Goal: Transaction & Acquisition: Download file/media

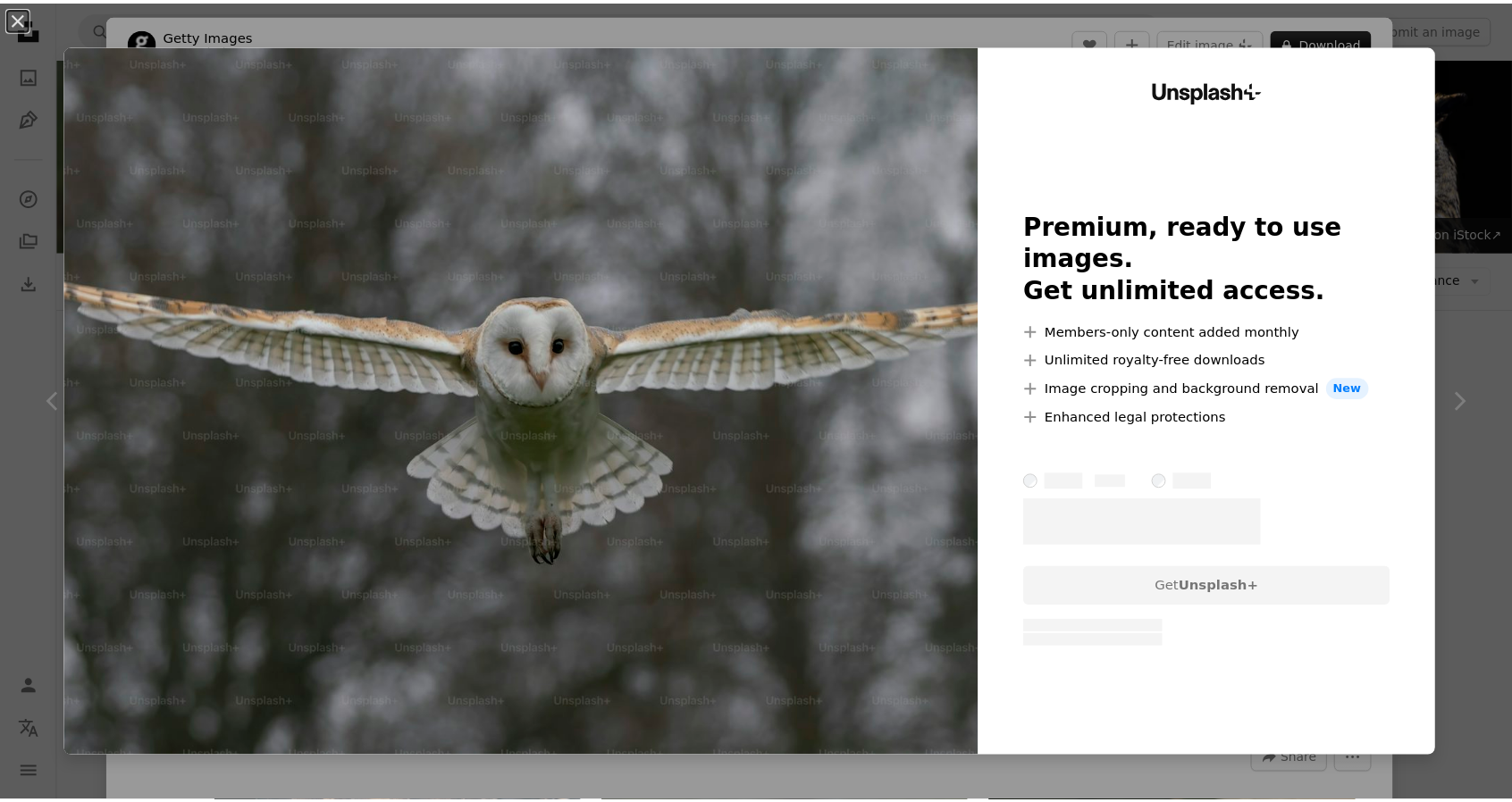
scroll to position [1072, 0]
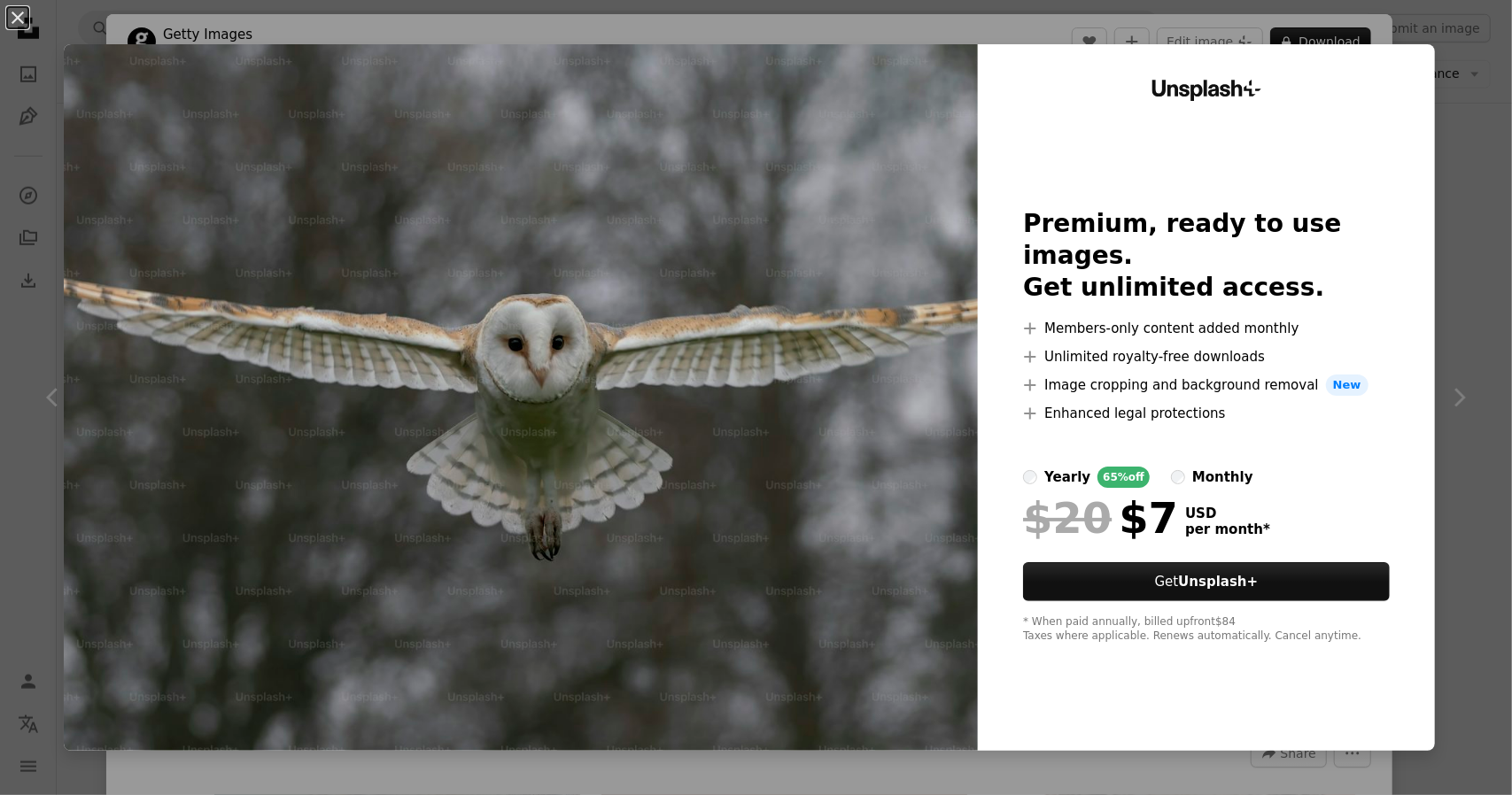
click at [574, 159] on img at bounding box center [521, 397] width 914 height 706
click at [7, 12] on button "An X shape" at bounding box center [18, 18] width 21 height 21
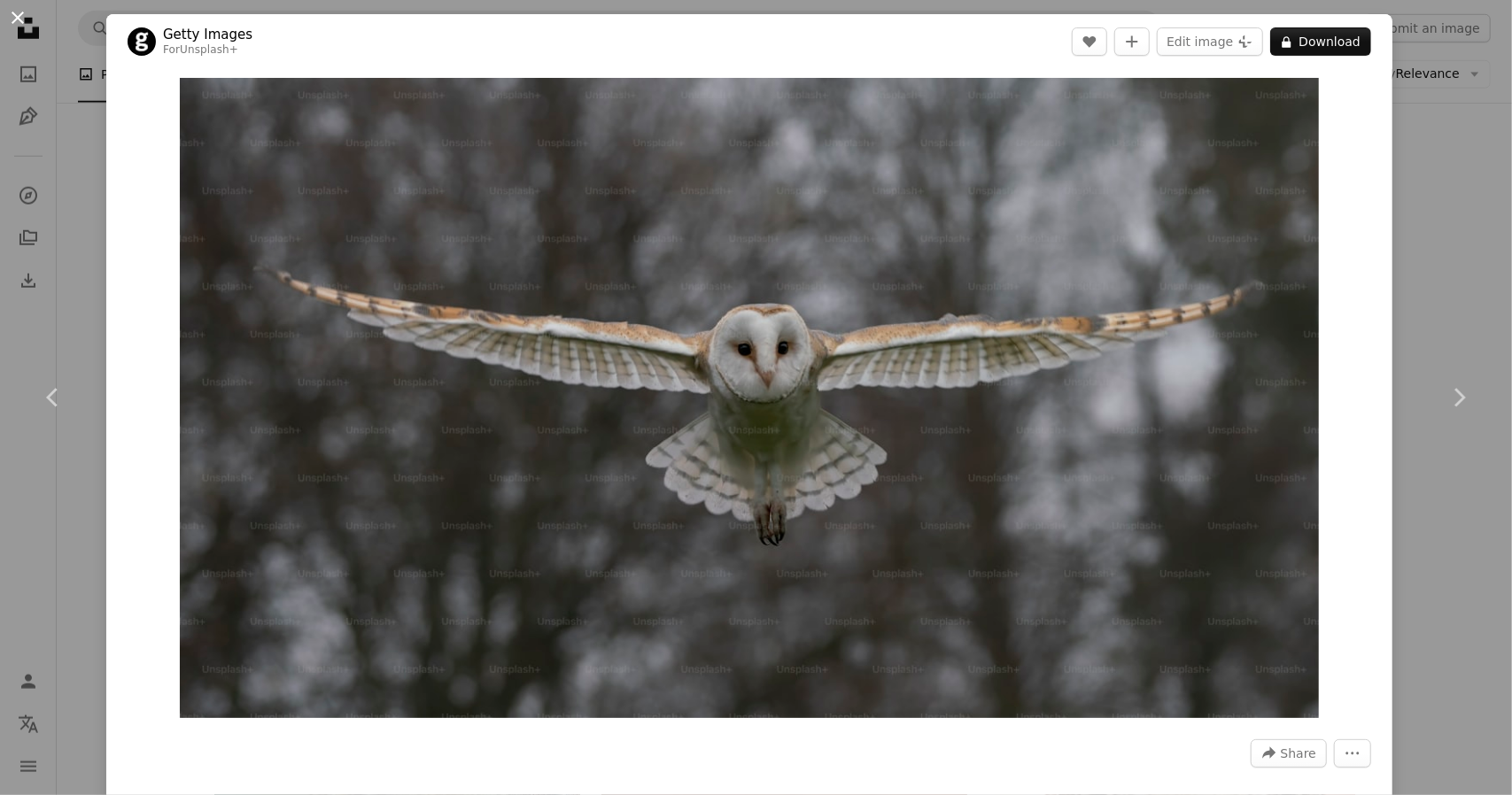
click at [9, 13] on button "An X shape" at bounding box center [18, 18] width 21 height 21
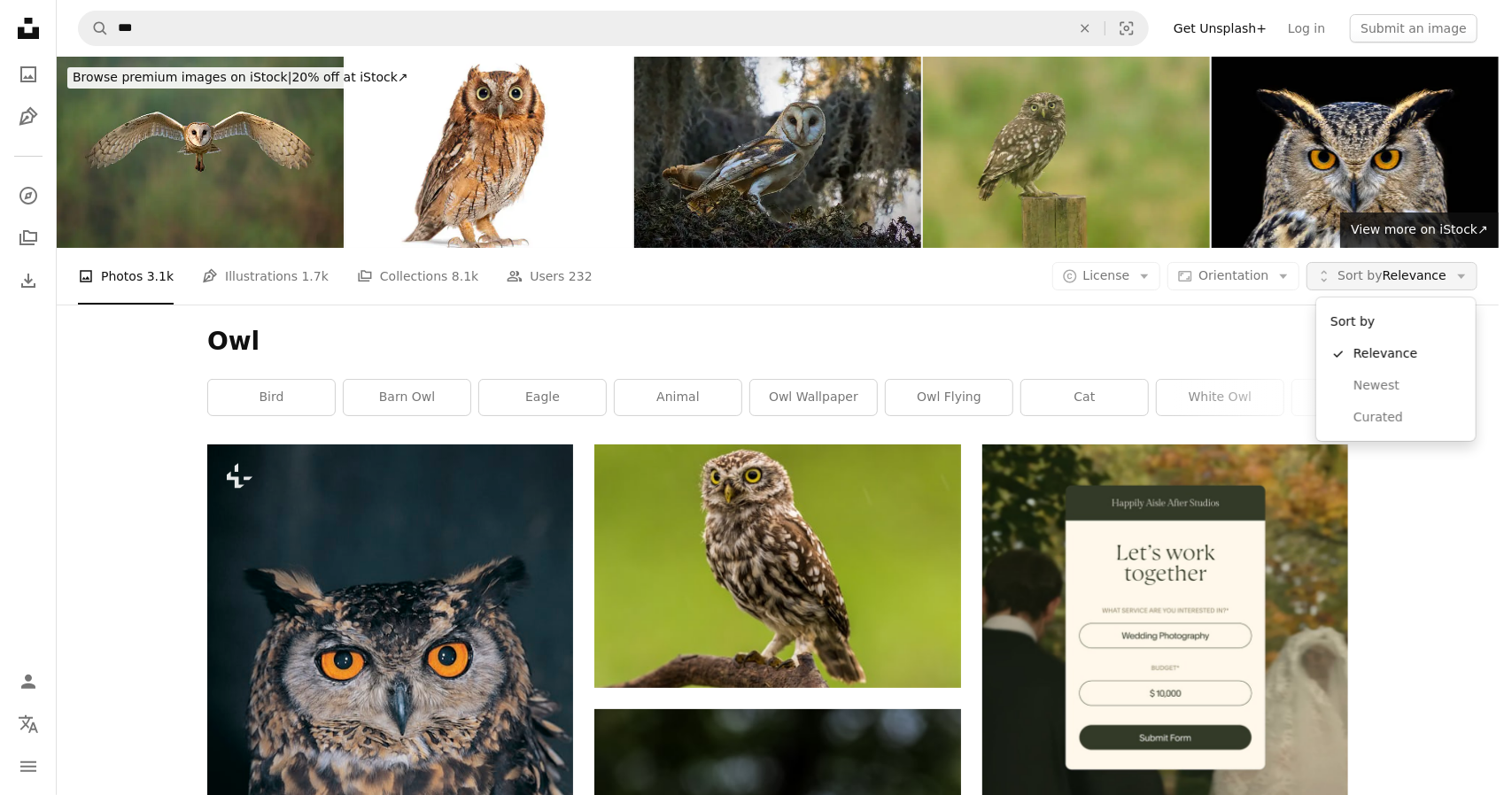
click at [1423, 277] on span "Sort by Relevance" at bounding box center [1392, 276] width 109 height 18
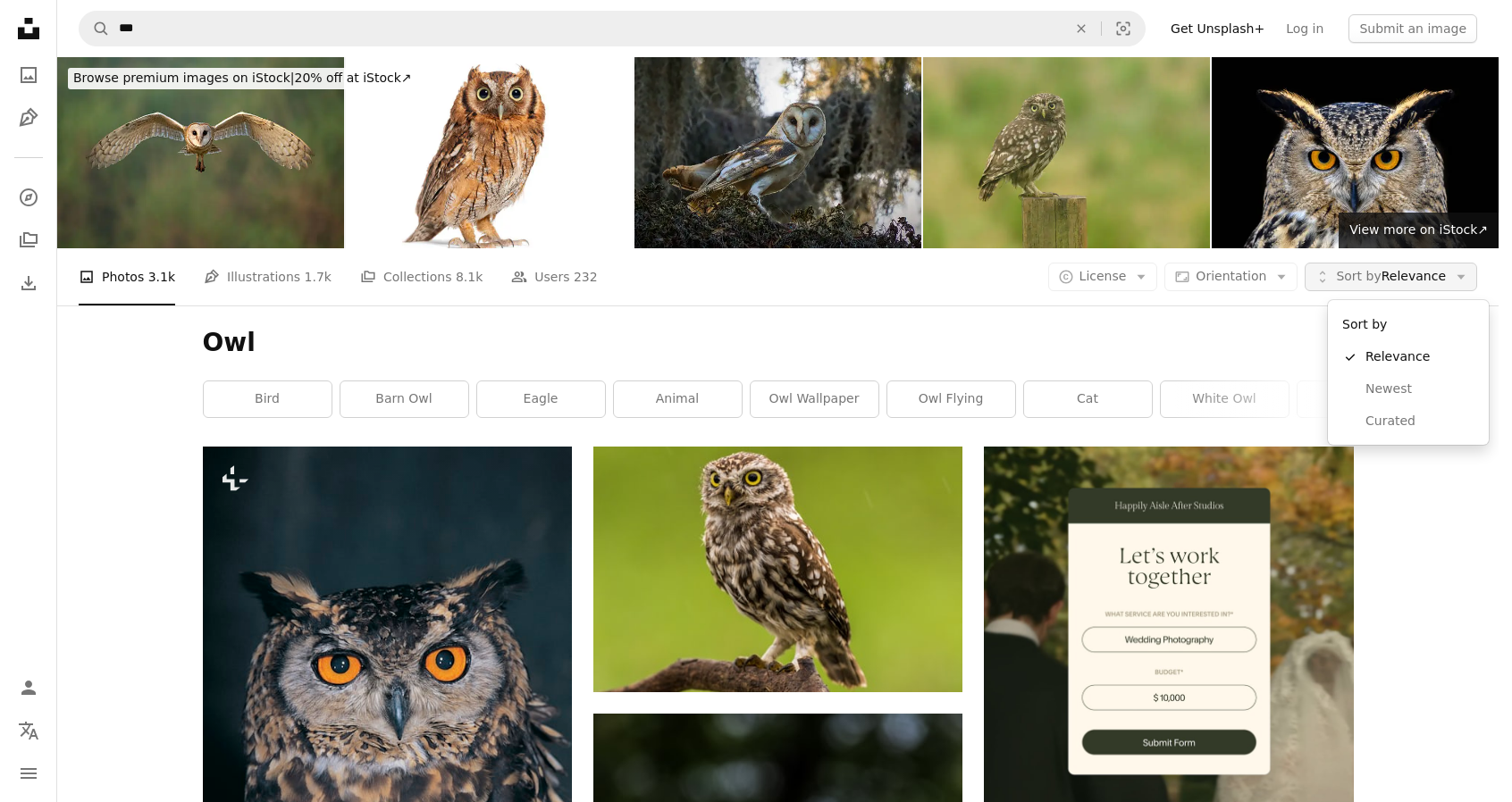
click at [1435, 280] on span "Sort by Relevance" at bounding box center [1391, 277] width 110 height 18
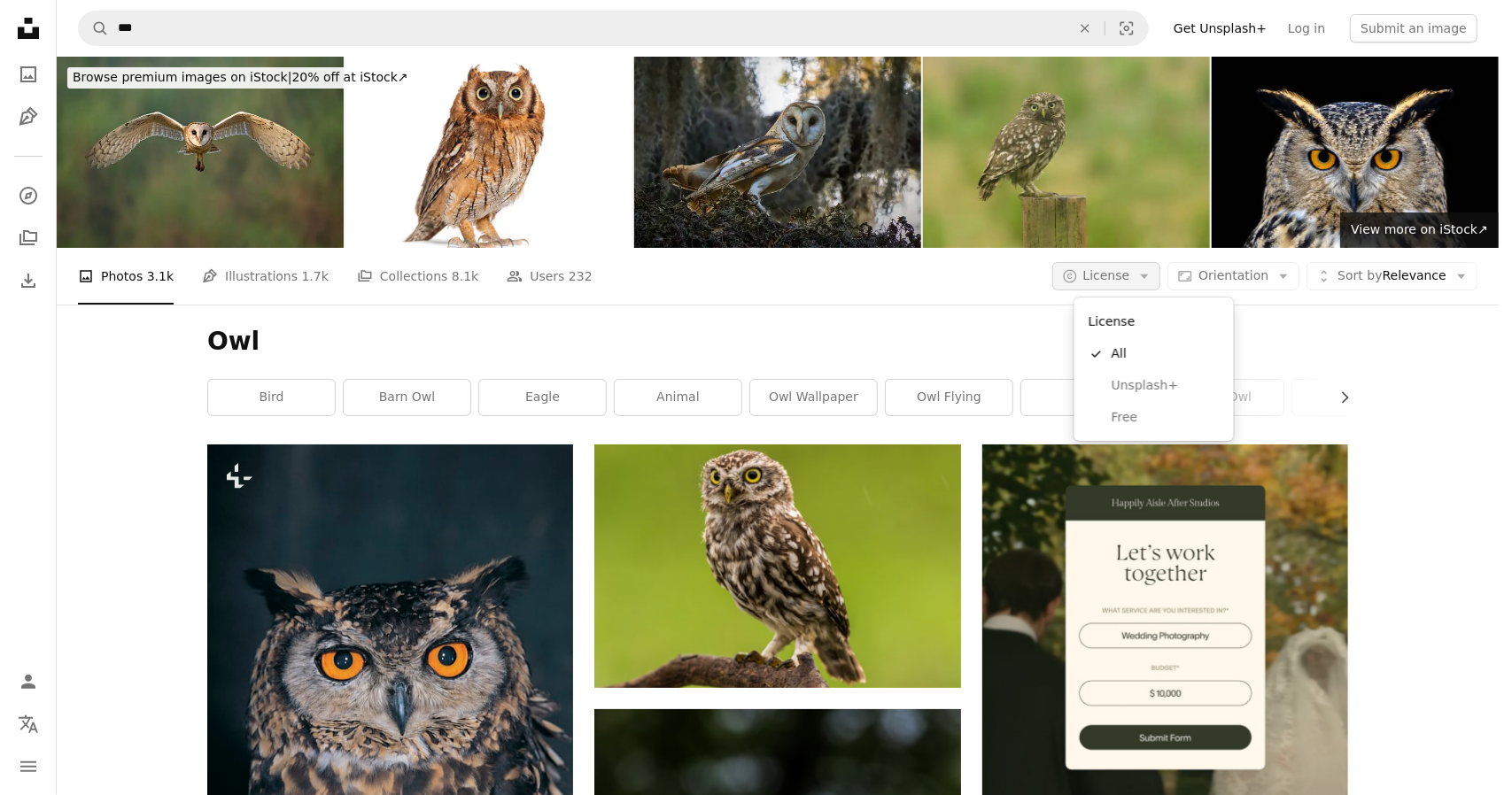
click at [1130, 272] on span "License" at bounding box center [1107, 275] width 47 height 14
click at [1131, 409] on span "Free" at bounding box center [1165, 418] width 108 height 18
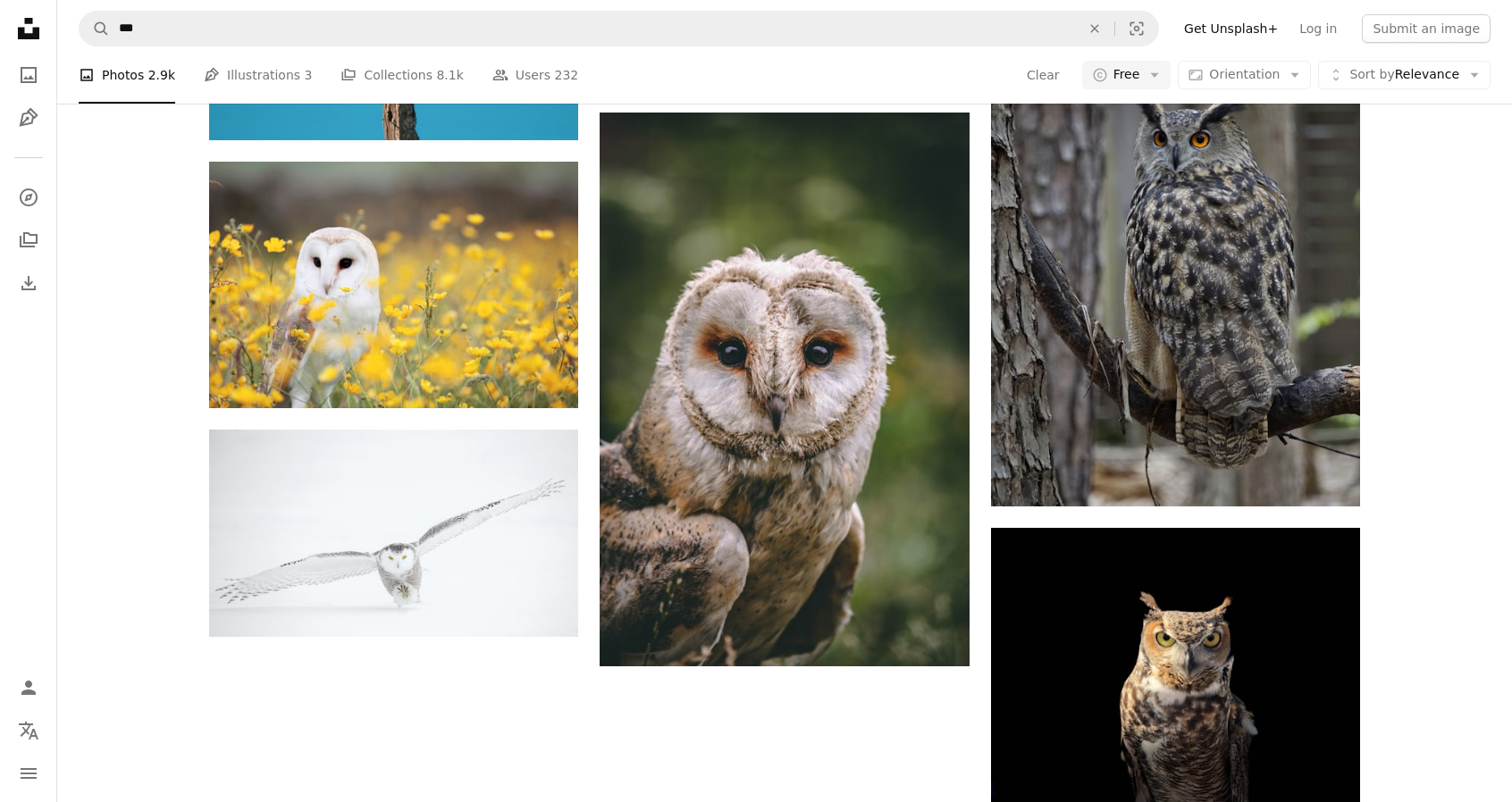
scroll to position [2620, 0]
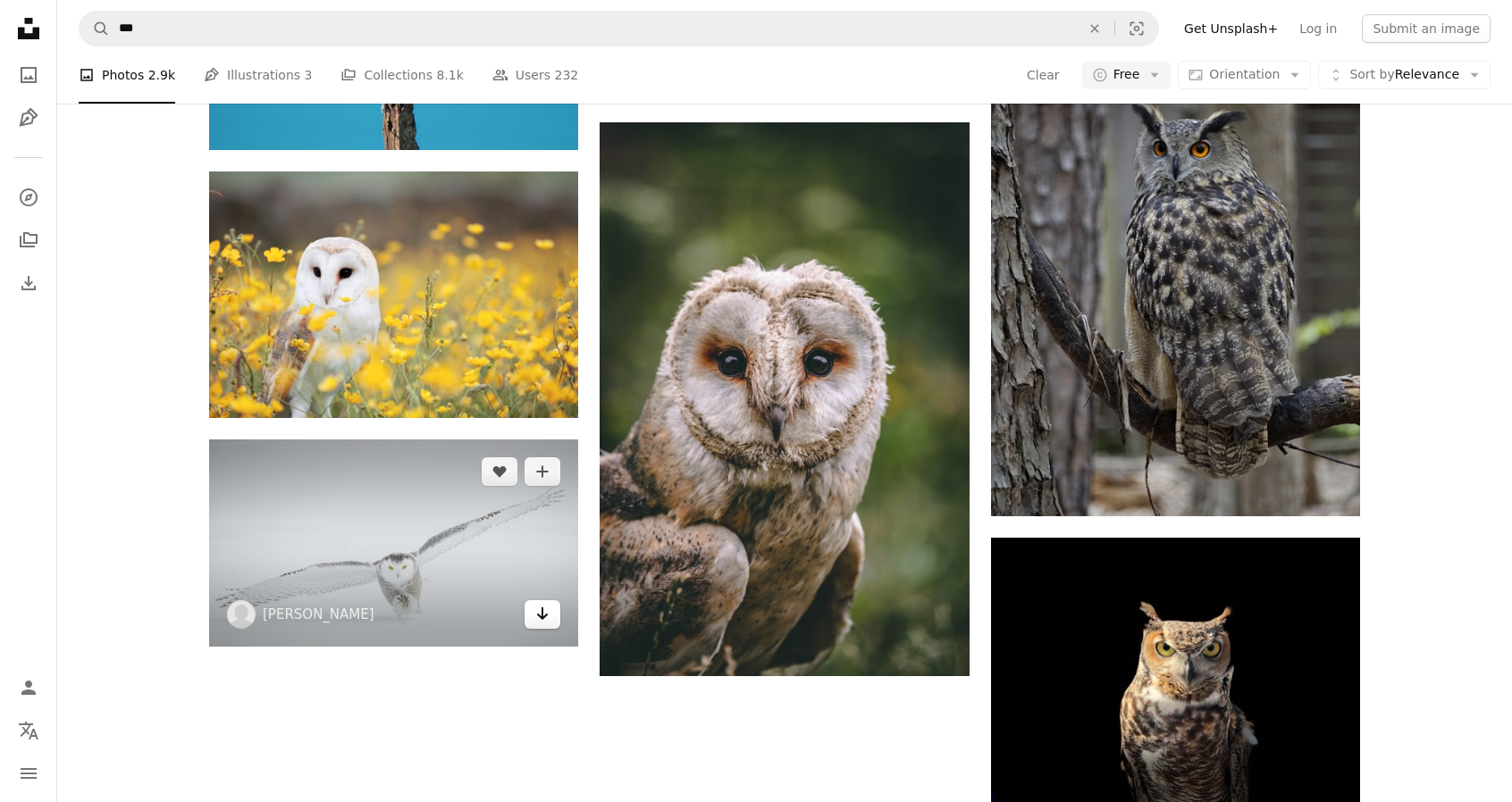
click at [542, 619] on icon "Download" at bounding box center [543, 613] width 12 height 13
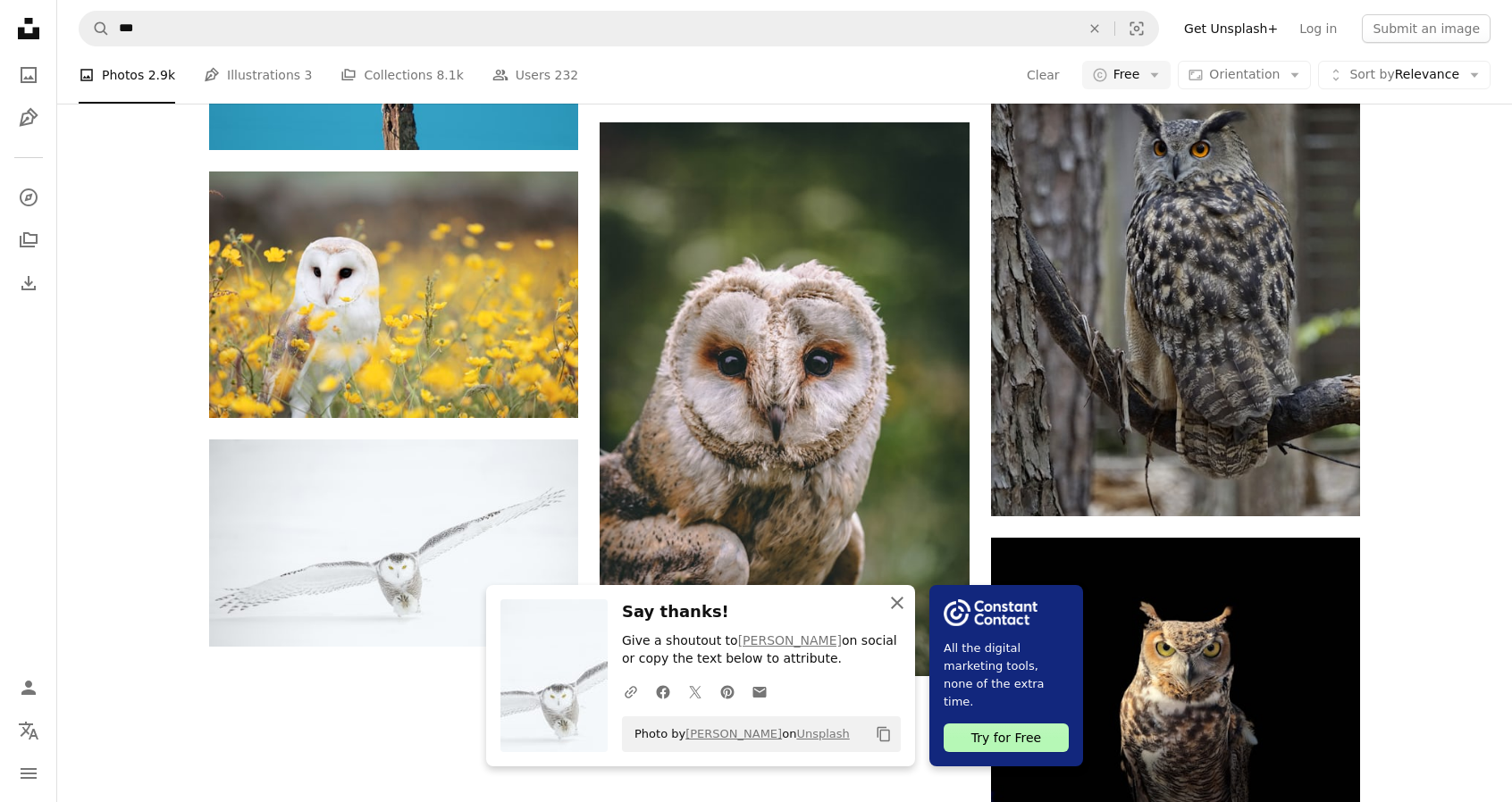
click at [888, 602] on icon "An X shape" at bounding box center [897, 603] width 22 height 22
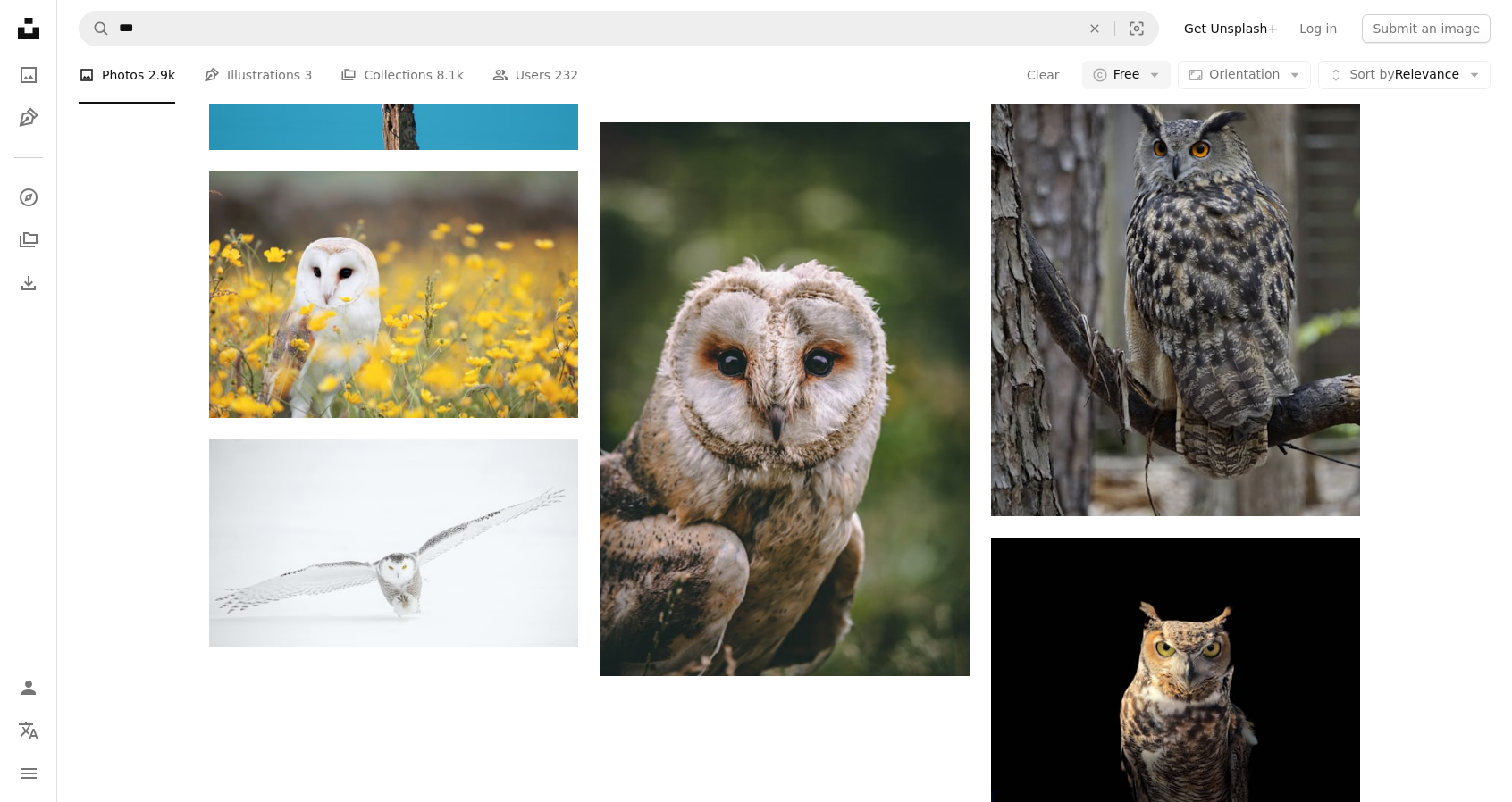
scroll to position [2263, 0]
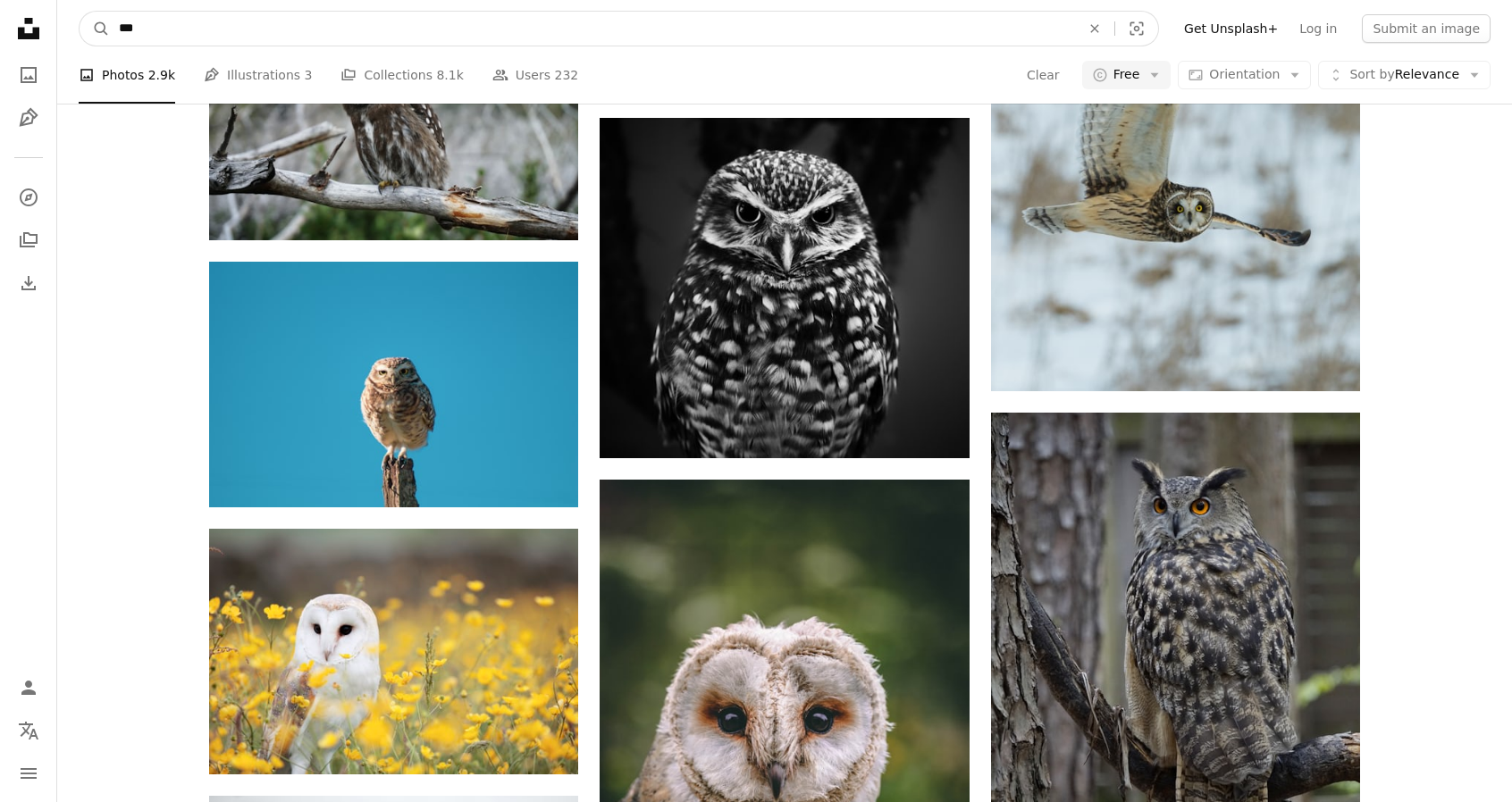
click at [212, 28] on input "***" at bounding box center [592, 29] width 965 height 34
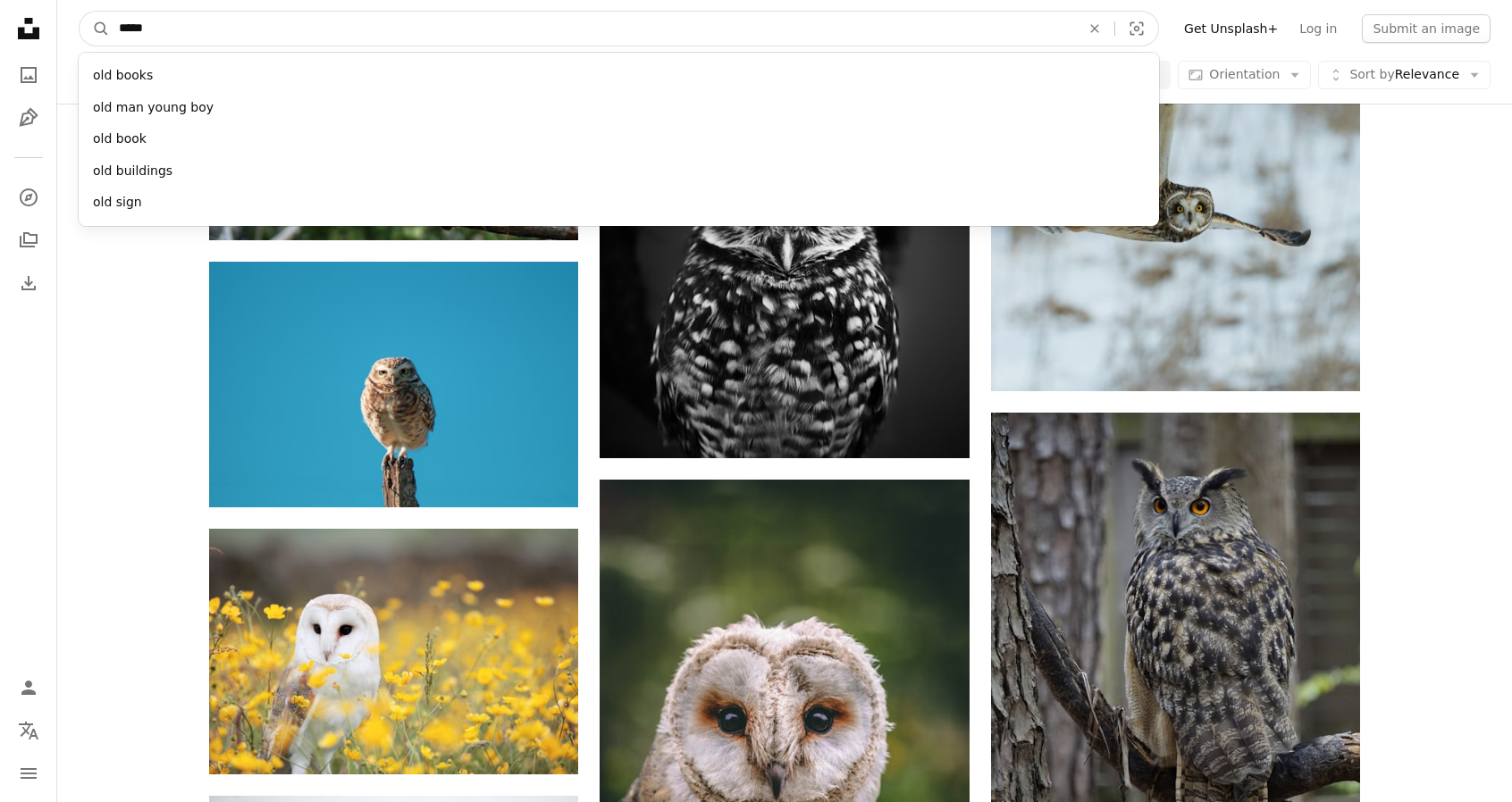
type input "******"
click button "A magnifying glass" at bounding box center [95, 29] width 31 height 34
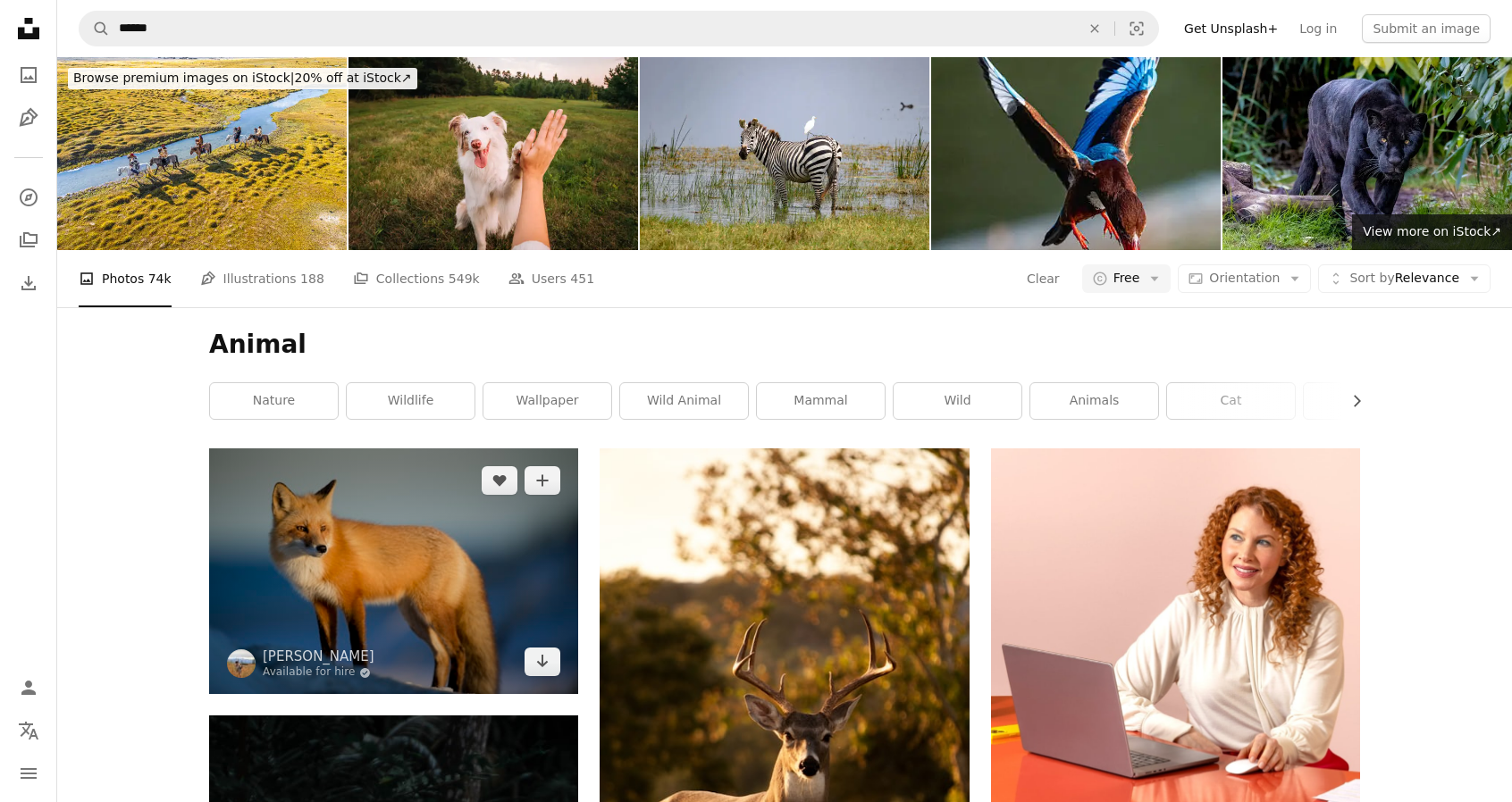
click at [284, 547] on img at bounding box center [394, 571] width 369 height 245
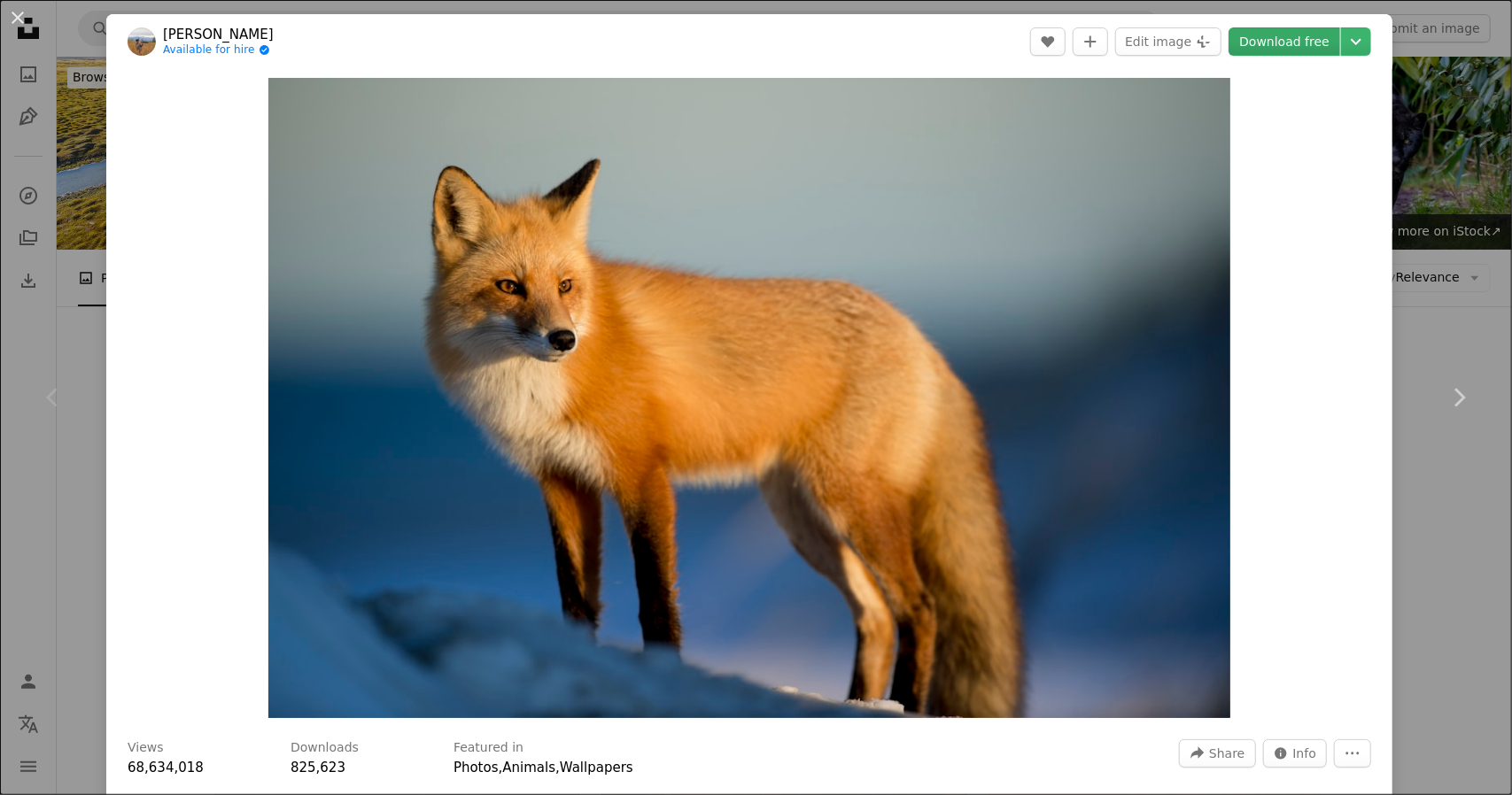
click at [1293, 38] on link "Download free" at bounding box center [1284, 42] width 112 height 29
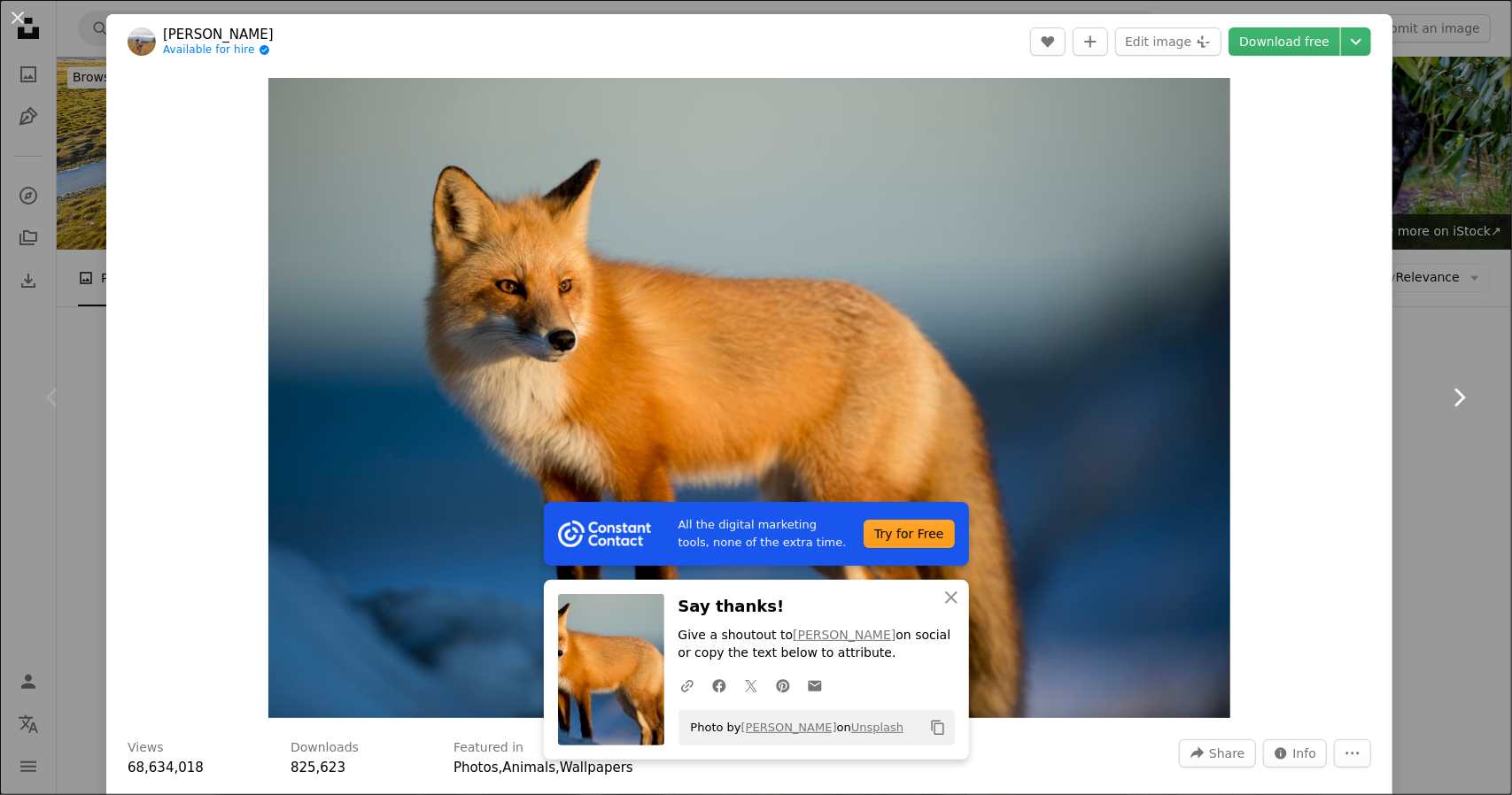
click at [1406, 350] on link "Chevron right" at bounding box center [1458, 397] width 106 height 170
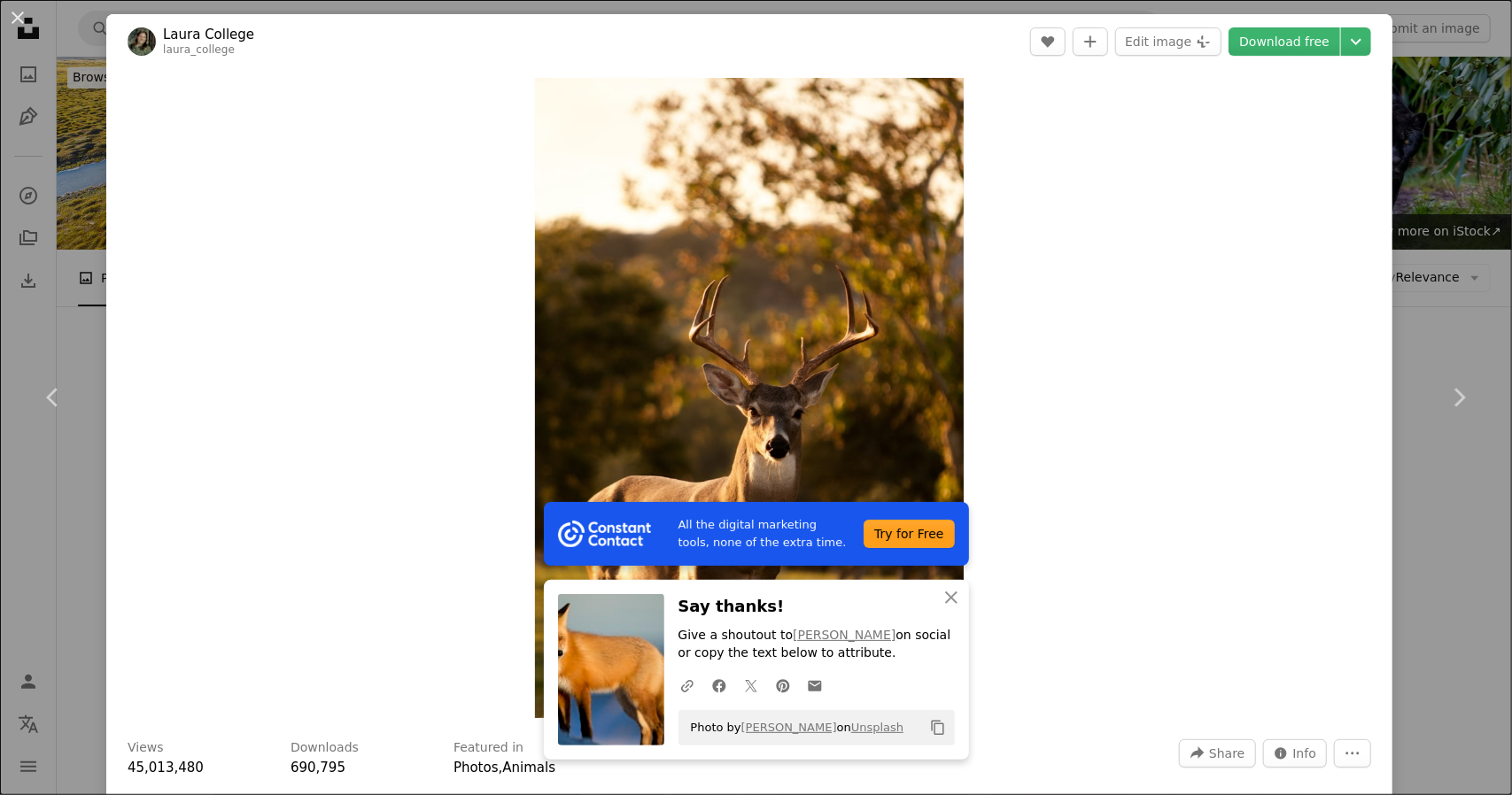
click at [1194, 487] on div "Zoom in" at bounding box center [749, 398] width 1286 height 658
click at [1360, 460] on div "Zoom in" at bounding box center [749, 398] width 1286 height 658
click at [1470, 400] on link "Chevron right" at bounding box center [1458, 397] width 106 height 170
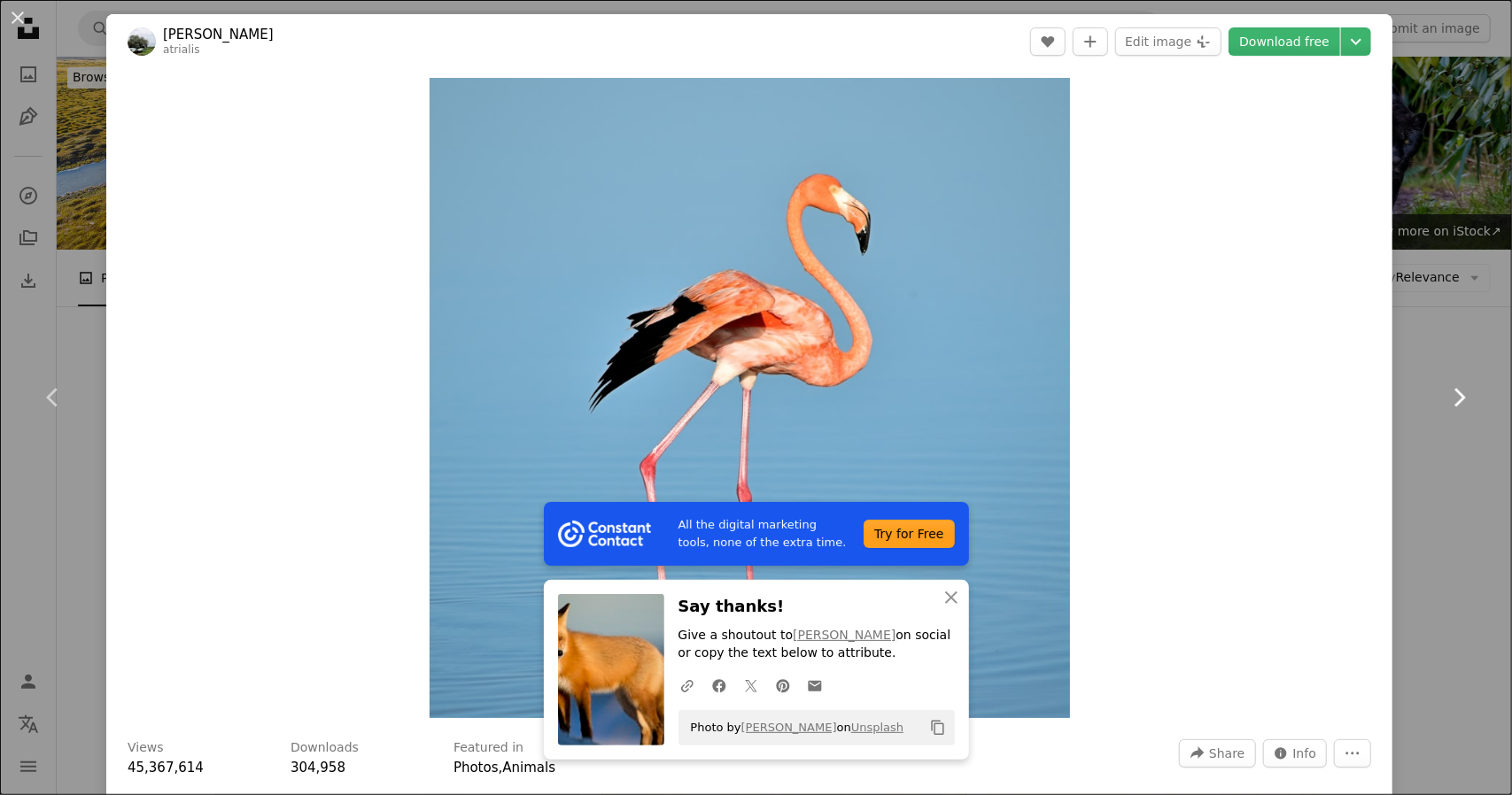
click at [1465, 396] on link "Chevron right" at bounding box center [1458, 397] width 106 height 170
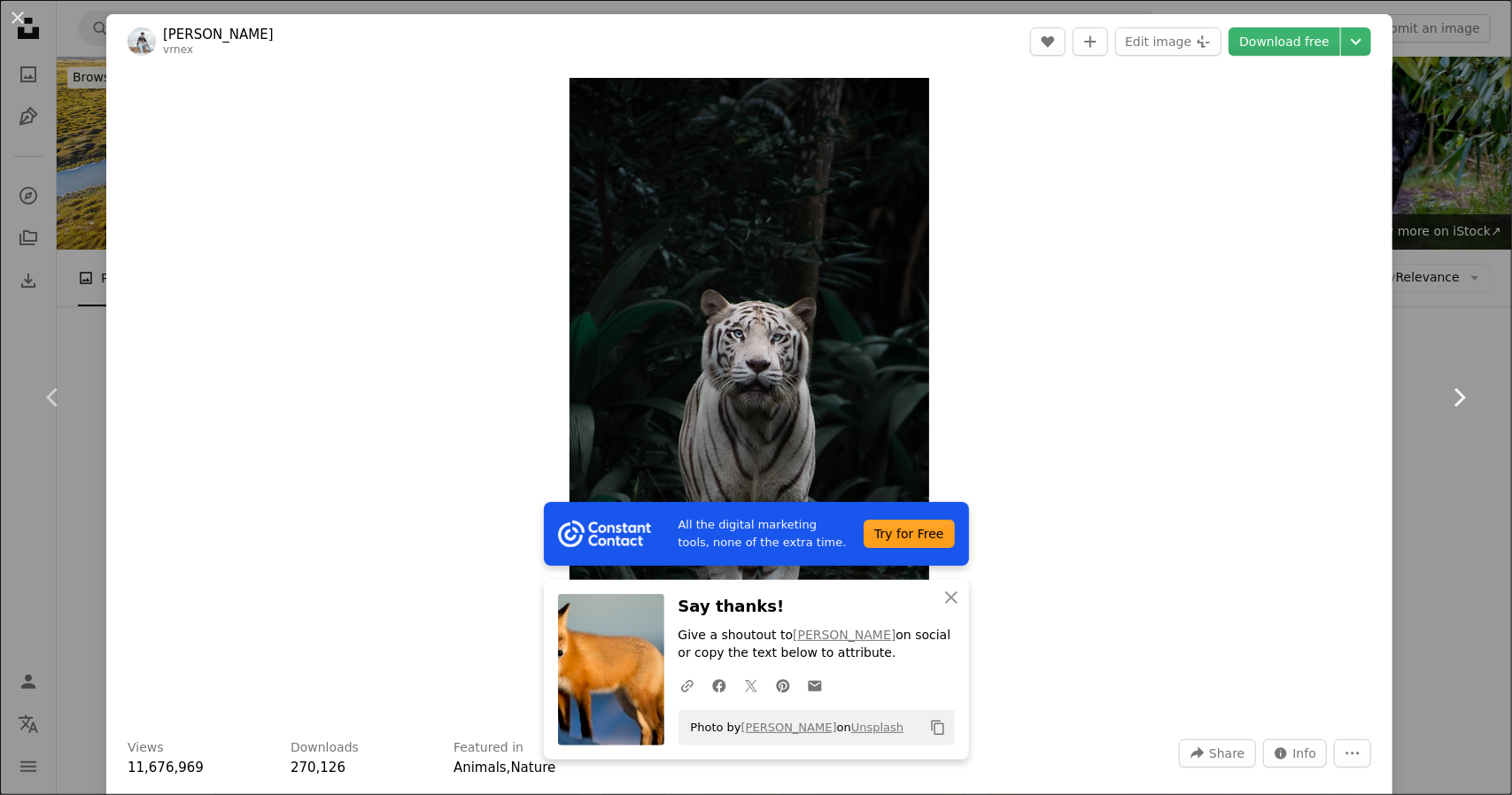
click at [1465, 396] on link "Chevron right" at bounding box center [1458, 397] width 106 height 170
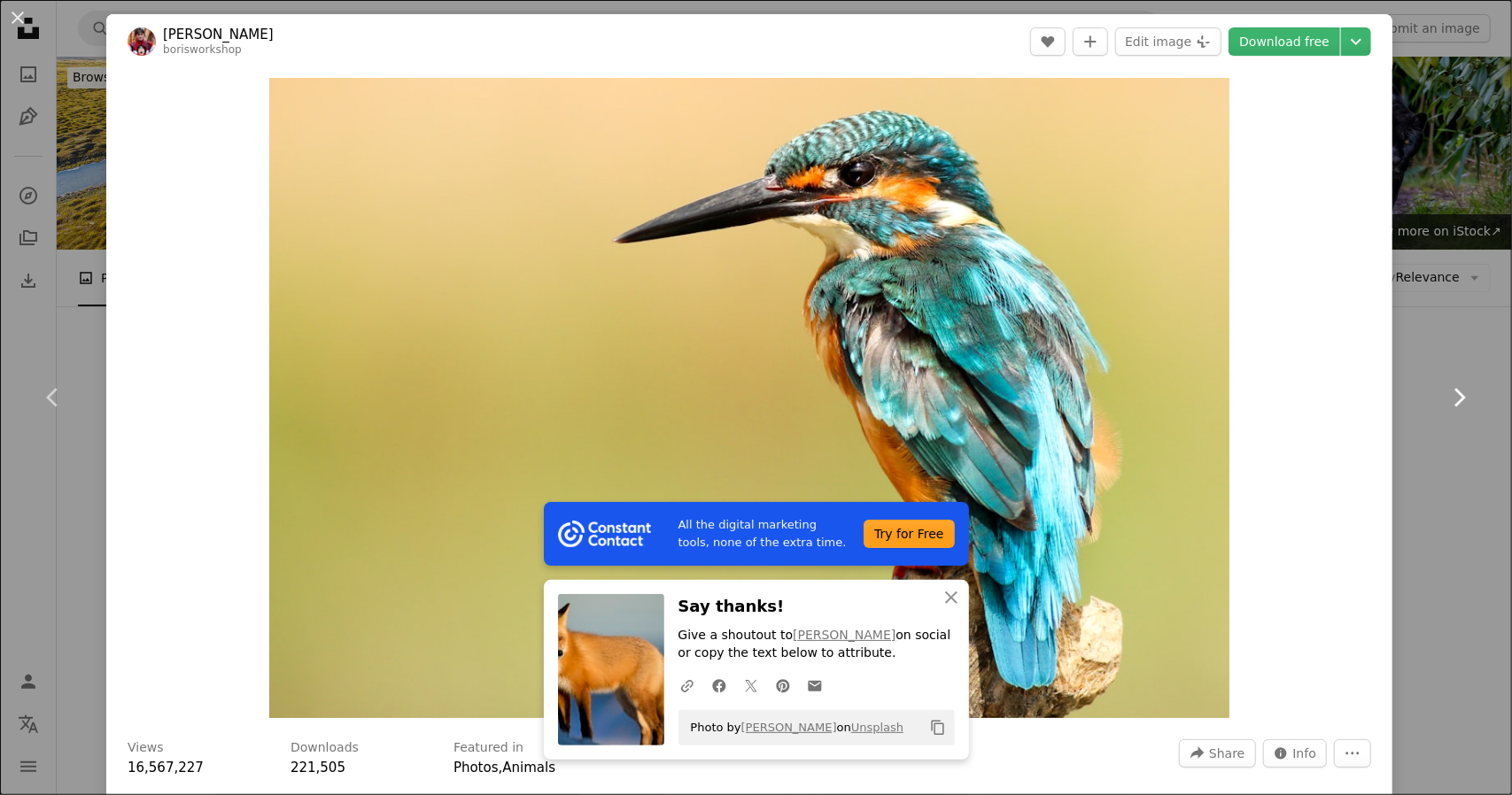
click at [1465, 396] on link "Chevron right" at bounding box center [1458, 397] width 106 height 170
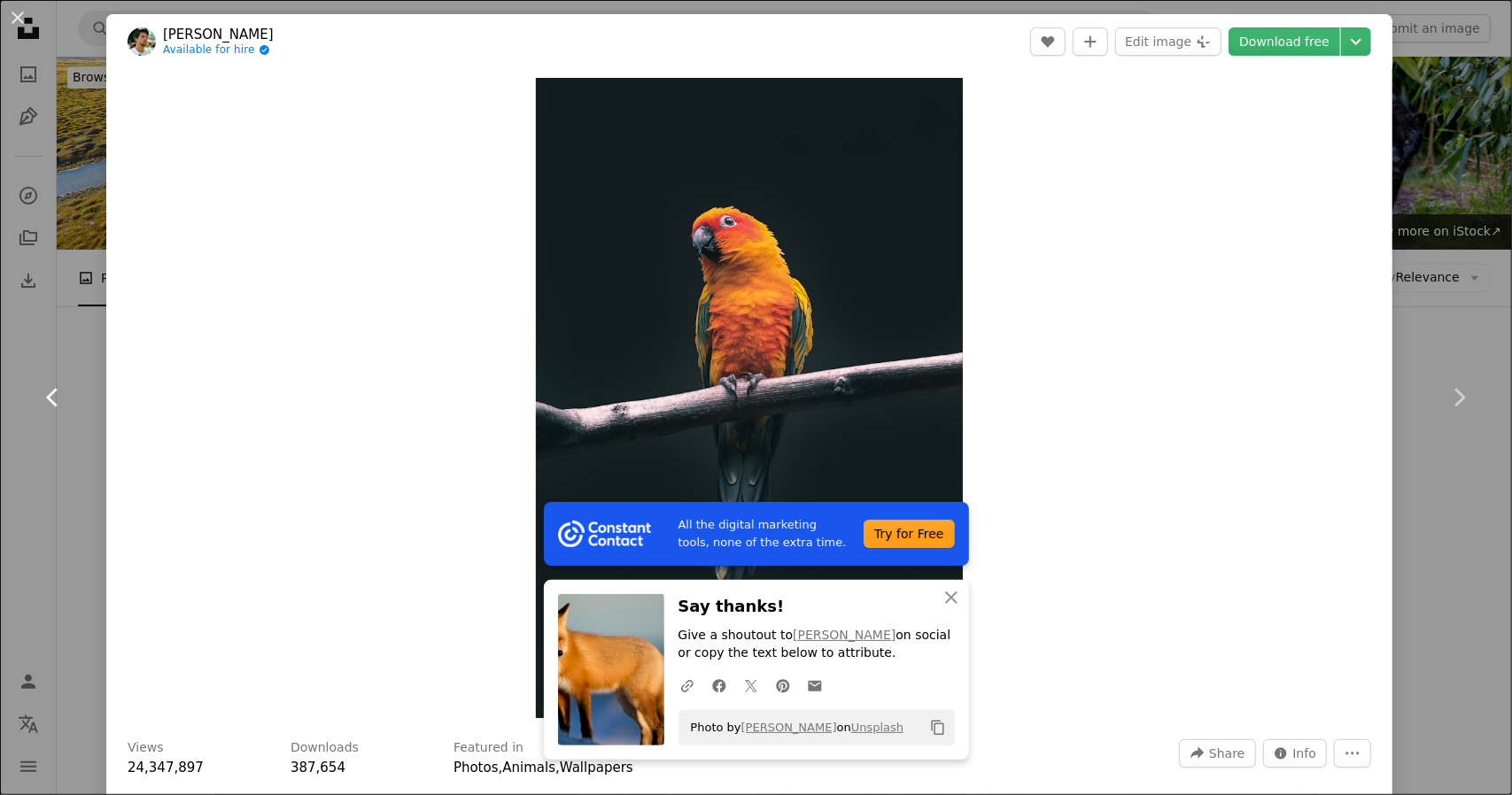
click at [40, 396] on icon "Chevron left" at bounding box center [54, 398] width 29 height 29
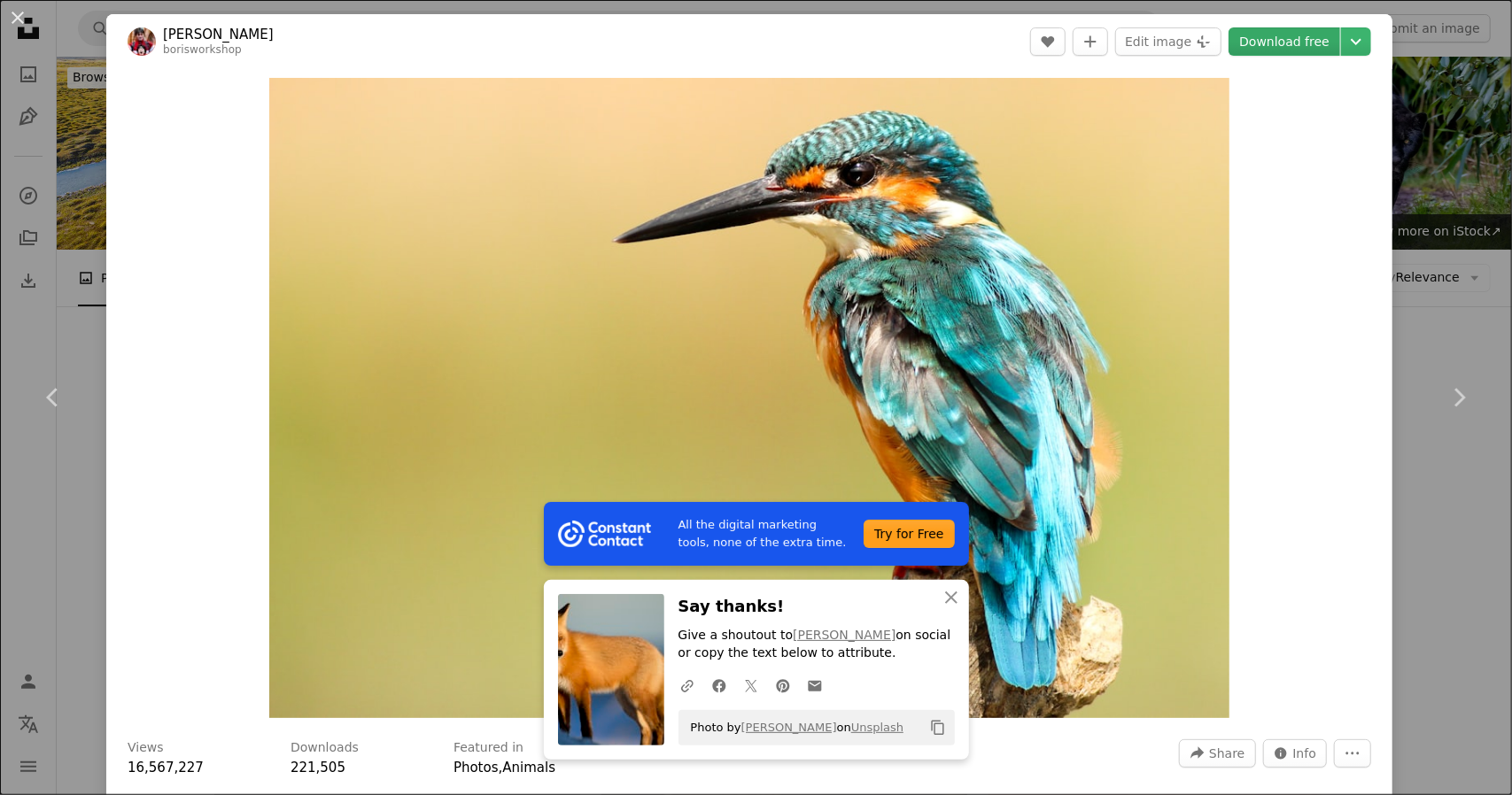
click at [1261, 46] on link "Download free" at bounding box center [1284, 42] width 112 height 29
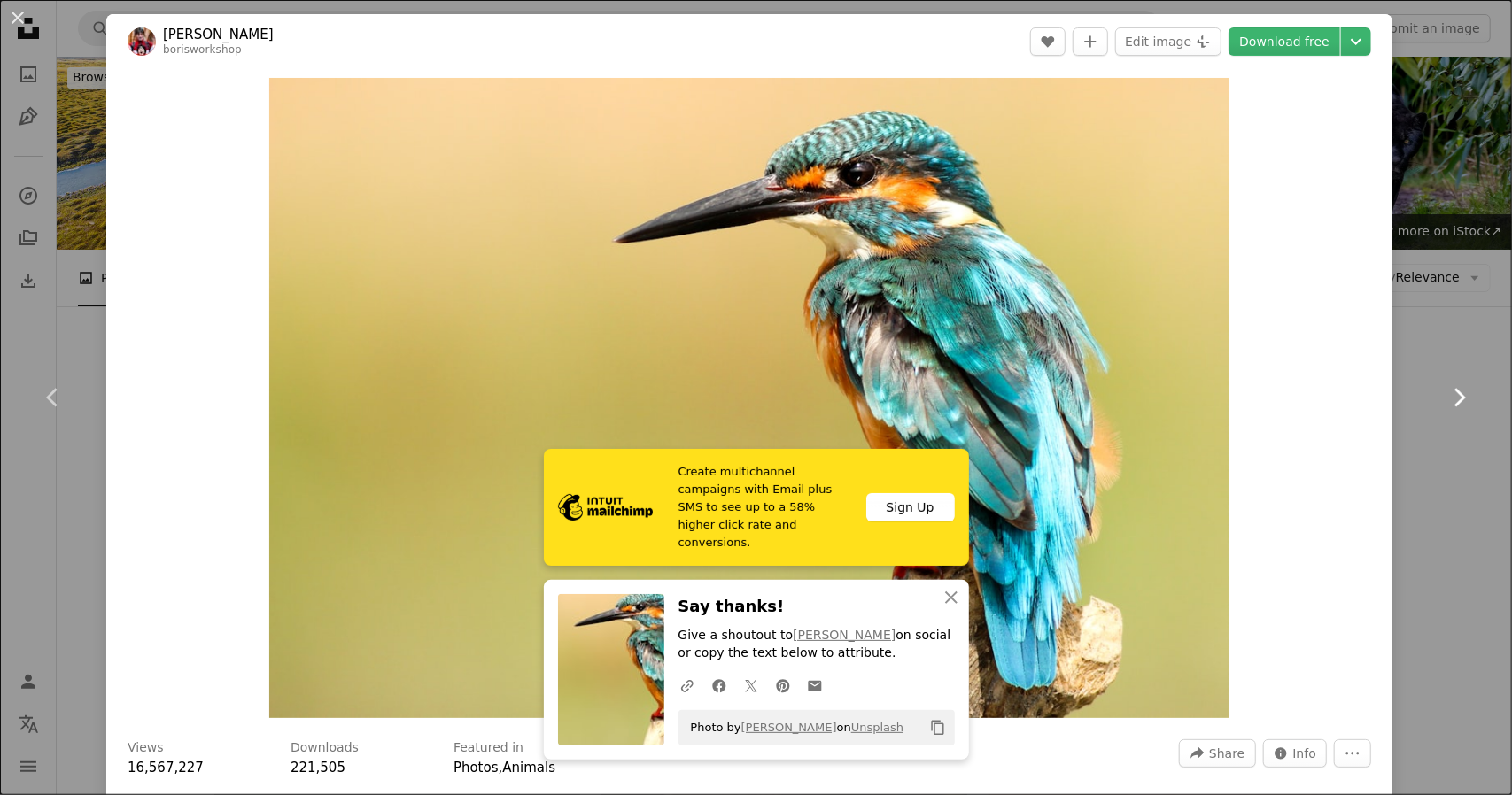
click at [1445, 409] on icon "Chevron right" at bounding box center [1459, 398] width 29 height 29
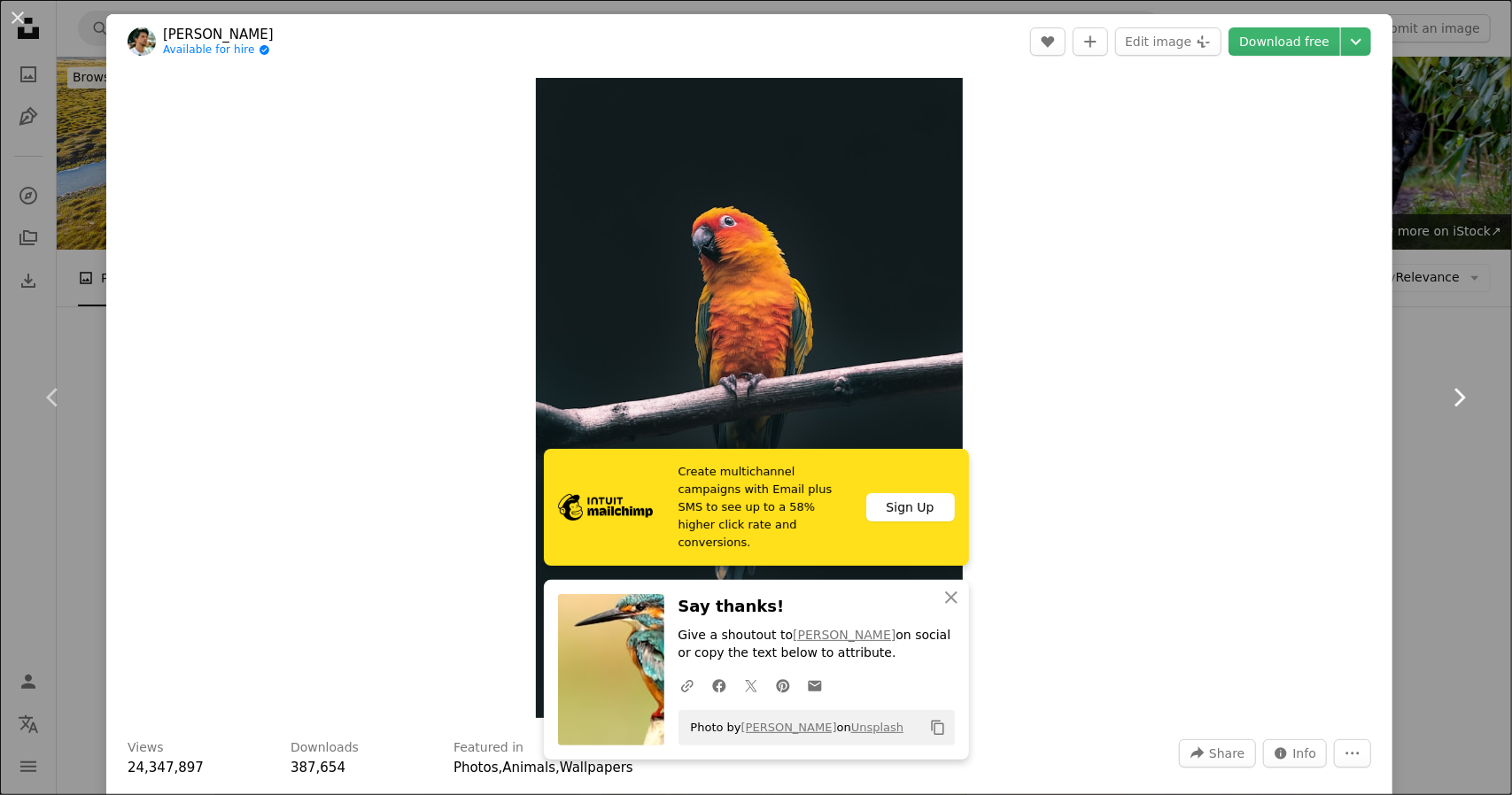
click at [1445, 409] on icon "Chevron right" at bounding box center [1459, 398] width 29 height 29
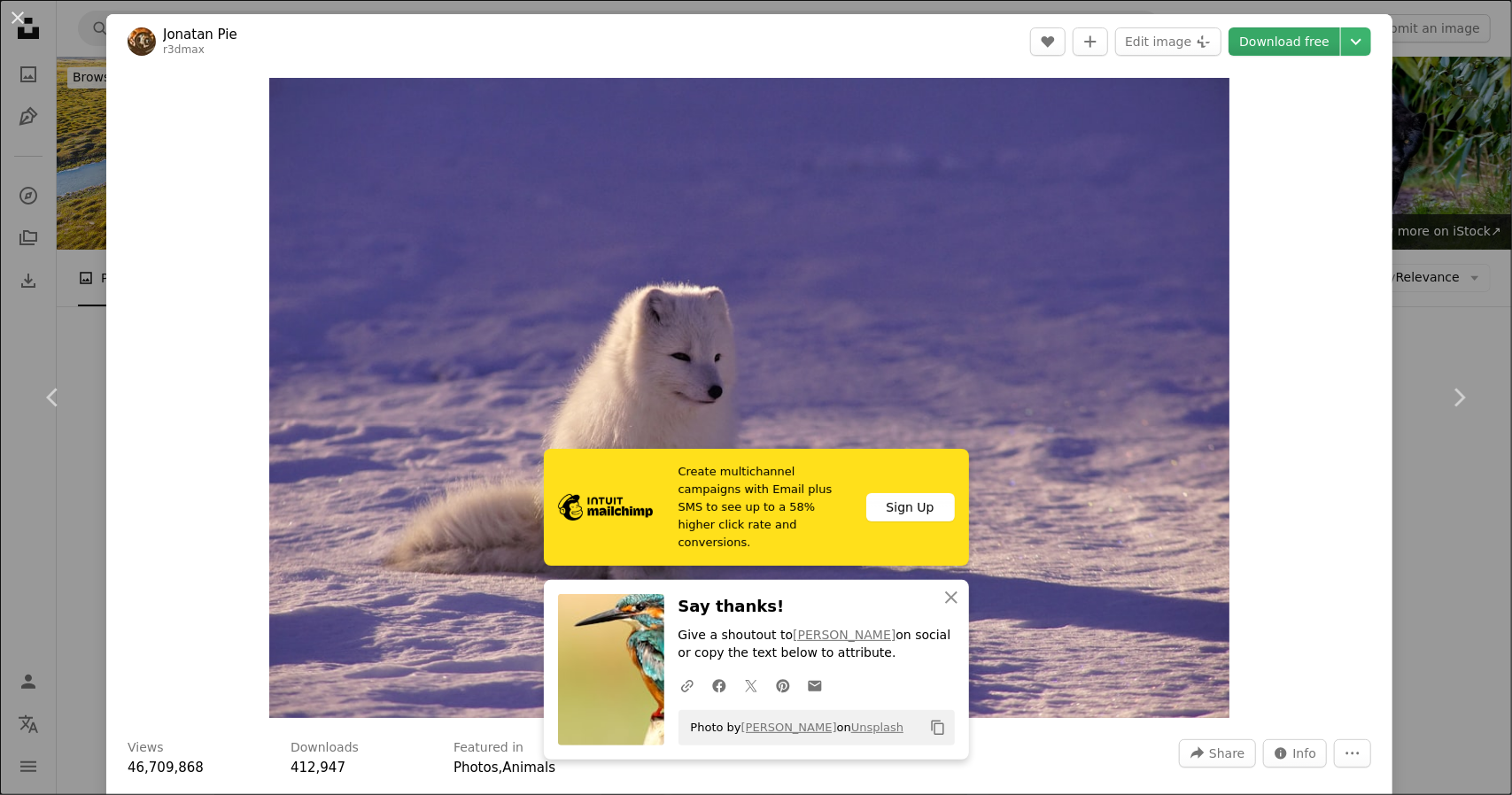
click at [1261, 39] on link "Download free" at bounding box center [1284, 42] width 112 height 29
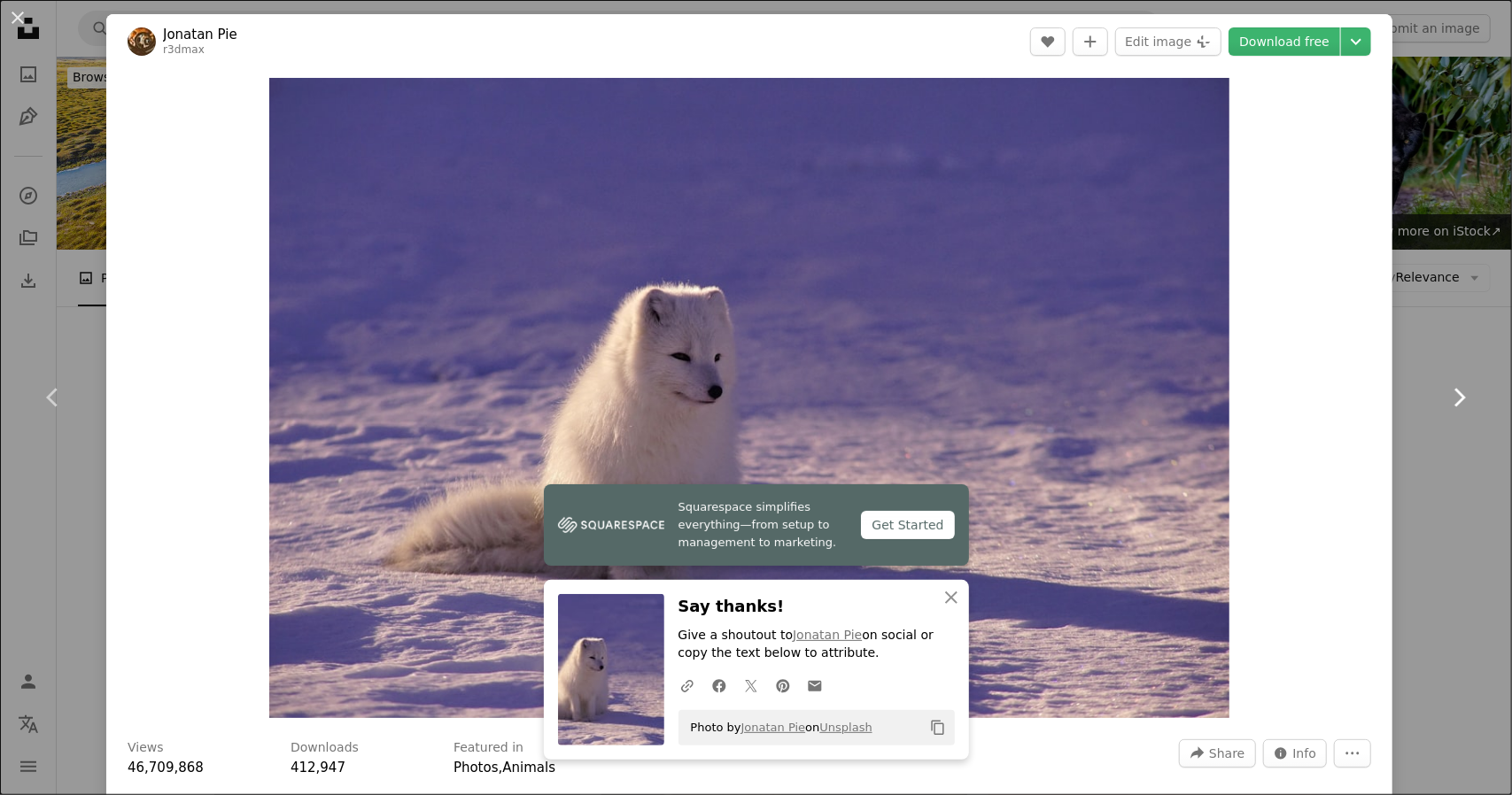
click at [1446, 390] on icon "Chevron right" at bounding box center [1459, 398] width 29 height 29
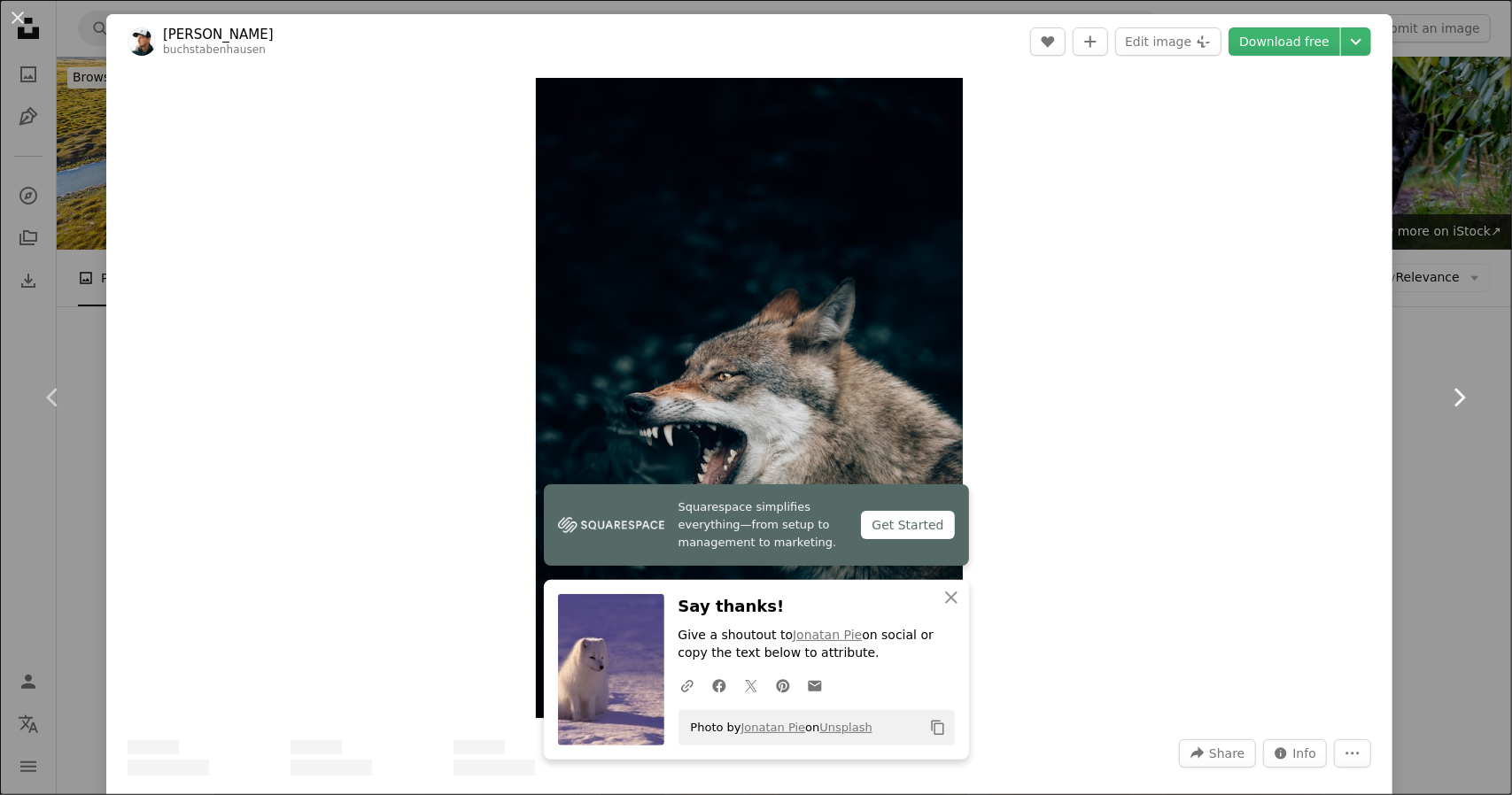
click at [1446, 390] on icon "Chevron right" at bounding box center [1459, 398] width 29 height 29
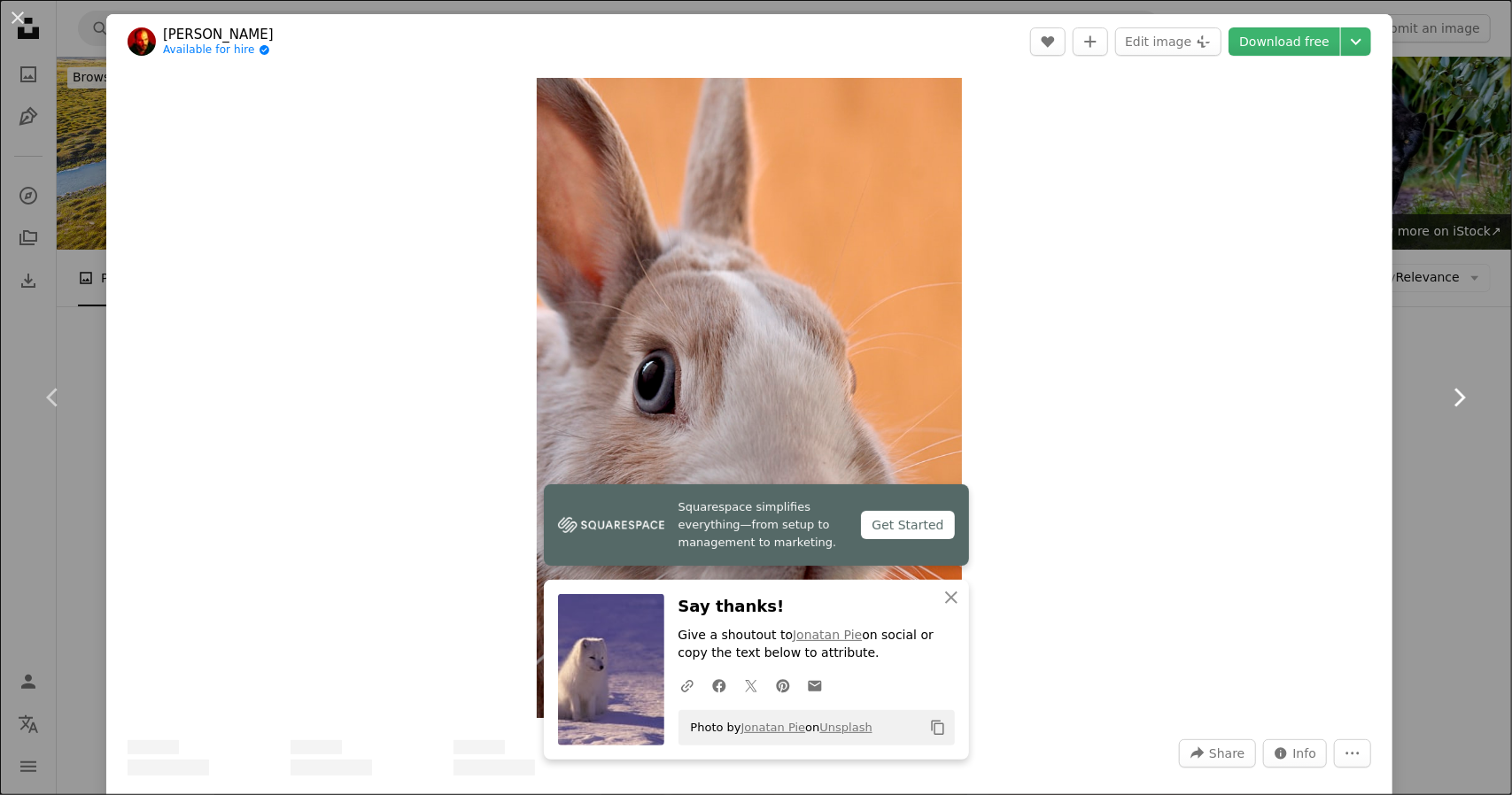
click at [1446, 390] on icon "Chevron right" at bounding box center [1459, 398] width 29 height 29
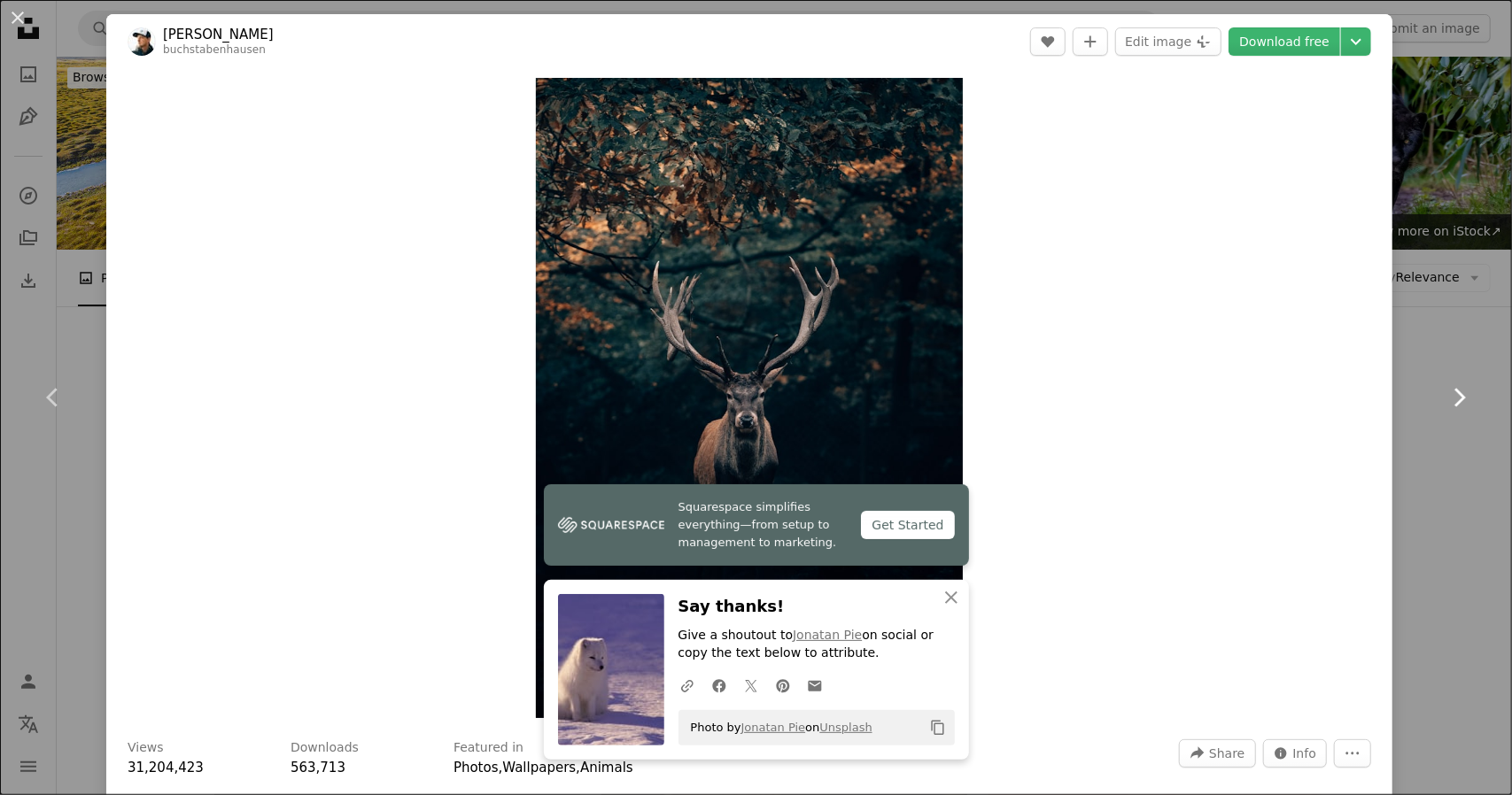
click at [1446, 390] on icon "Chevron right" at bounding box center [1459, 398] width 29 height 29
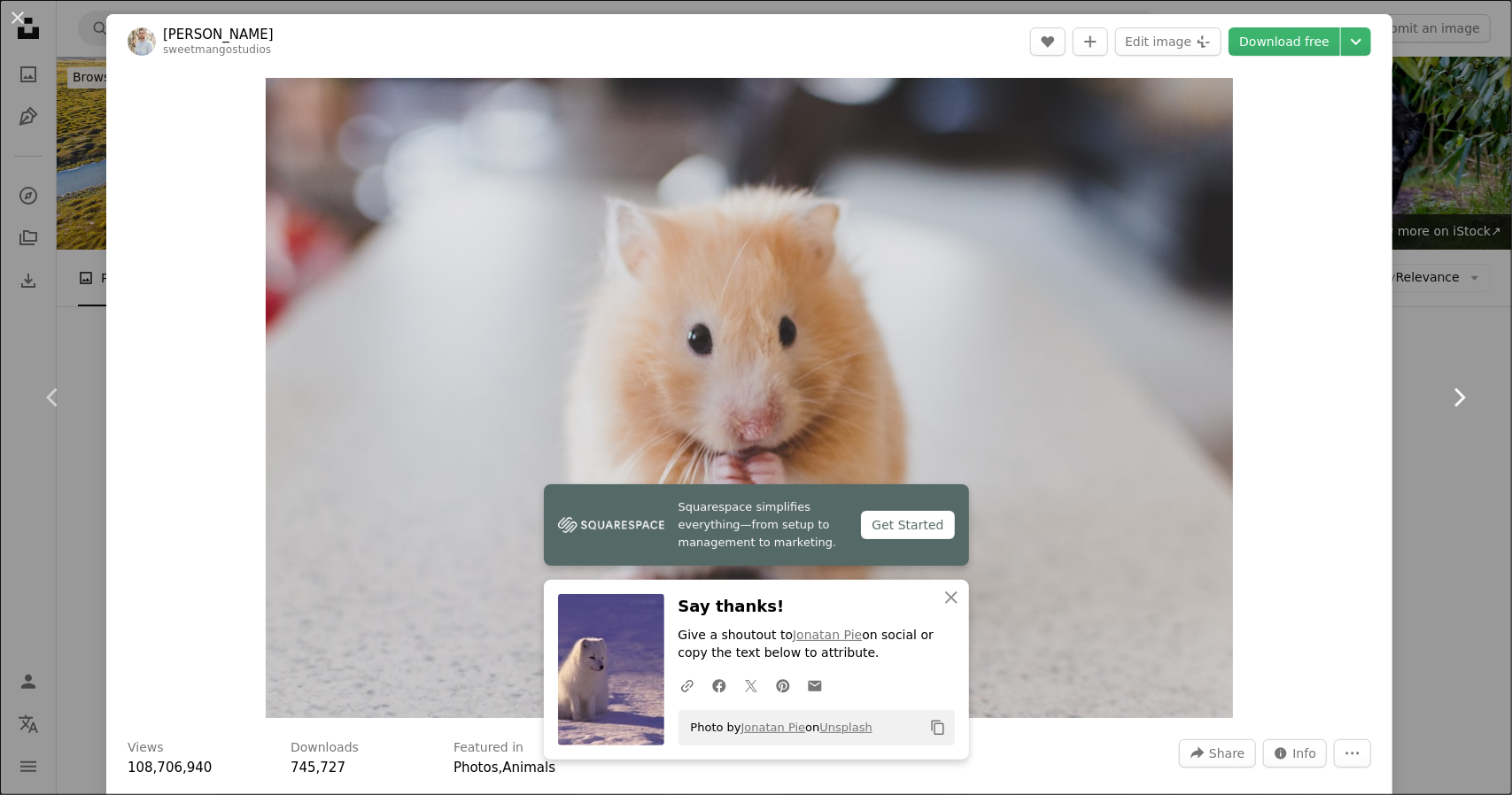
click at [1446, 390] on icon "Chevron right" at bounding box center [1459, 398] width 29 height 29
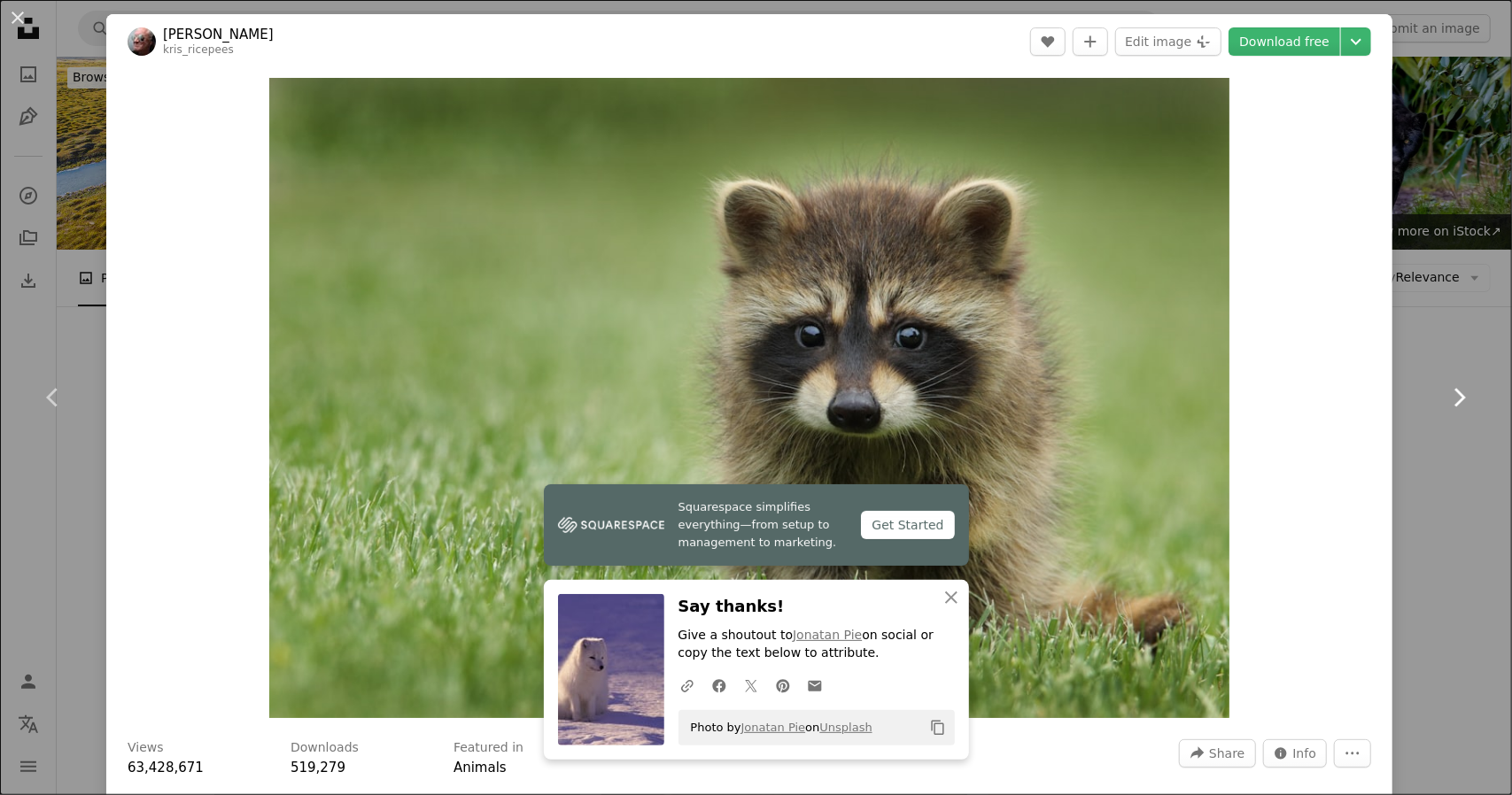
click at [1446, 390] on icon "Chevron right" at bounding box center [1459, 398] width 29 height 29
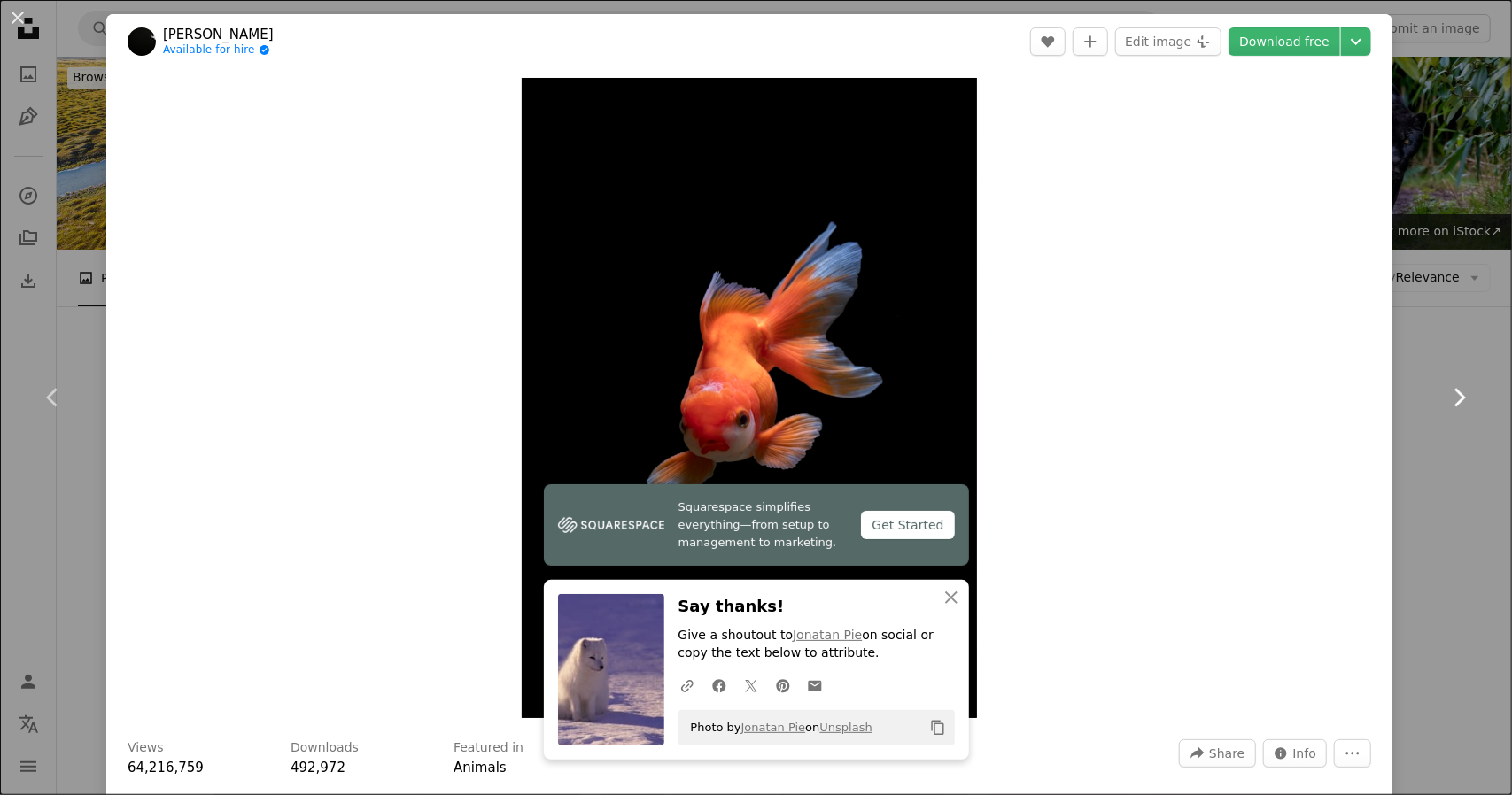
click at [1446, 390] on icon "Chevron right" at bounding box center [1459, 398] width 29 height 29
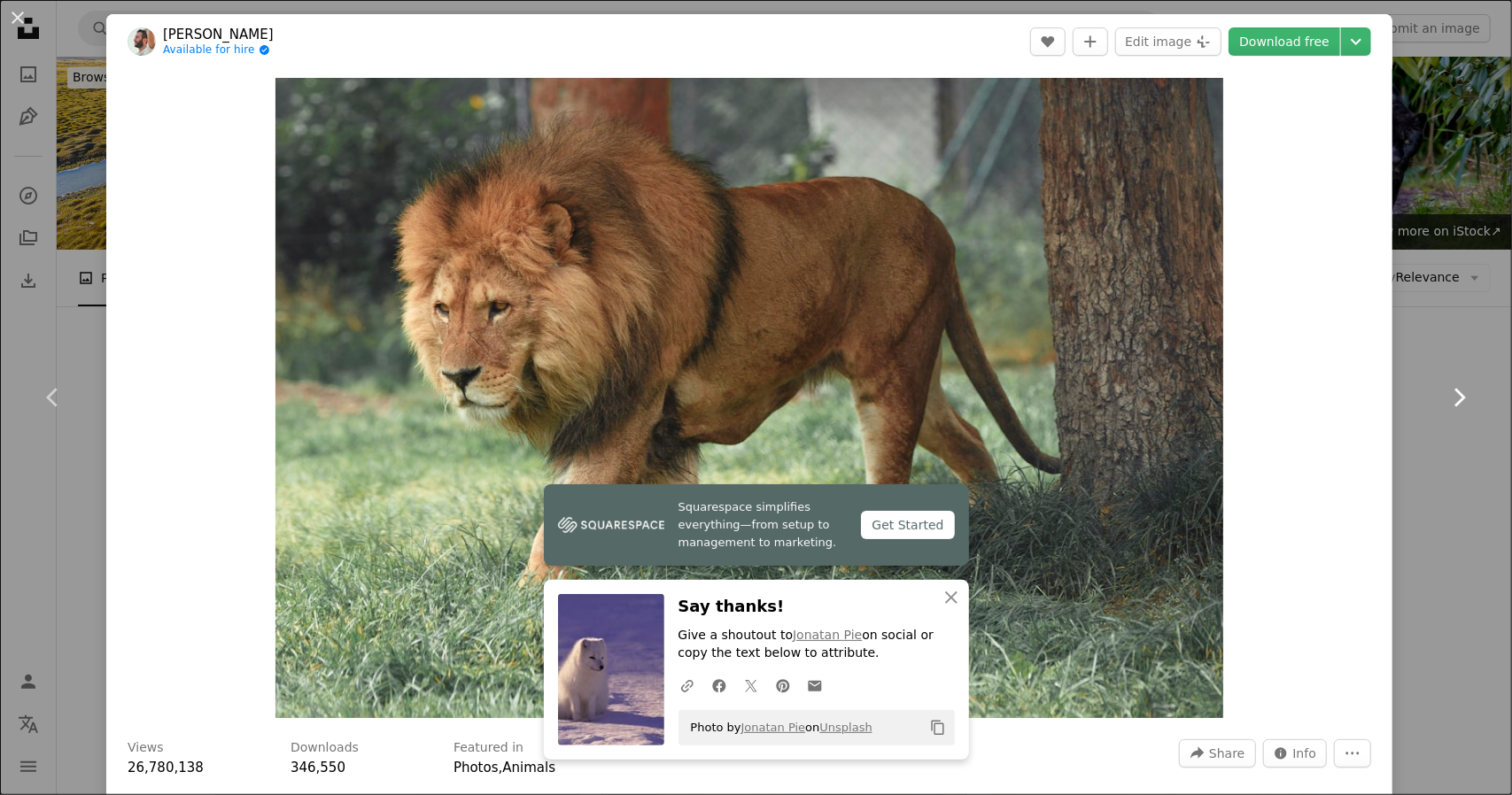
click at [1446, 390] on icon "Chevron right" at bounding box center [1459, 398] width 29 height 29
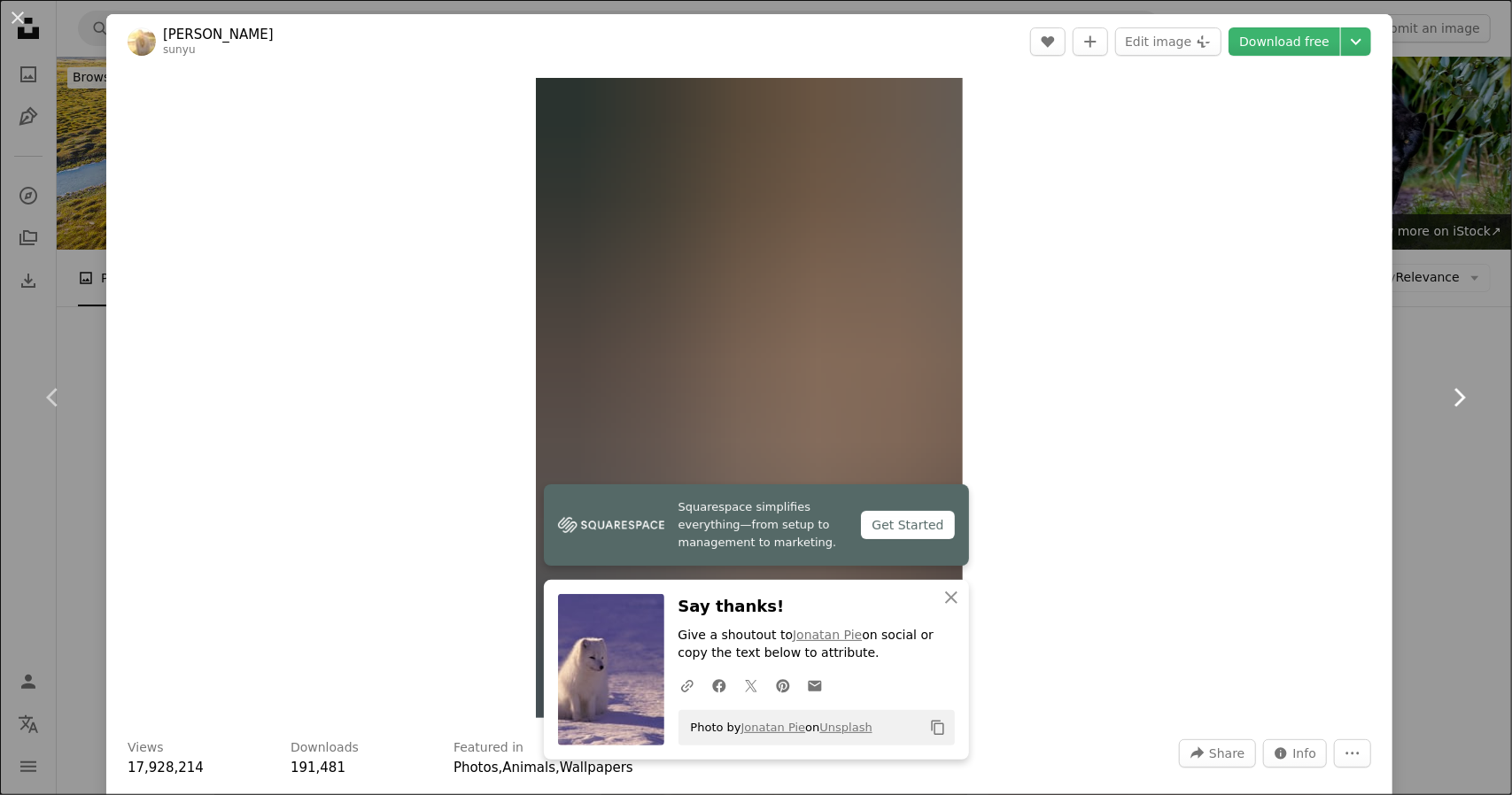
click at [1446, 390] on icon "Chevron right" at bounding box center [1459, 398] width 29 height 29
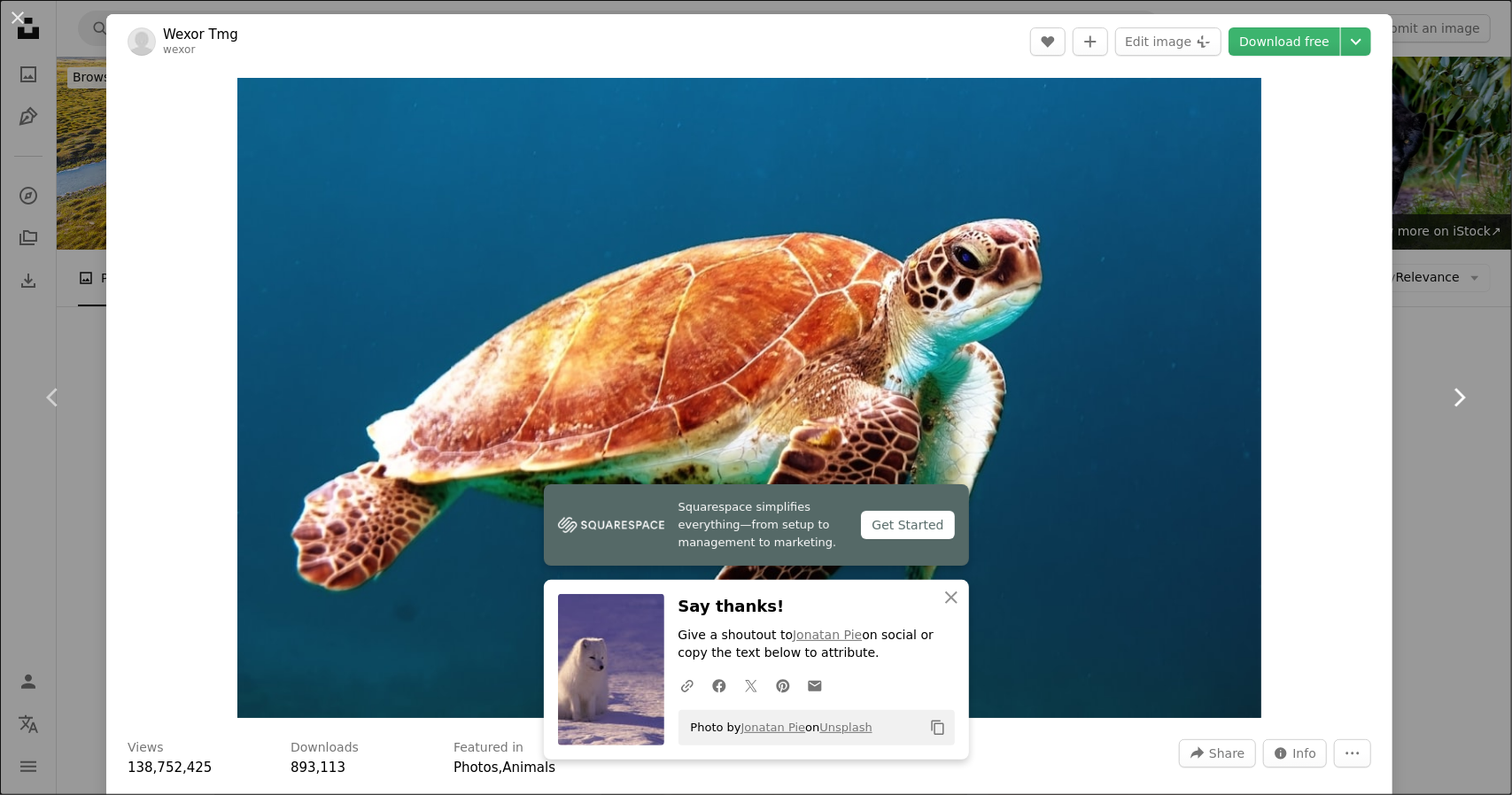
click at [1446, 390] on icon "Chevron right" at bounding box center [1459, 398] width 29 height 29
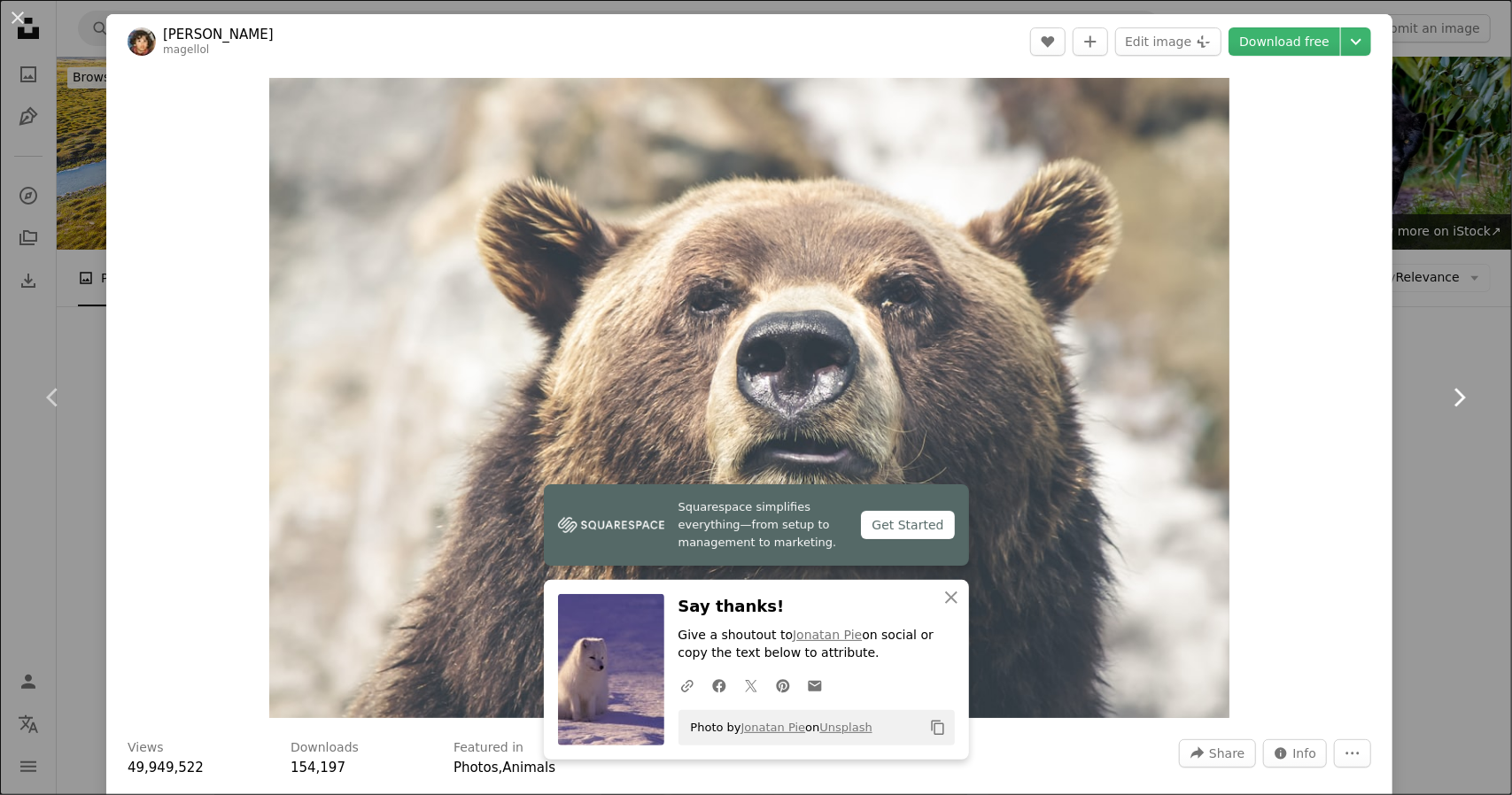
click at [1446, 390] on icon "Chevron right" at bounding box center [1459, 398] width 29 height 29
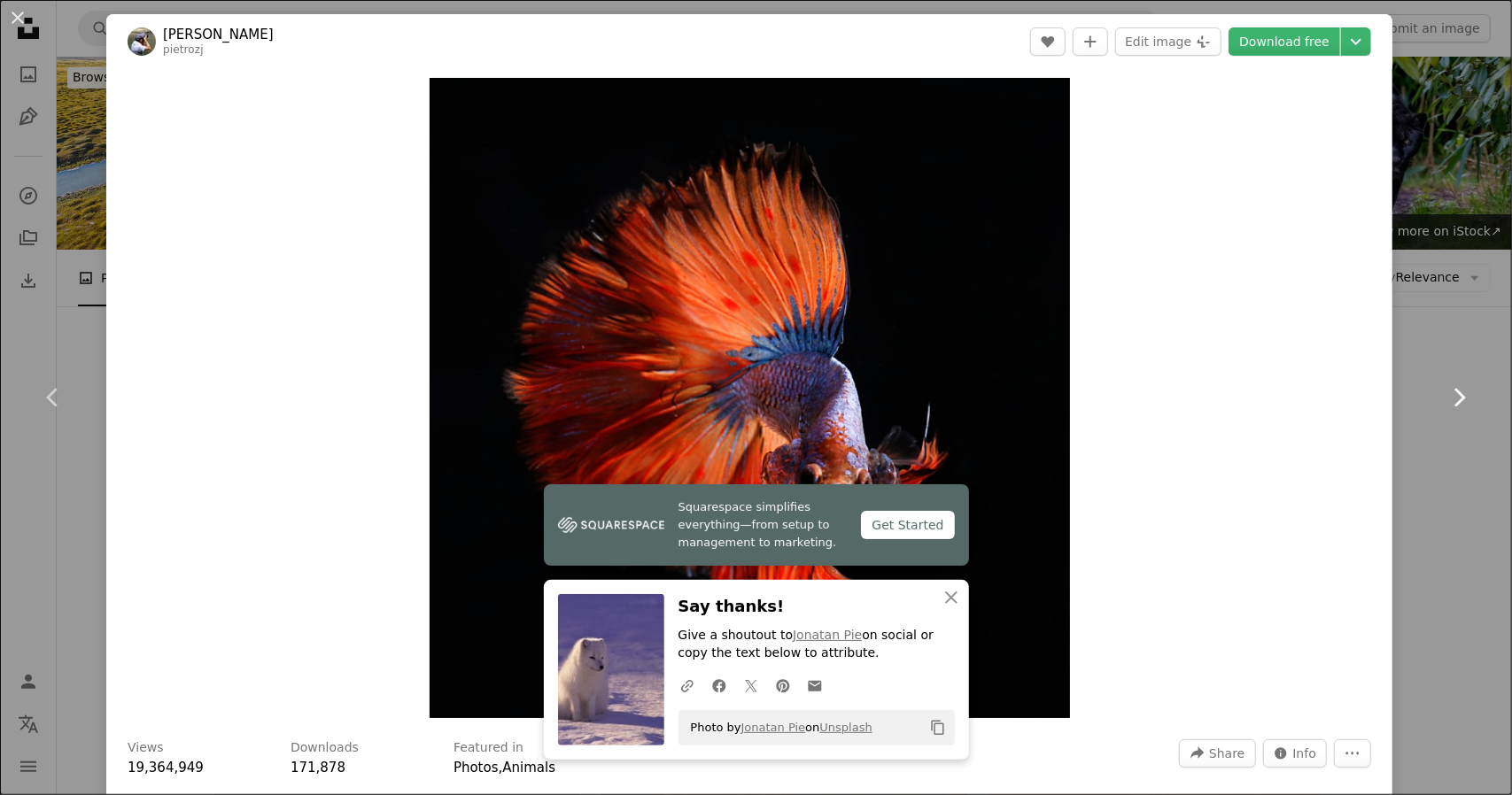
click at [1446, 390] on icon "Chevron right" at bounding box center [1459, 398] width 29 height 29
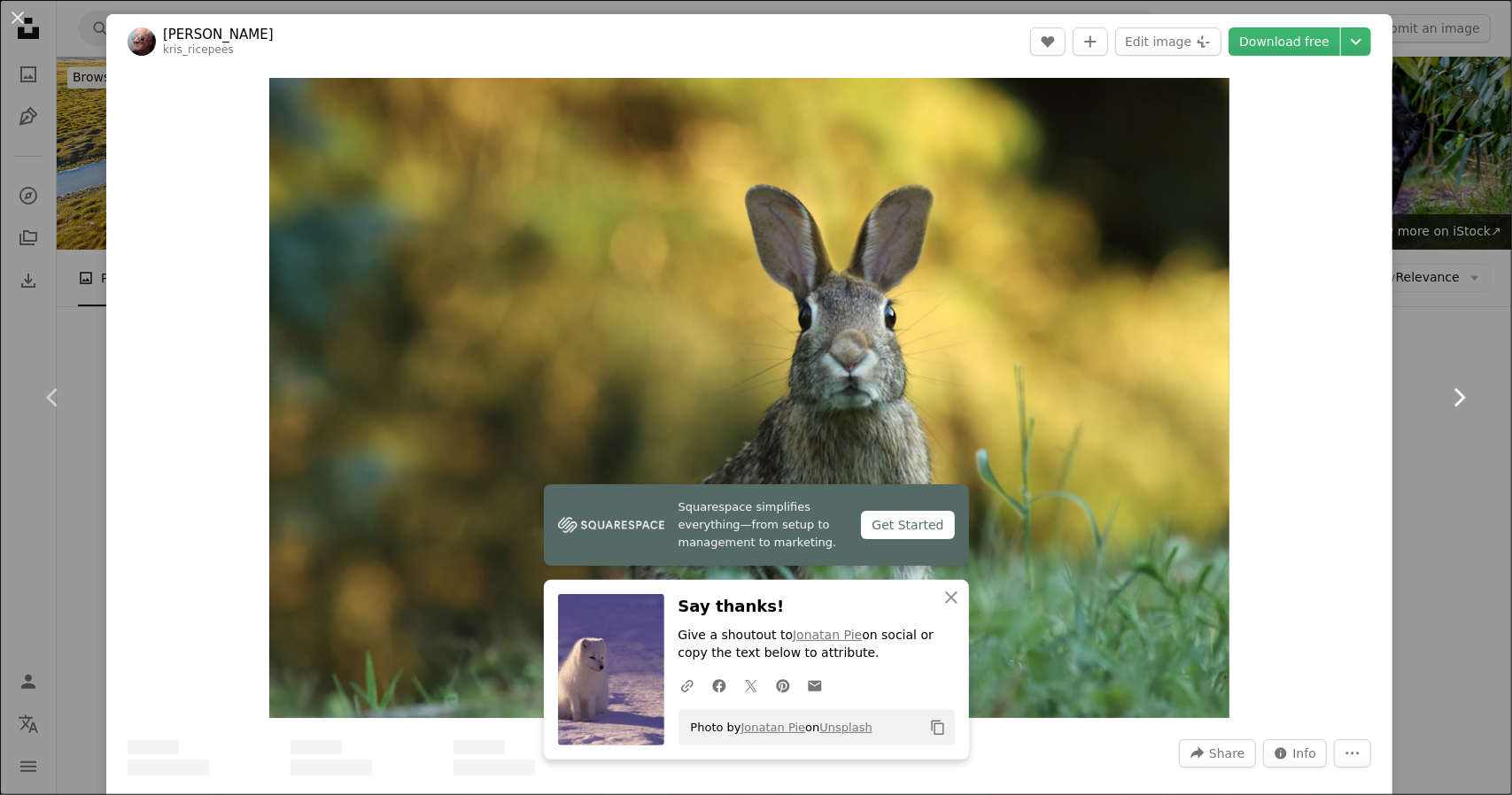
click at [1446, 390] on icon "Chevron right" at bounding box center [1459, 398] width 29 height 29
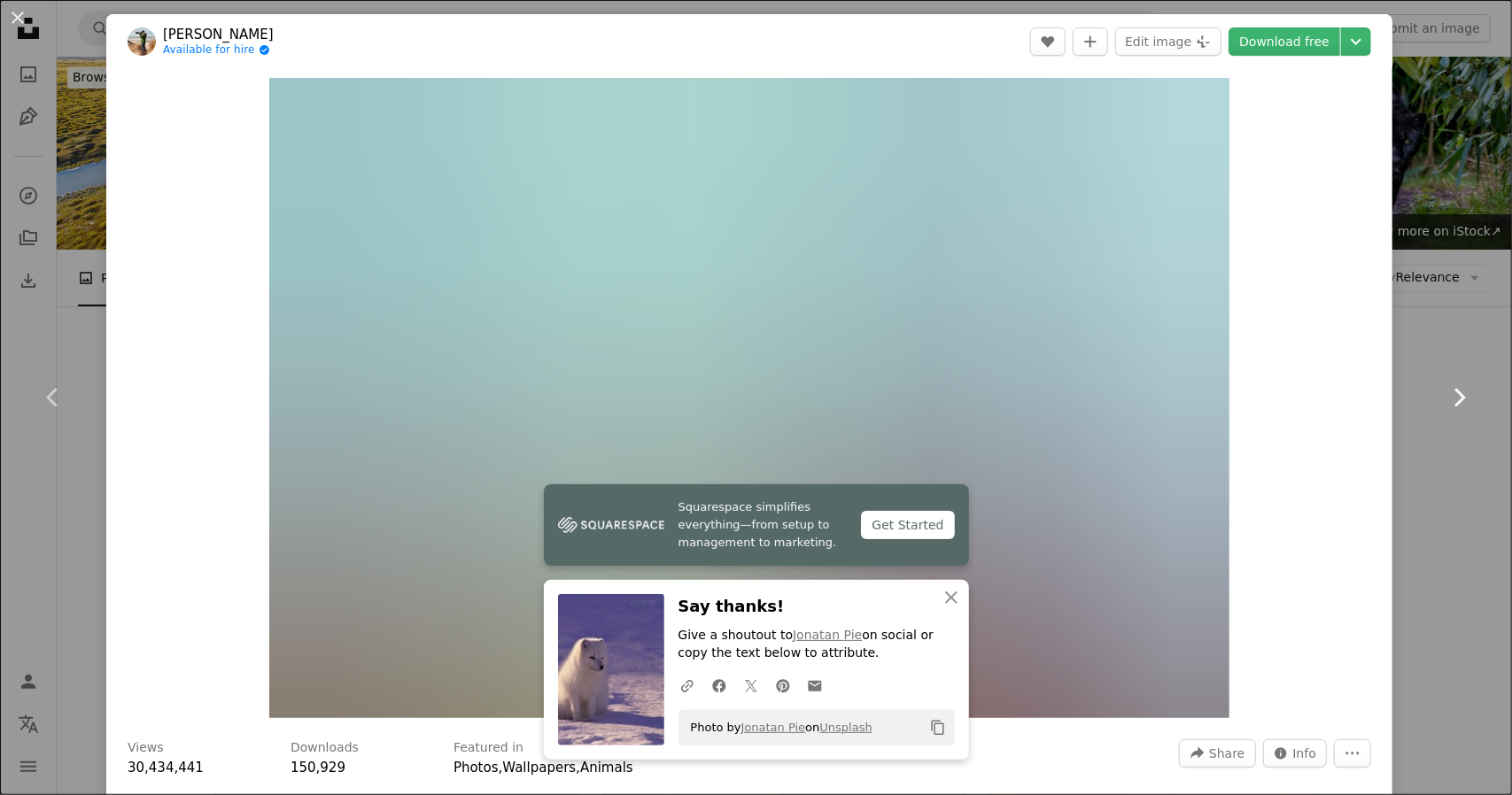
click at [1446, 390] on icon "Chevron right" at bounding box center [1459, 398] width 29 height 29
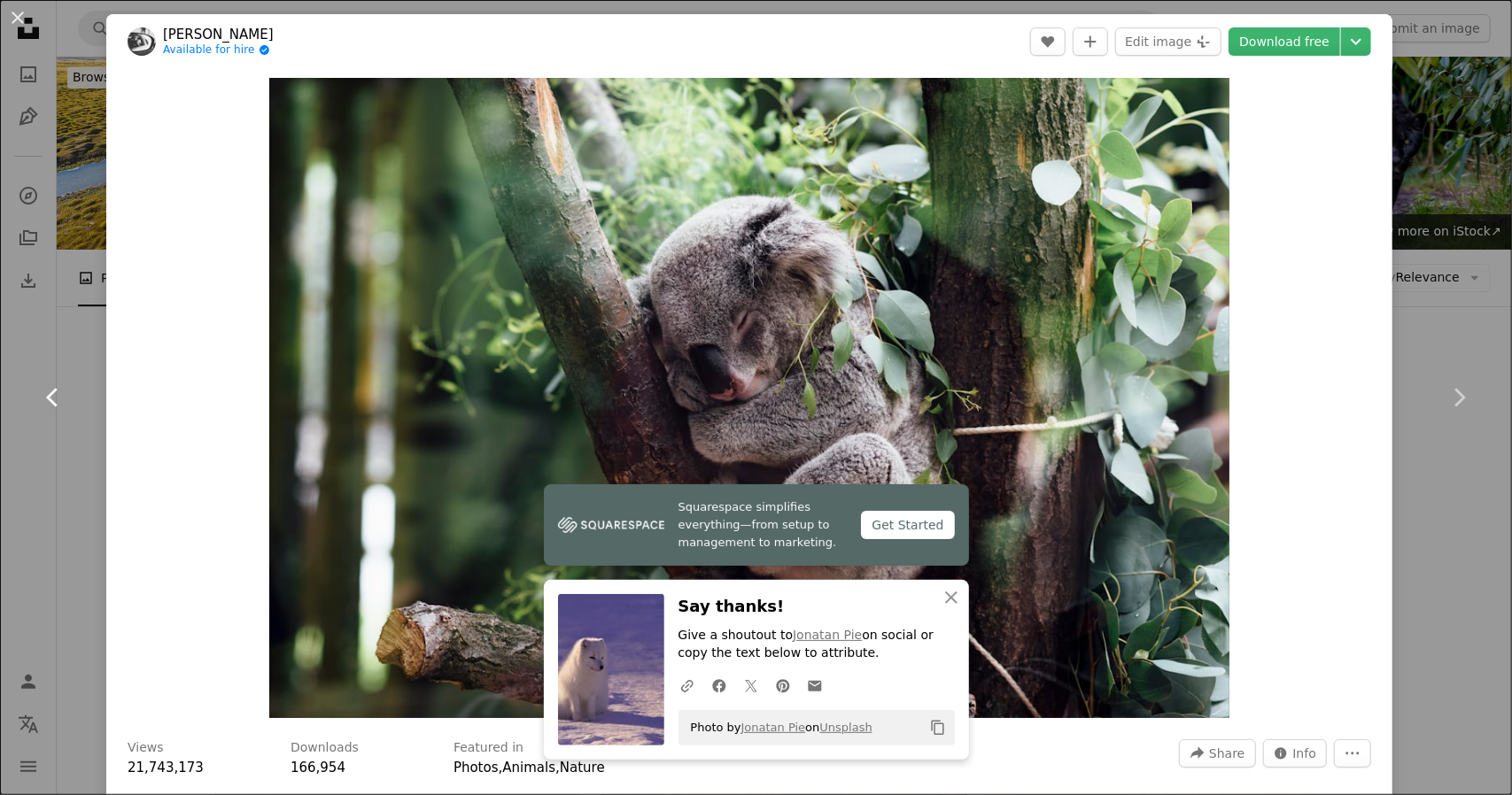
click at [60, 378] on link "Chevron left" at bounding box center [53, 397] width 106 height 170
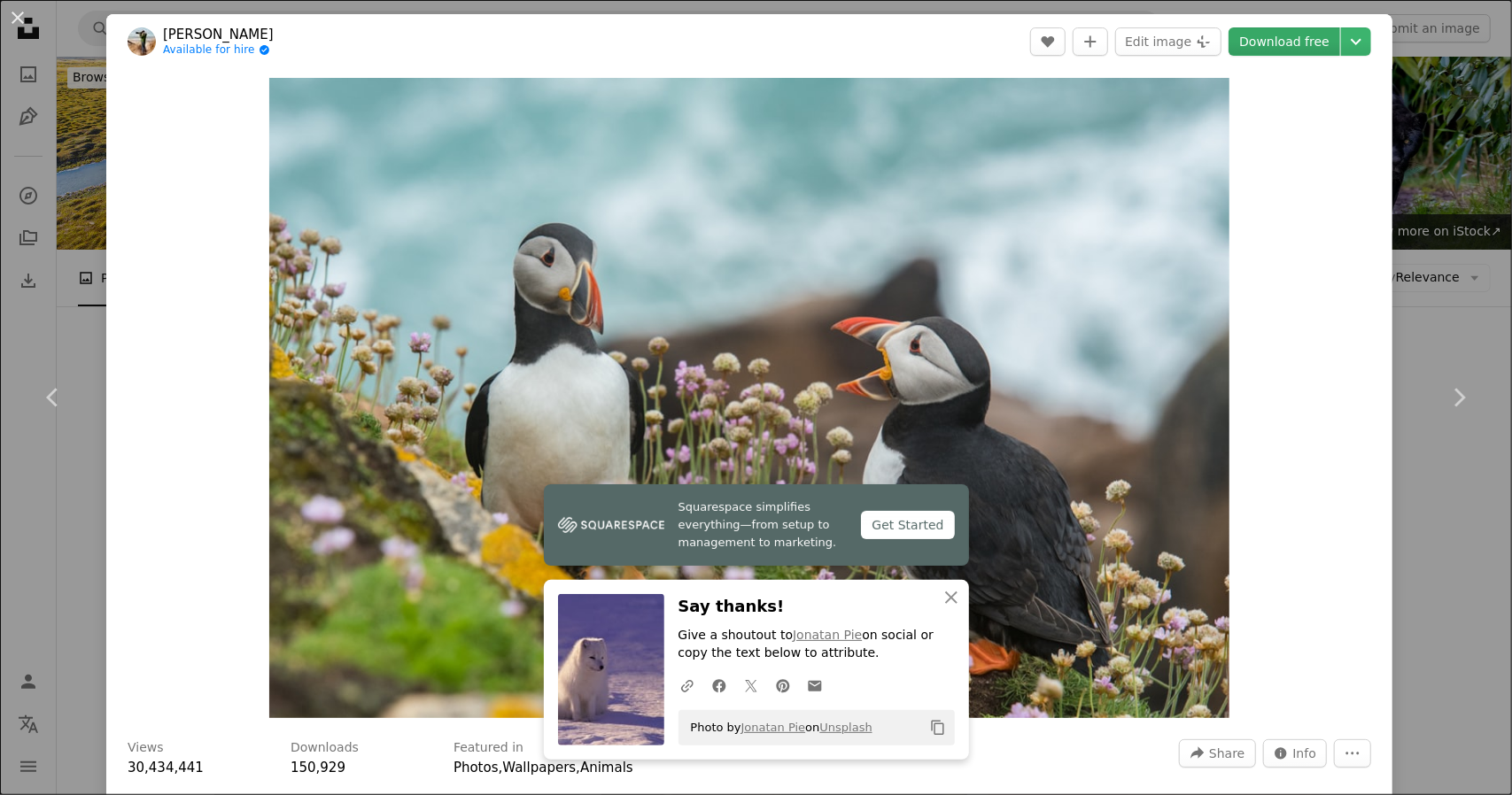
click at [1268, 45] on link "Download free" at bounding box center [1284, 42] width 112 height 29
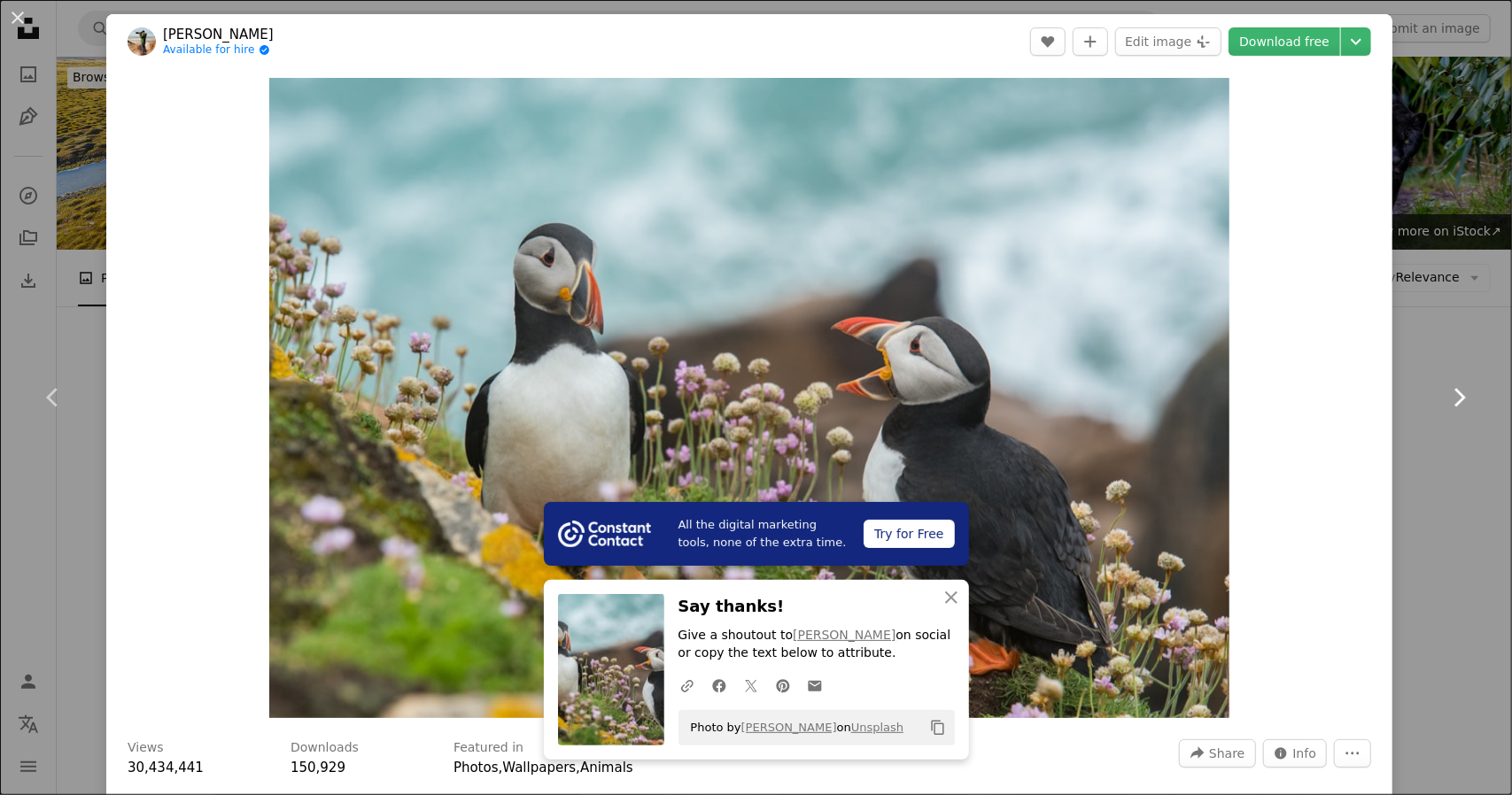
click at [1458, 389] on icon "Chevron right" at bounding box center [1459, 398] width 29 height 29
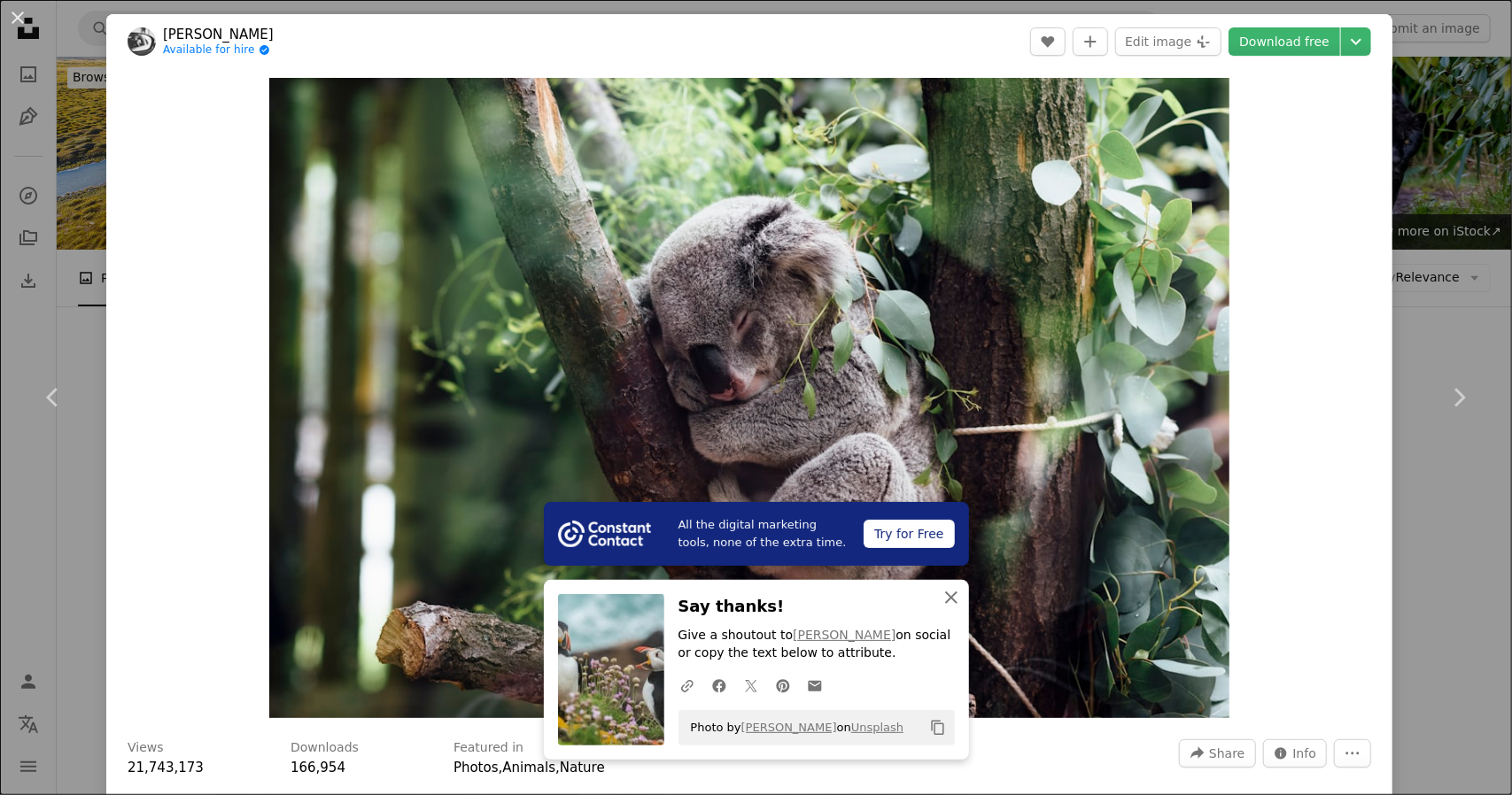
click at [946, 597] on icon "An X shape" at bounding box center [951, 597] width 21 height 21
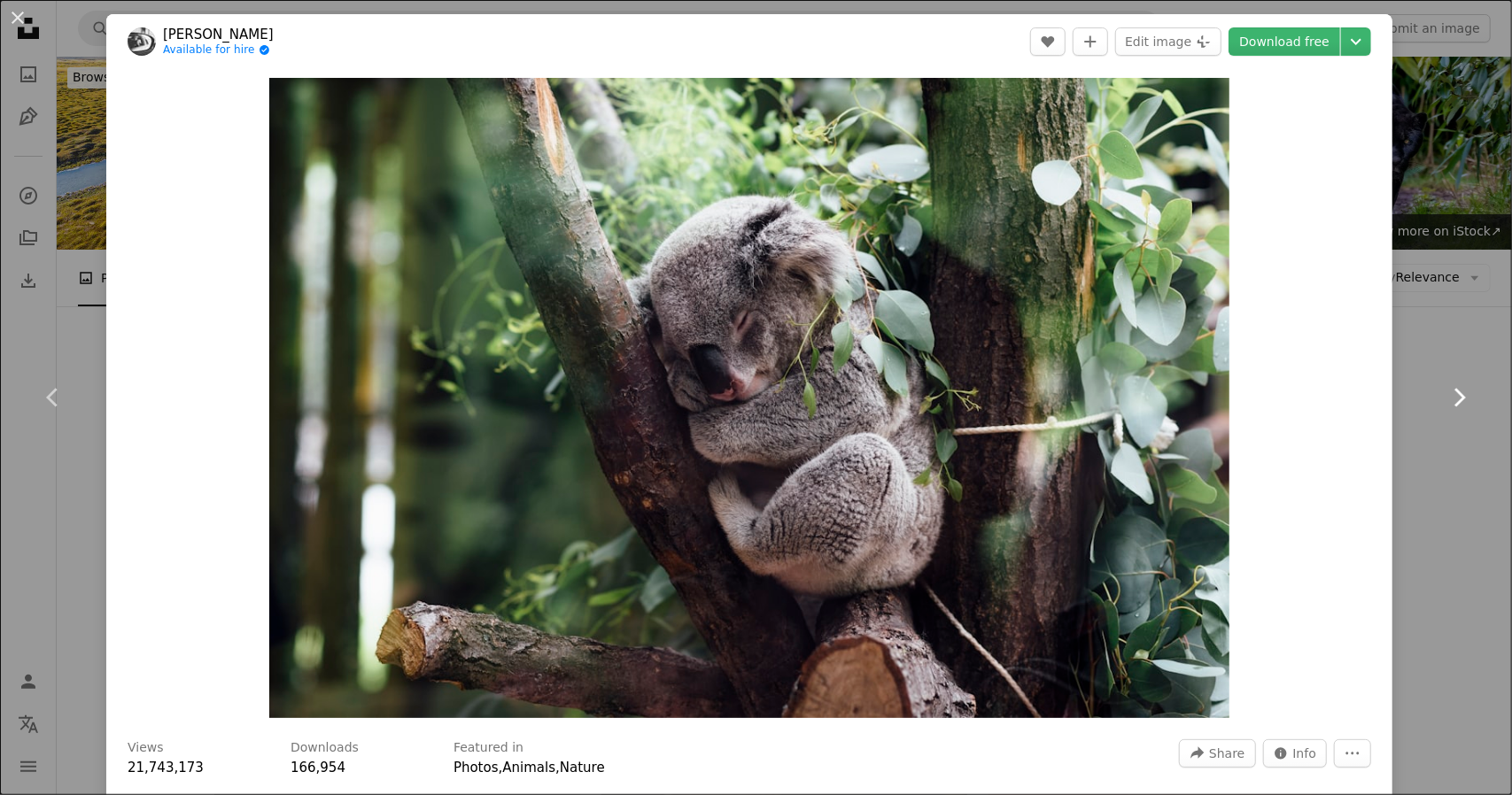
click at [1455, 402] on icon at bounding box center [1460, 397] width 12 height 19
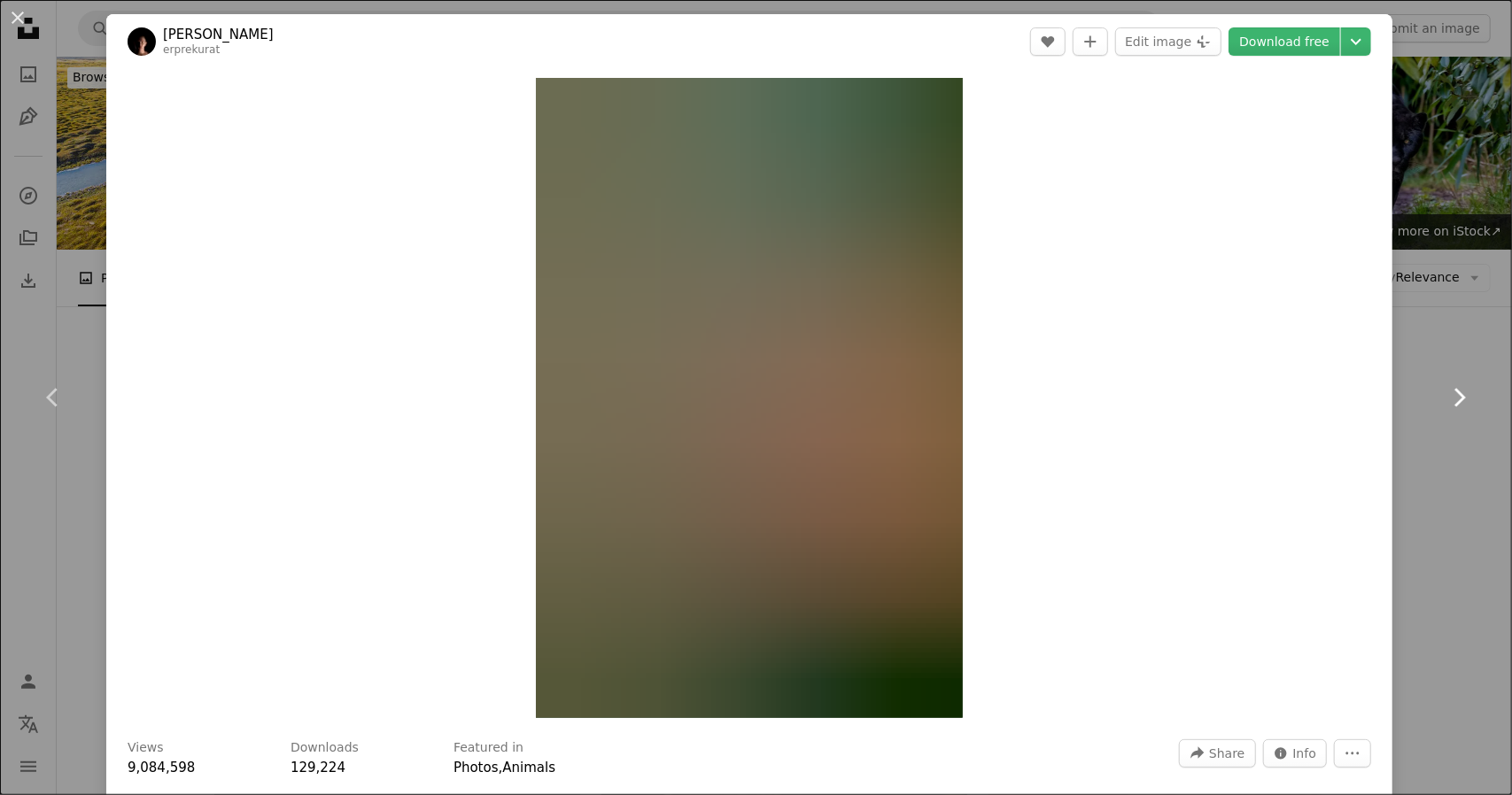
click at [1455, 402] on icon at bounding box center [1460, 397] width 12 height 19
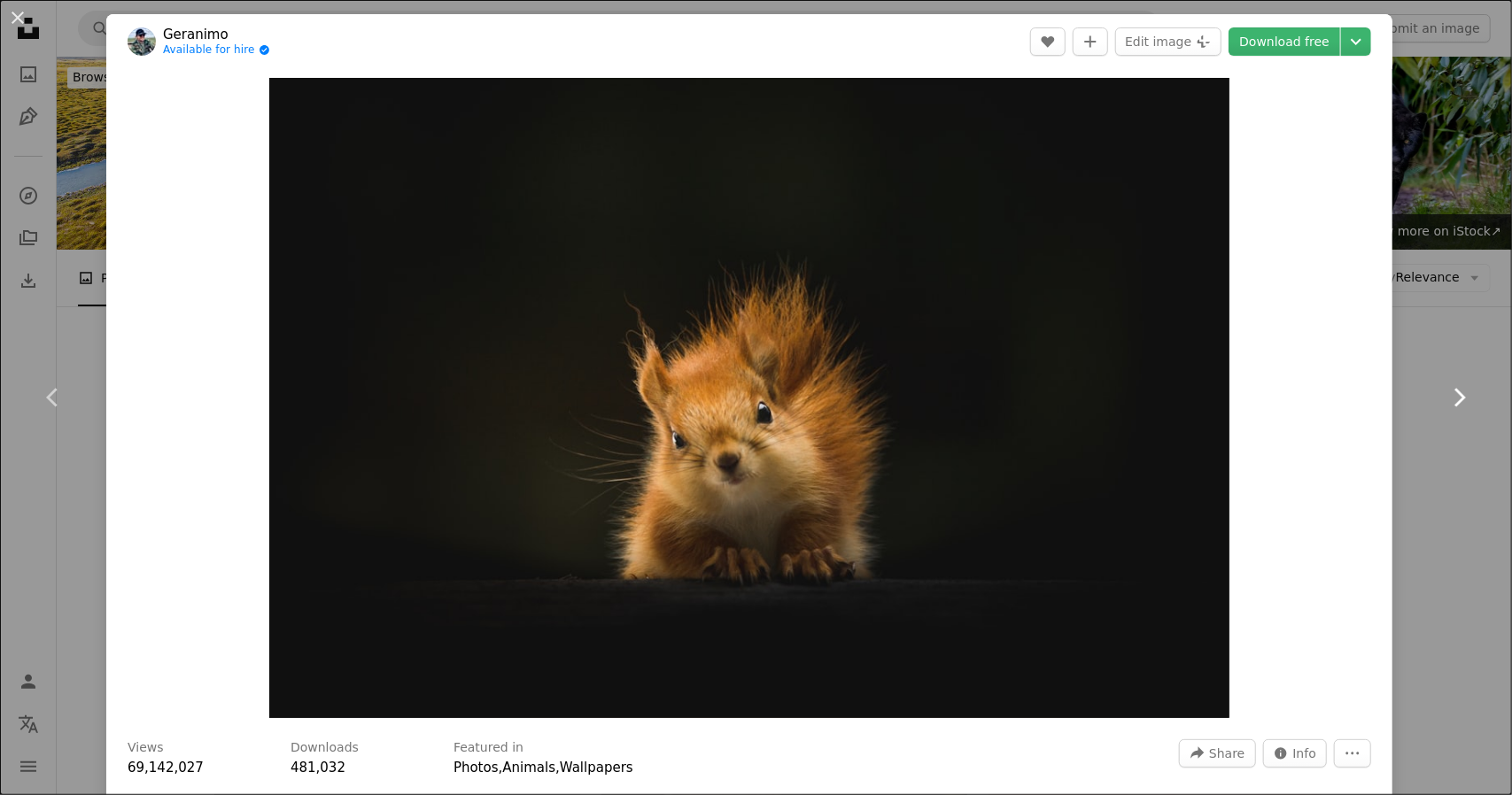
click at [1455, 402] on icon at bounding box center [1460, 397] width 12 height 19
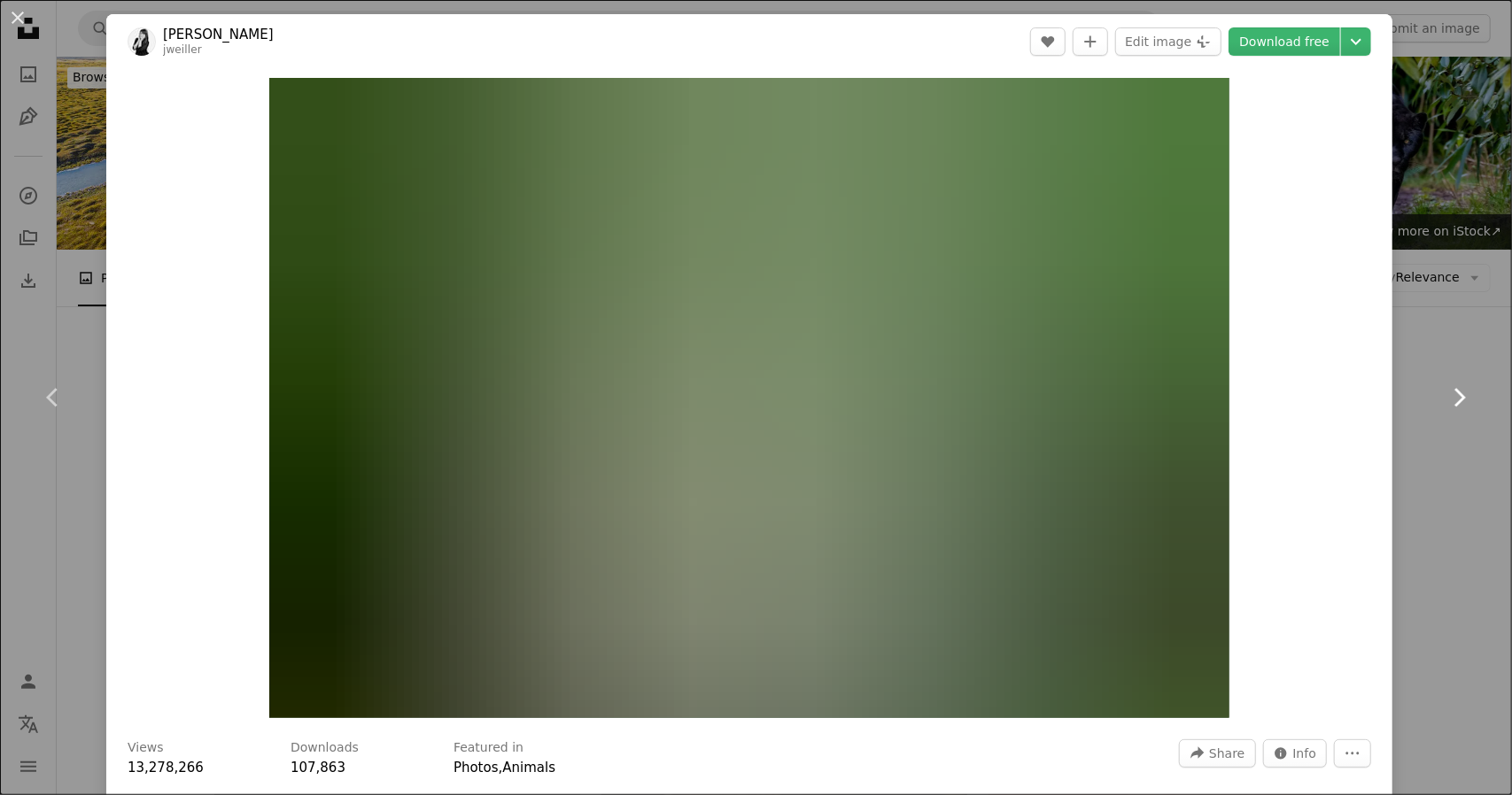
click at [1455, 402] on icon at bounding box center [1460, 397] width 12 height 19
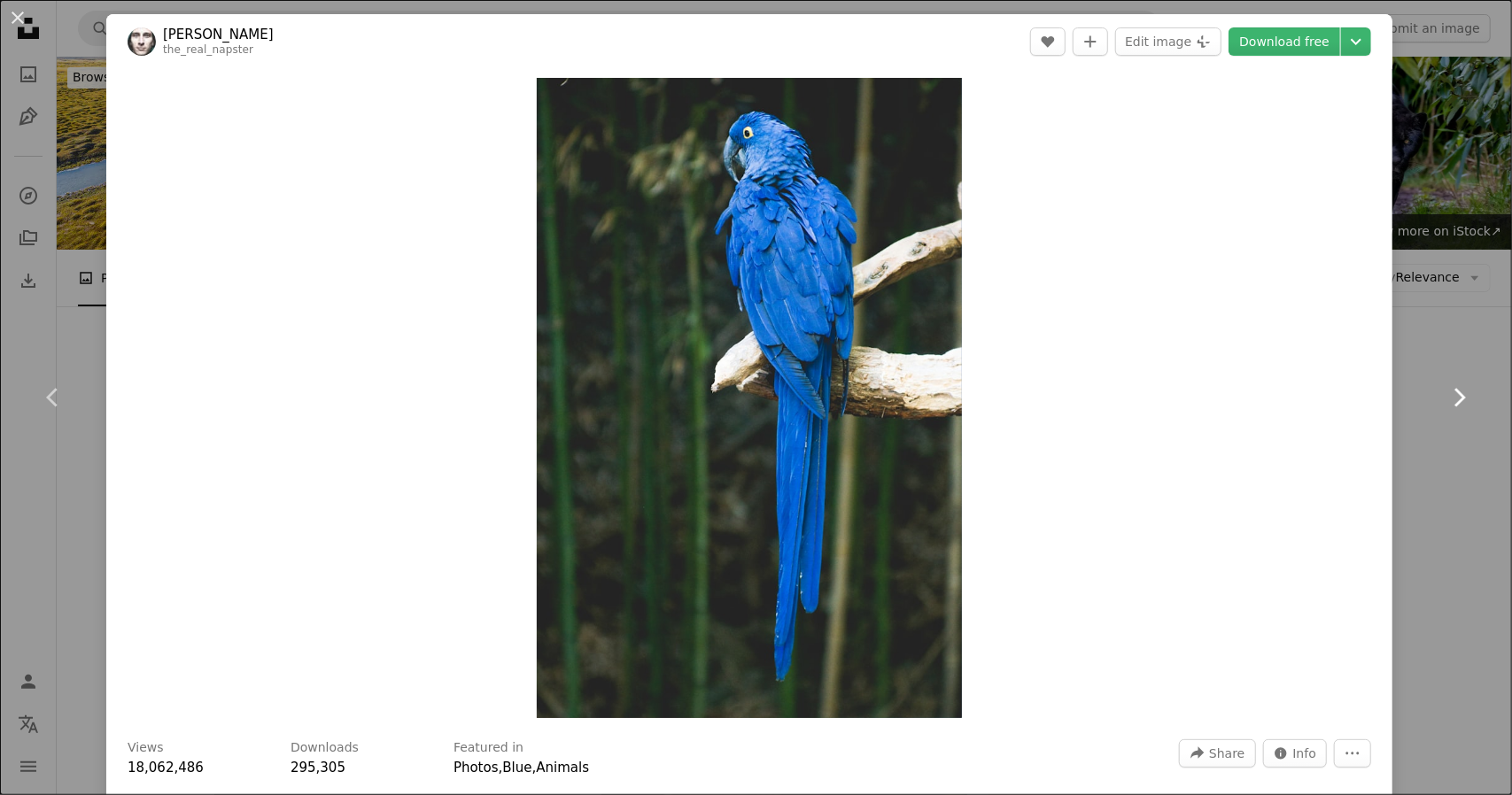
click at [1455, 402] on icon at bounding box center [1460, 397] width 12 height 19
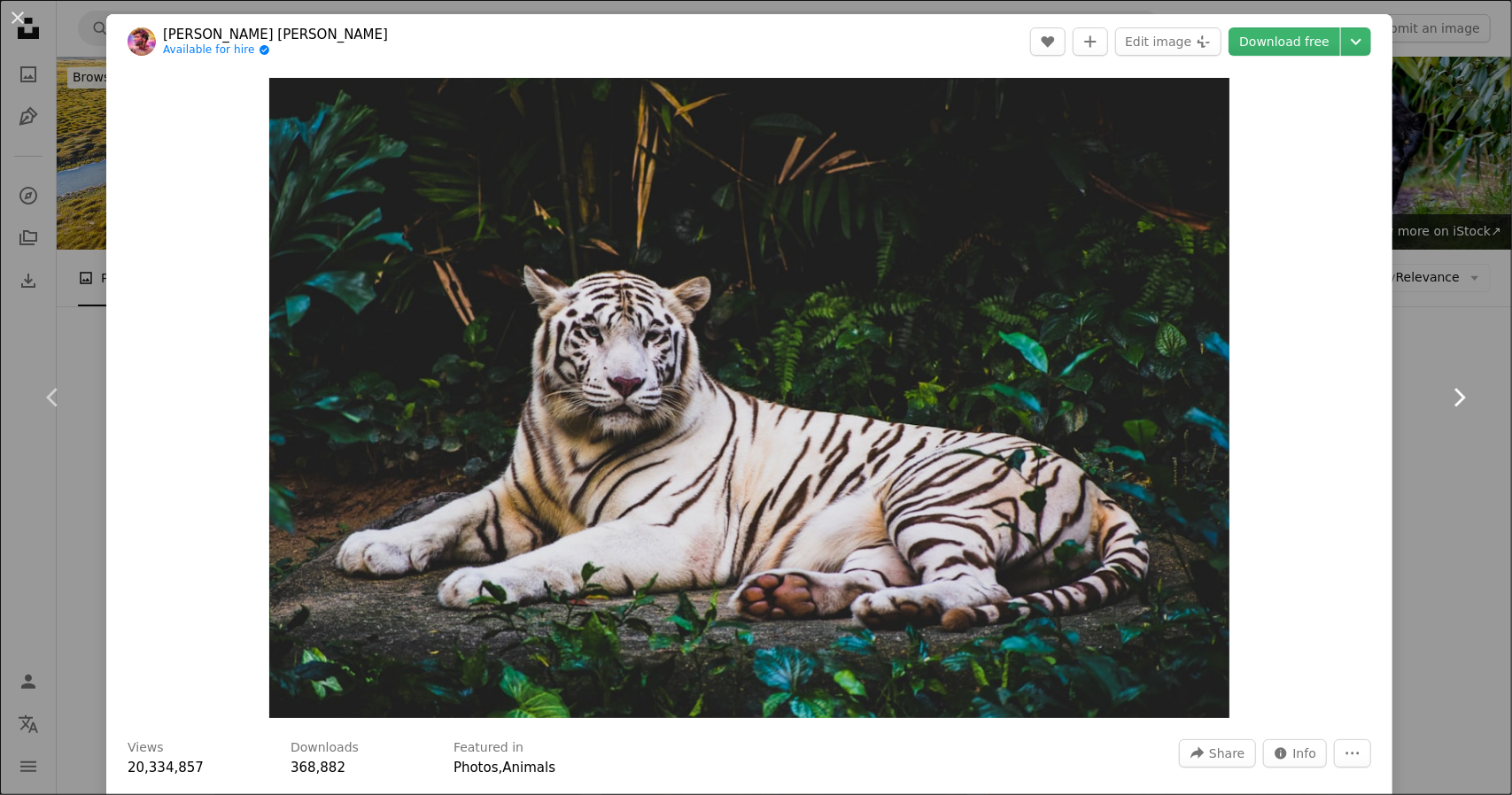
click at [1455, 402] on icon at bounding box center [1460, 397] width 12 height 19
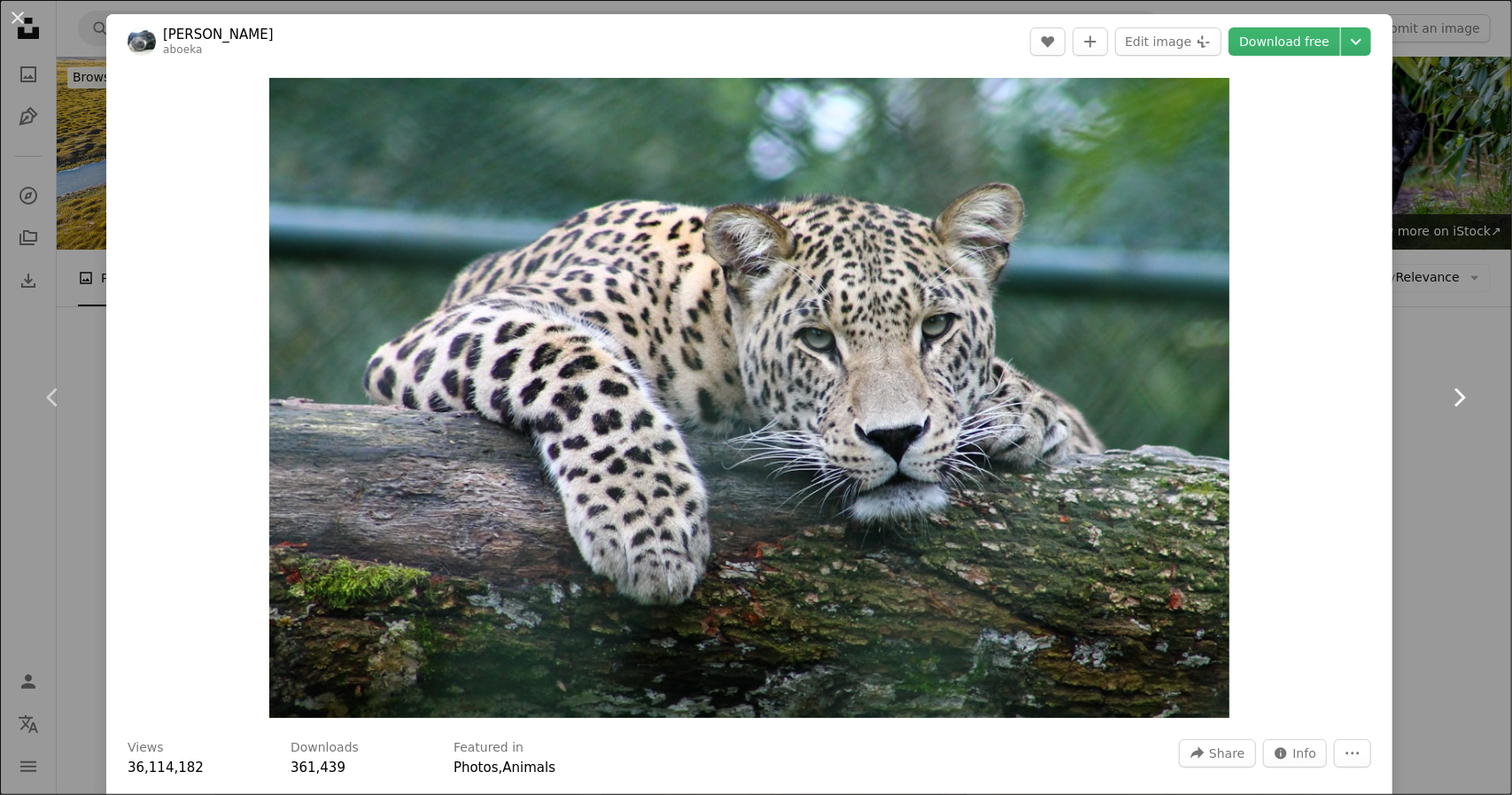
click at [1455, 402] on icon at bounding box center [1460, 397] width 12 height 19
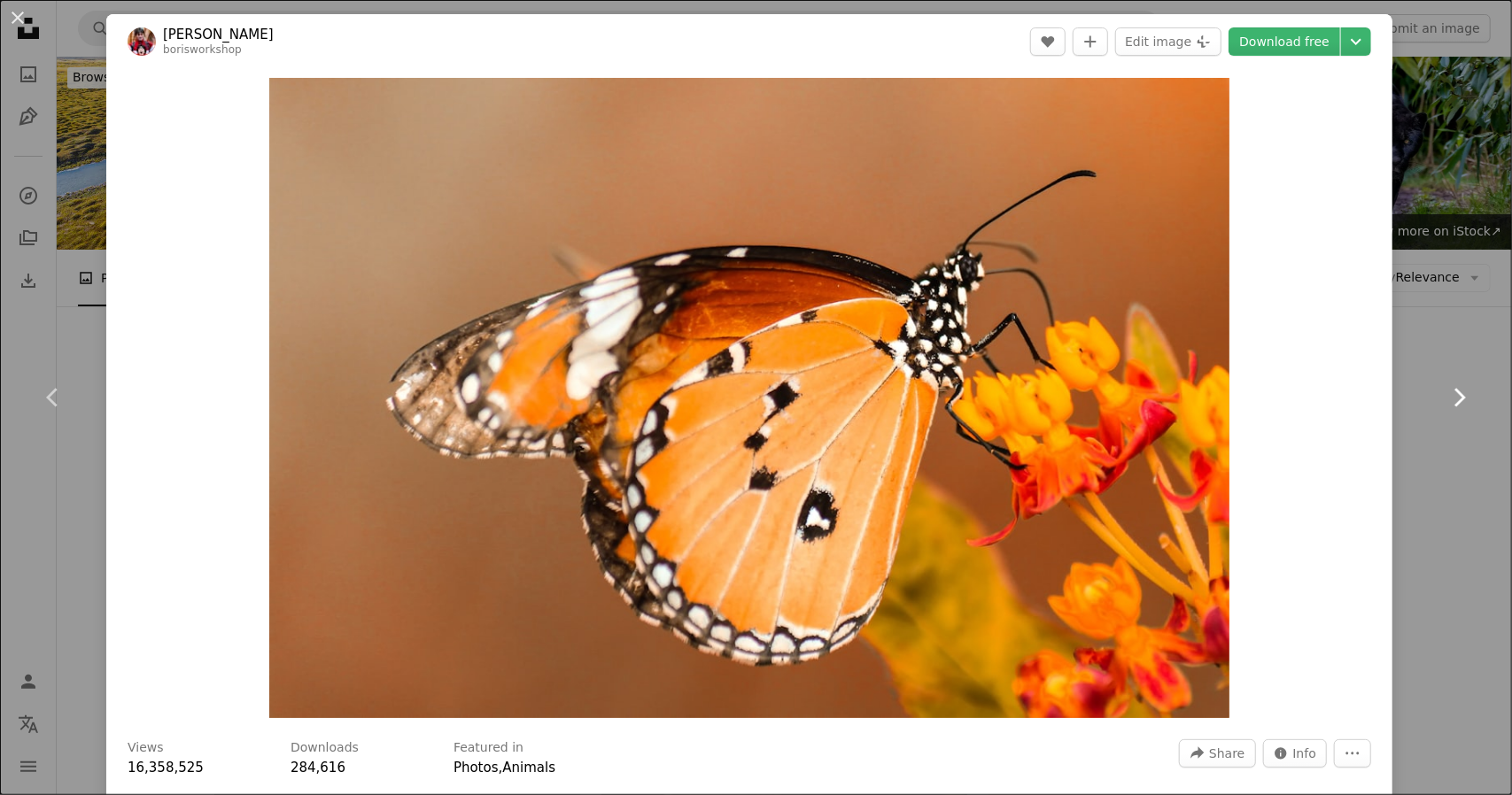
click at [1455, 402] on icon at bounding box center [1460, 397] width 12 height 19
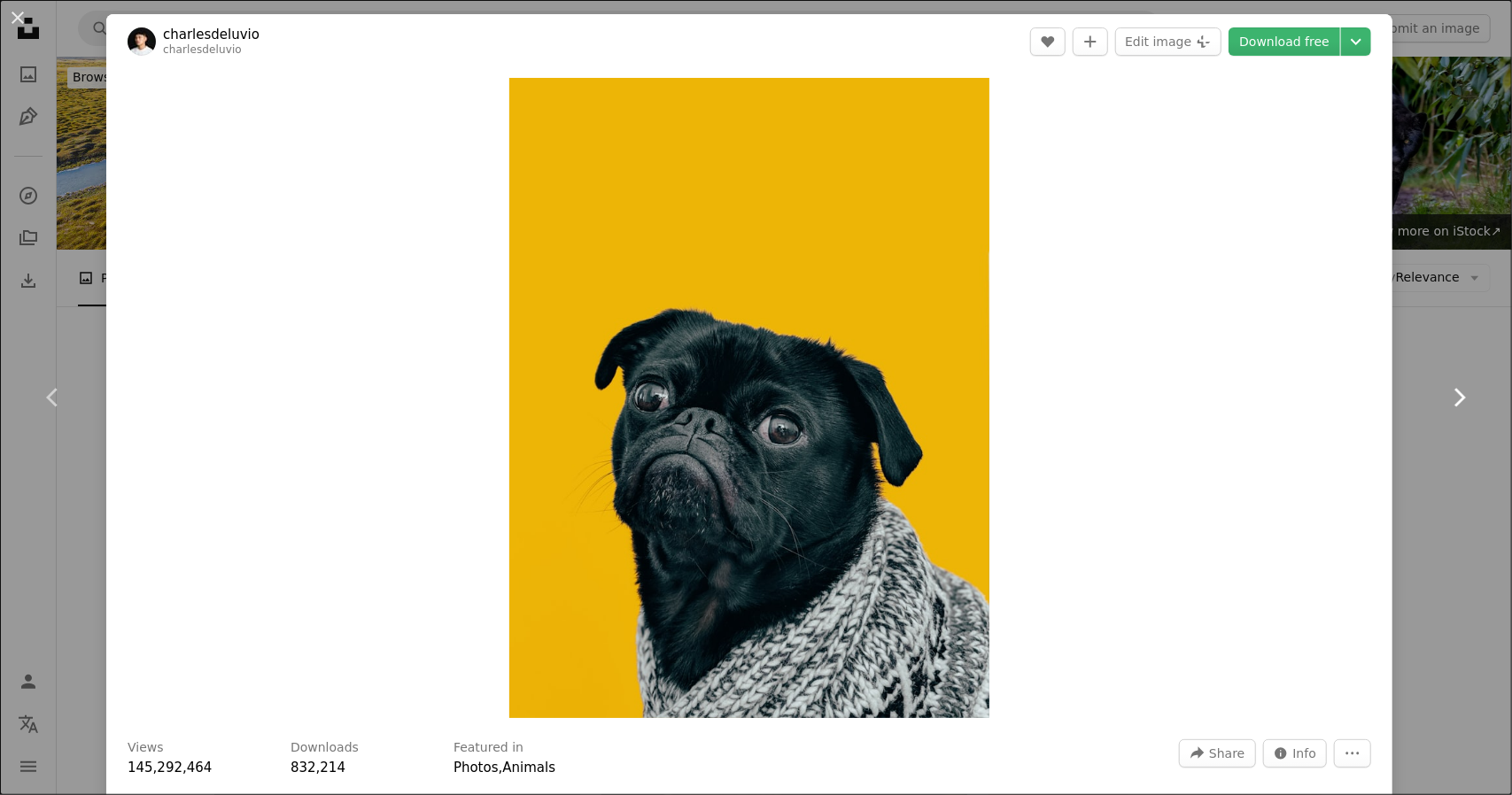
click at [1455, 402] on icon at bounding box center [1460, 397] width 12 height 19
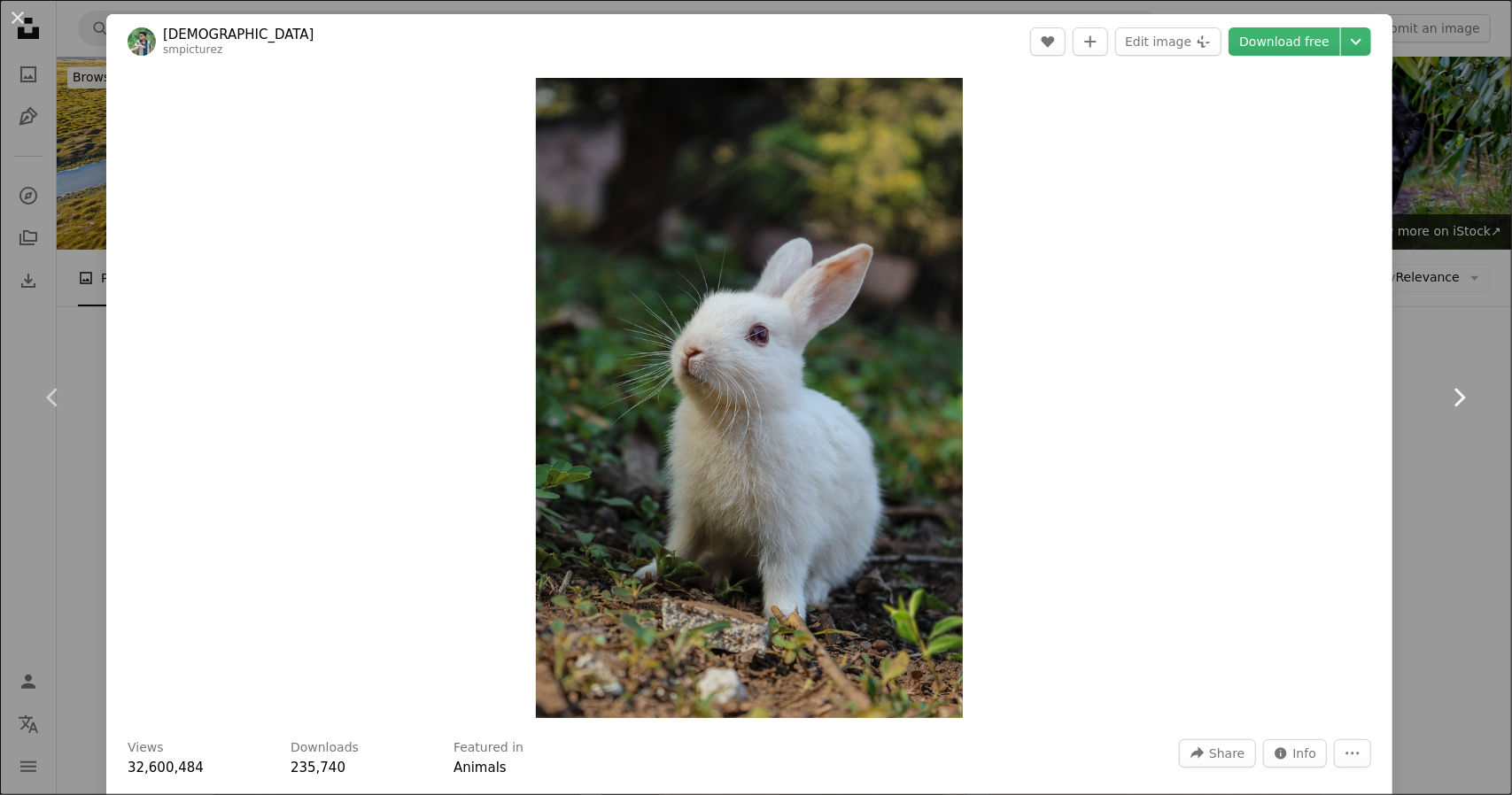
click at [1455, 402] on icon at bounding box center [1460, 397] width 12 height 19
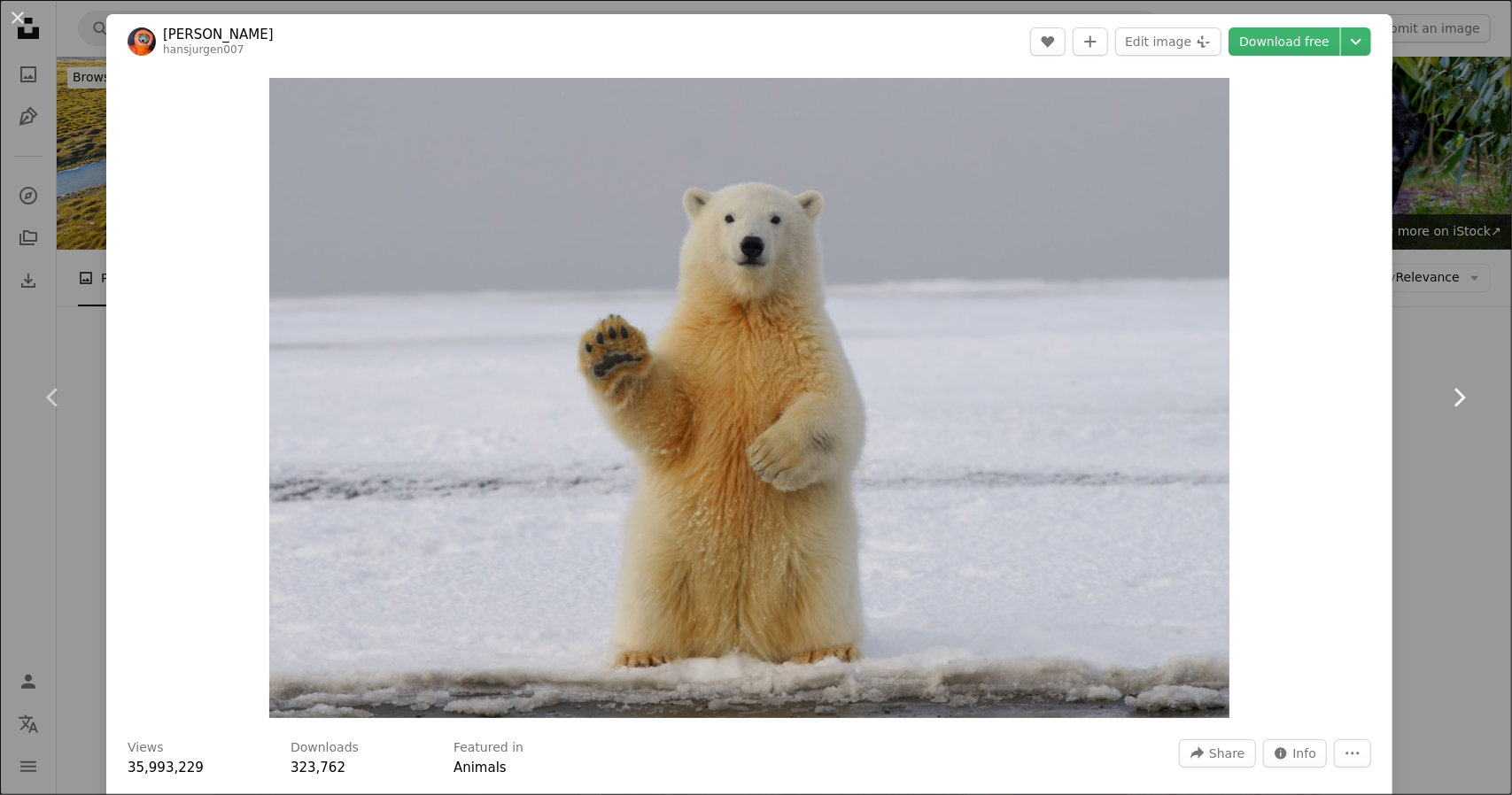
click at [1455, 402] on icon at bounding box center [1460, 397] width 12 height 19
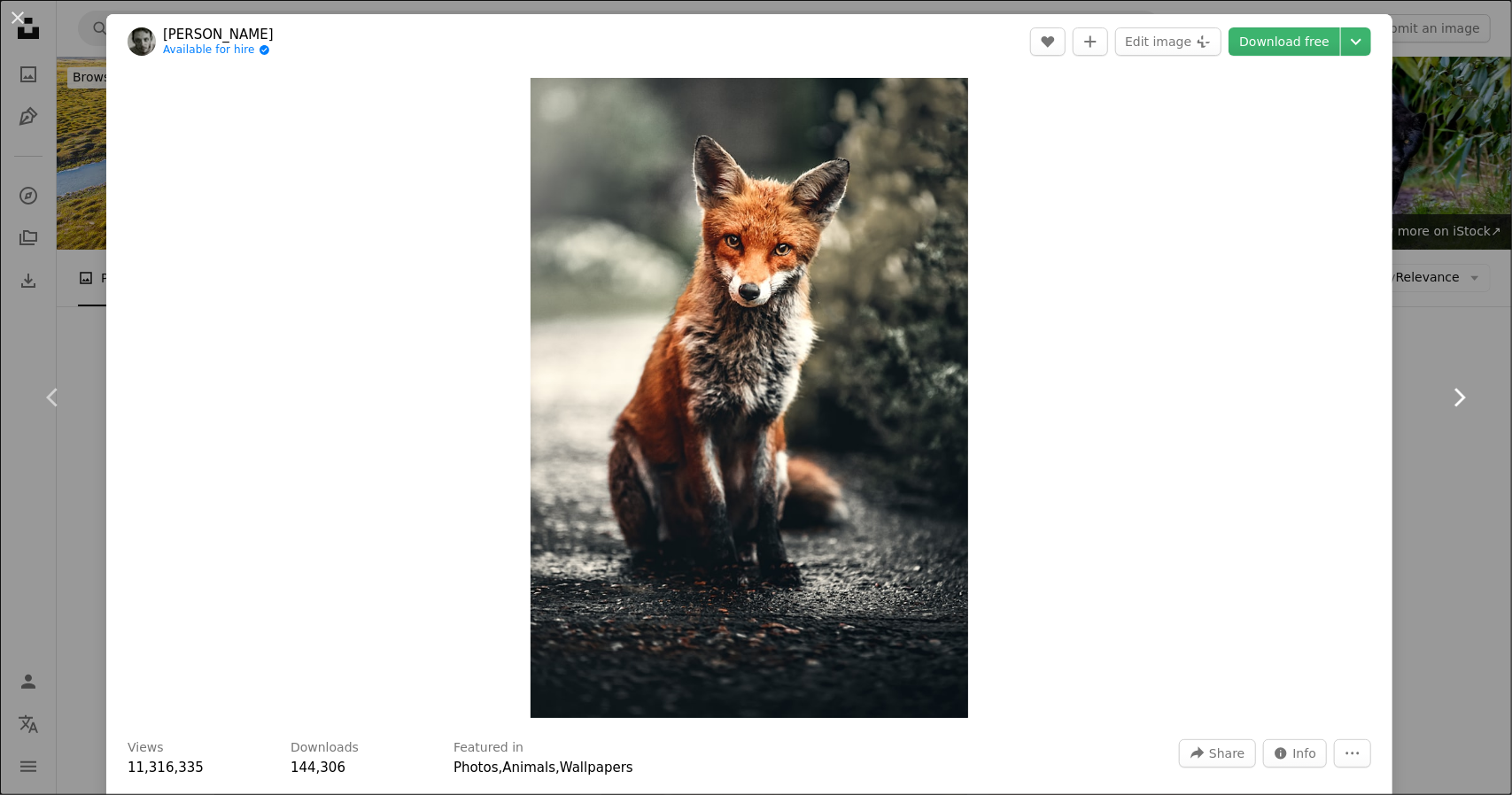
click at [1455, 402] on icon at bounding box center [1460, 397] width 12 height 19
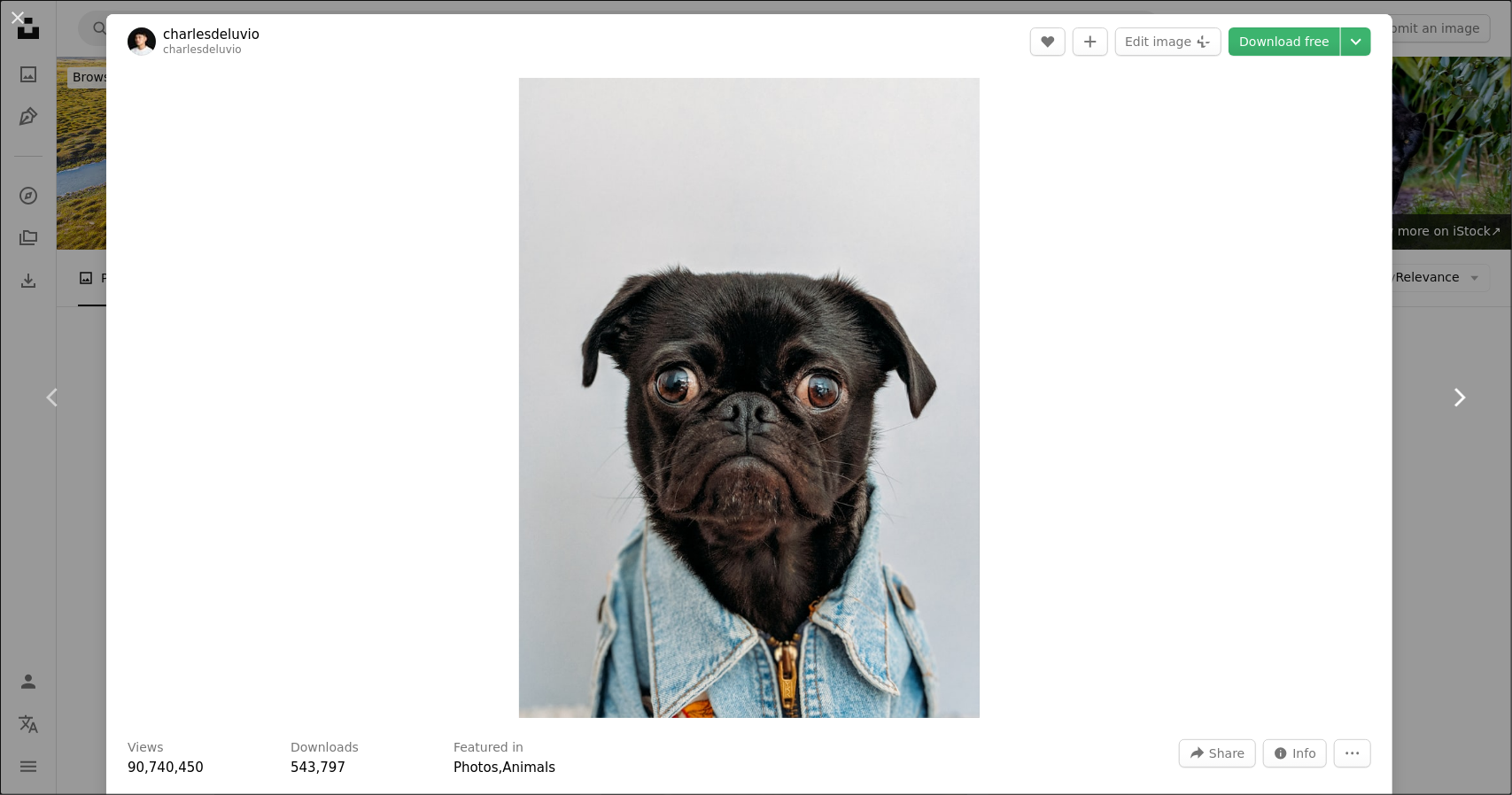
click at [1455, 402] on icon at bounding box center [1460, 397] width 12 height 19
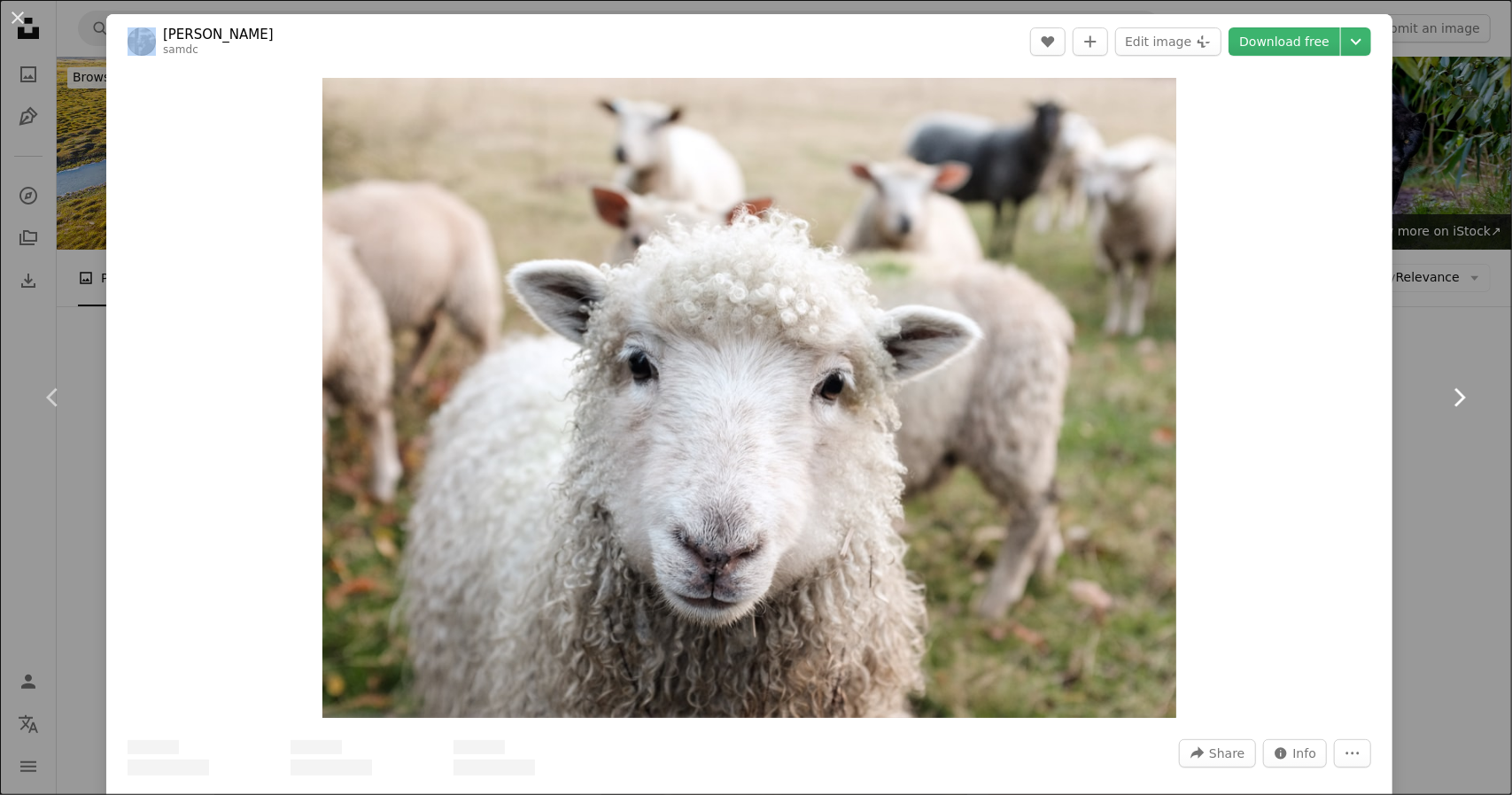
click at [1455, 402] on icon at bounding box center [1460, 397] width 12 height 19
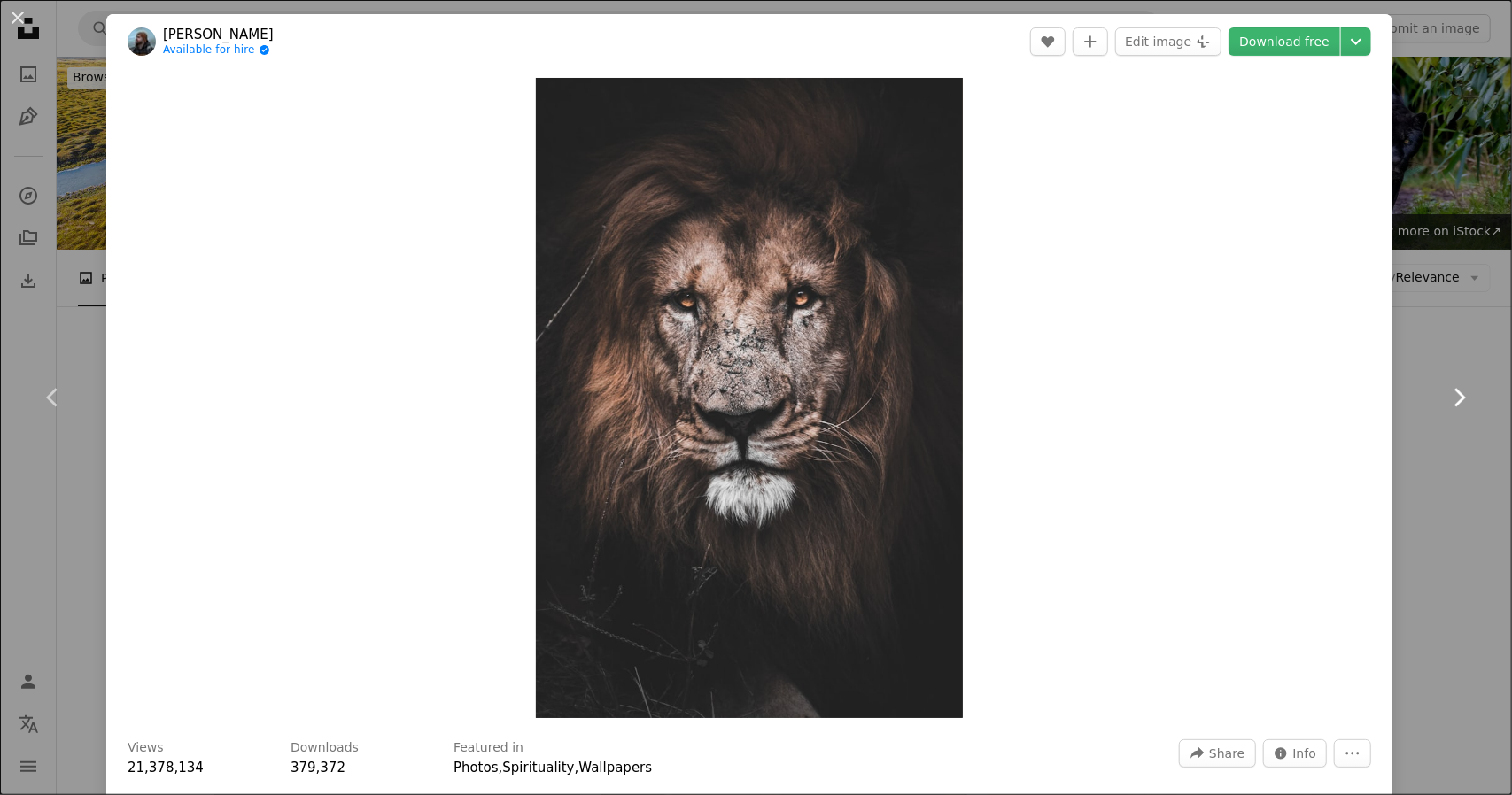
click at [1455, 402] on icon at bounding box center [1460, 397] width 12 height 19
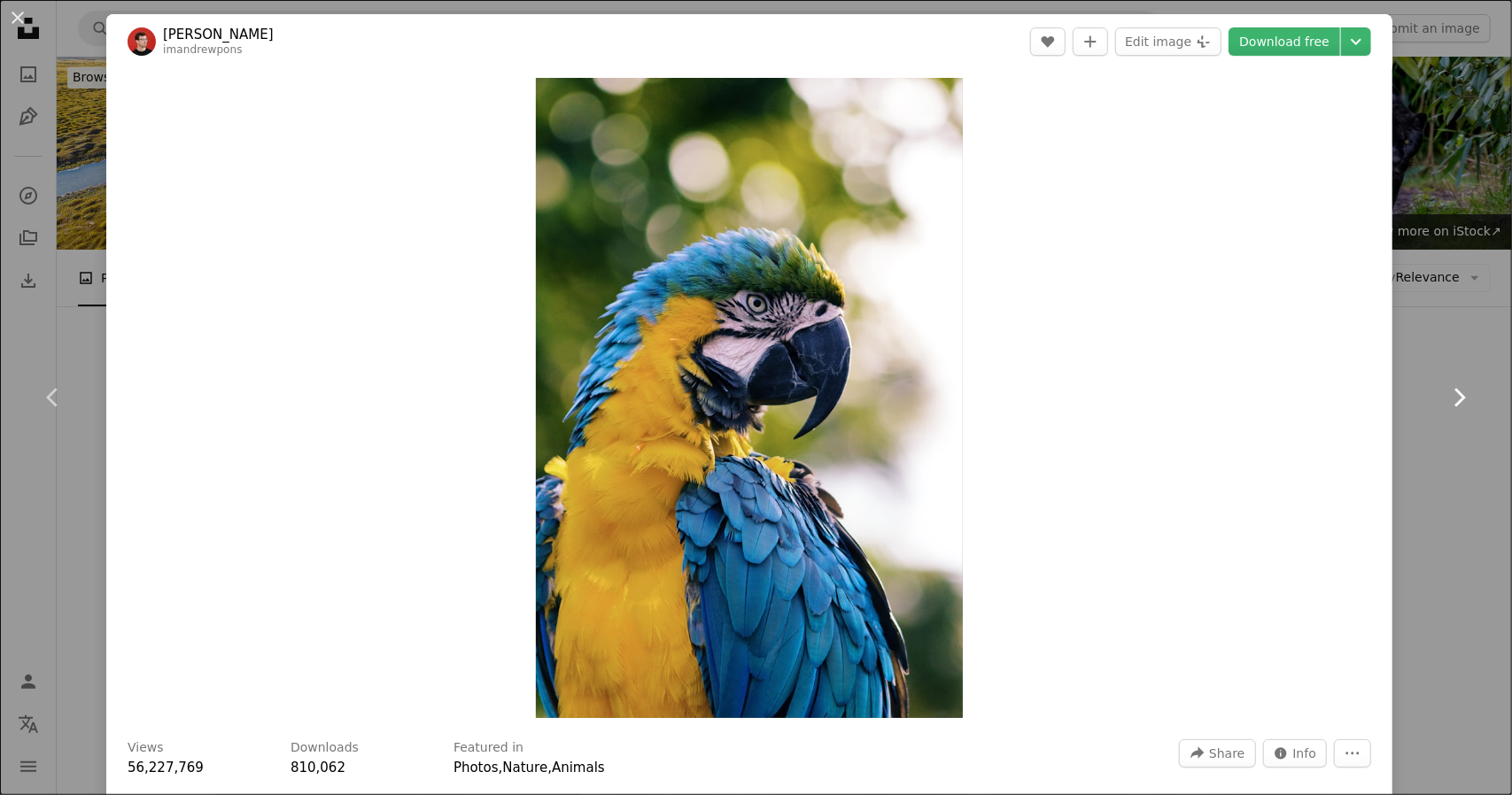
click at [1455, 402] on icon at bounding box center [1460, 397] width 12 height 19
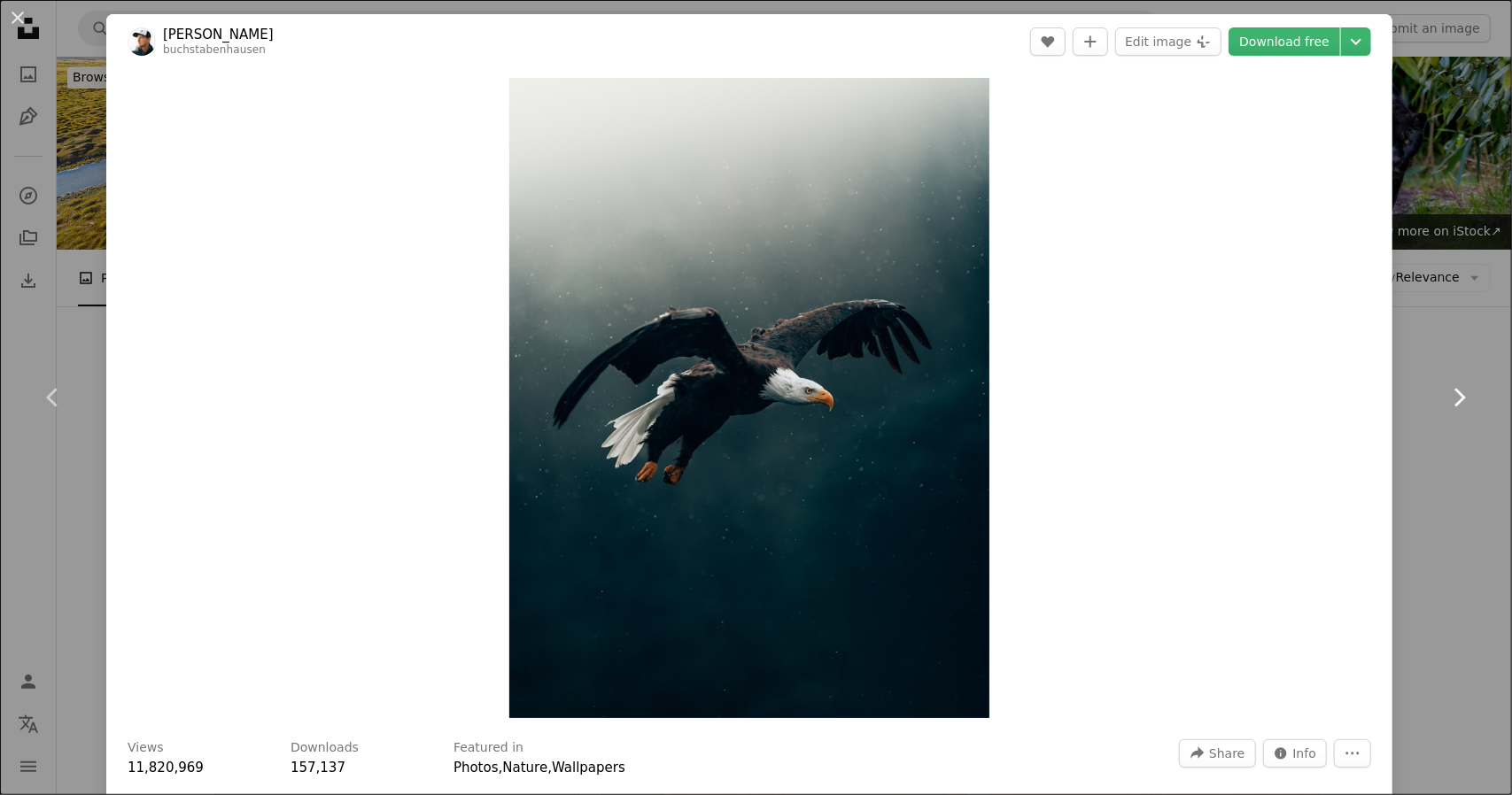
click at [1455, 402] on icon at bounding box center [1460, 397] width 12 height 19
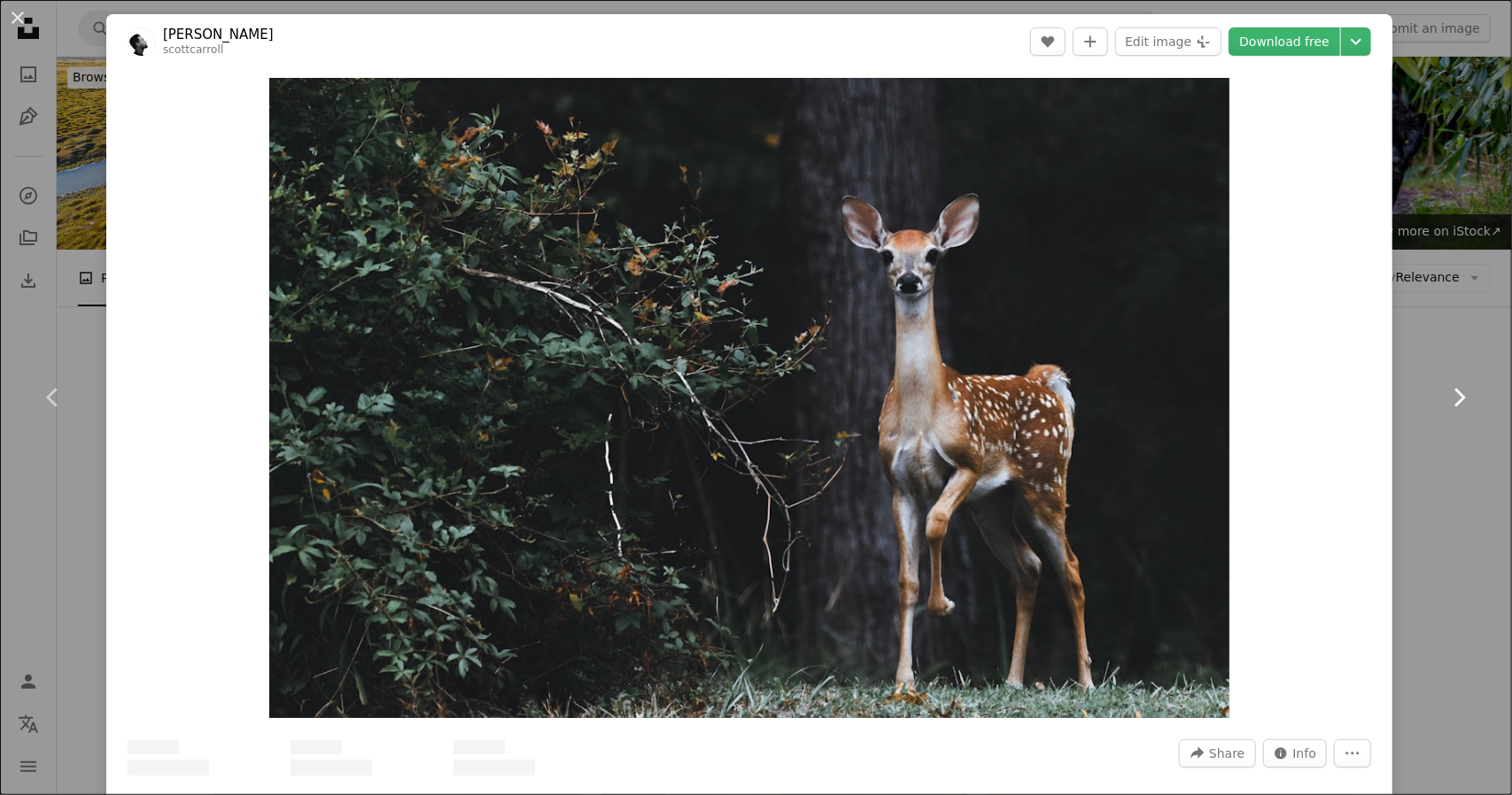
click at [1455, 402] on icon at bounding box center [1460, 397] width 12 height 19
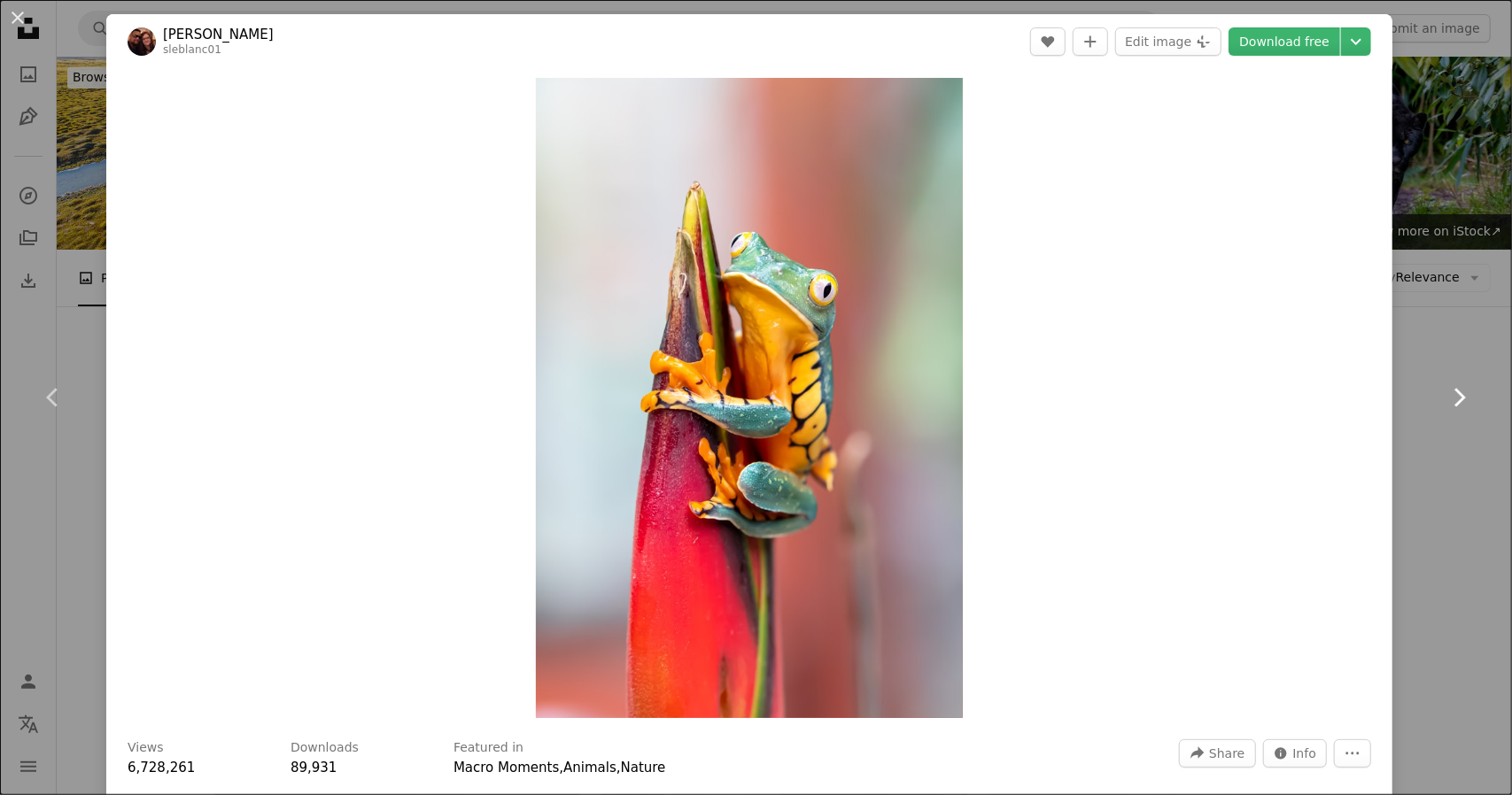
click at [1455, 402] on icon at bounding box center [1460, 397] width 12 height 19
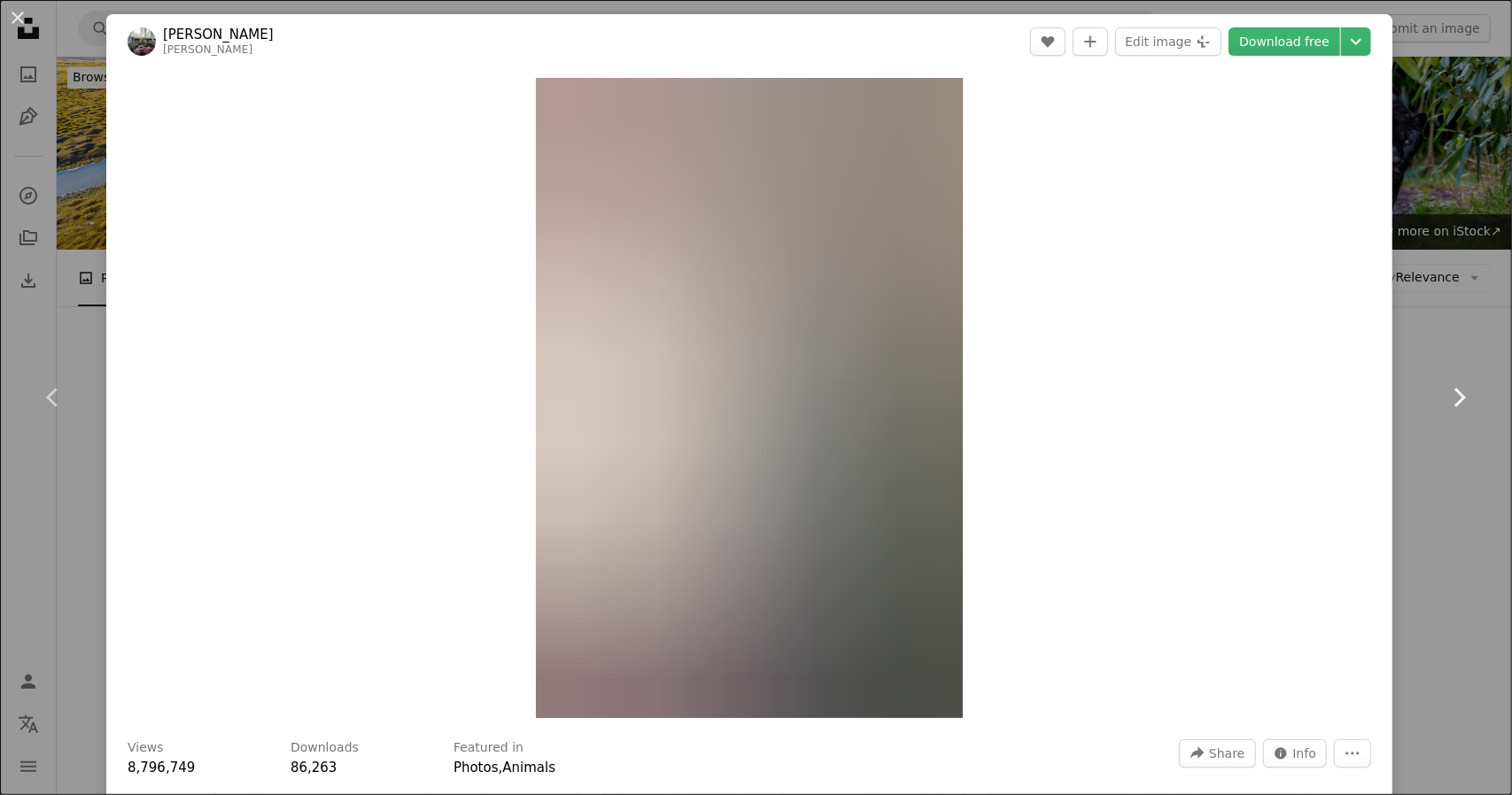
click at [1455, 402] on icon at bounding box center [1460, 397] width 12 height 19
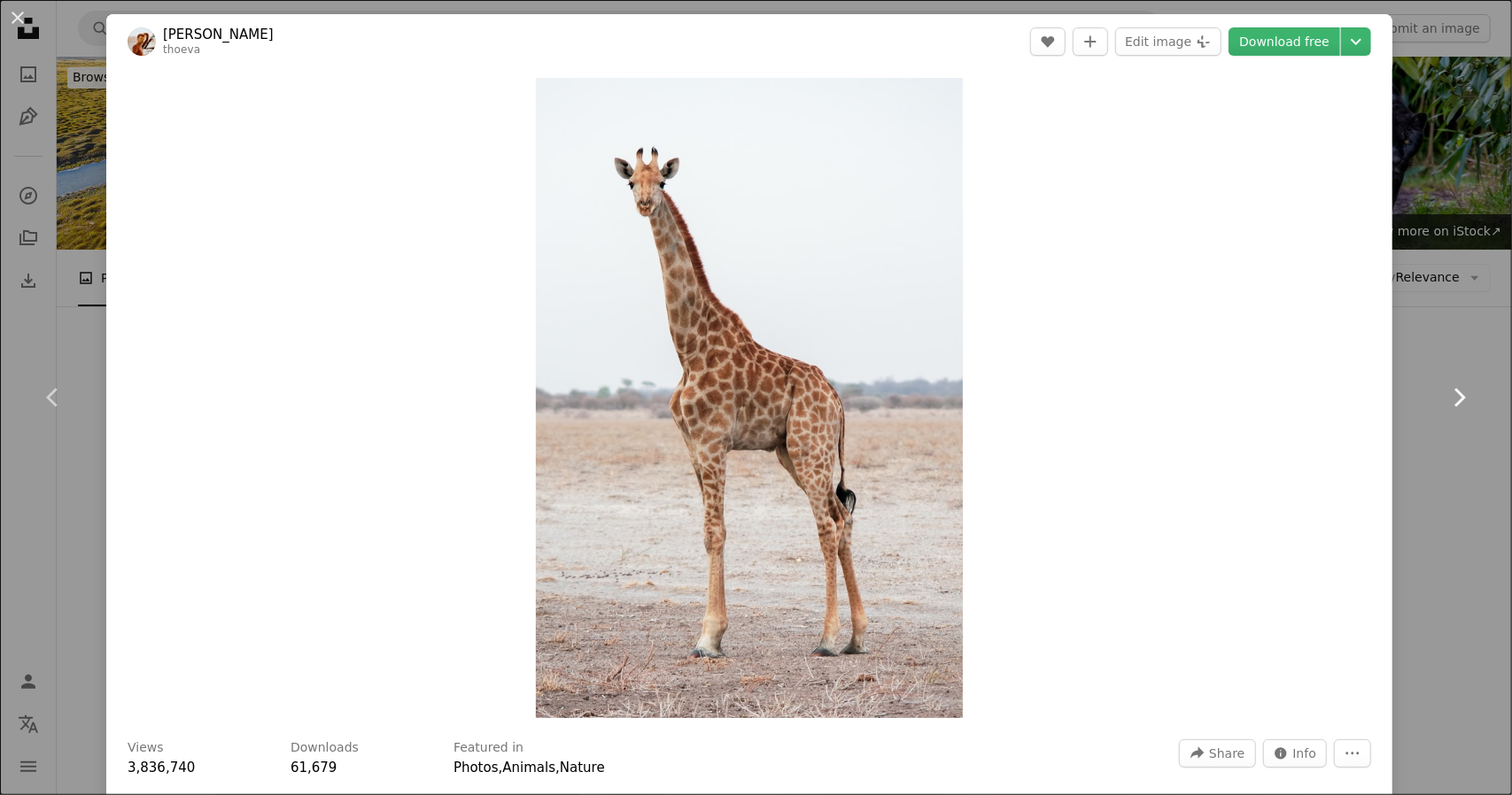
click at [1455, 402] on icon at bounding box center [1460, 397] width 12 height 19
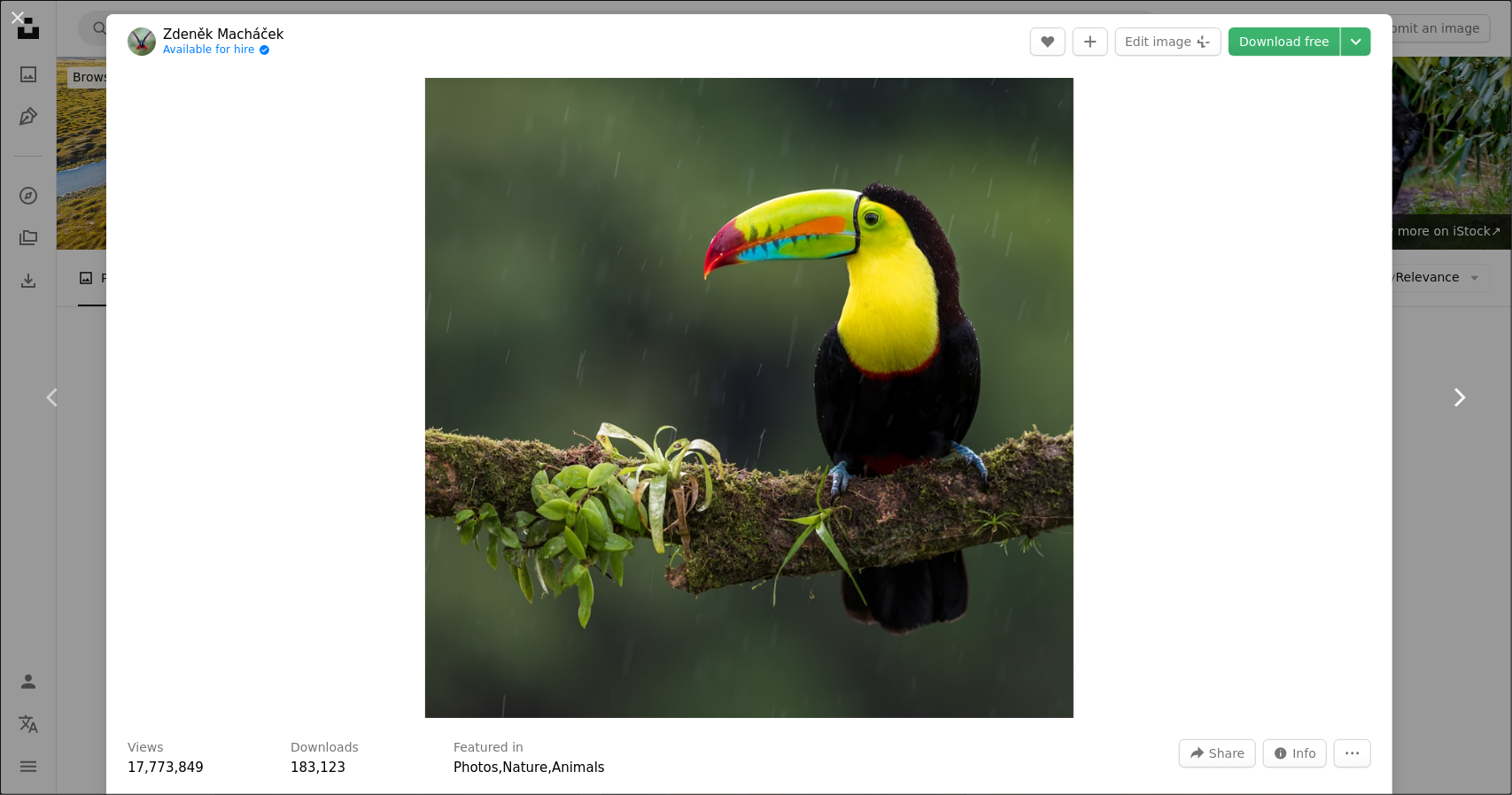
click at [1455, 402] on icon at bounding box center [1460, 397] width 12 height 19
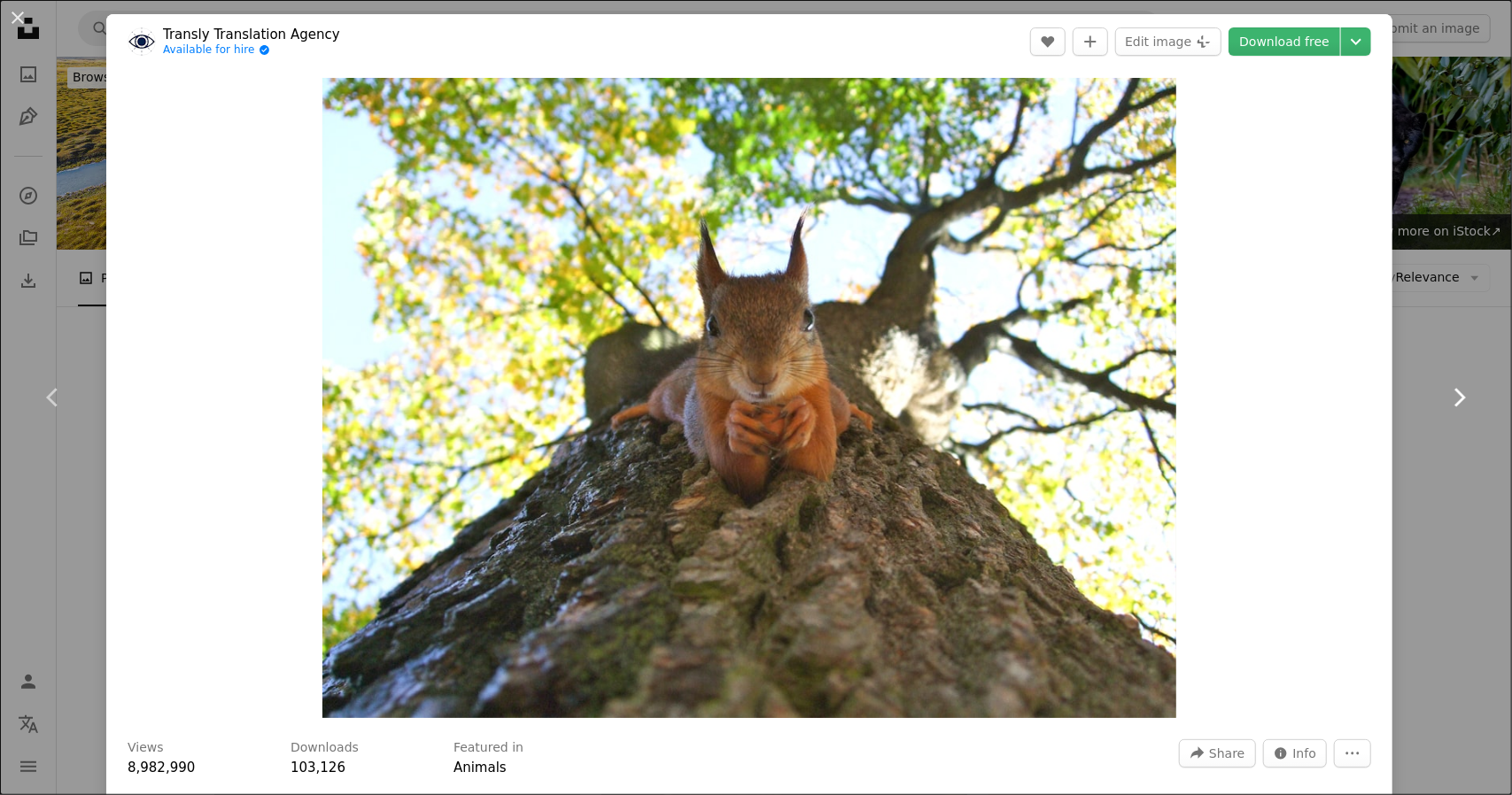
click at [1455, 402] on icon at bounding box center [1460, 397] width 12 height 19
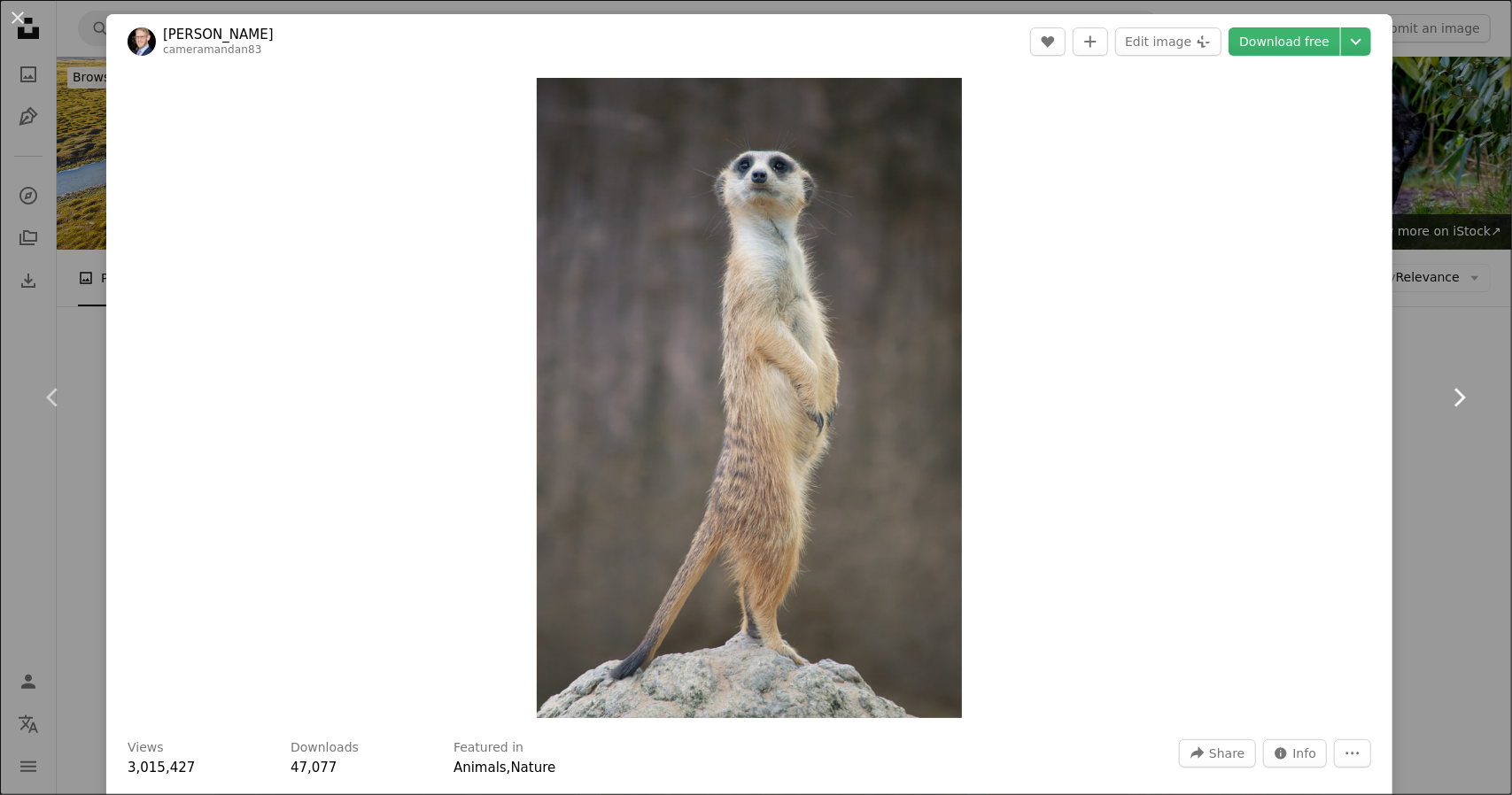
click at [1455, 402] on icon at bounding box center [1460, 397] width 12 height 19
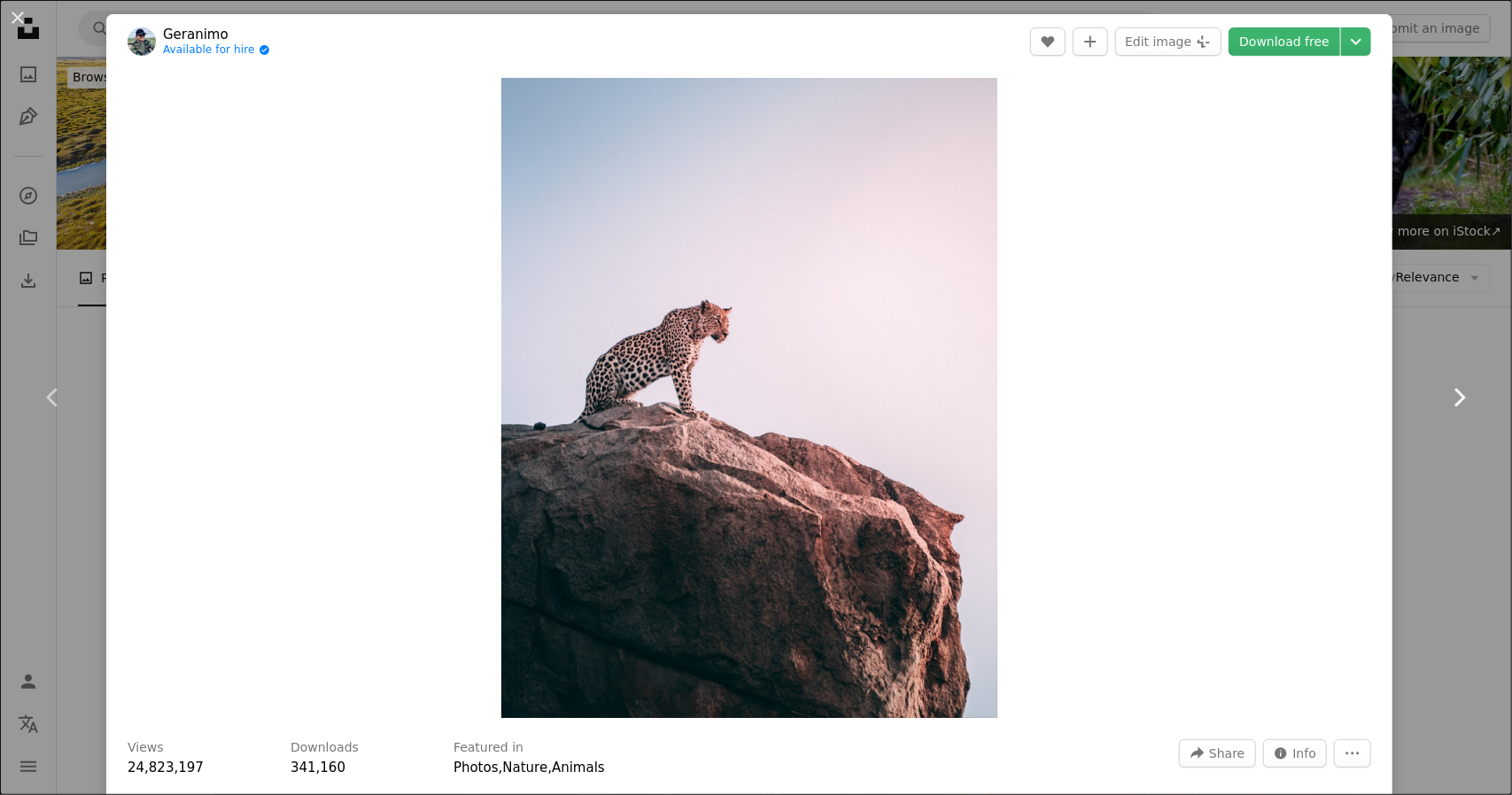
click at [1455, 402] on icon at bounding box center [1460, 397] width 12 height 19
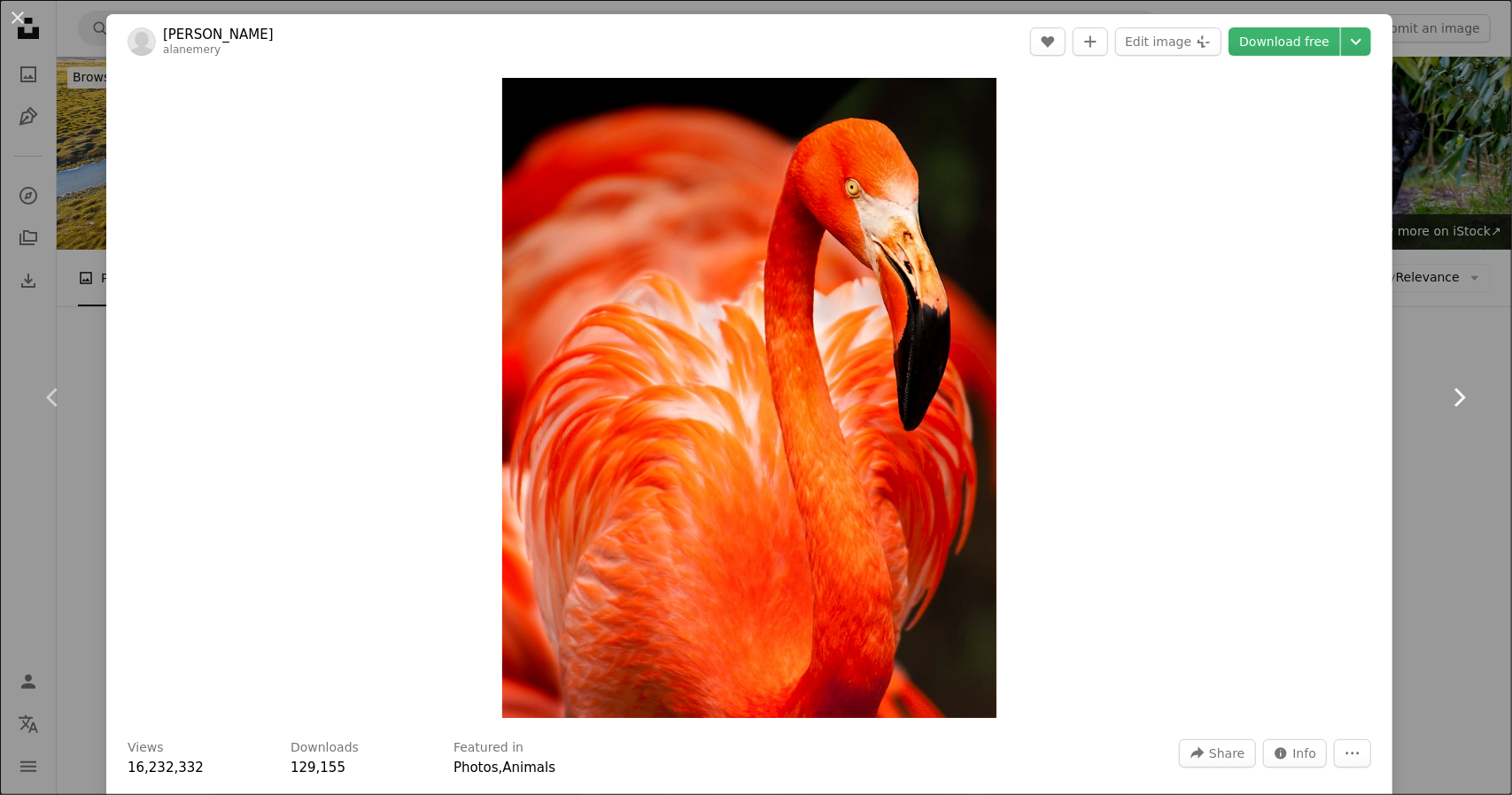
click at [1455, 402] on icon at bounding box center [1460, 397] width 12 height 19
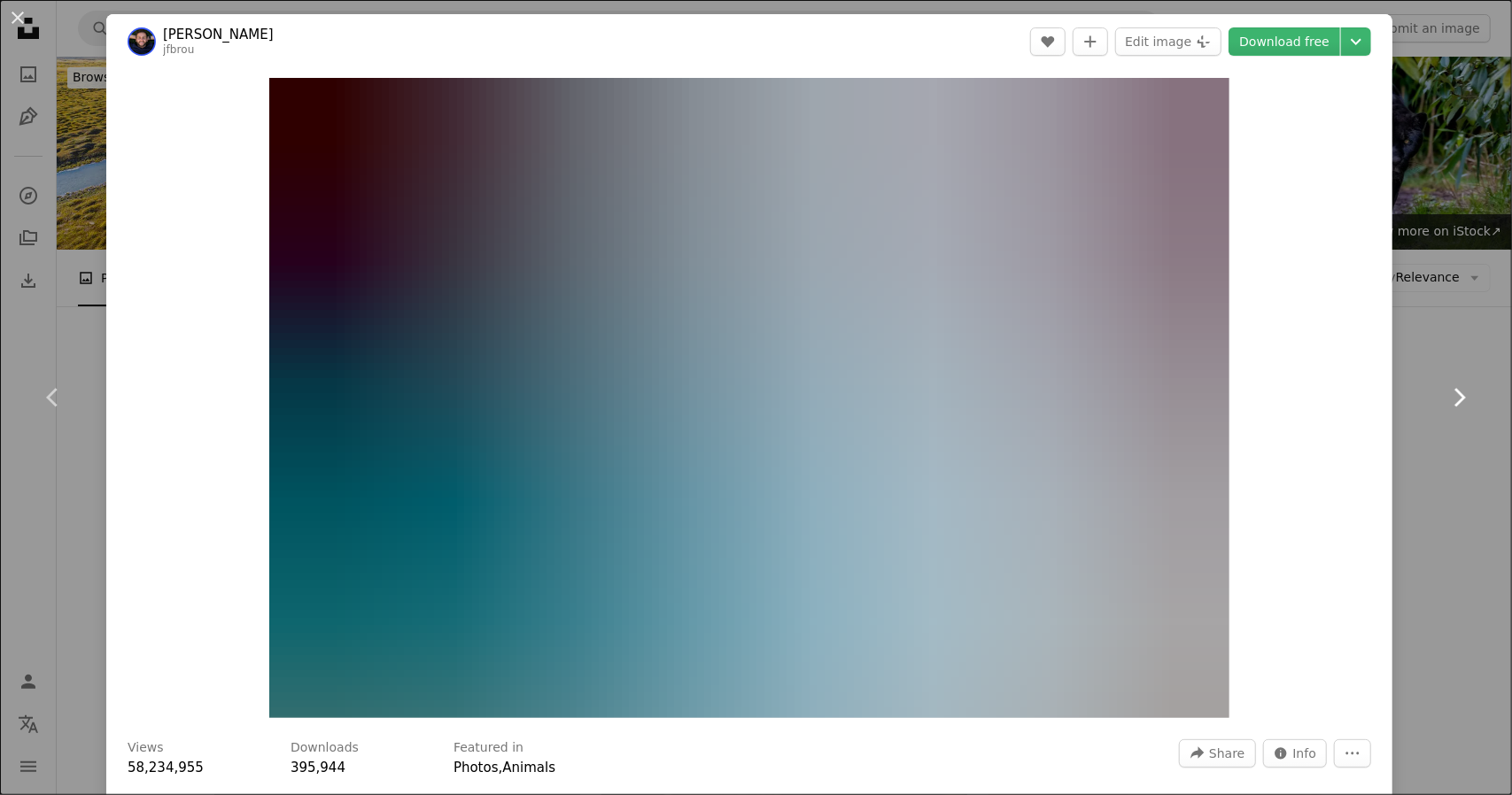
click at [1455, 402] on icon at bounding box center [1460, 397] width 12 height 19
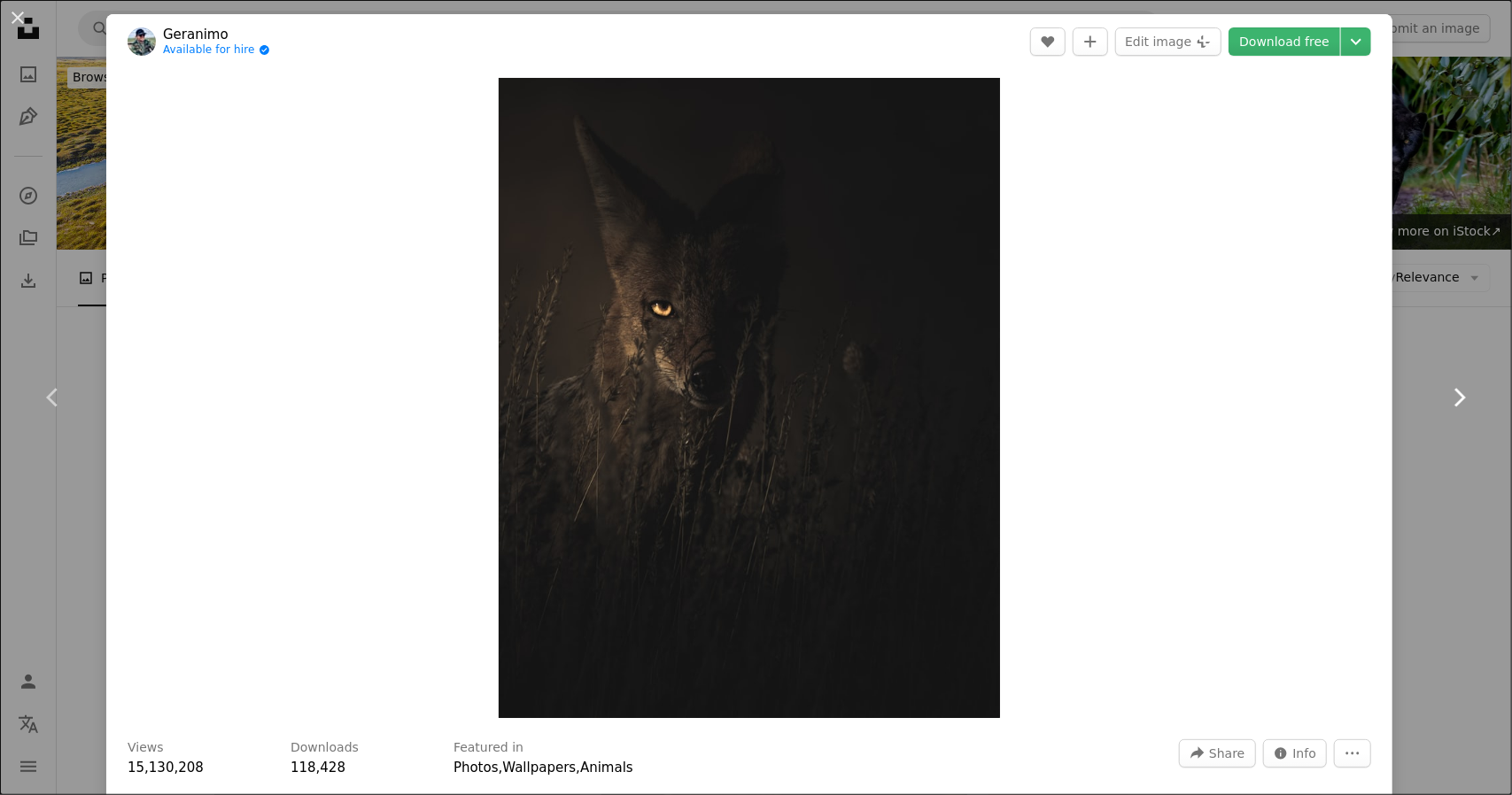
click at [1455, 402] on icon at bounding box center [1460, 397] width 12 height 19
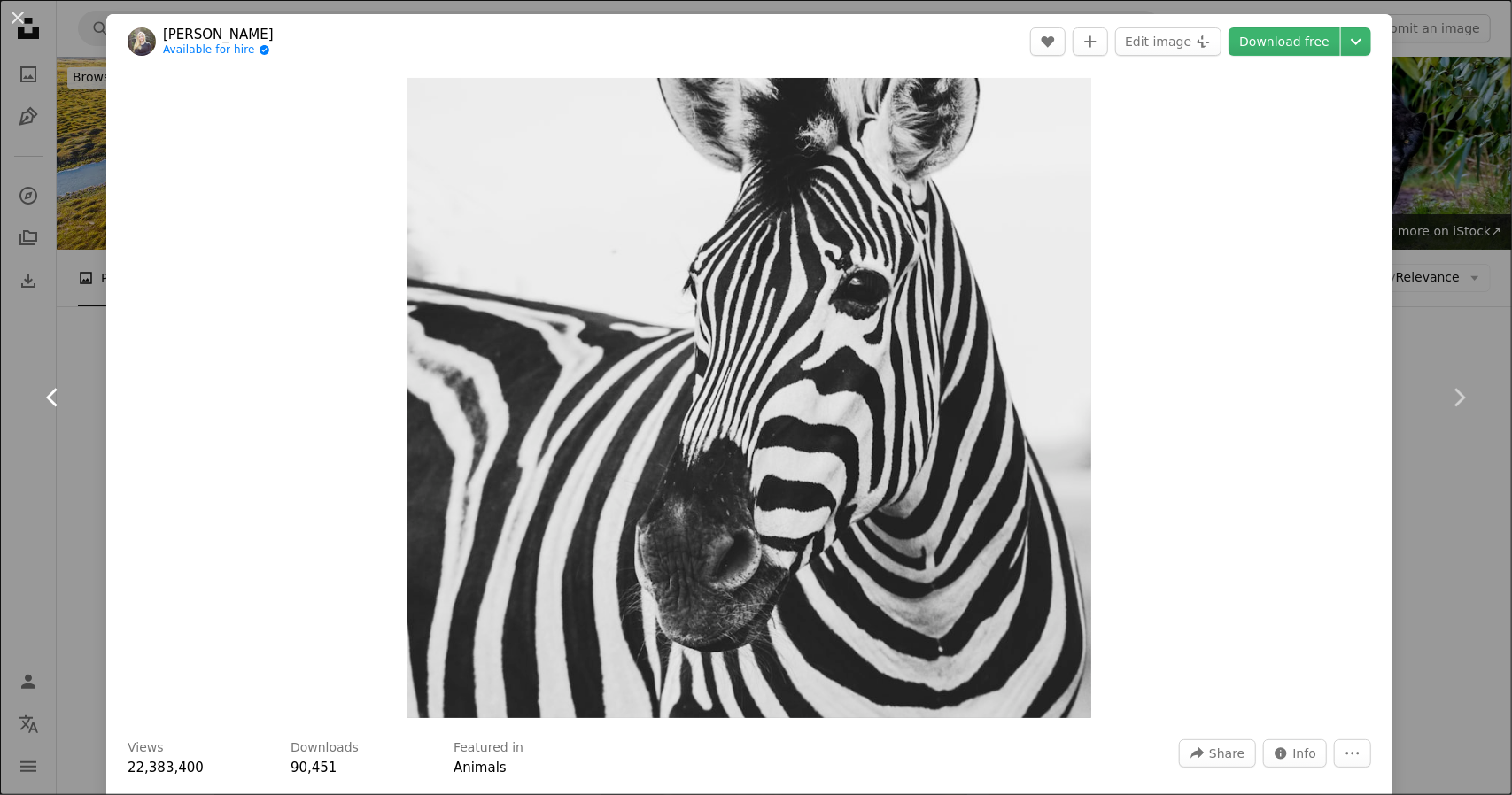
click at [29, 378] on link "Chevron left" at bounding box center [53, 397] width 106 height 170
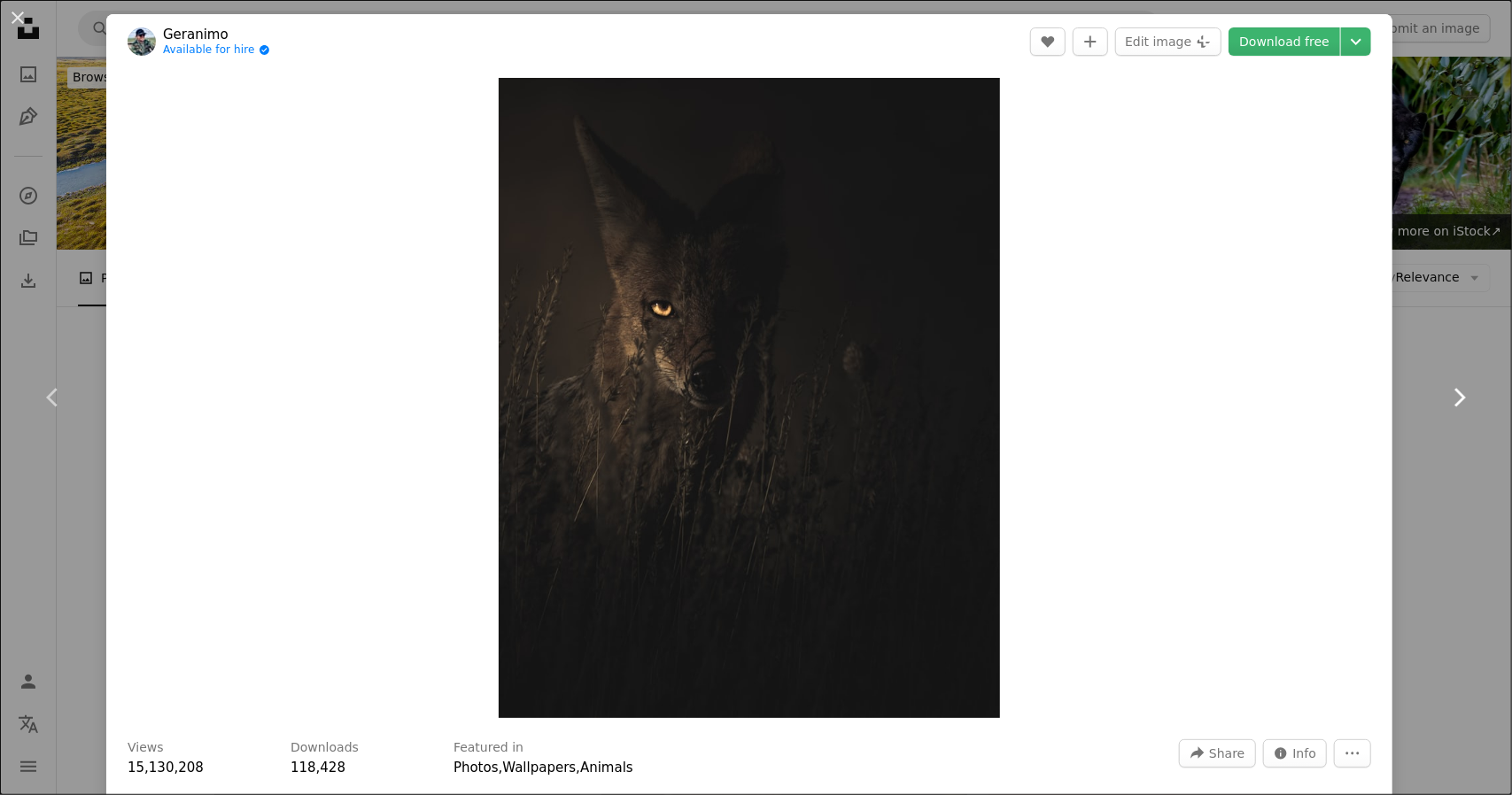
click at [1428, 389] on link "Chevron right" at bounding box center [1458, 397] width 106 height 170
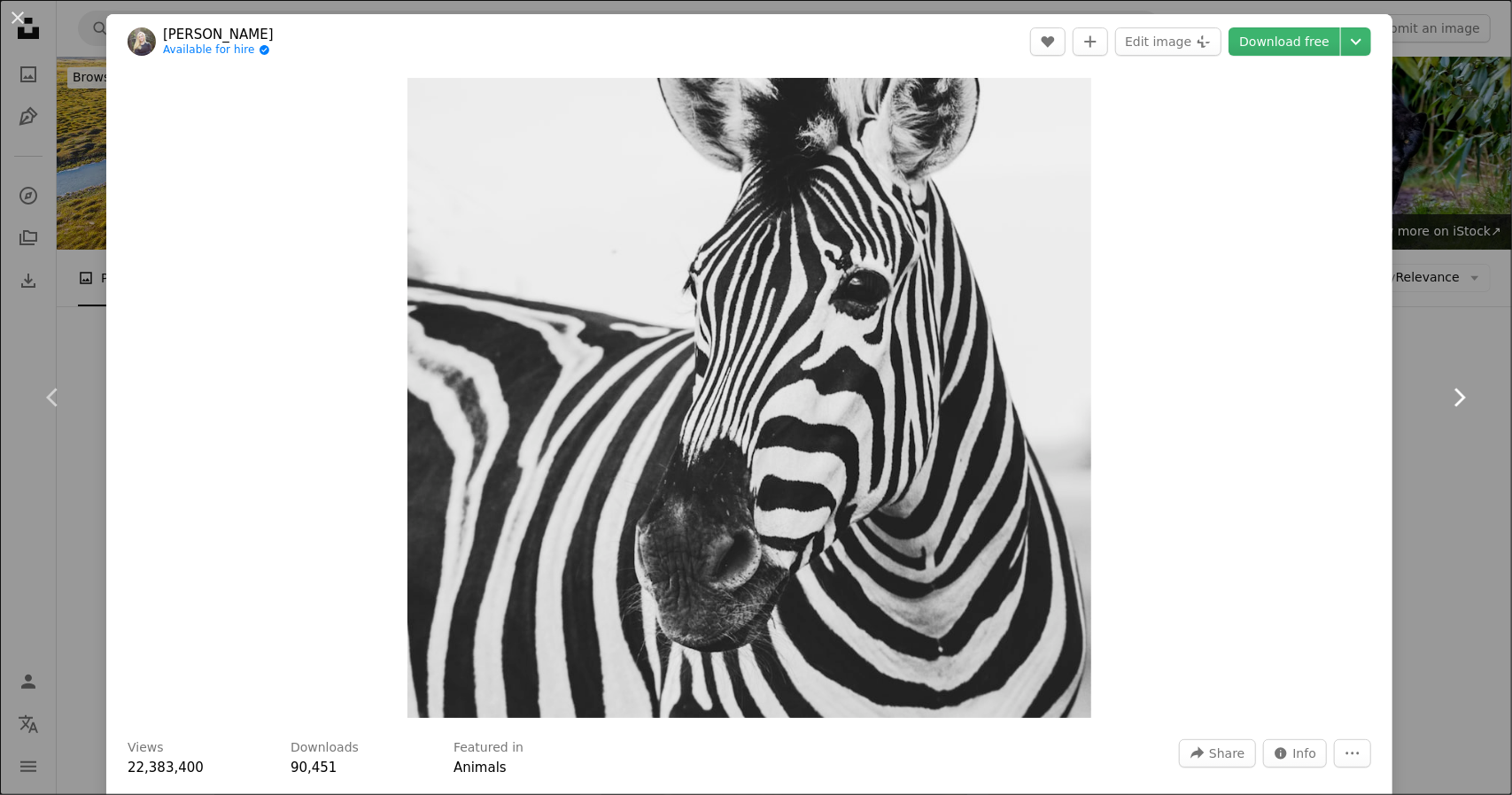
click at [1445, 391] on icon "Chevron right" at bounding box center [1459, 398] width 29 height 29
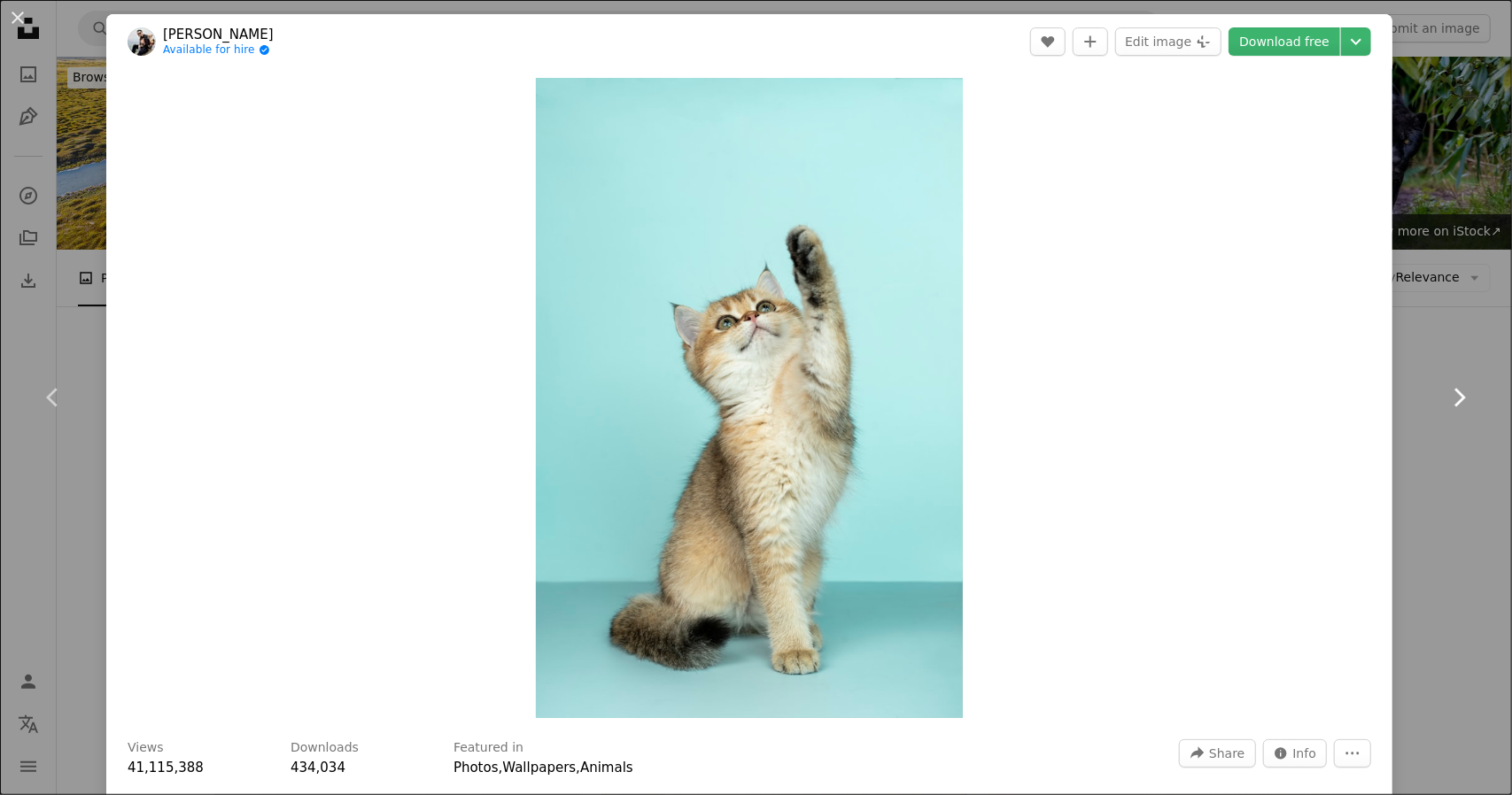
click at [1445, 391] on icon "Chevron right" at bounding box center [1459, 398] width 29 height 29
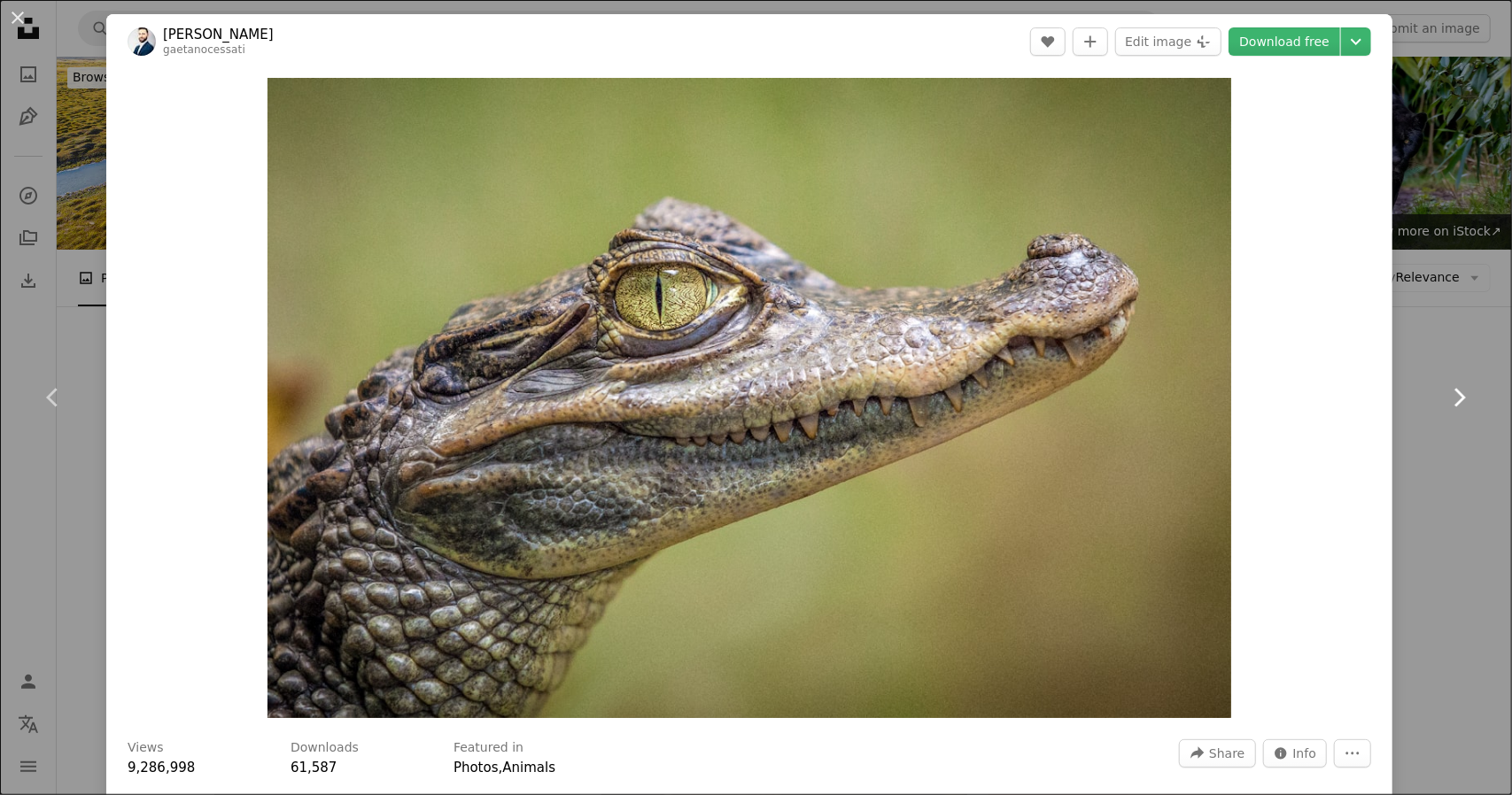
click at [1445, 391] on icon "Chevron right" at bounding box center [1459, 398] width 29 height 29
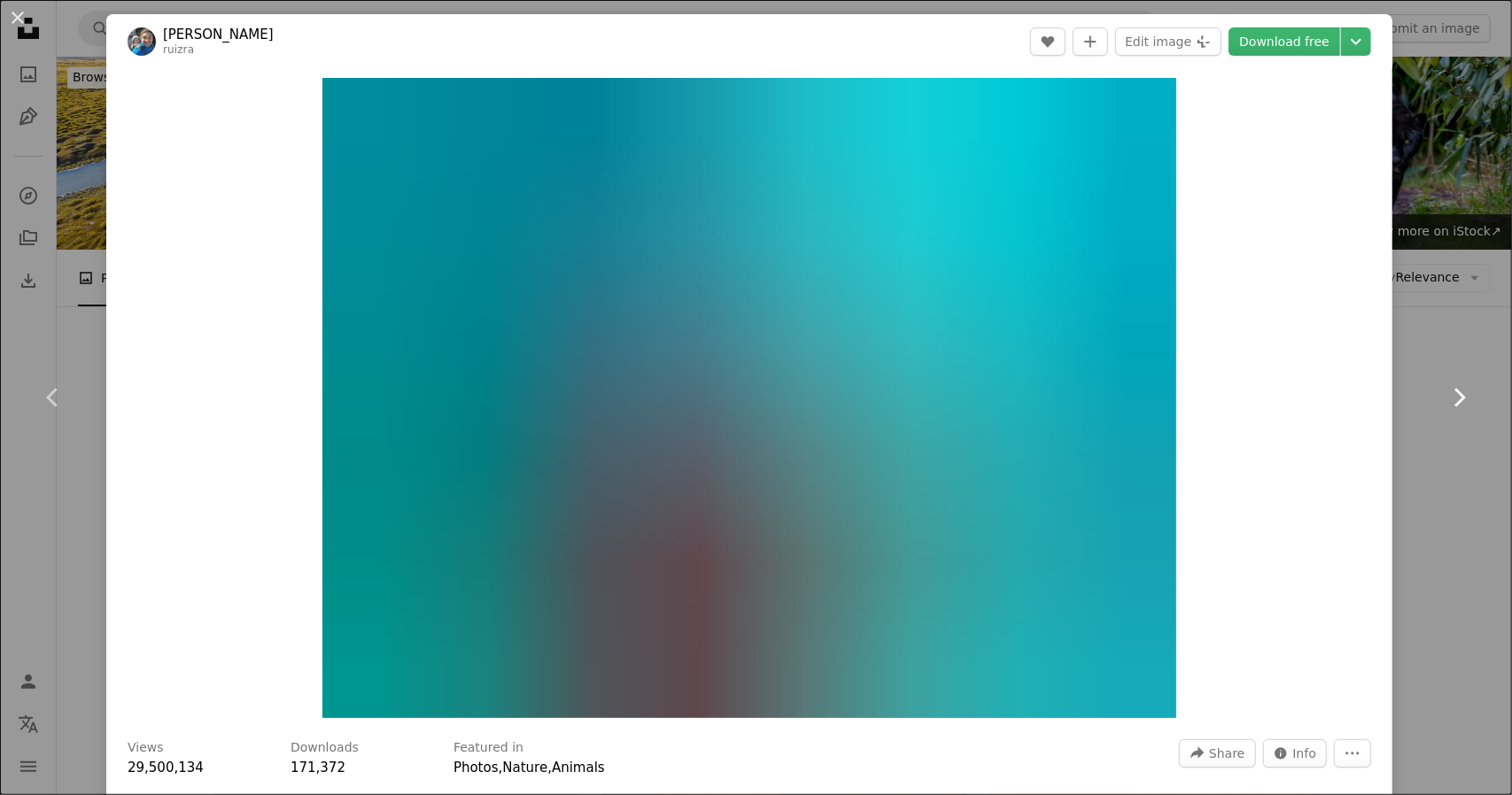
click at [1445, 391] on icon "Chevron right" at bounding box center [1459, 398] width 29 height 29
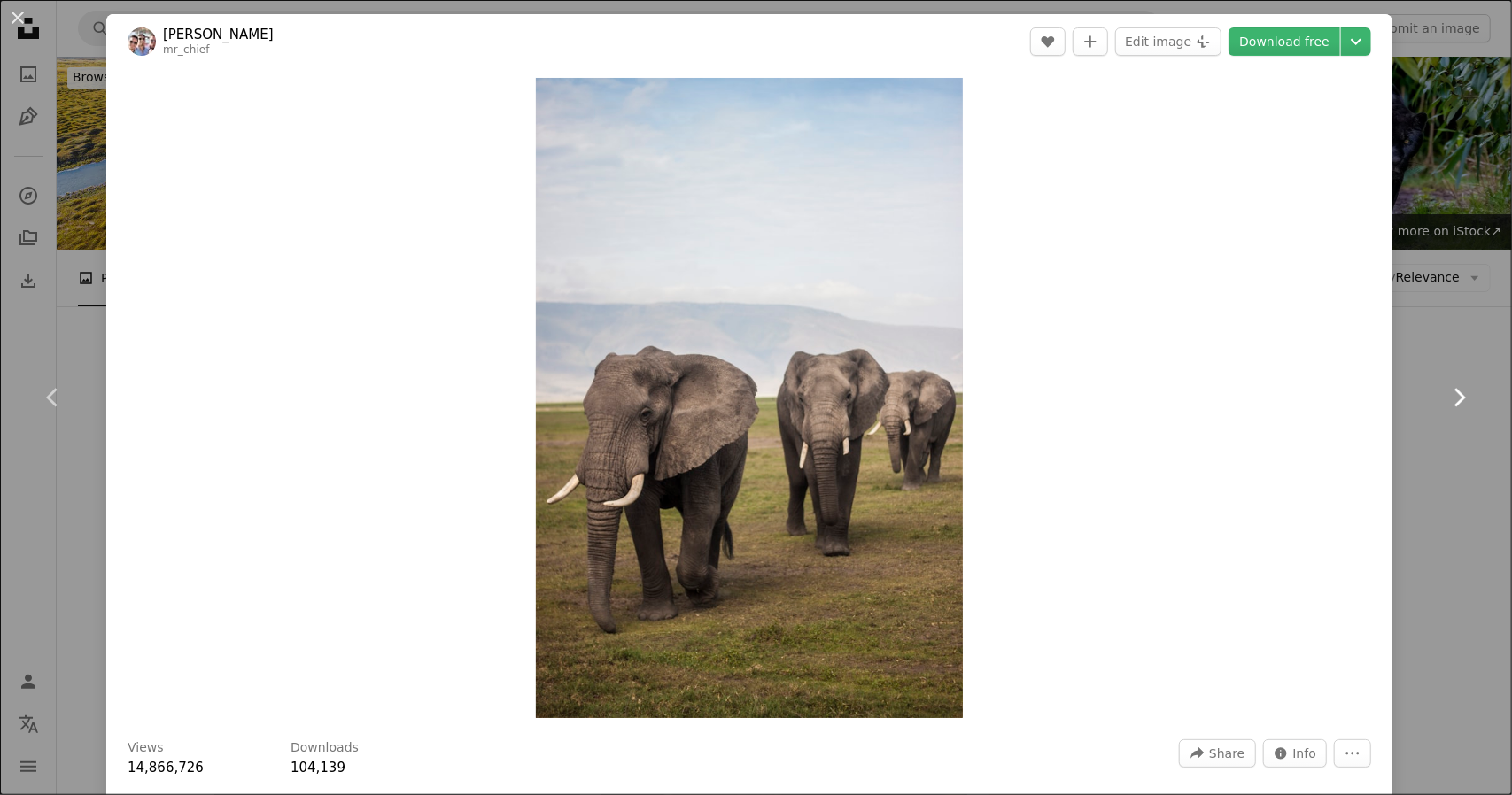
click at [1445, 391] on icon "Chevron right" at bounding box center [1459, 398] width 29 height 29
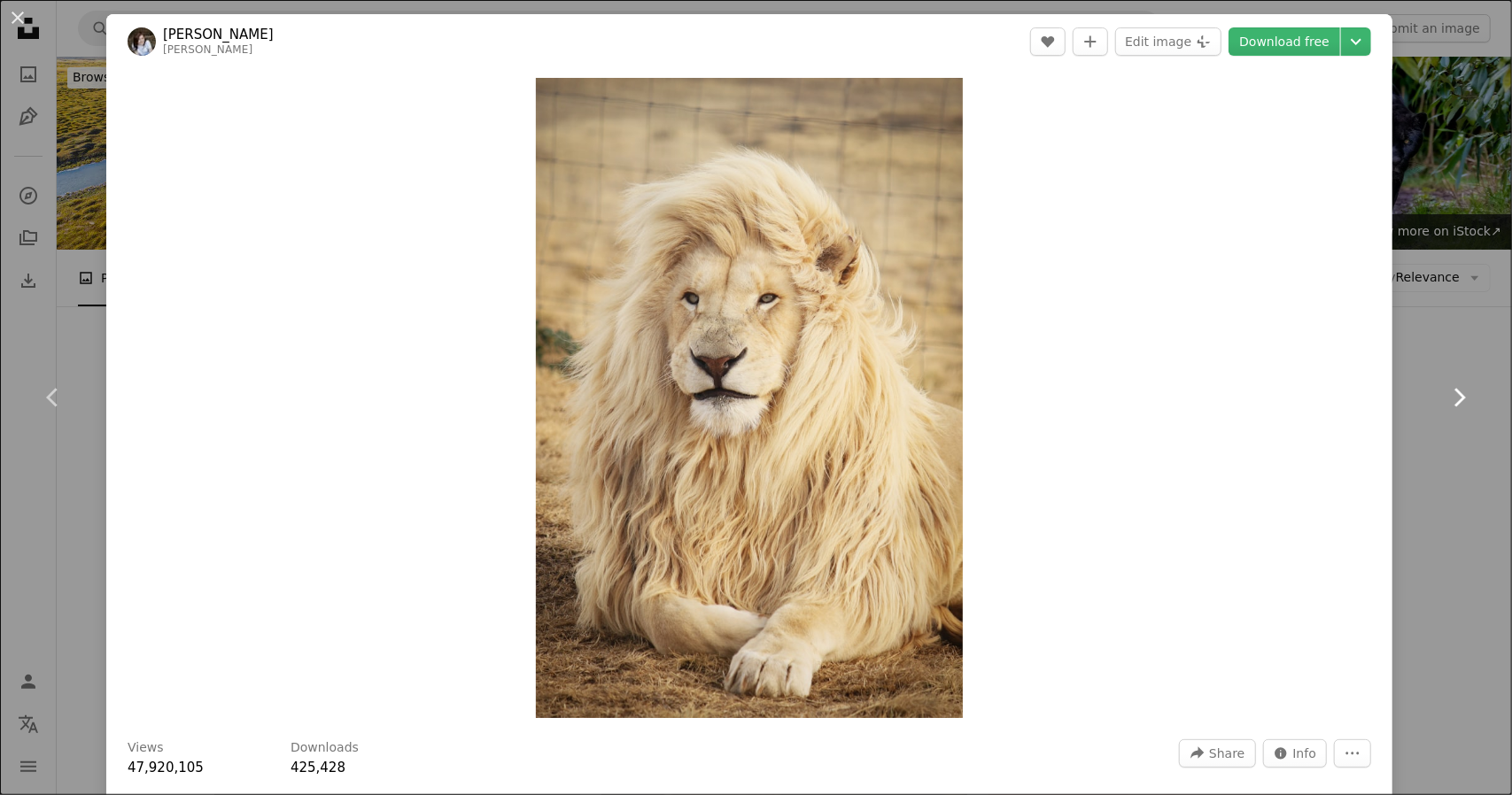
click at [1445, 391] on icon "Chevron right" at bounding box center [1459, 398] width 29 height 29
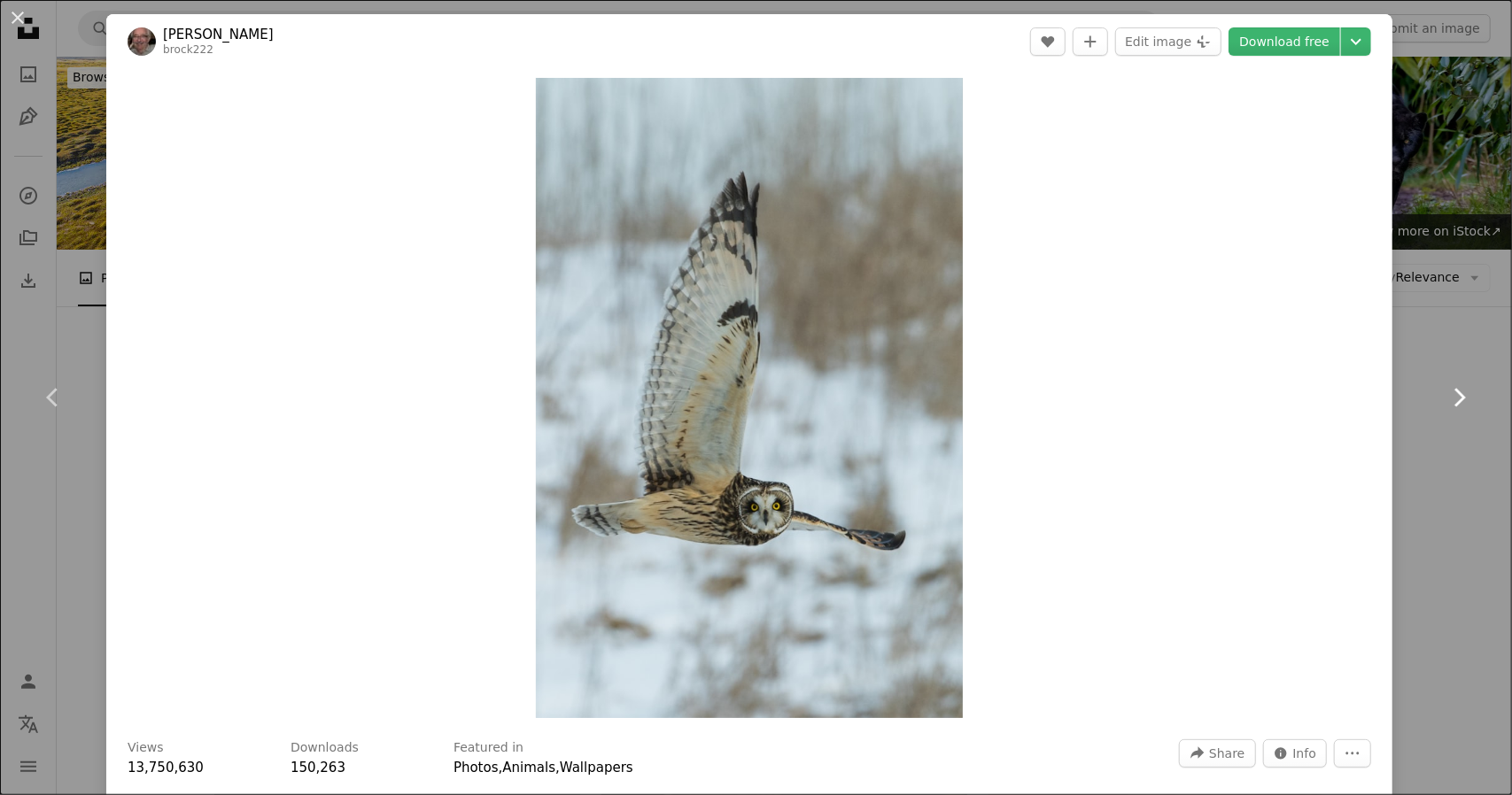
click at [1445, 391] on icon "Chevron right" at bounding box center [1459, 398] width 29 height 29
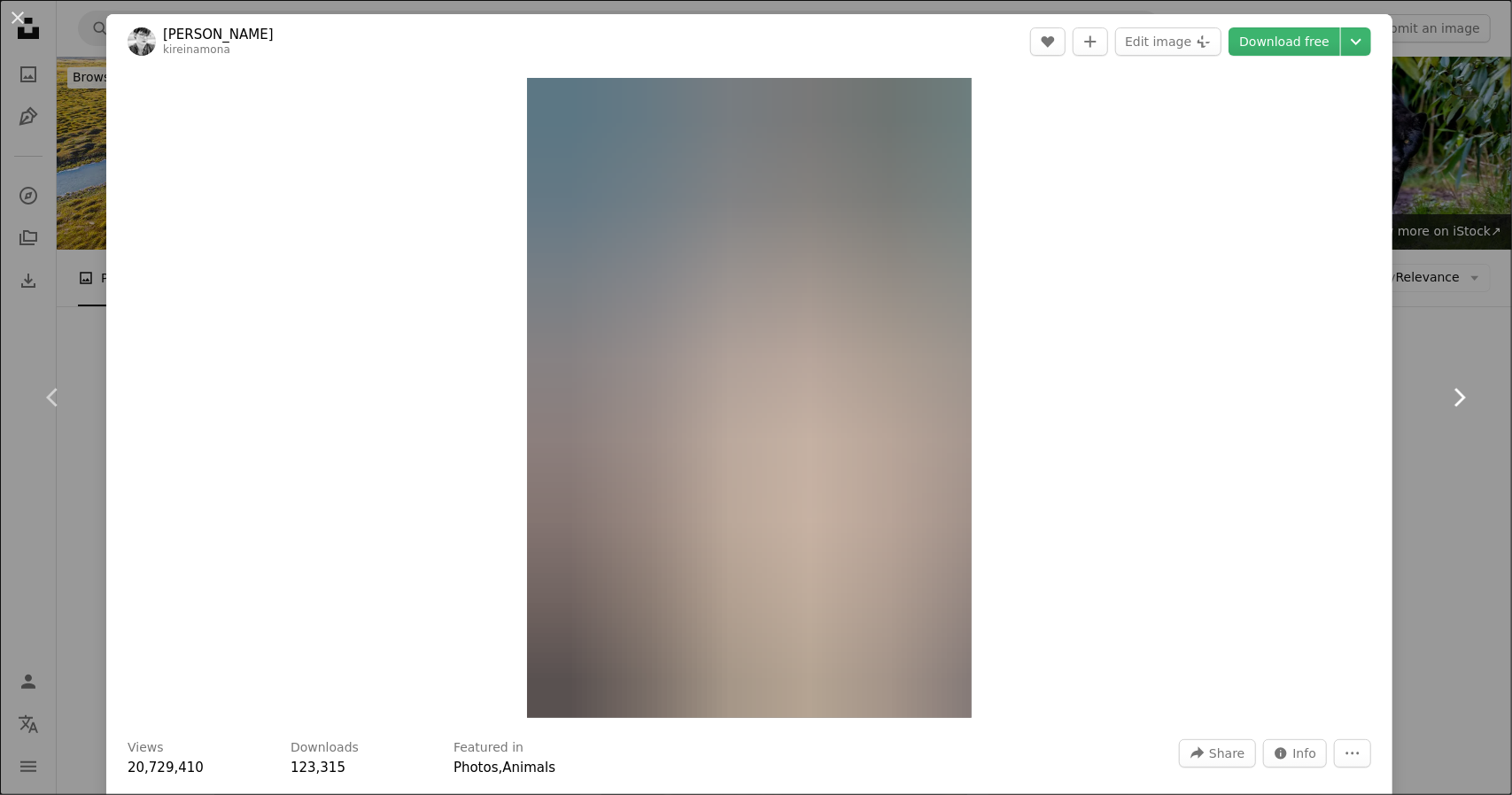
click at [1445, 391] on icon "Chevron right" at bounding box center [1459, 398] width 29 height 29
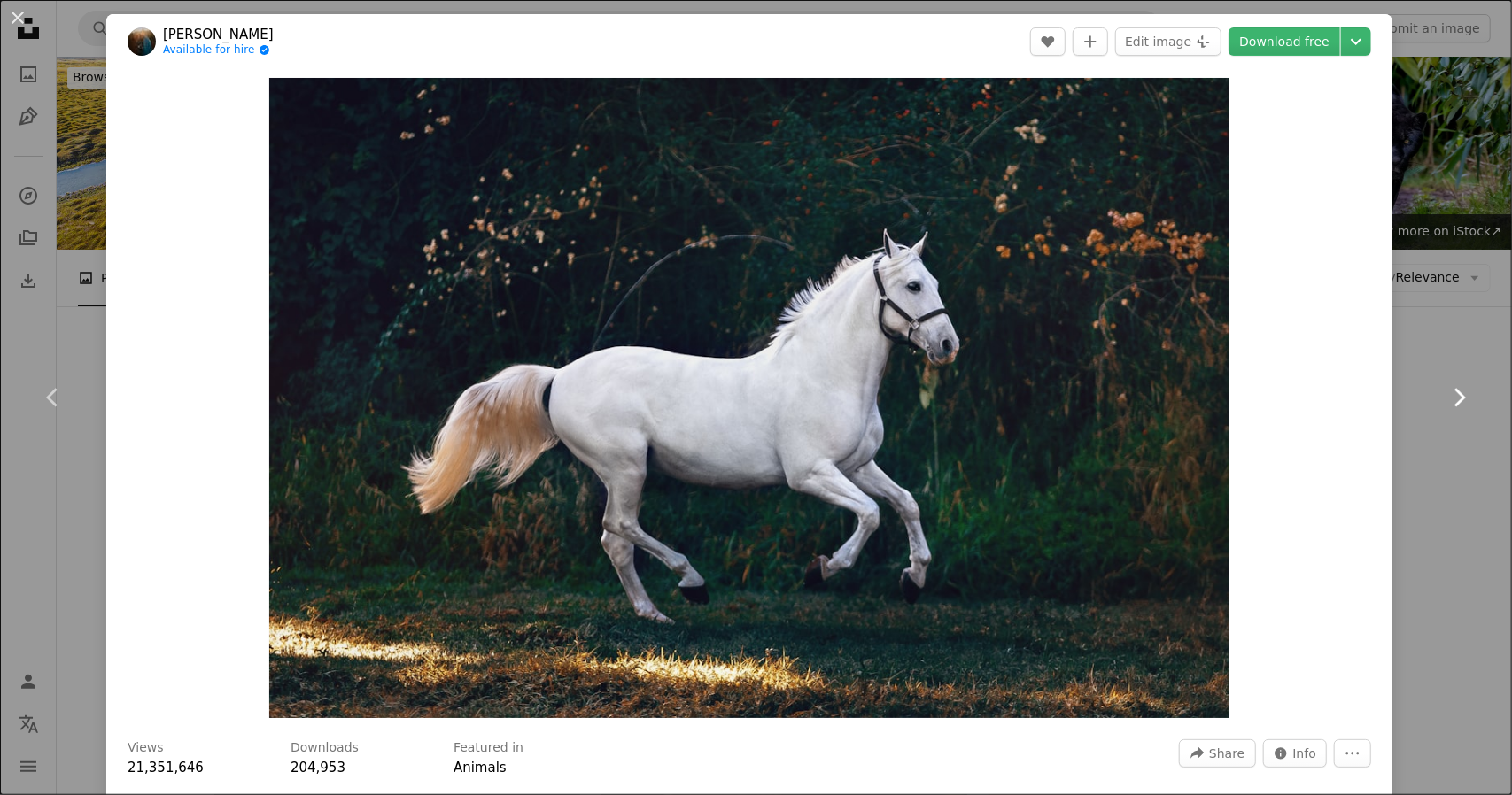
click at [1445, 391] on icon "Chevron right" at bounding box center [1459, 398] width 29 height 29
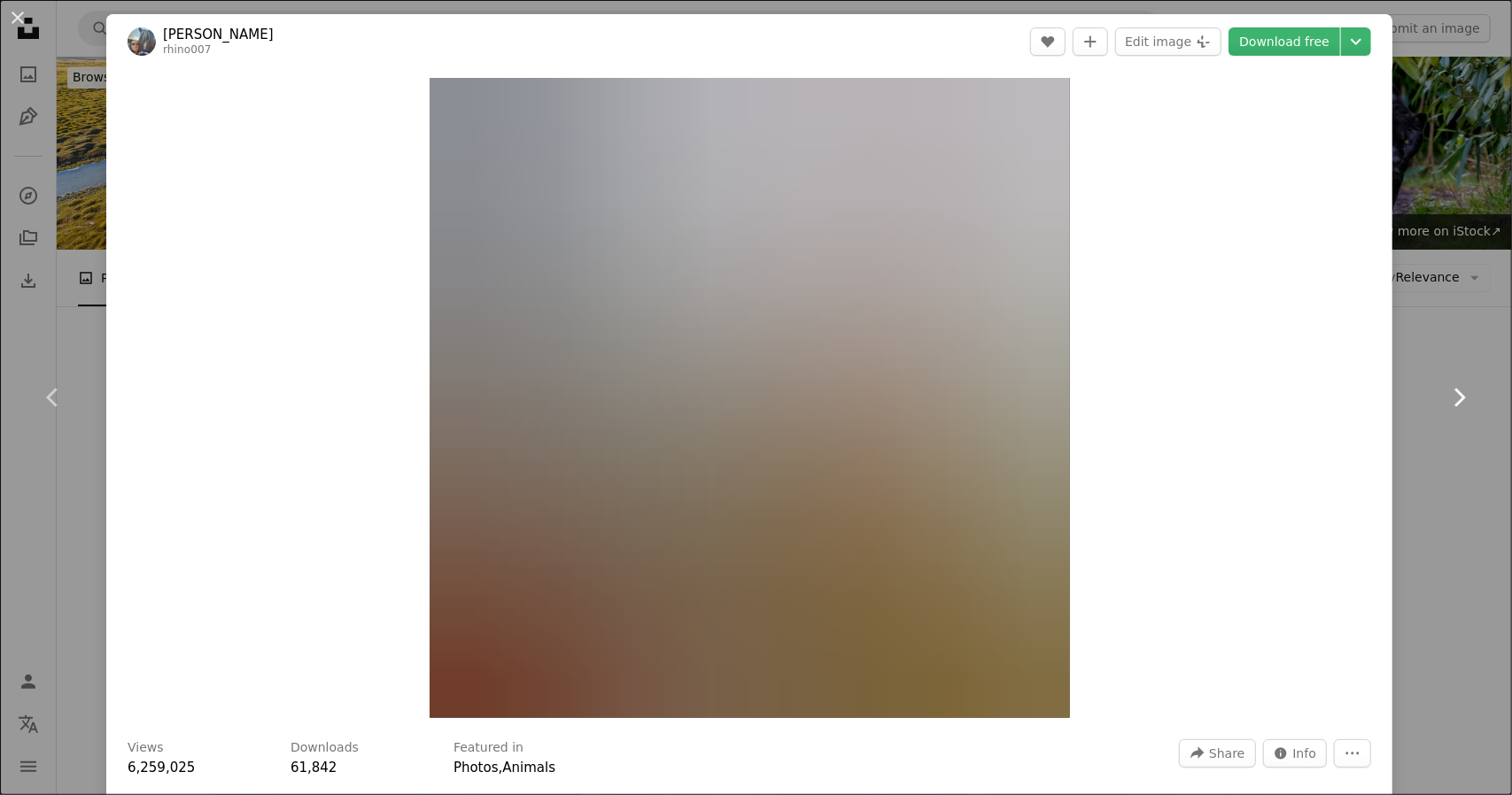
click at [1445, 391] on icon "Chevron right" at bounding box center [1459, 398] width 29 height 29
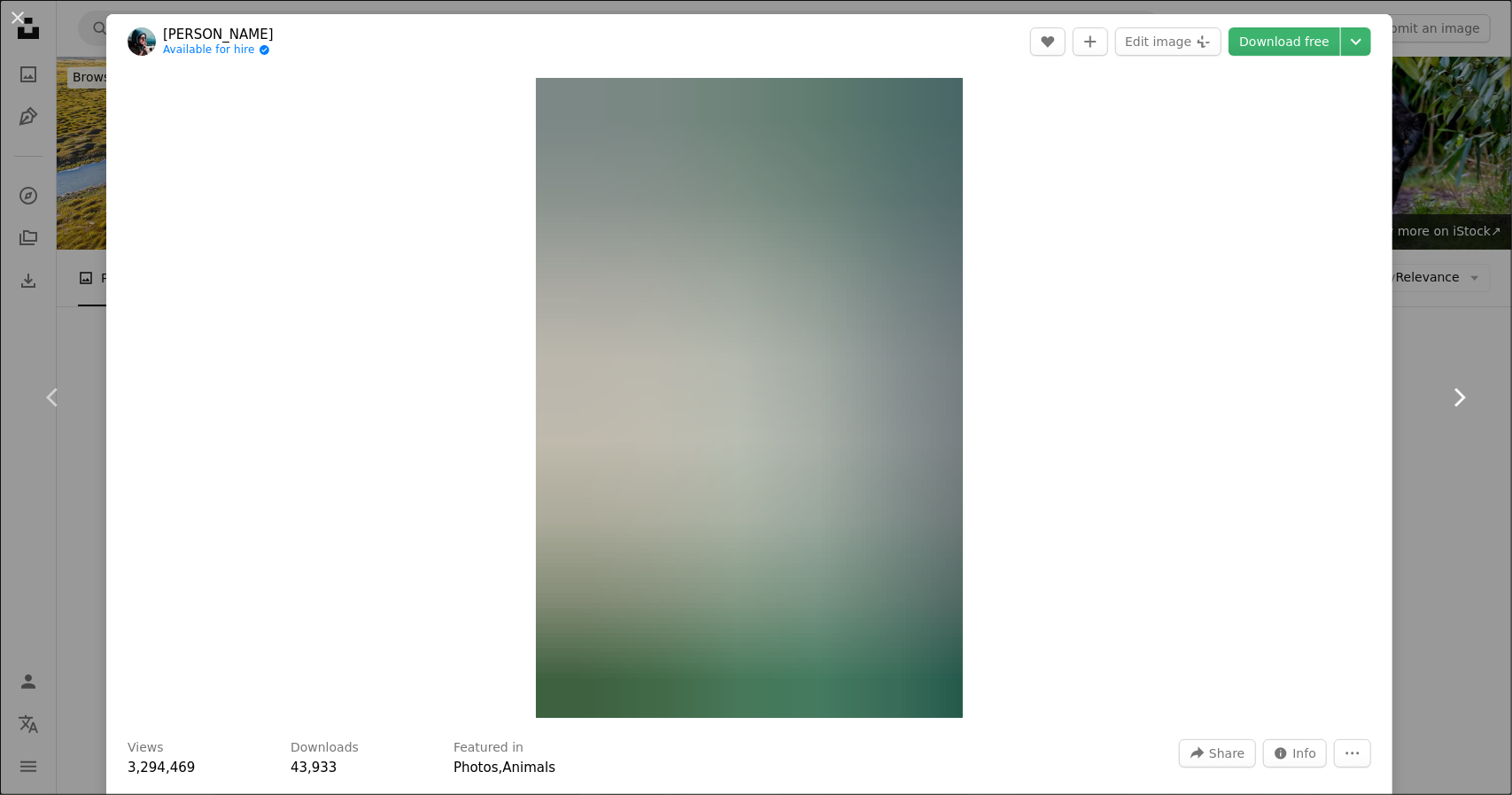
click at [1445, 391] on icon "Chevron right" at bounding box center [1459, 398] width 29 height 29
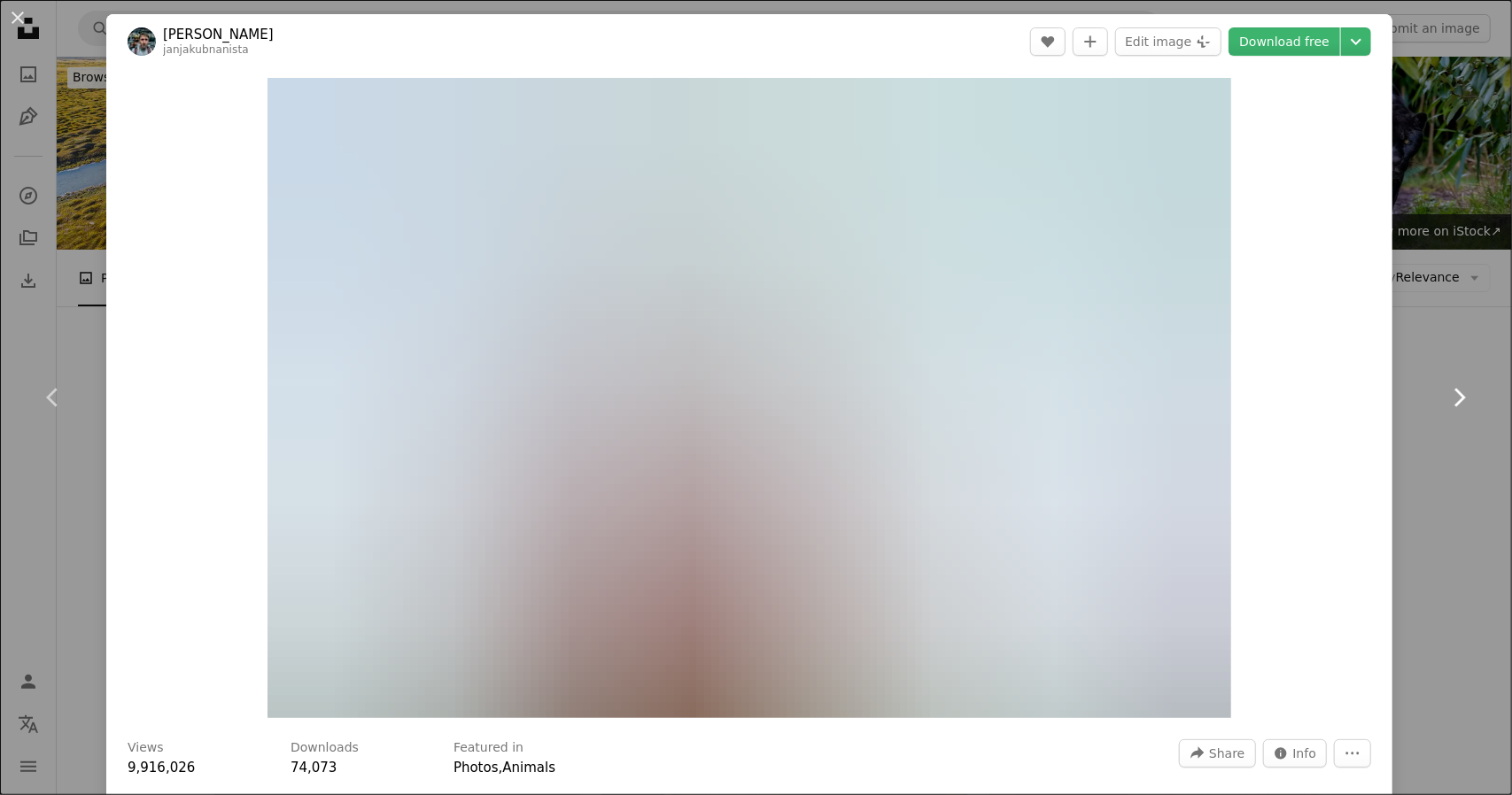
click at [1445, 391] on icon "Chevron right" at bounding box center [1459, 398] width 29 height 29
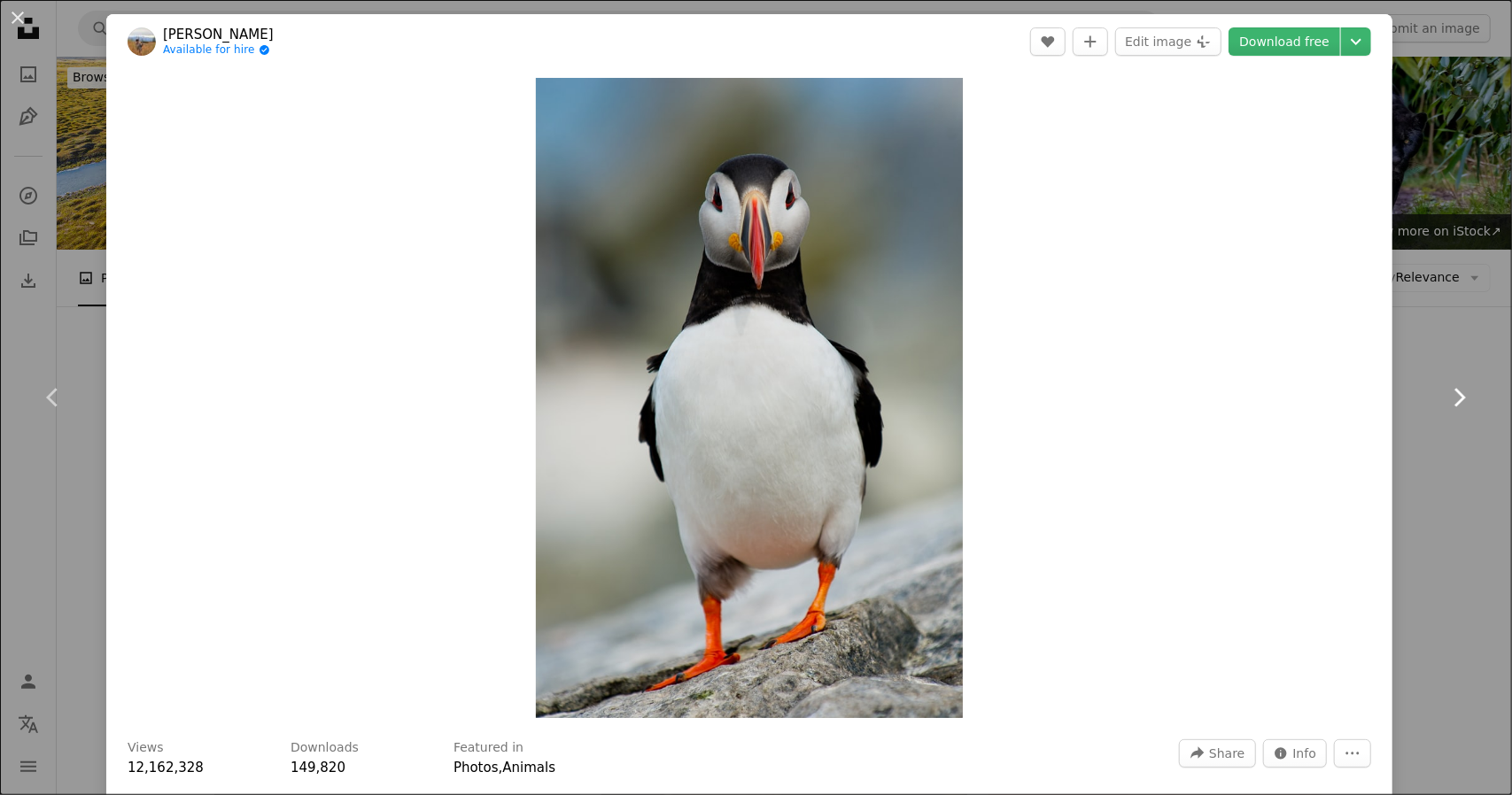
click at [1445, 391] on icon "Chevron right" at bounding box center [1459, 398] width 29 height 29
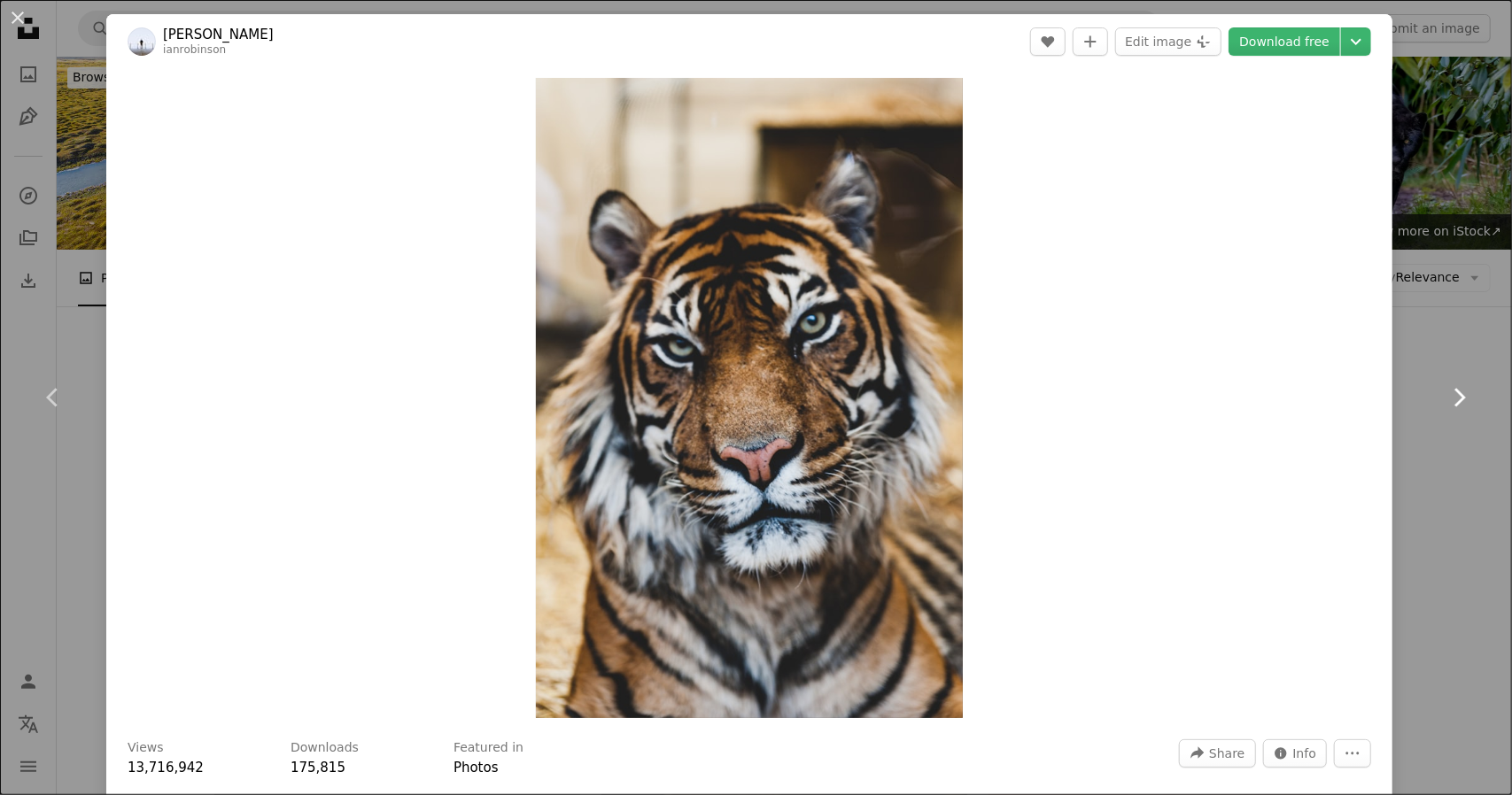
click at [1445, 391] on icon "Chevron right" at bounding box center [1459, 398] width 29 height 29
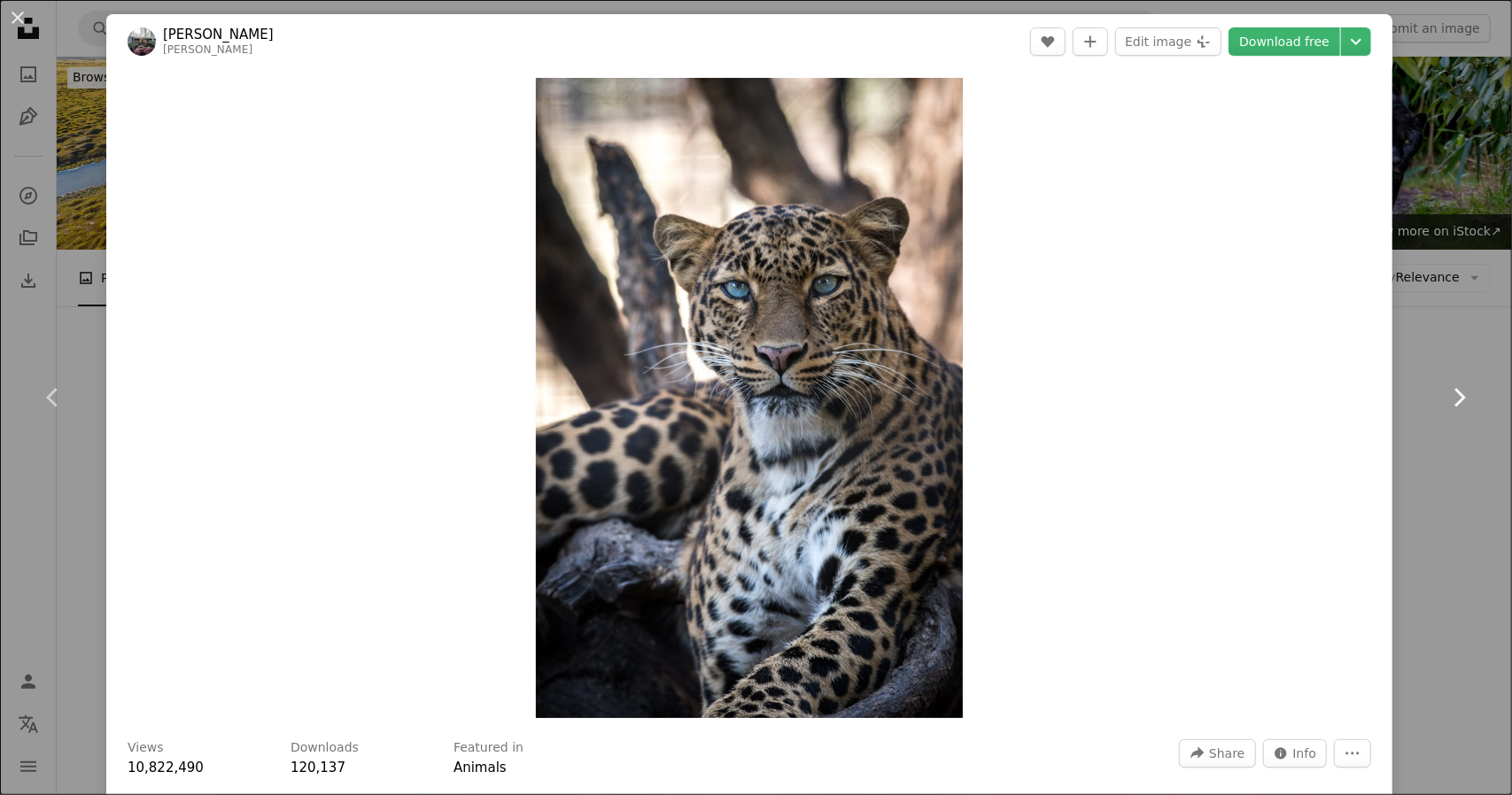
click at [1445, 391] on icon "Chevron right" at bounding box center [1459, 398] width 29 height 29
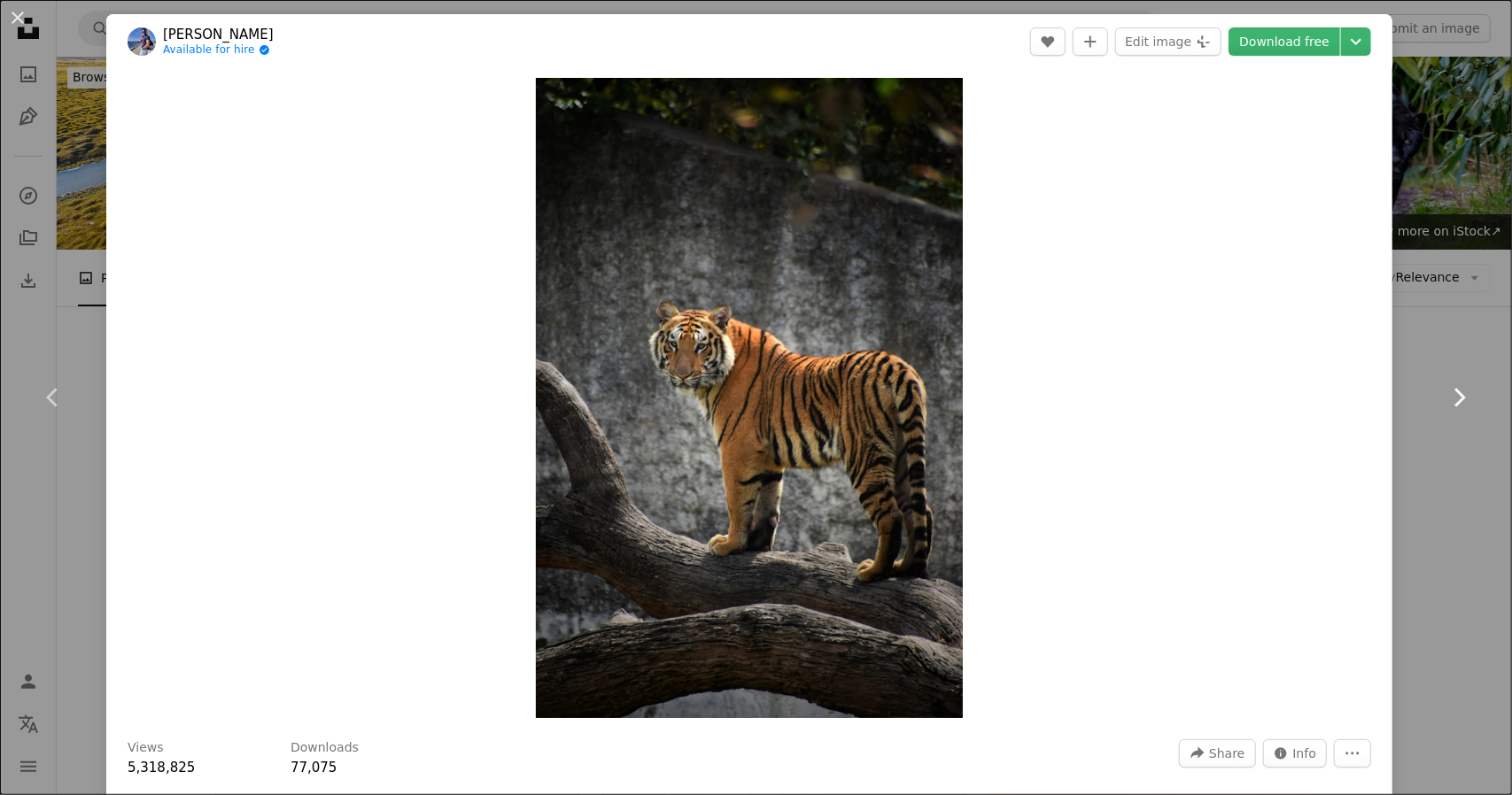
click at [1445, 391] on icon "Chevron right" at bounding box center [1459, 398] width 29 height 29
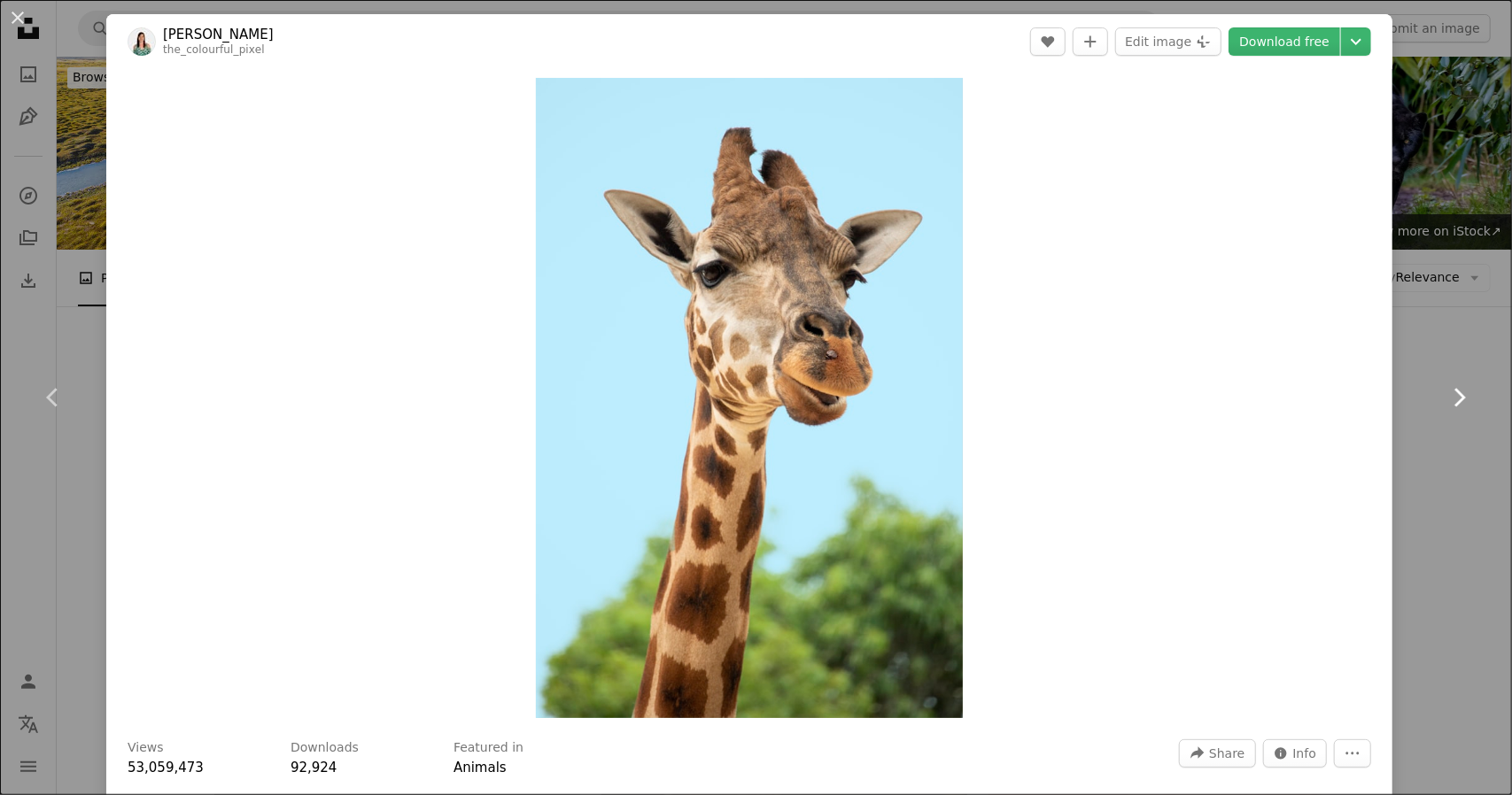
click at [1445, 391] on icon "Chevron right" at bounding box center [1459, 398] width 29 height 29
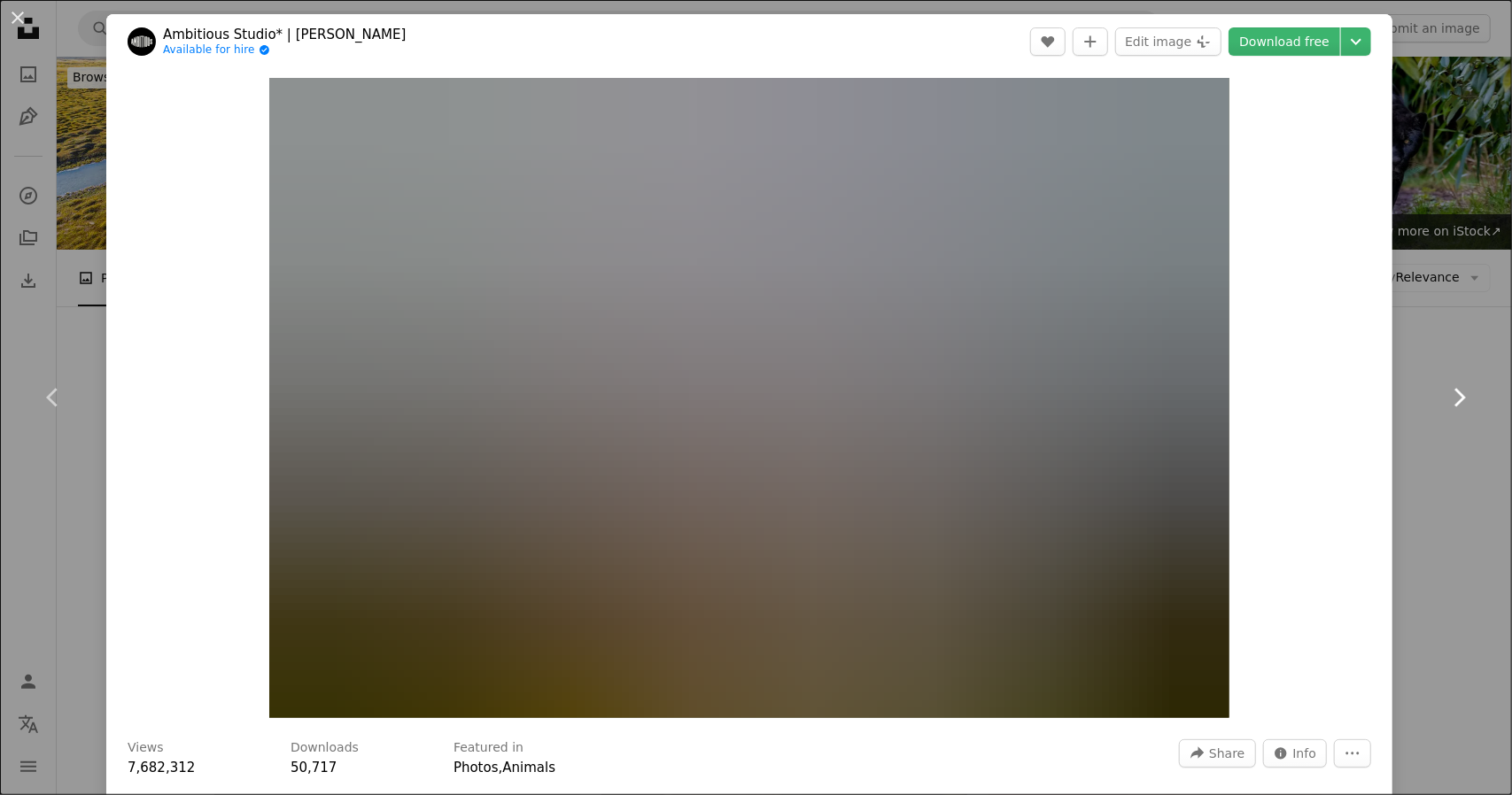
click at [1445, 391] on icon "Chevron right" at bounding box center [1459, 398] width 29 height 29
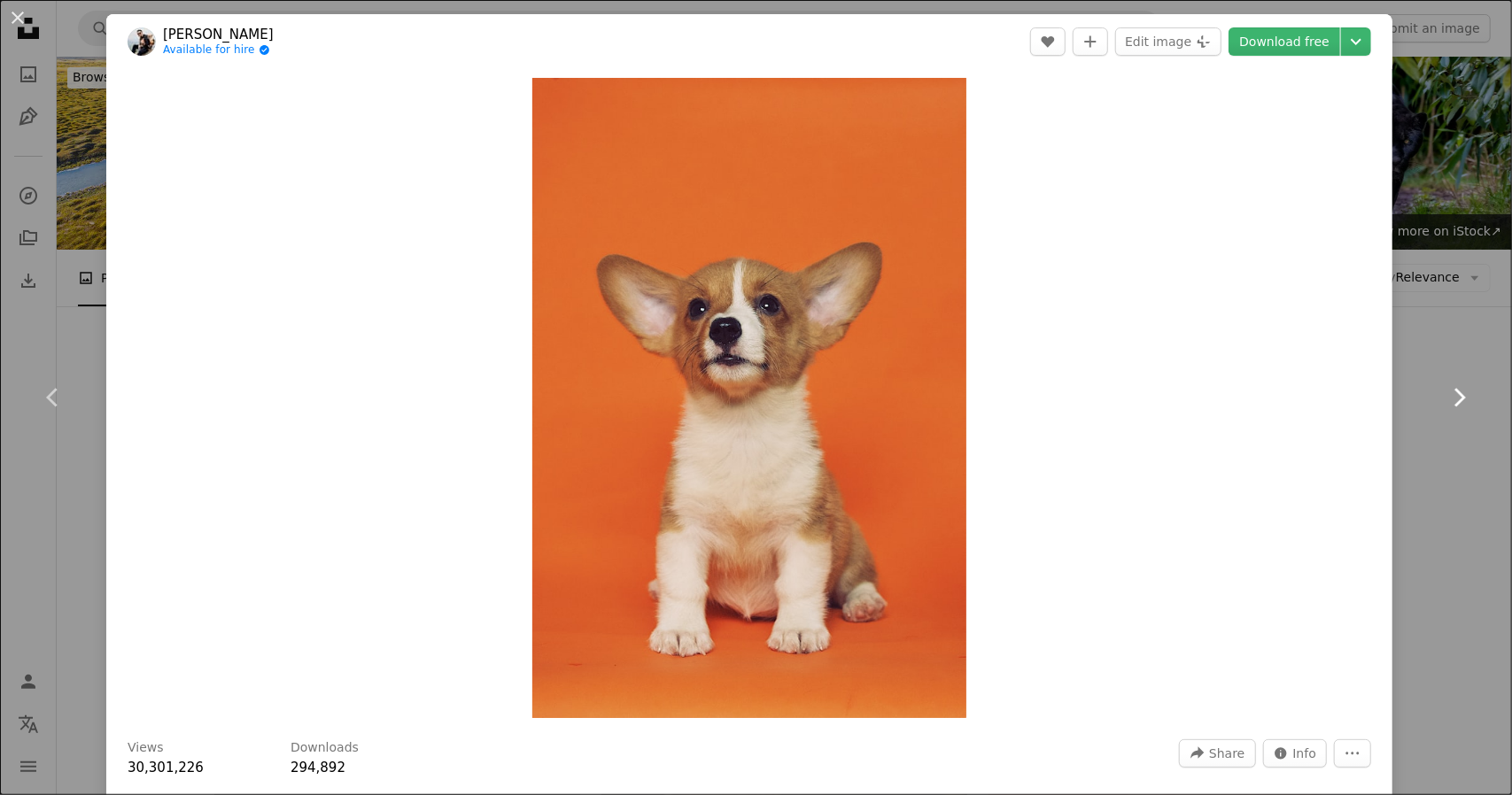
click at [1445, 391] on icon "Chevron right" at bounding box center [1459, 398] width 29 height 29
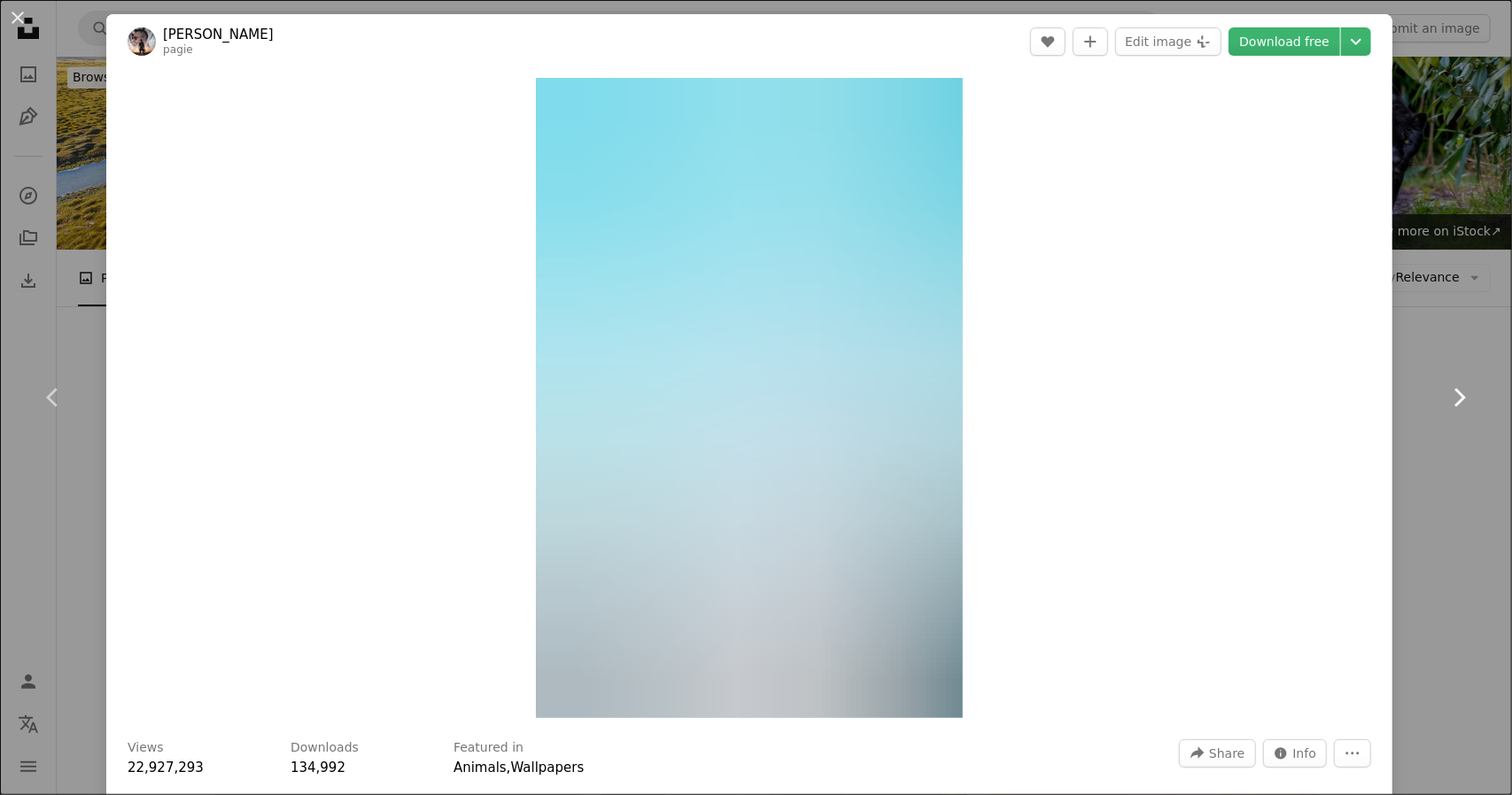
click at [1445, 391] on icon "Chevron right" at bounding box center [1459, 398] width 29 height 29
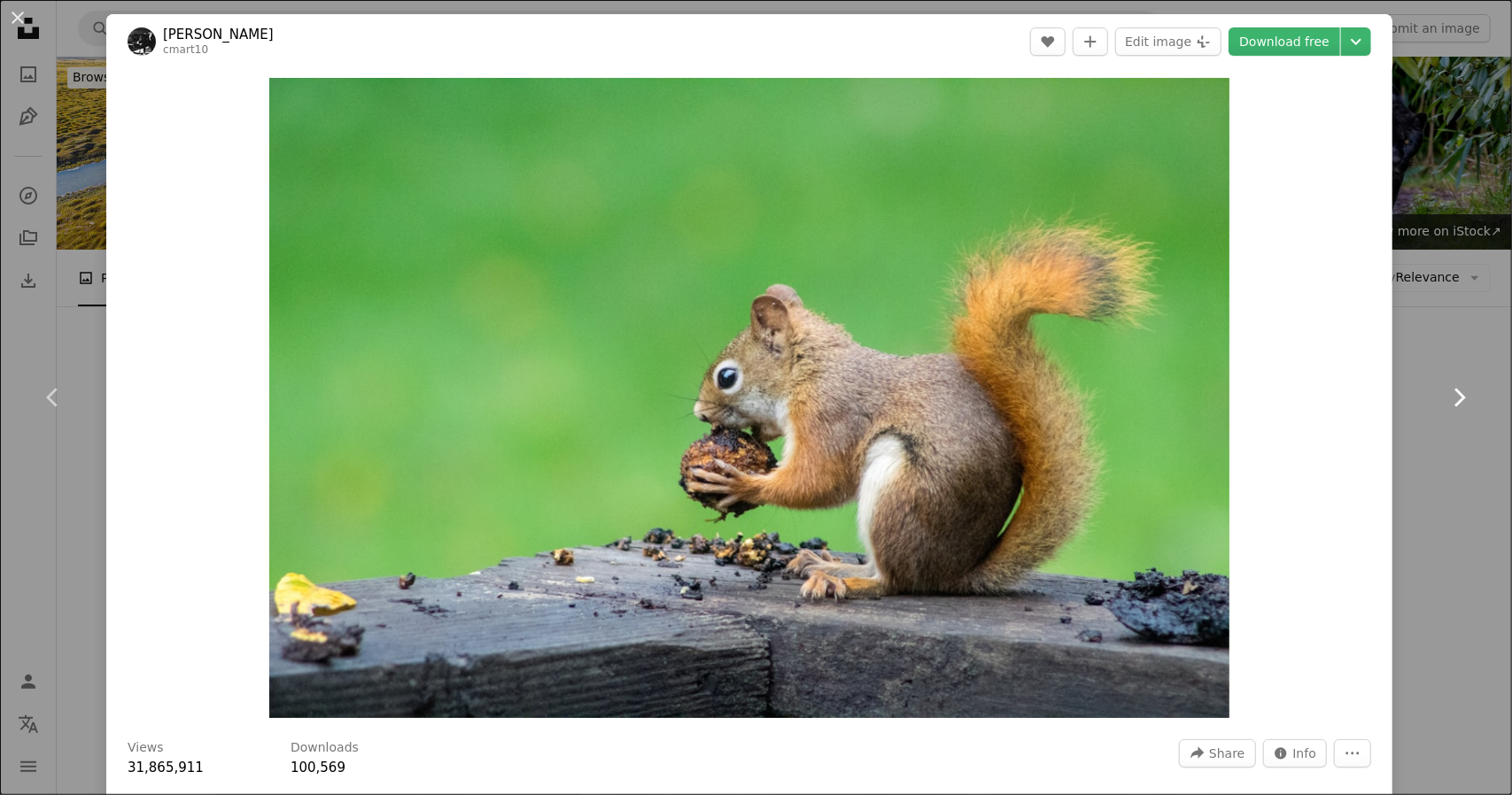
click at [1445, 391] on icon "Chevron right" at bounding box center [1459, 398] width 29 height 29
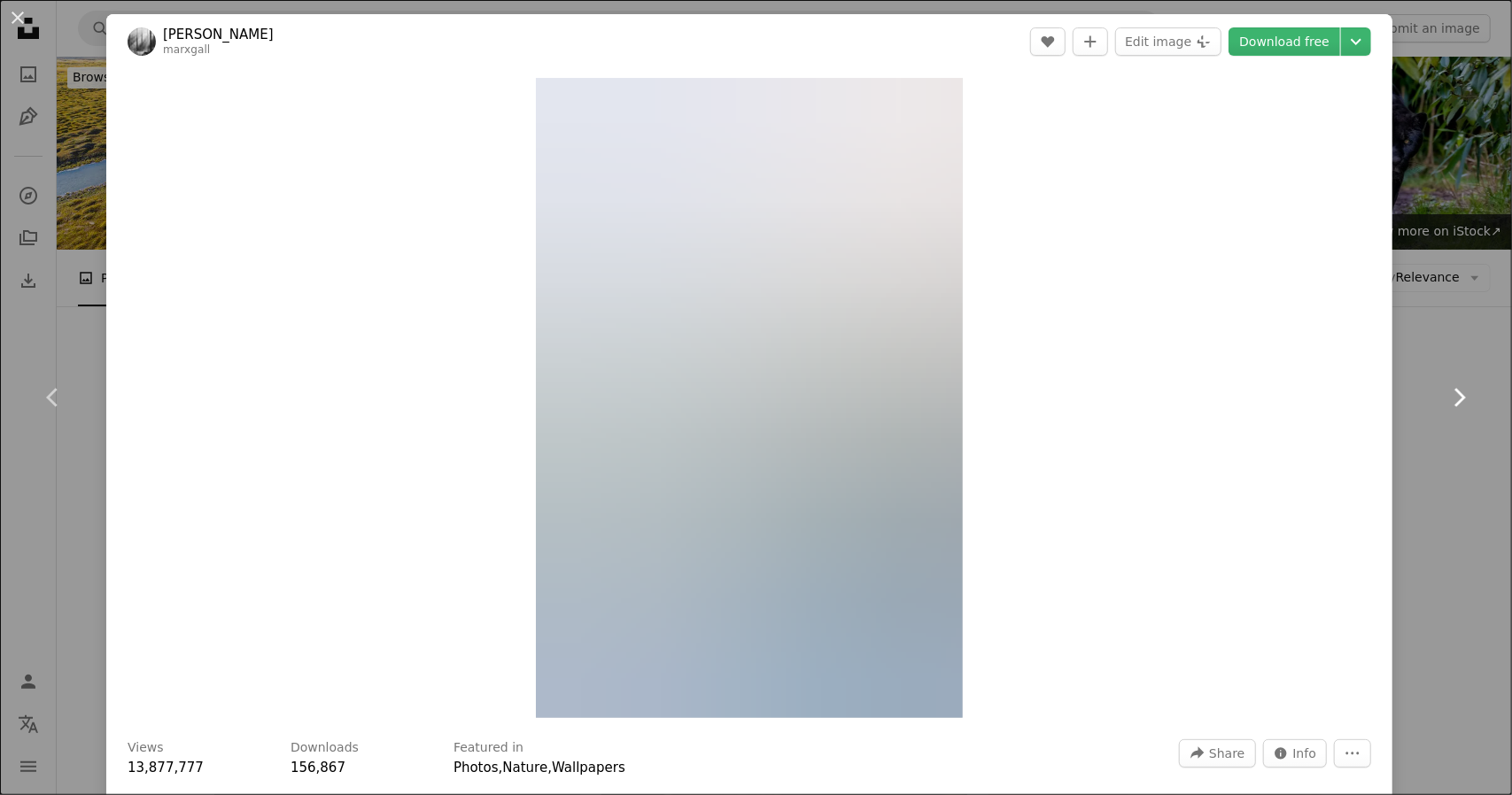
click at [1445, 391] on icon "Chevron right" at bounding box center [1459, 398] width 29 height 29
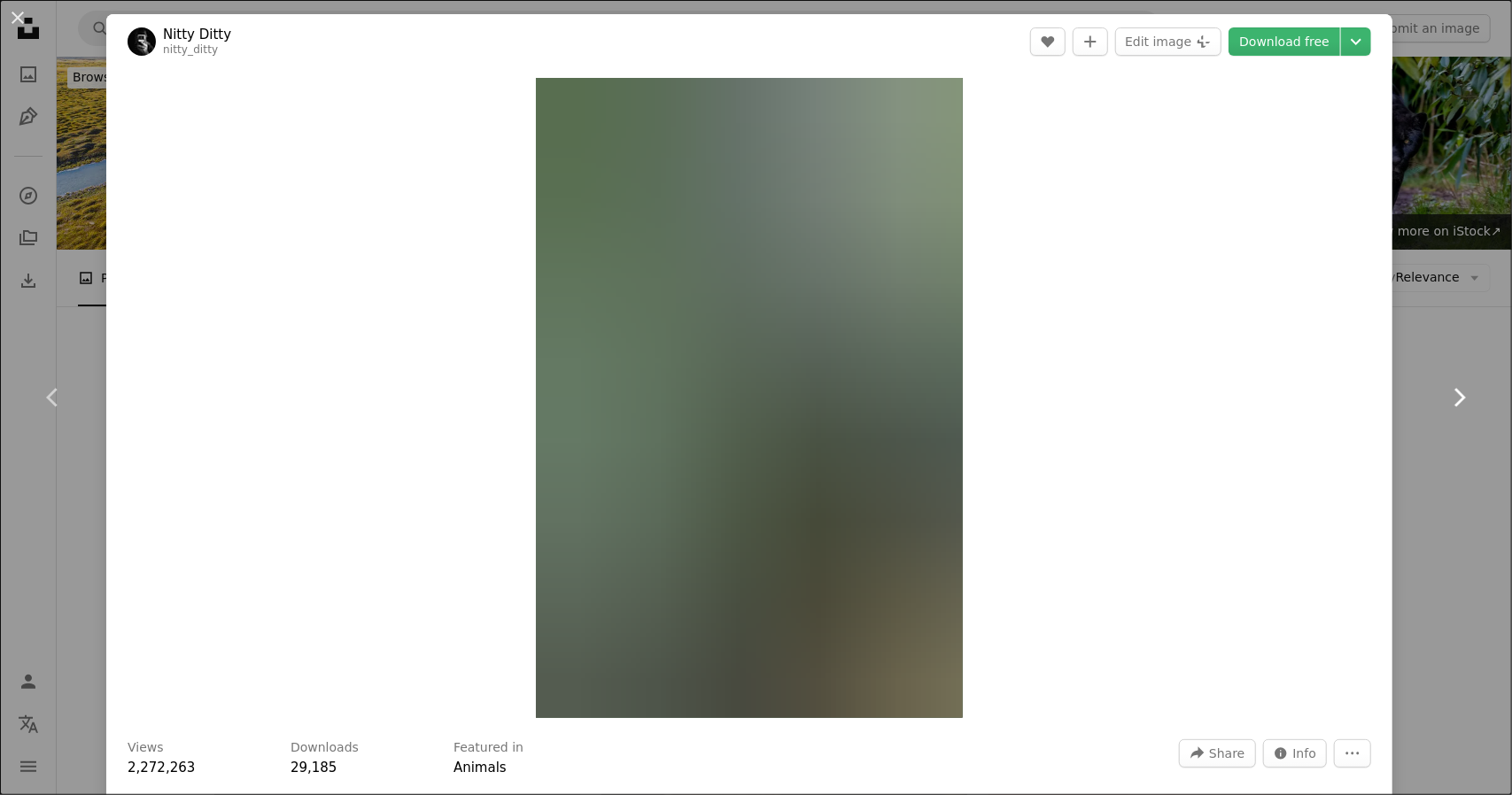
click at [1445, 391] on icon "Chevron right" at bounding box center [1459, 398] width 29 height 29
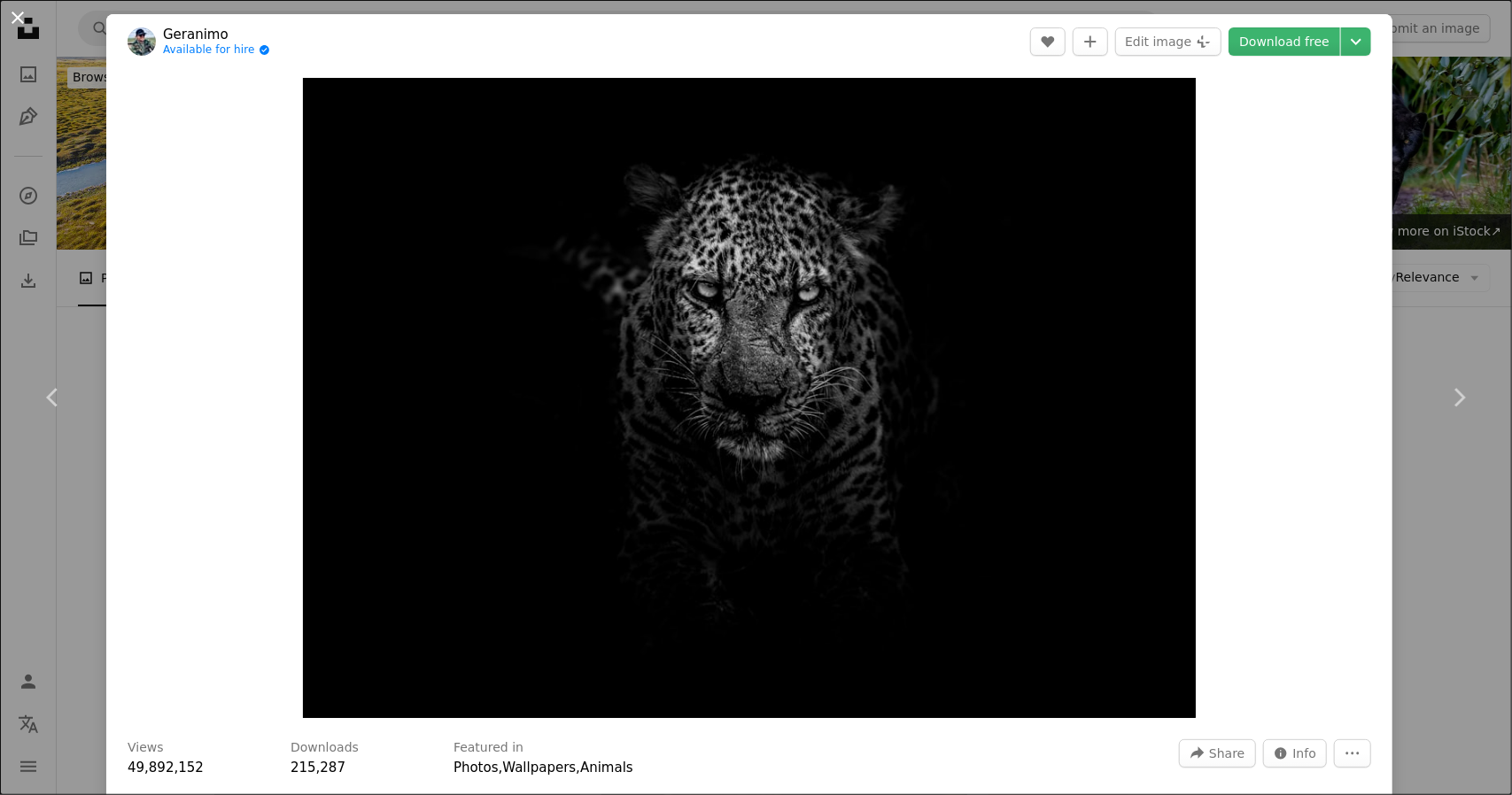
click at [13, 29] on button "An X shape" at bounding box center [18, 18] width 21 height 21
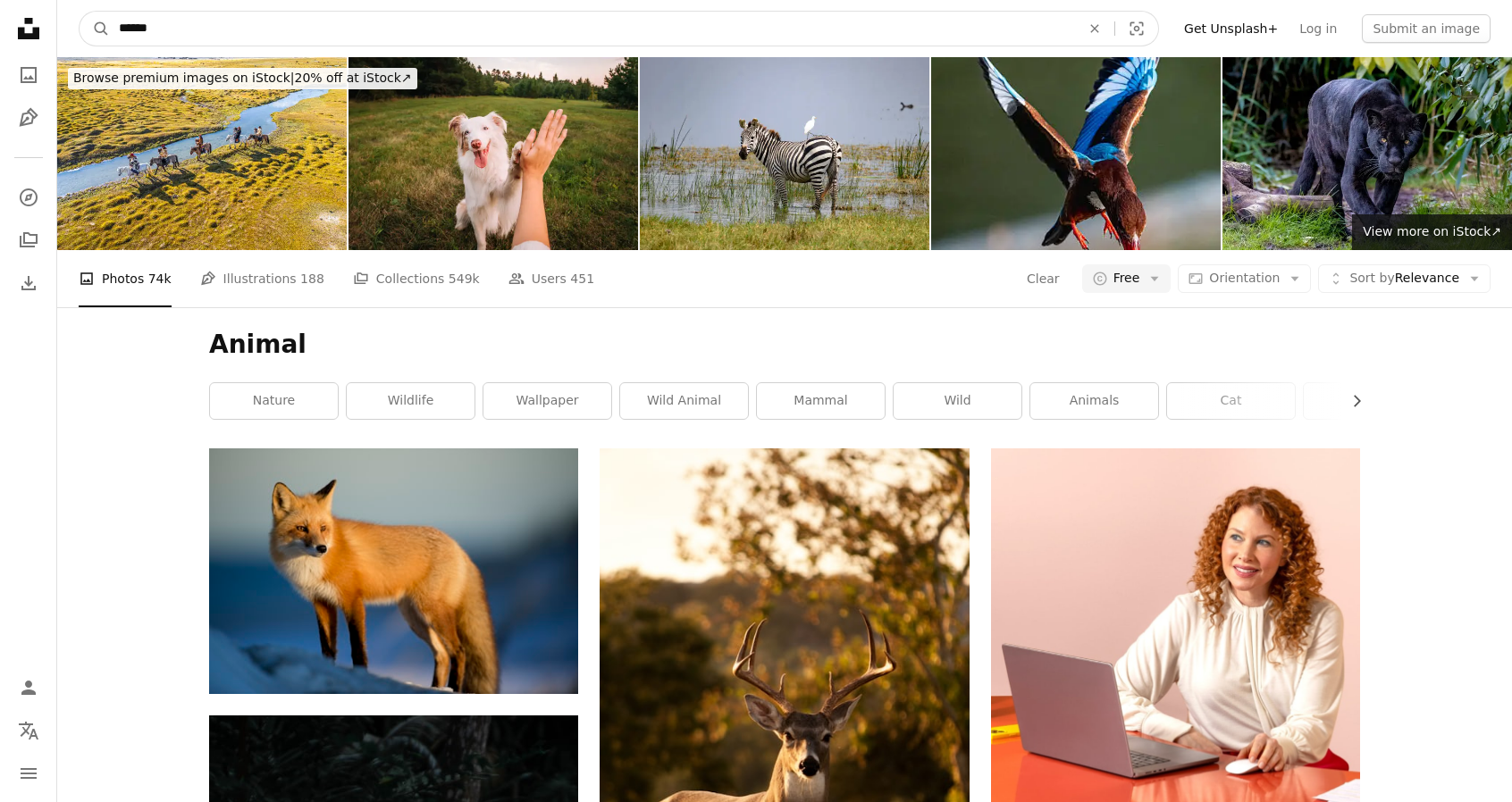
click at [128, 37] on input "******" at bounding box center [592, 29] width 965 height 34
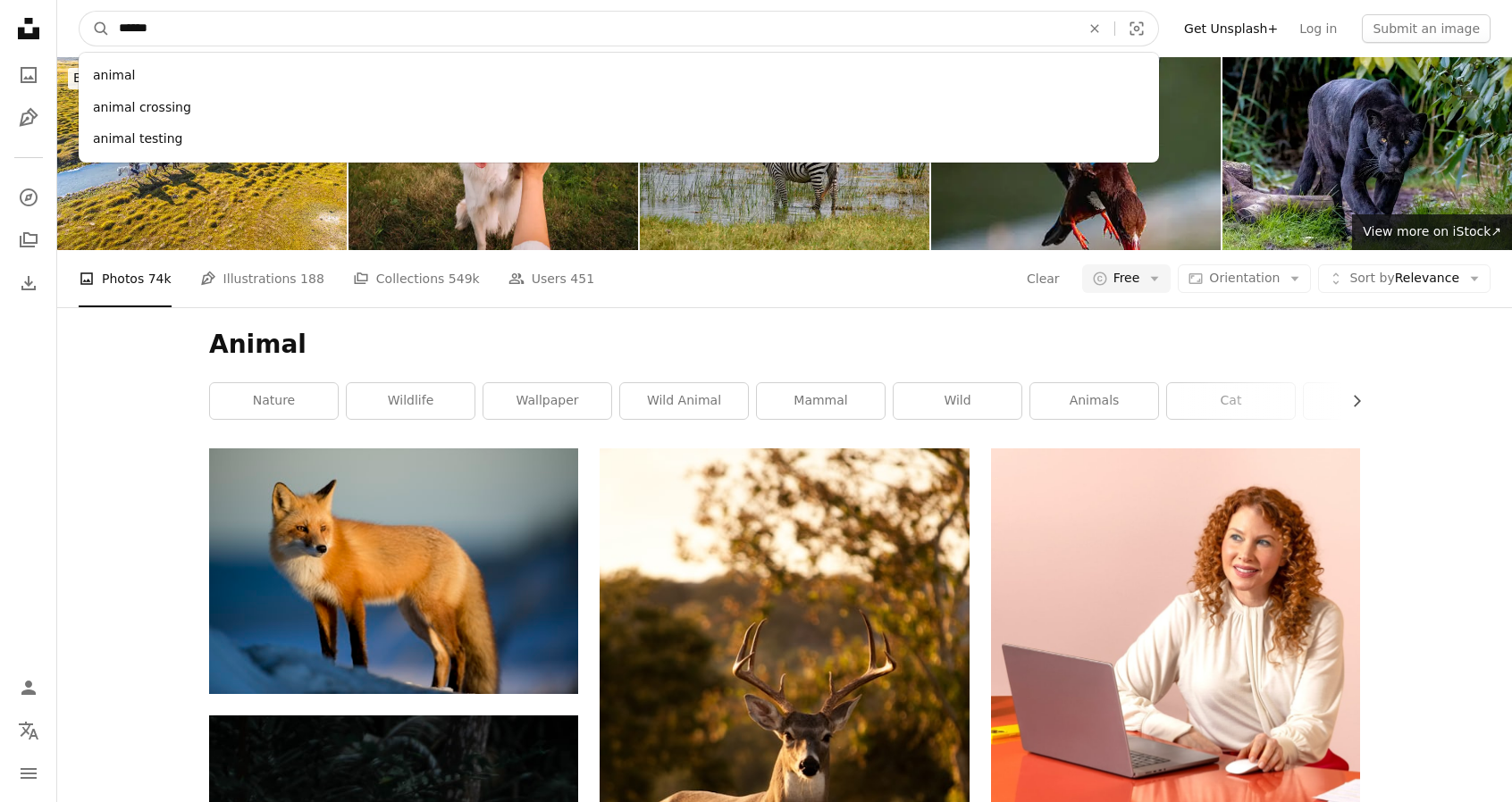
click at [177, 32] on input "******" at bounding box center [592, 29] width 965 height 34
type input "****"
click button "A magnifying glass" at bounding box center [95, 29] width 31 height 34
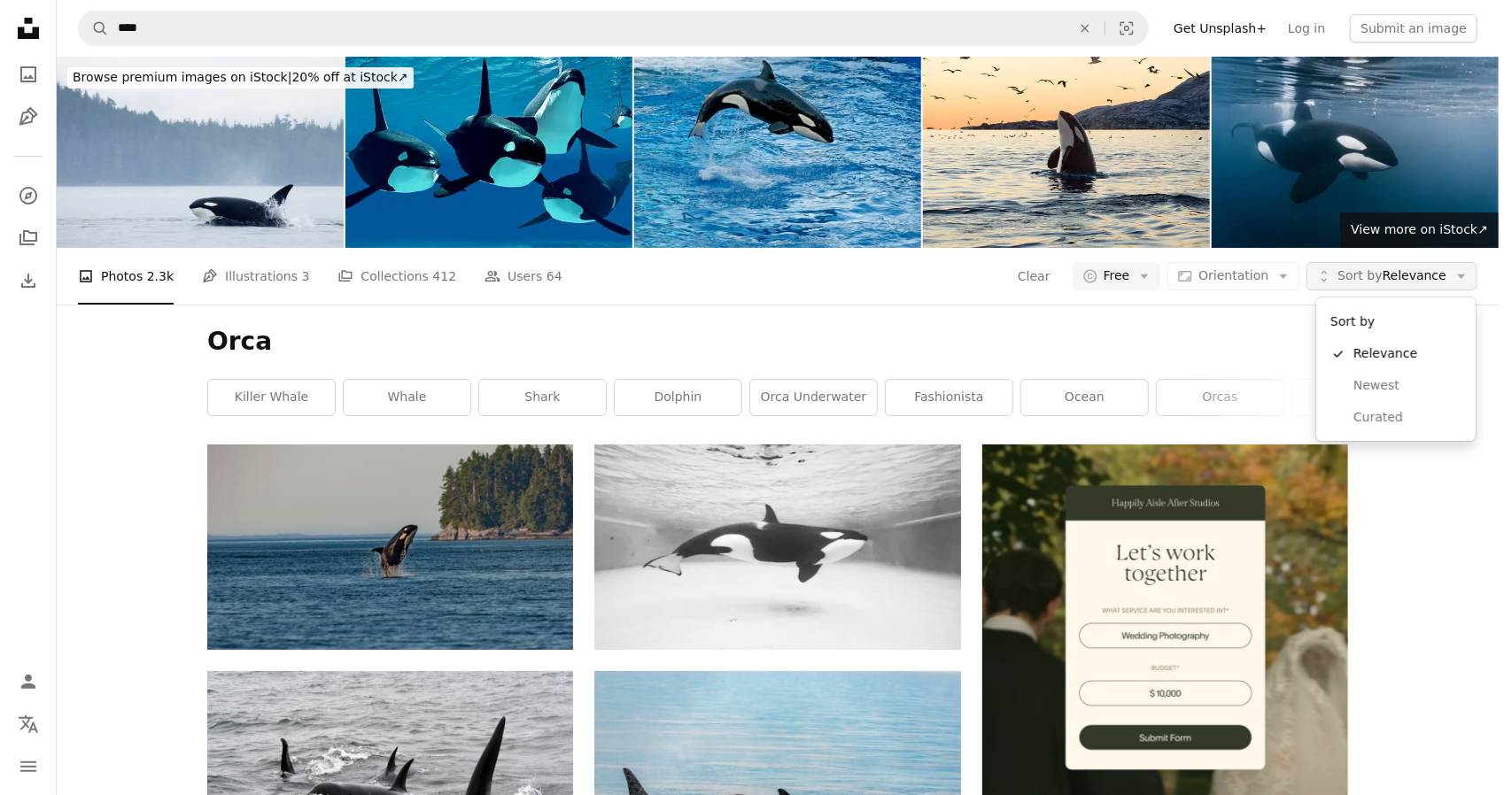
click at [1361, 283] on span "Sort by" at bounding box center [1359, 275] width 44 height 14
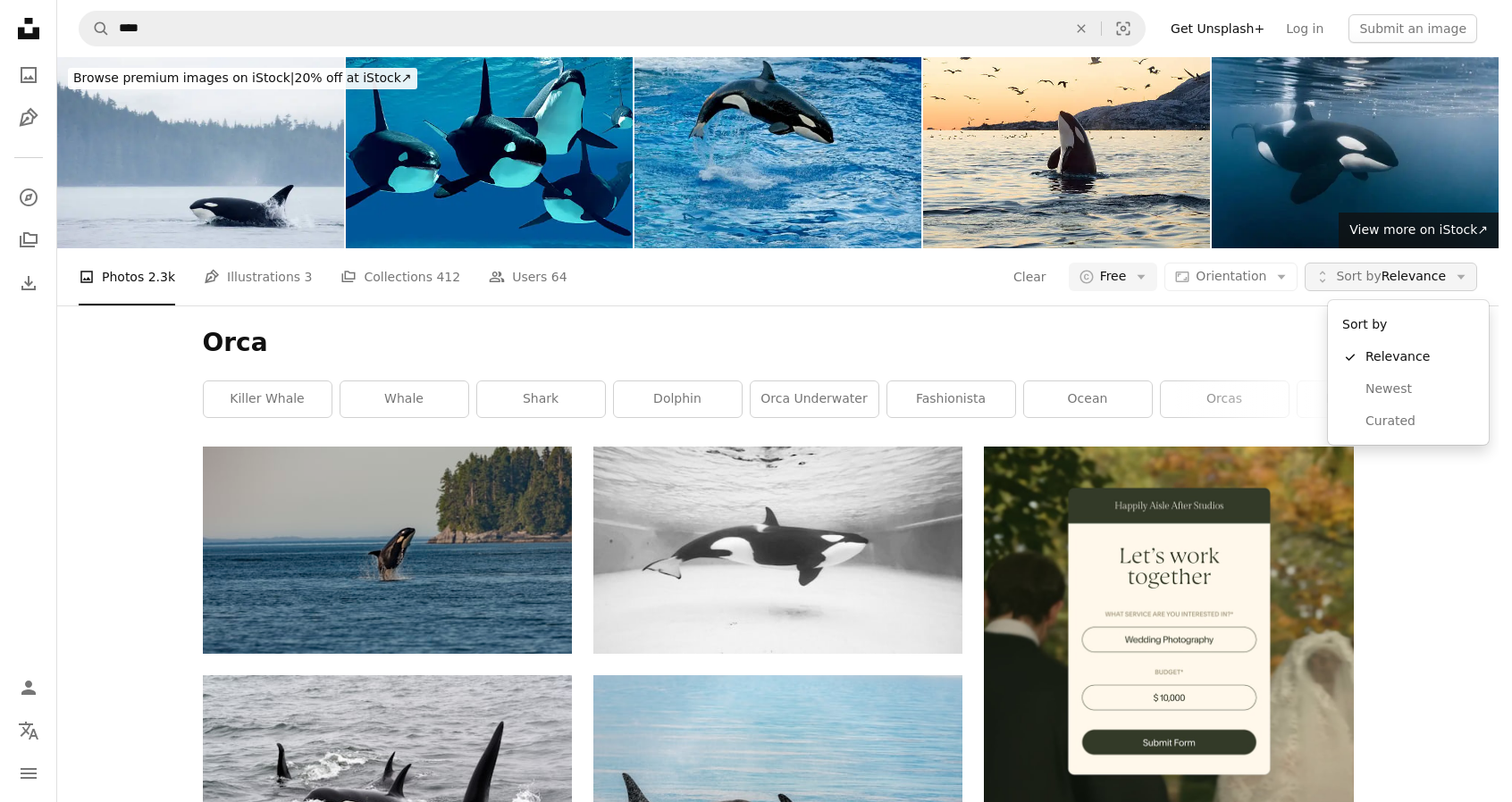
click at [1373, 283] on span "Sort by" at bounding box center [1358, 276] width 44 height 14
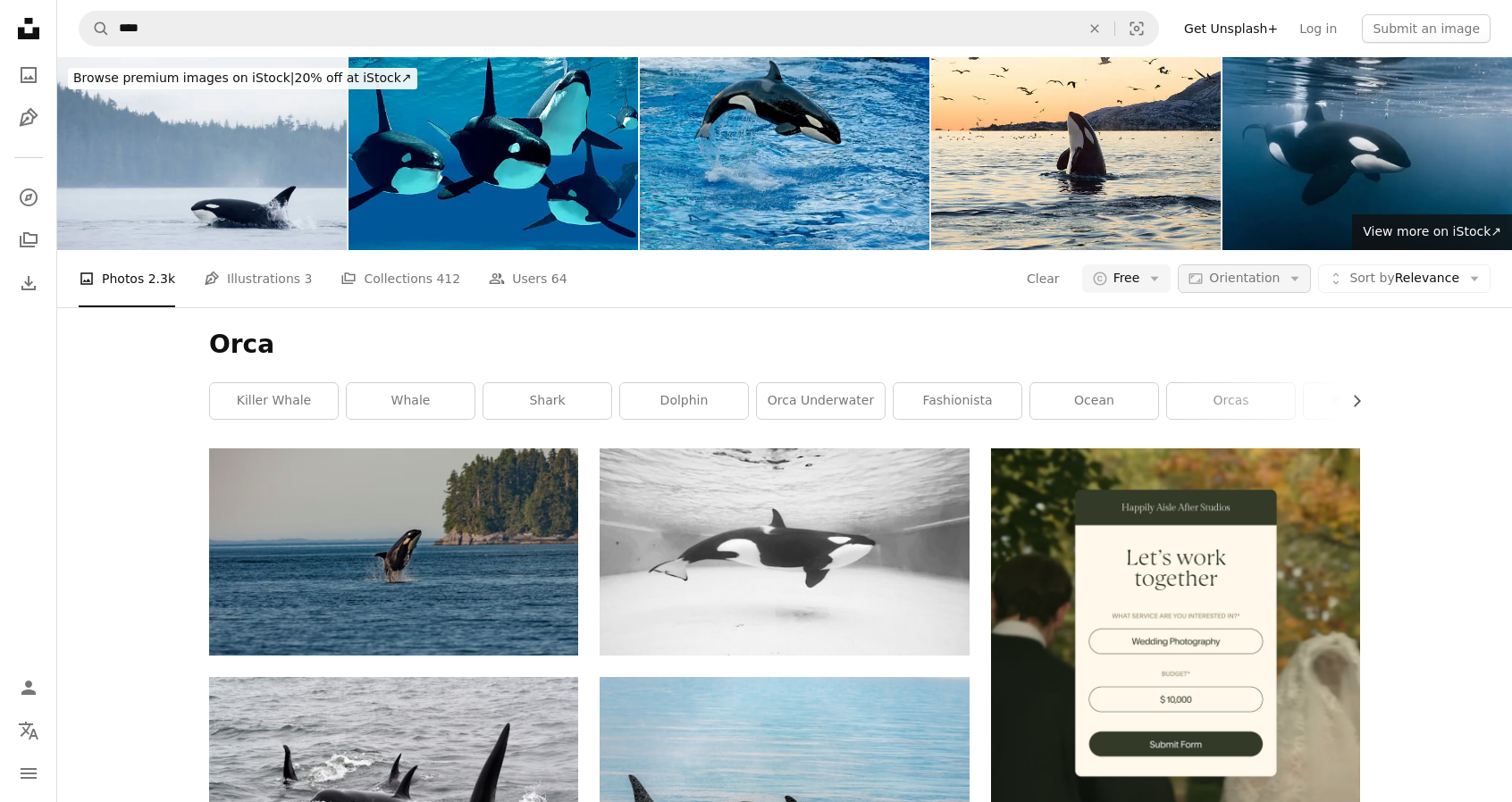
click at [1242, 287] on span "Orientation" at bounding box center [1244, 279] width 70 height 18
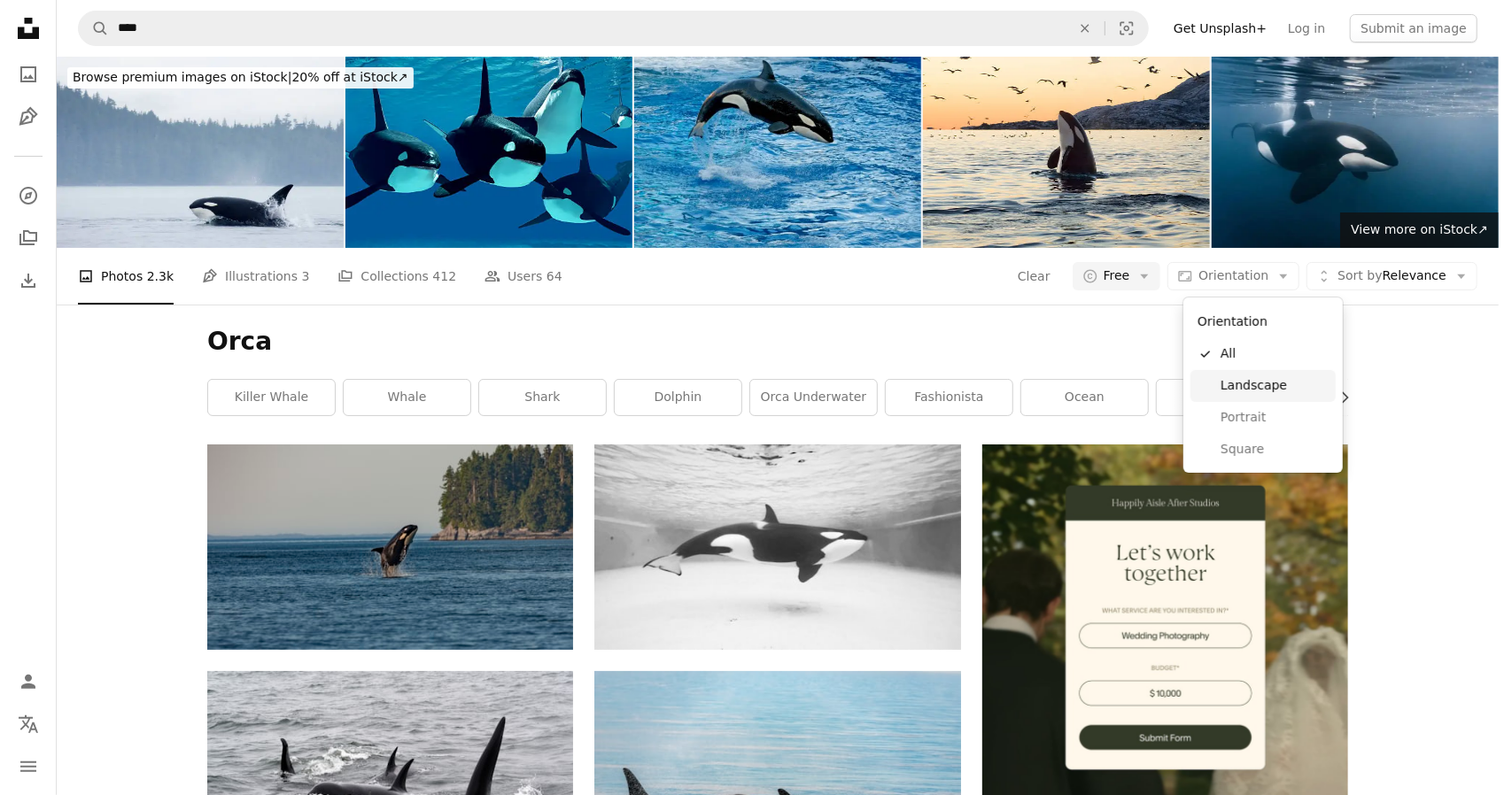
click at [1232, 378] on span "Landscape" at bounding box center [1274, 386] width 108 height 18
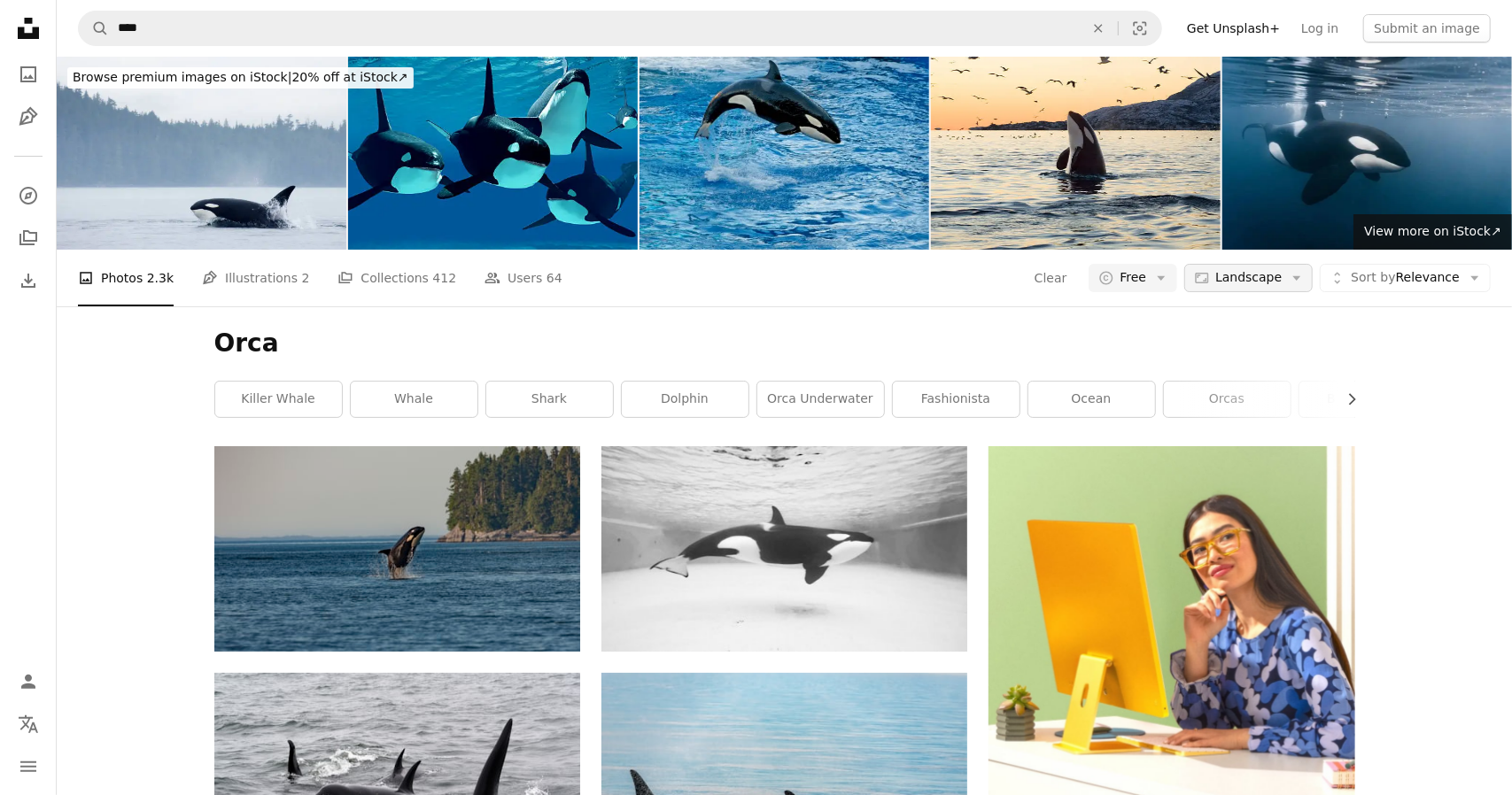
click at [1225, 275] on span "Landscape" at bounding box center [1248, 278] width 66 height 18
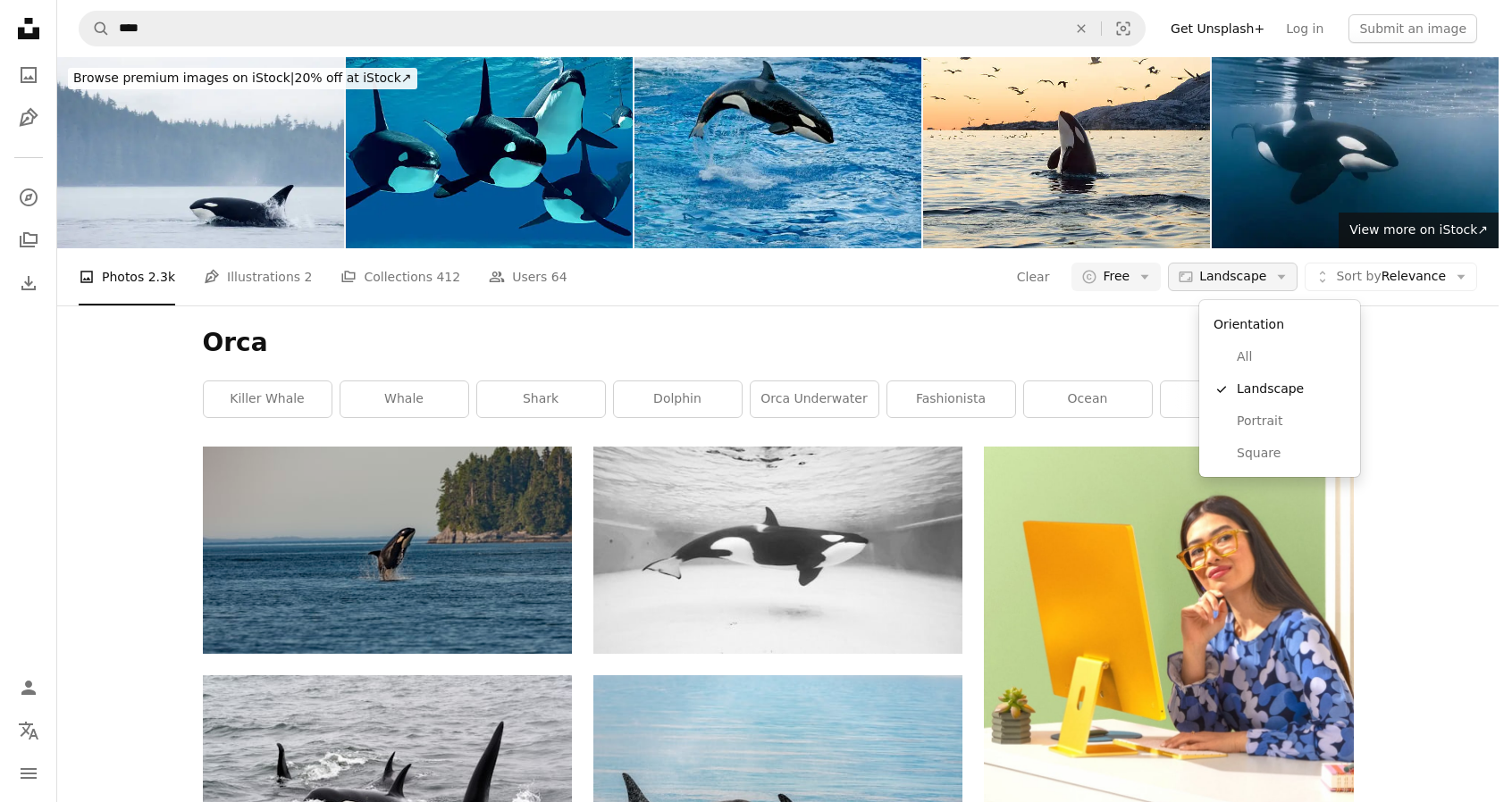
click at [1236, 277] on span "Landscape" at bounding box center [1233, 277] width 67 height 18
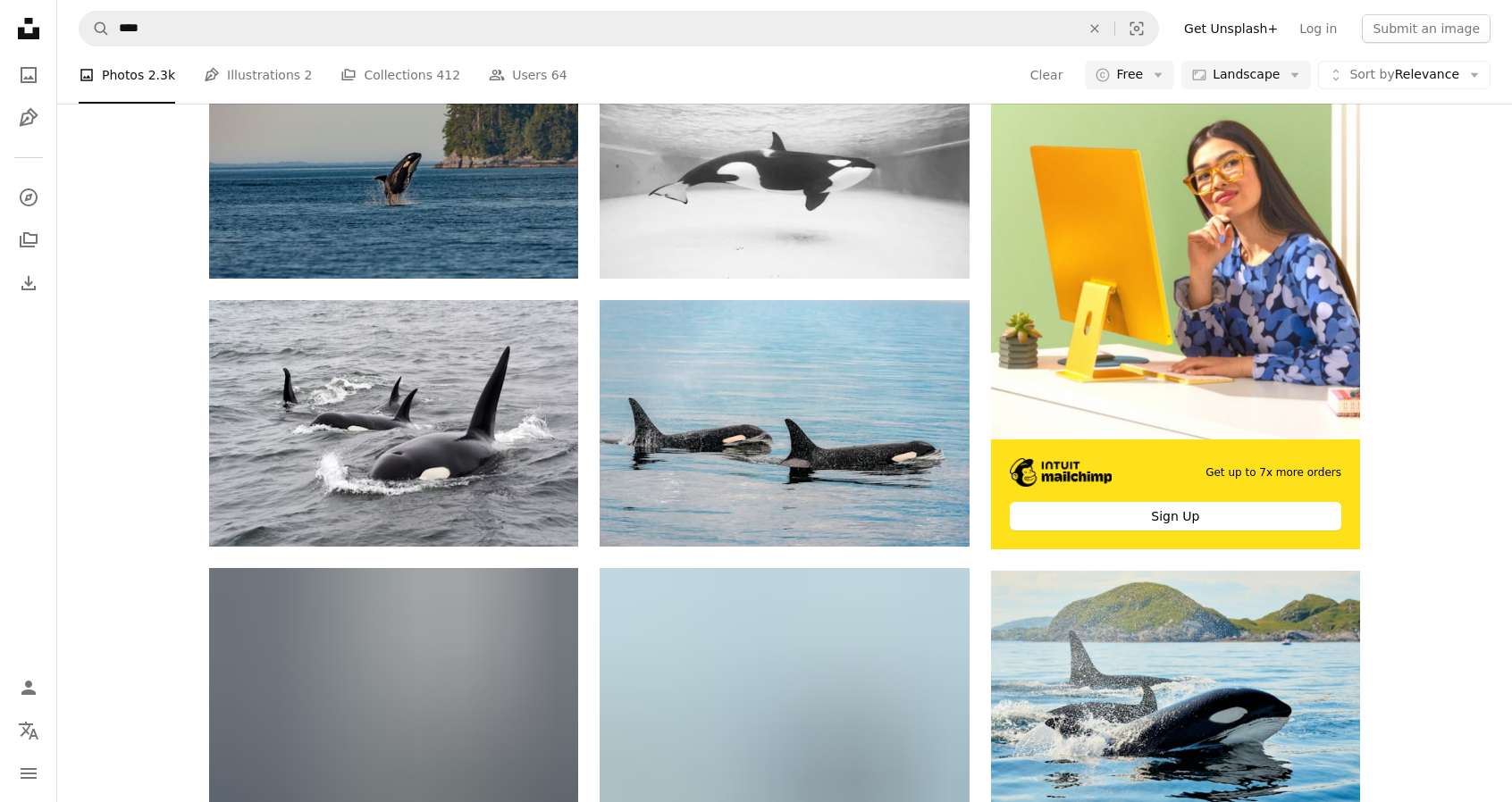
scroll to position [357, 0]
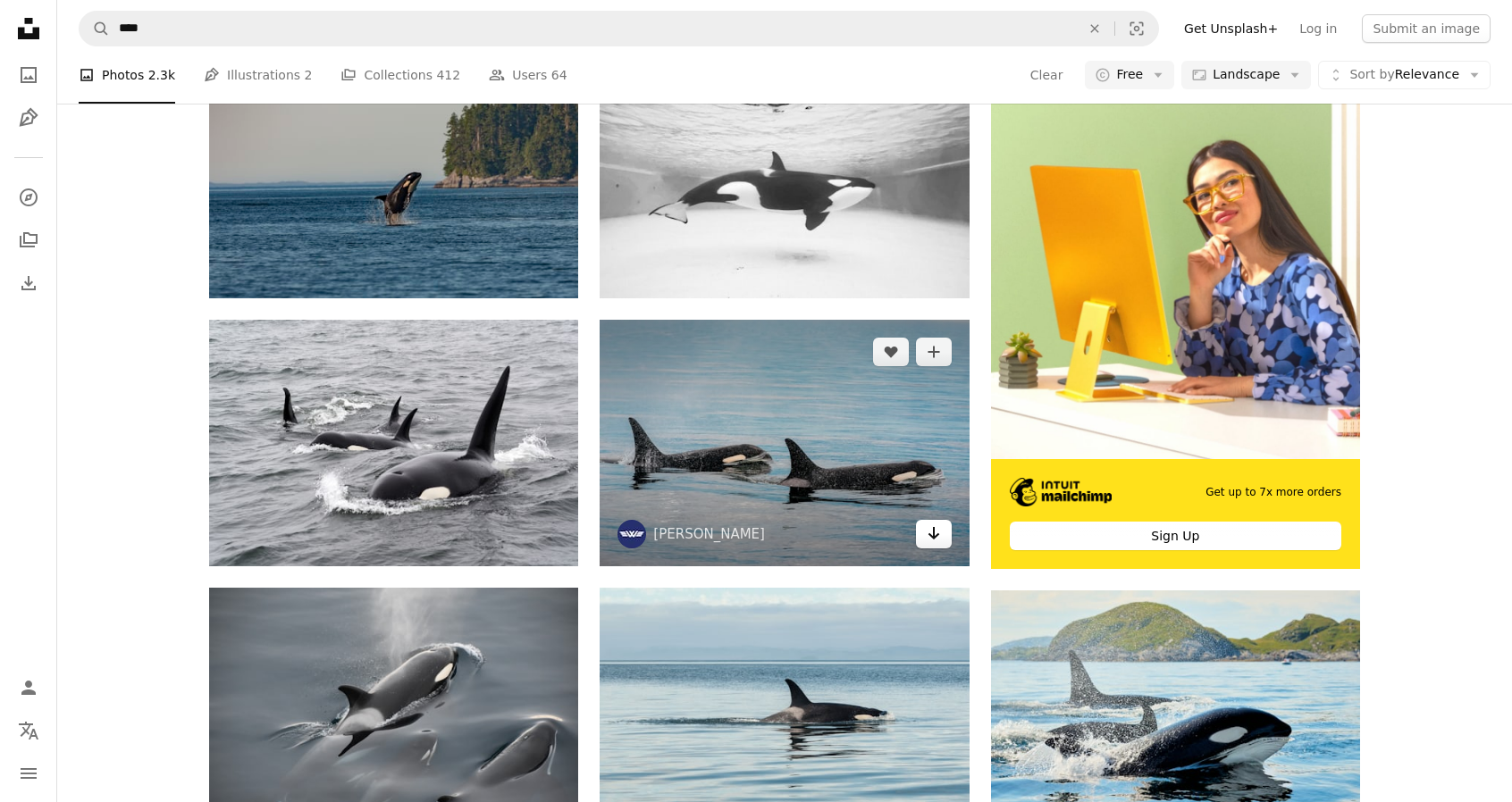
click at [931, 538] on icon "Arrow pointing down" at bounding box center [934, 533] width 14 height 22
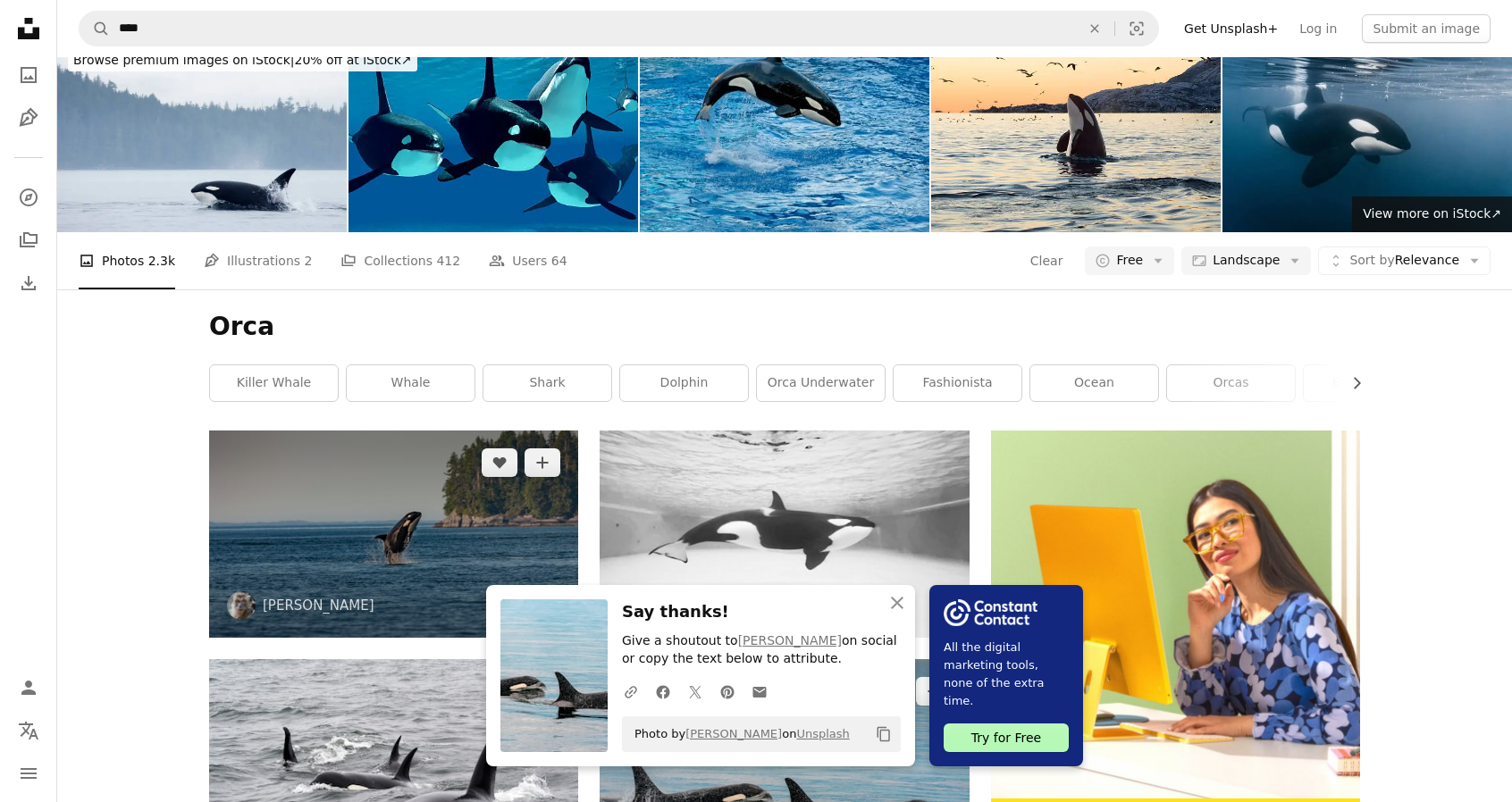
scroll to position [0, 0]
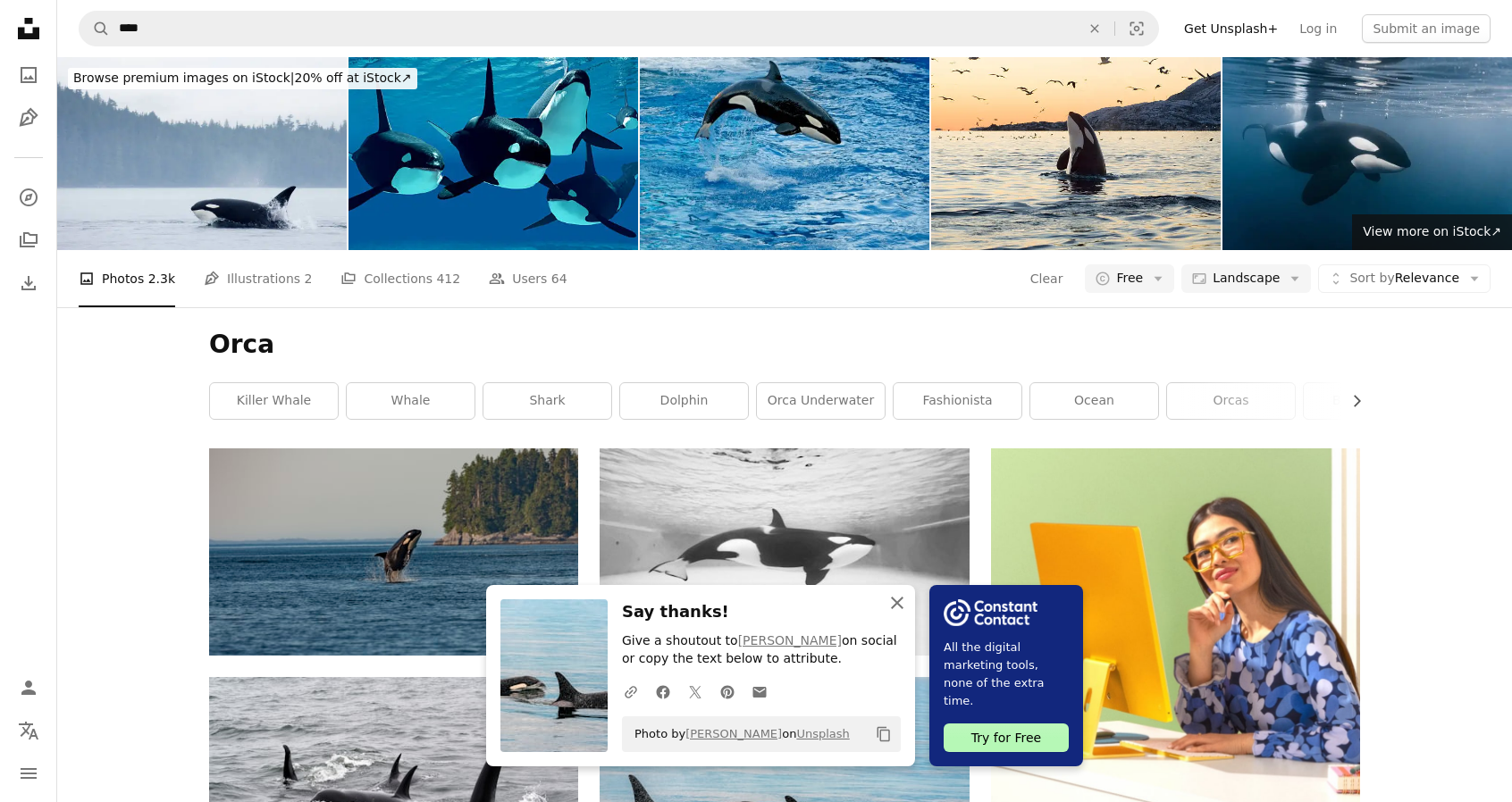
click at [906, 601] on icon "An X shape" at bounding box center [897, 603] width 22 height 22
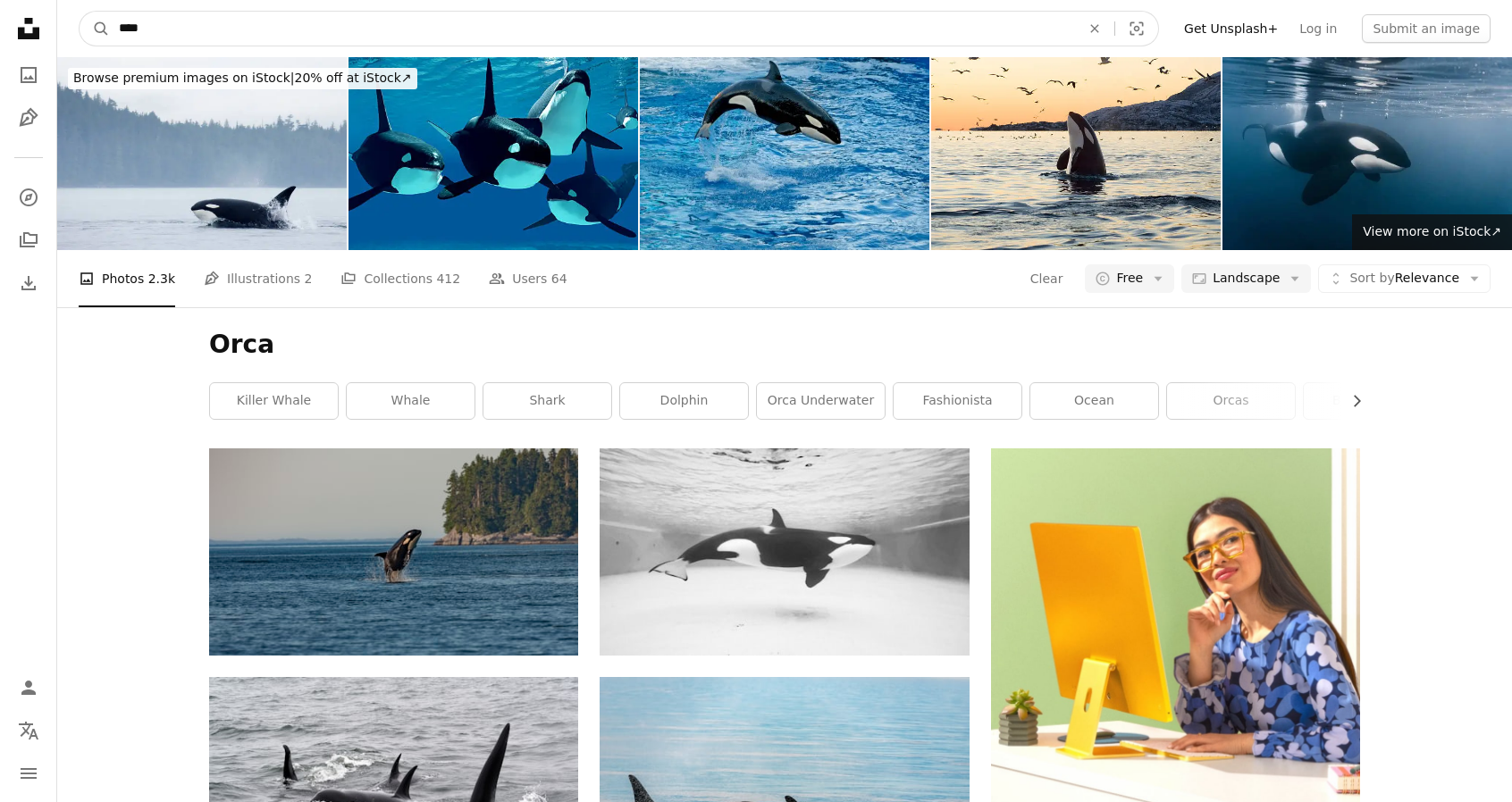
click at [182, 33] on input "****" at bounding box center [592, 29] width 965 height 34
type input "*******"
click button "A magnifying glass" at bounding box center [95, 29] width 31 height 34
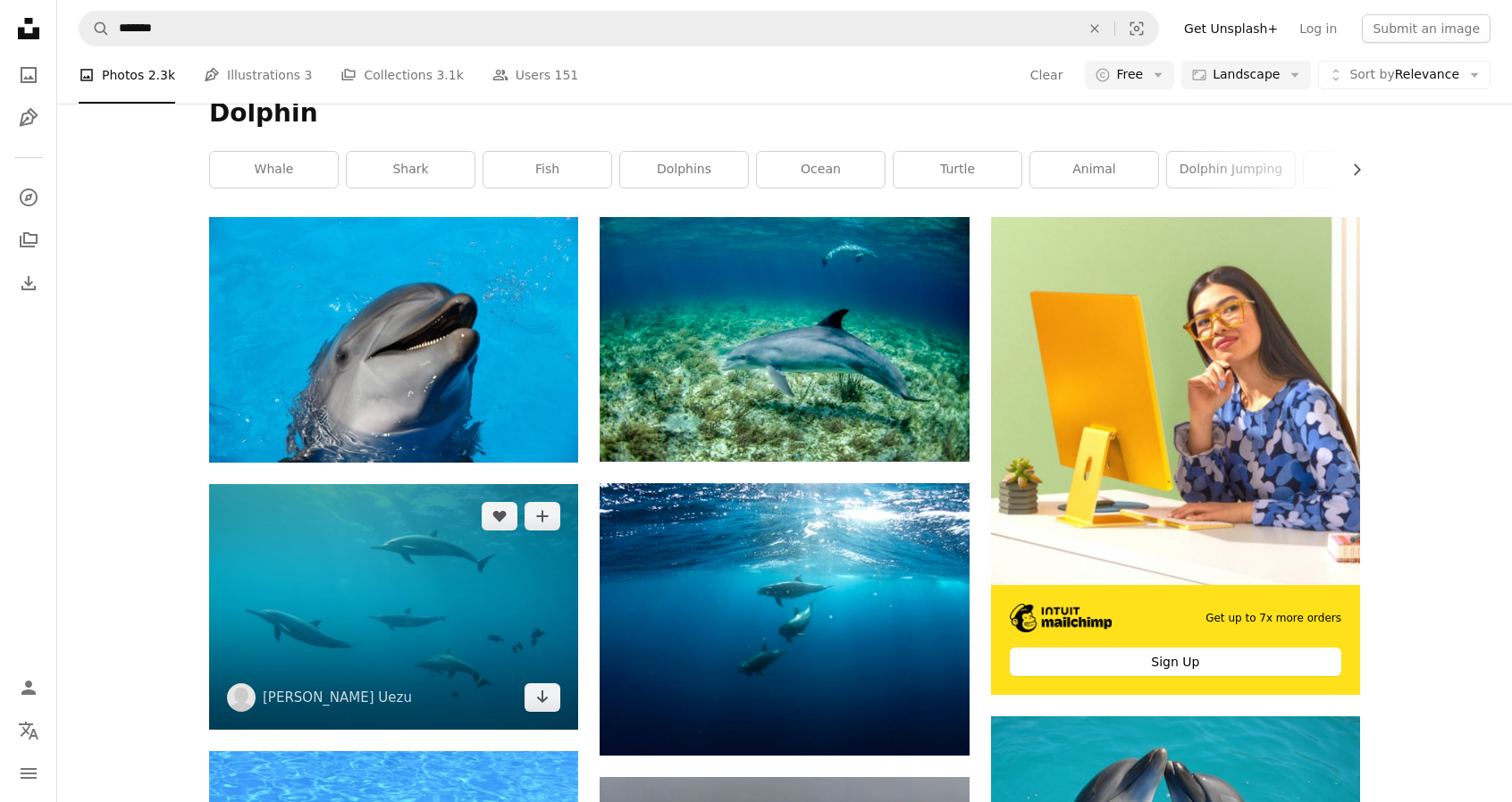
scroll to position [237, 0]
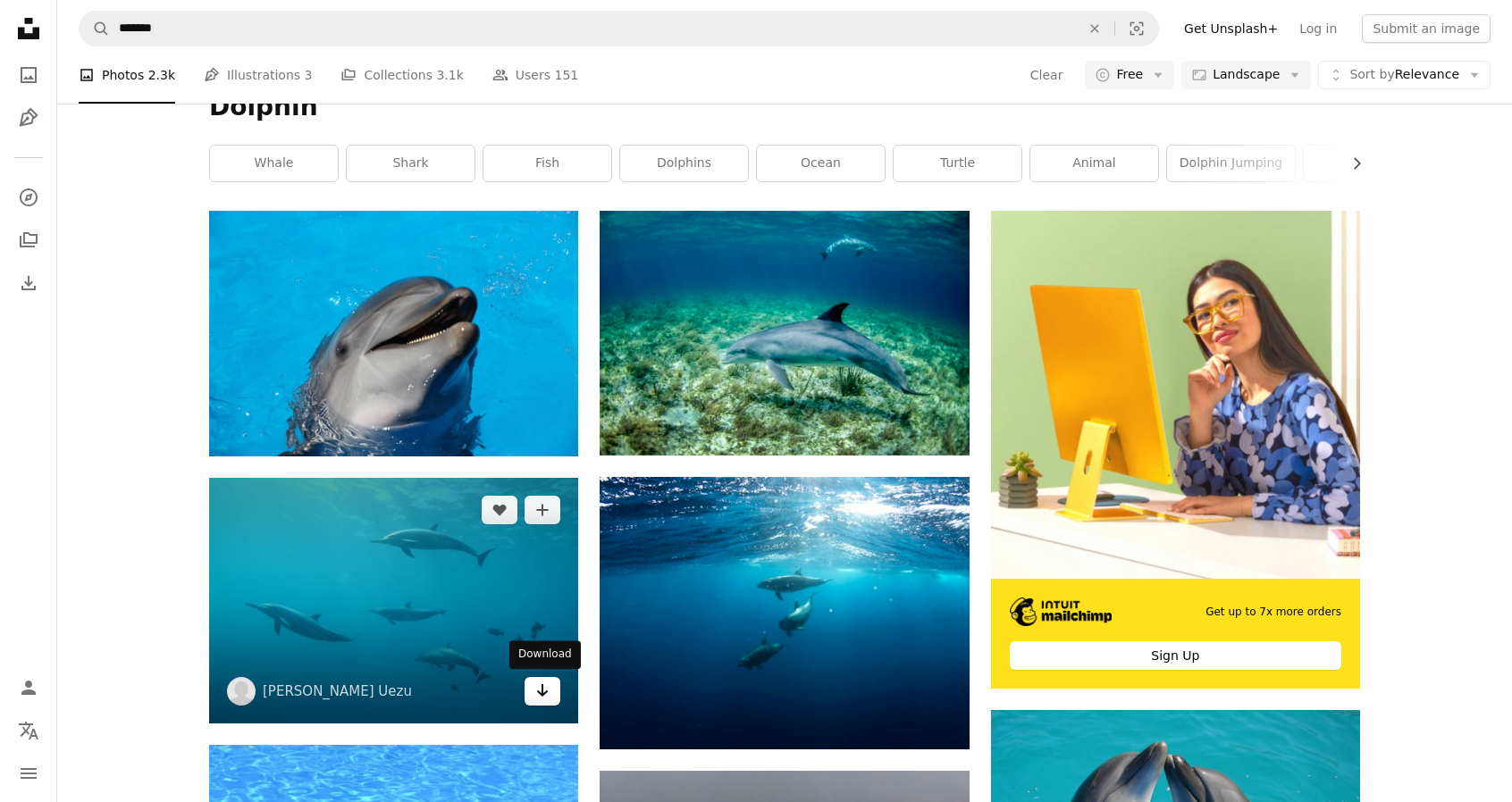
click at [537, 685] on icon "Arrow pointing down" at bounding box center [543, 690] width 14 height 22
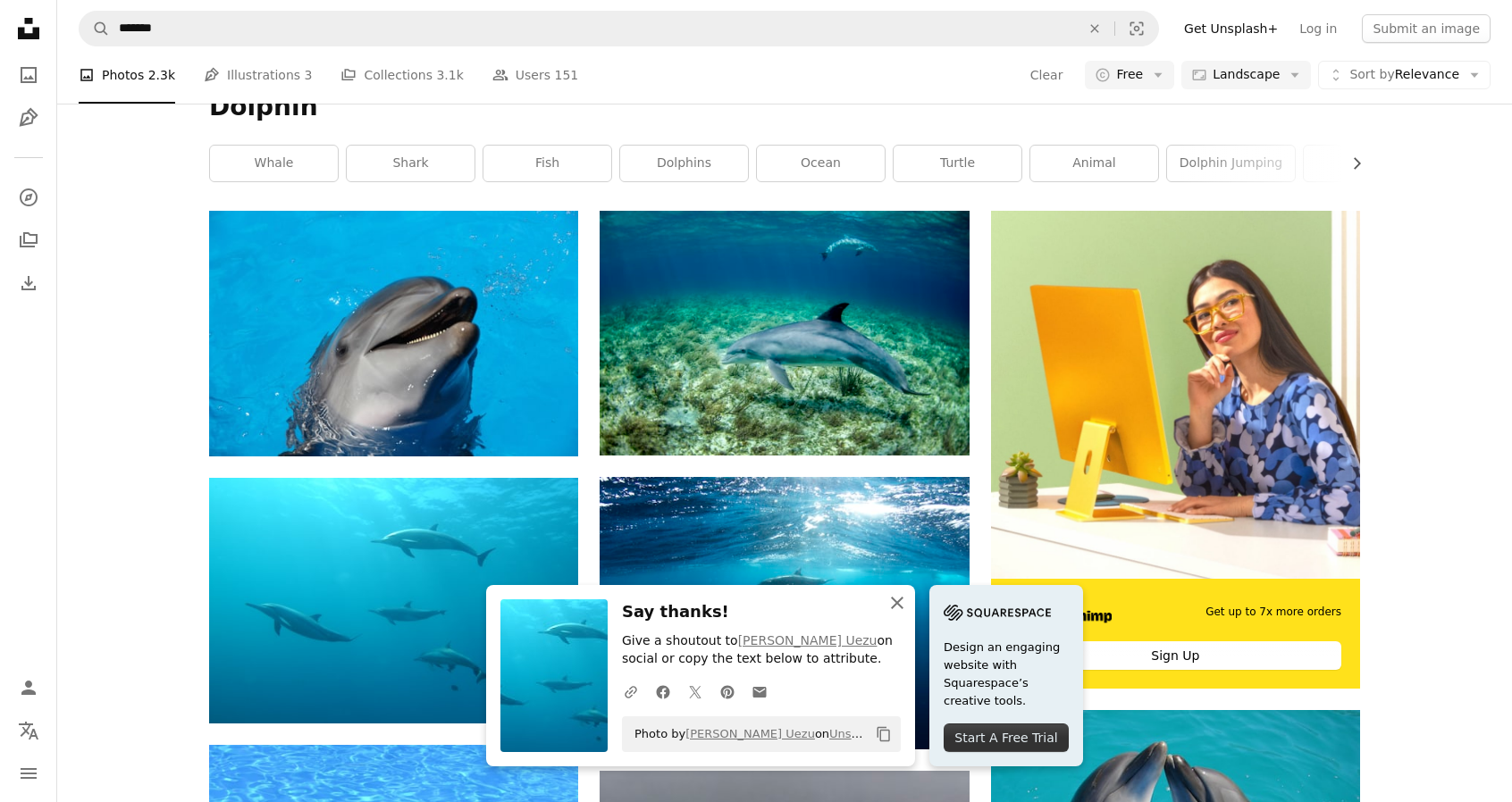
click at [895, 601] on icon "button" at bounding box center [897, 603] width 13 height 13
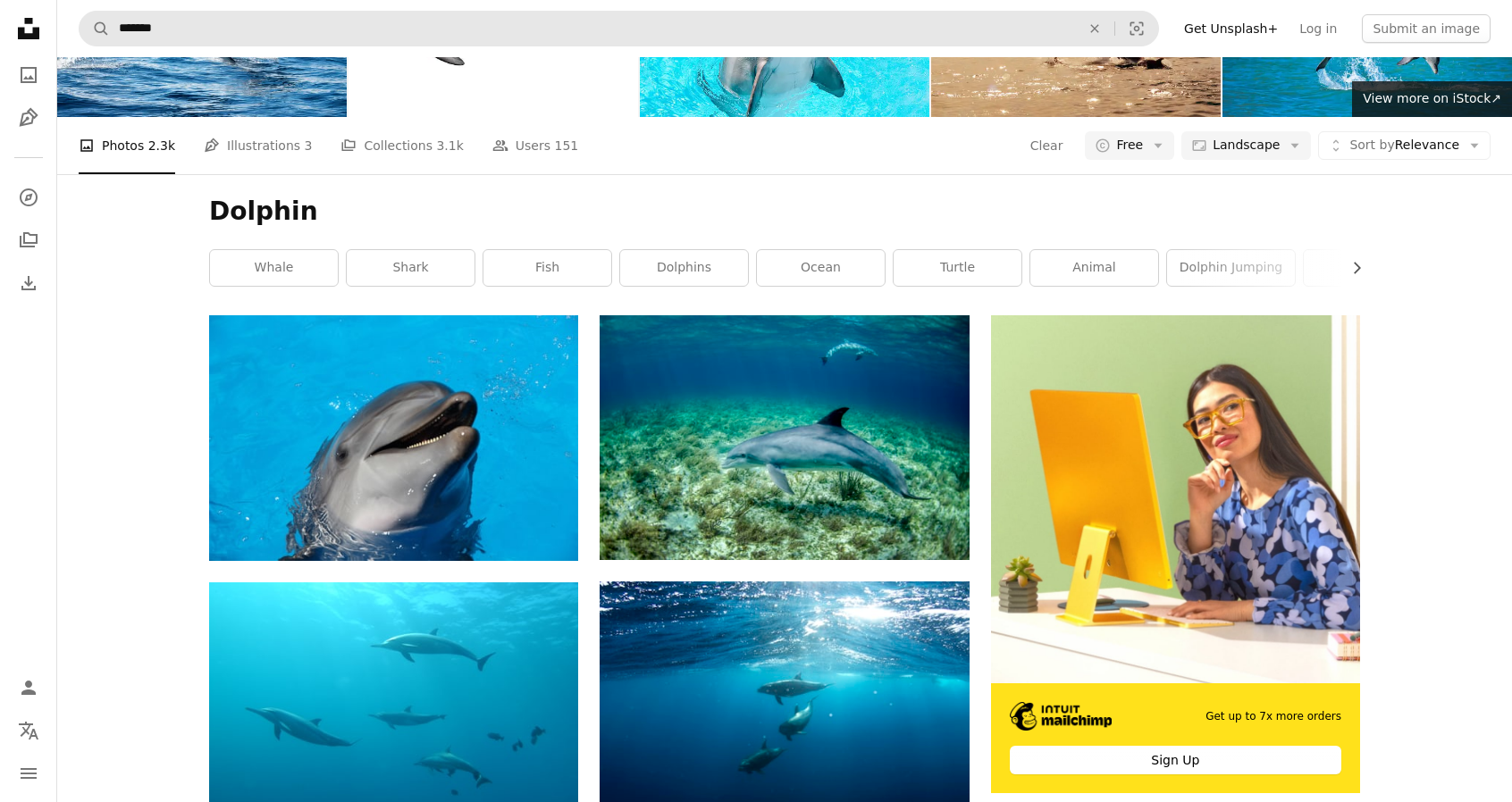
scroll to position [0, 0]
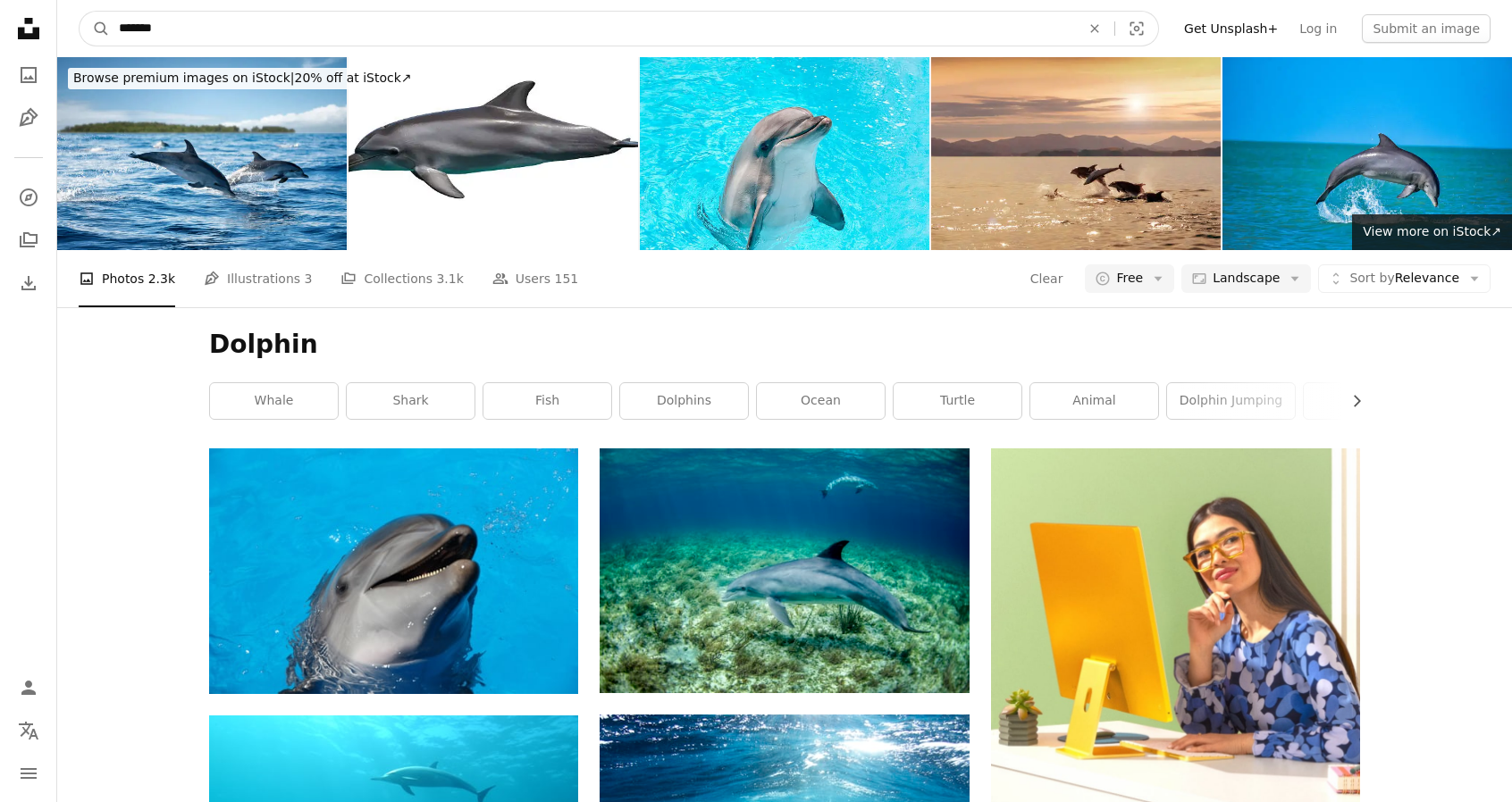
click at [179, 38] on input "*******" at bounding box center [592, 29] width 965 height 34
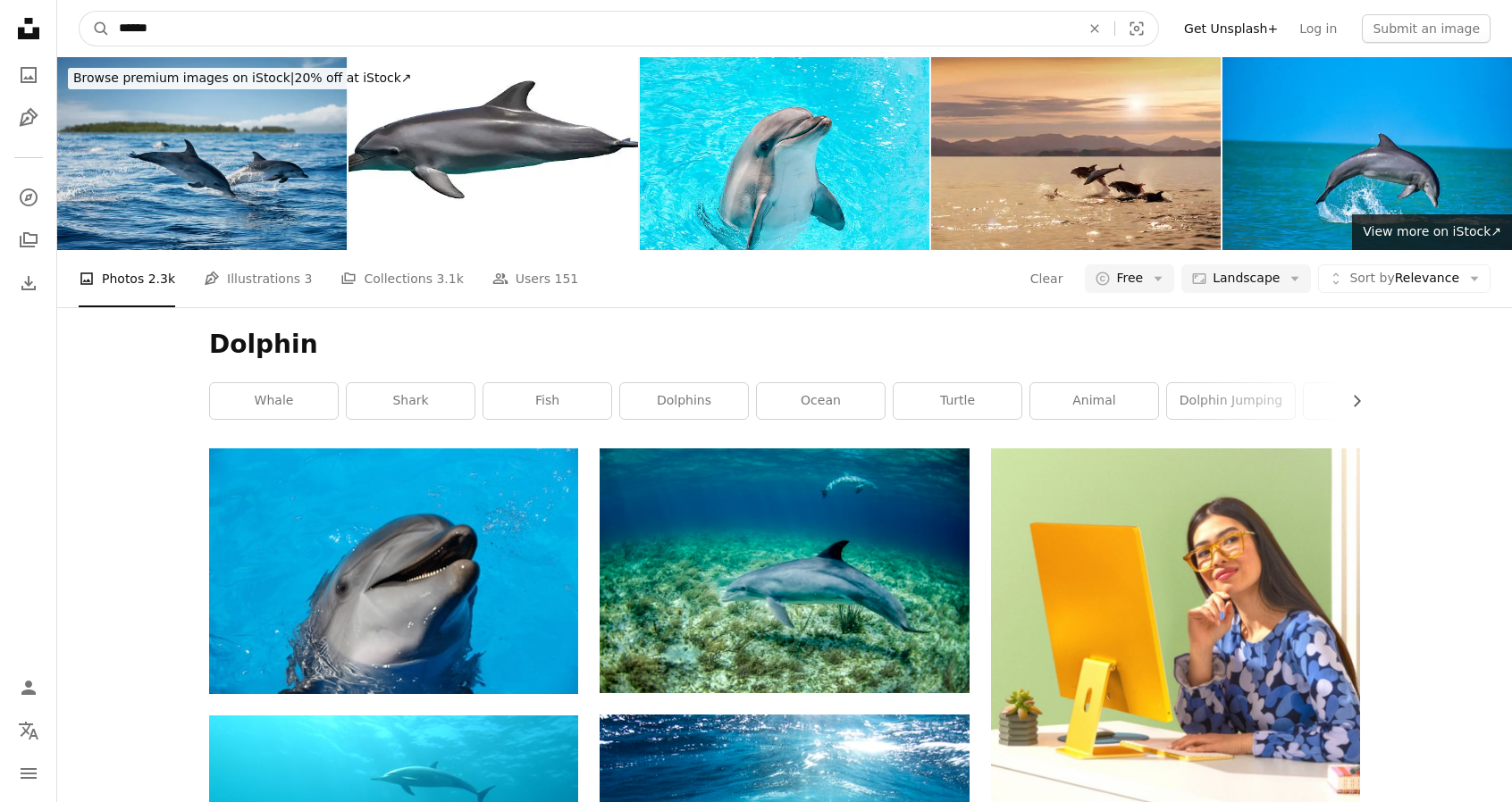
type input "*******"
click button "A magnifying glass" at bounding box center [95, 29] width 31 height 34
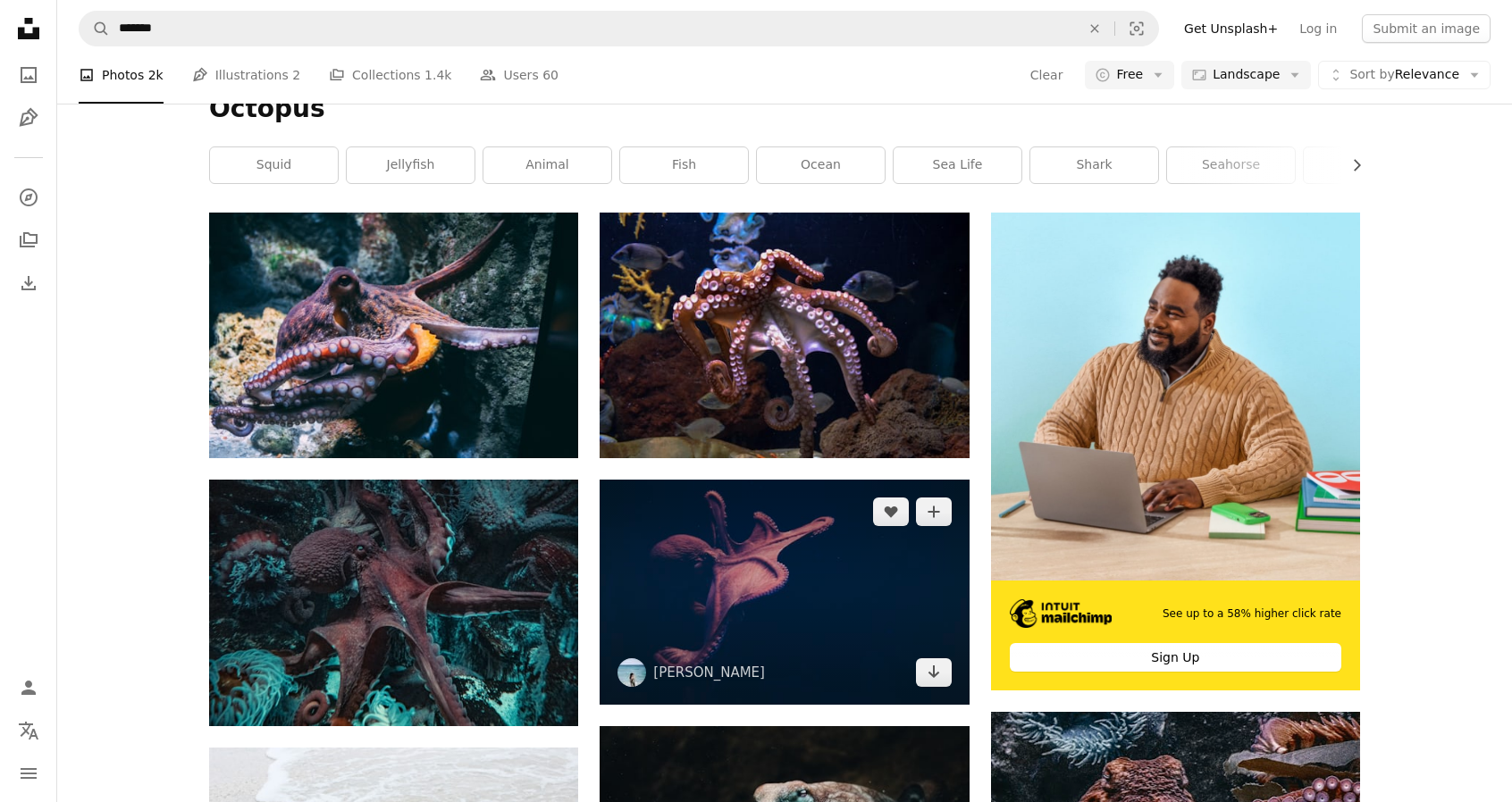
scroll to position [237, 0]
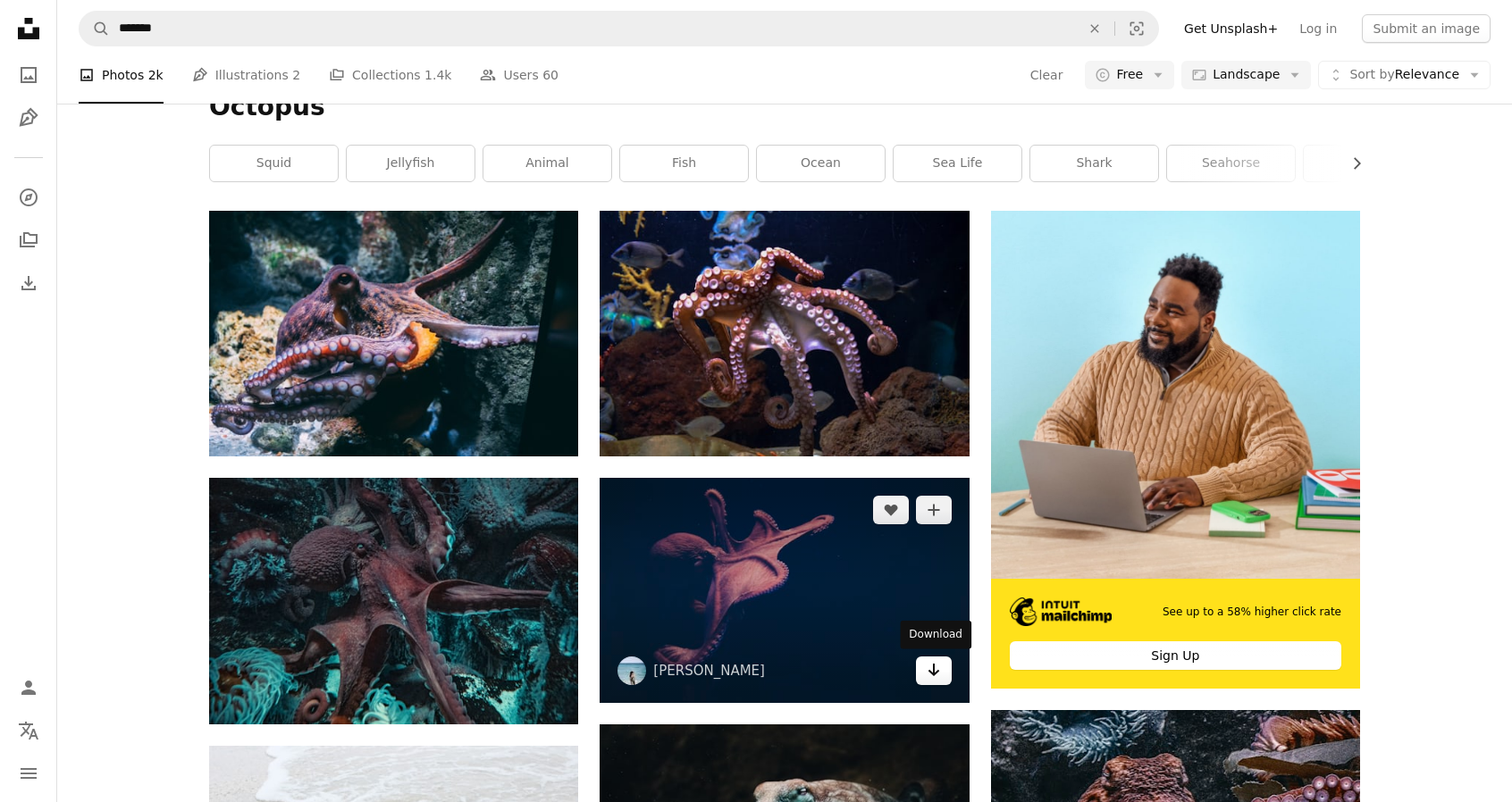
click at [928, 678] on icon "Arrow pointing down" at bounding box center [934, 670] width 14 height 22
